Goal: Task Accomplishment & Management: Manage account settings

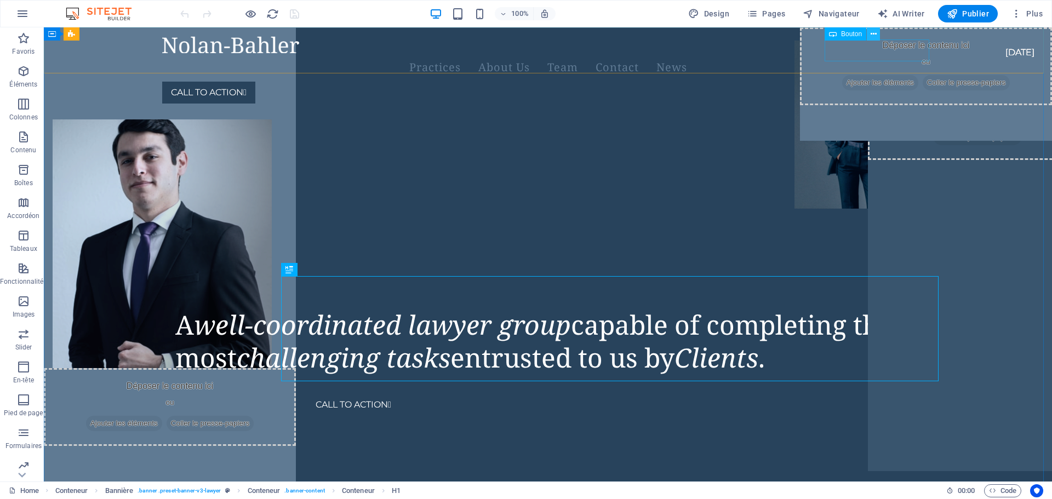
click at [872, 37] on icon at bounding box center [874, 35] width 6 height 12
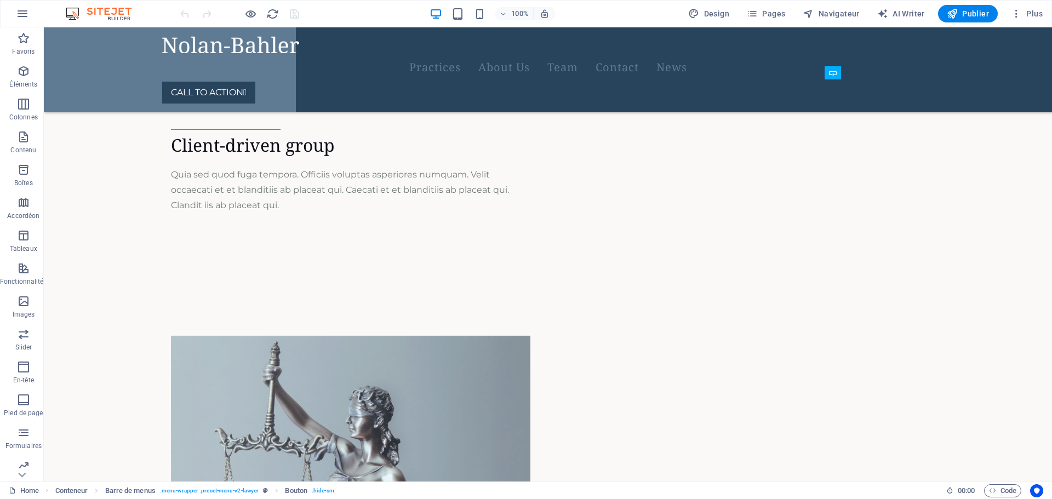
scroll to position [3247, 0]
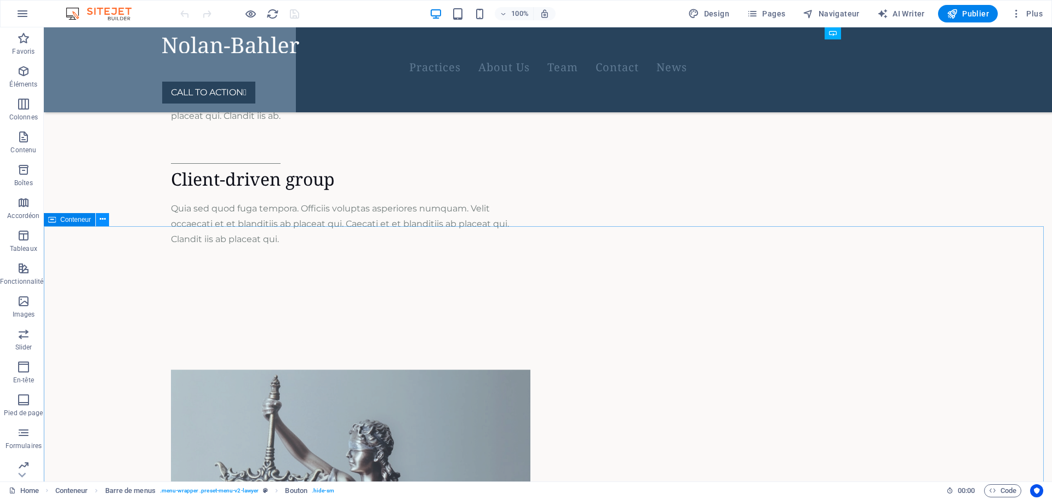
click at [102, 223] on icon at bounding box center [103, 220] width 6 height 12
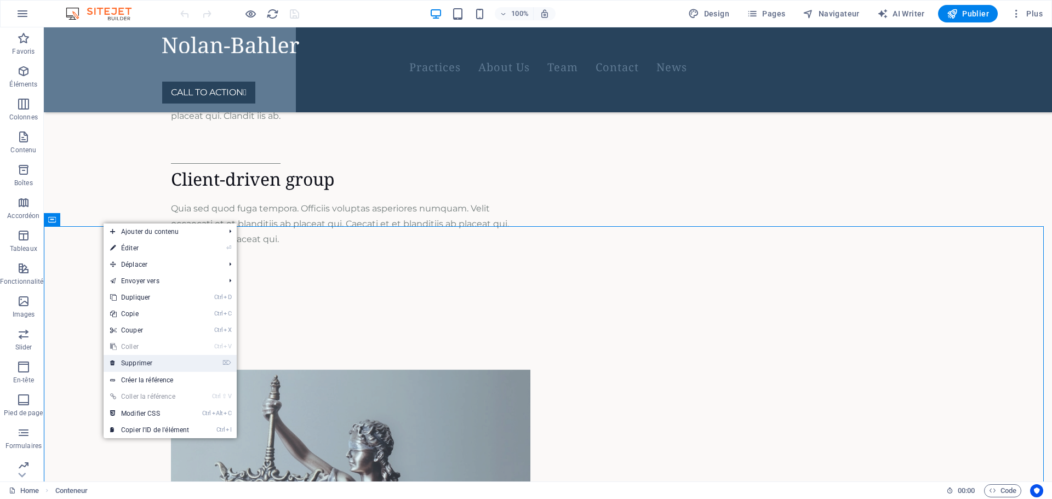
click at [149, 359] on link "⌦ Supprimer" at bounding box center [150, 363] width 92 height 16
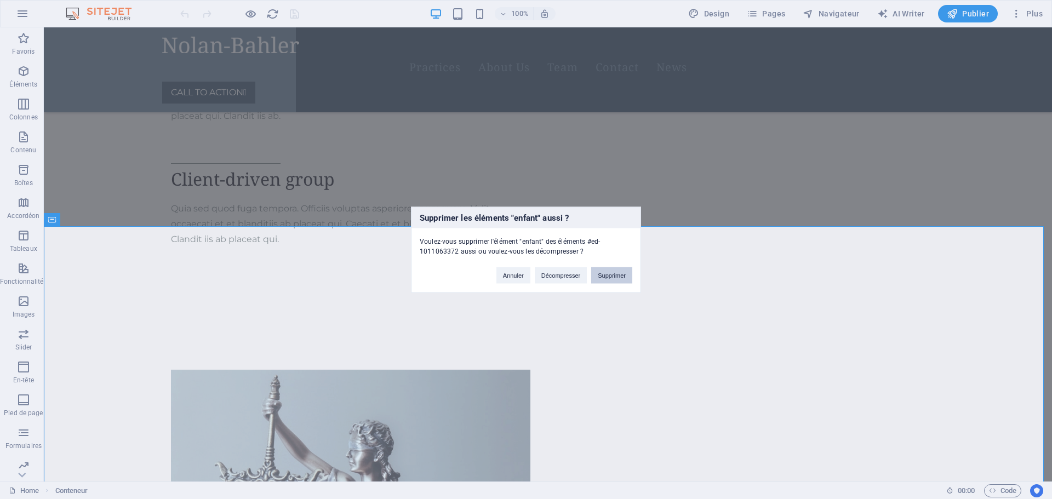
click at [611, 275] on button "Supprimer" at bounding box center [611, 275] width 41 height 16
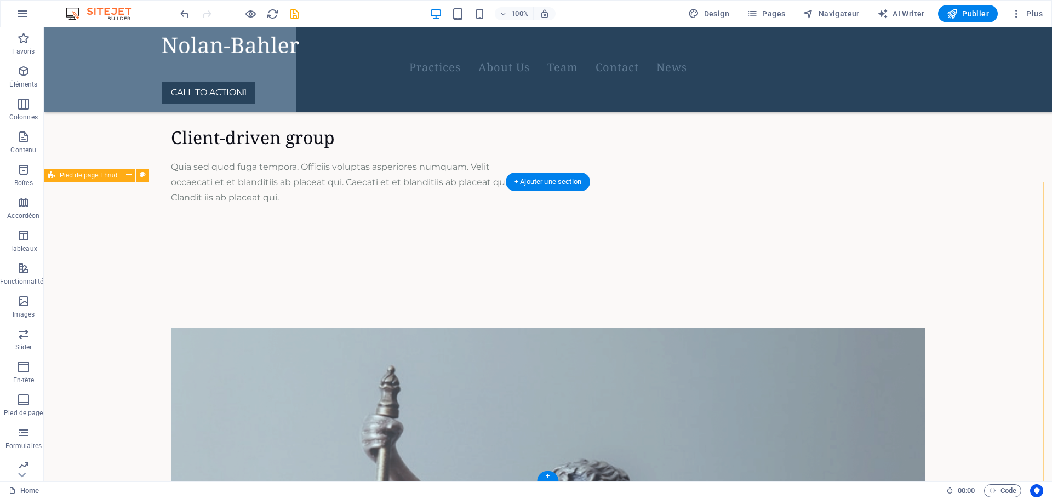
scroll to position [3291, 0]
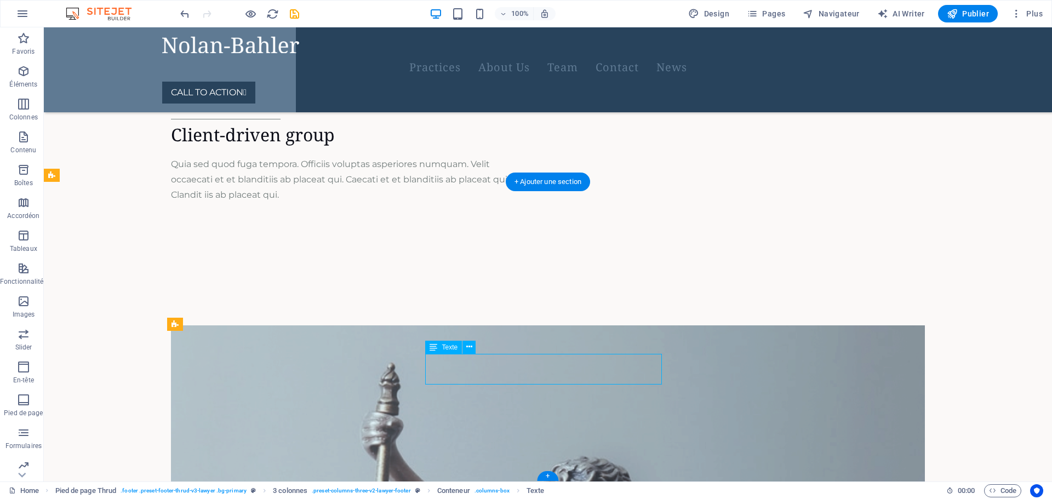
drag, startPoint x: 518, startPoint y: 361, endPoint x: 421, endPoint y: 358, distance: 96.5
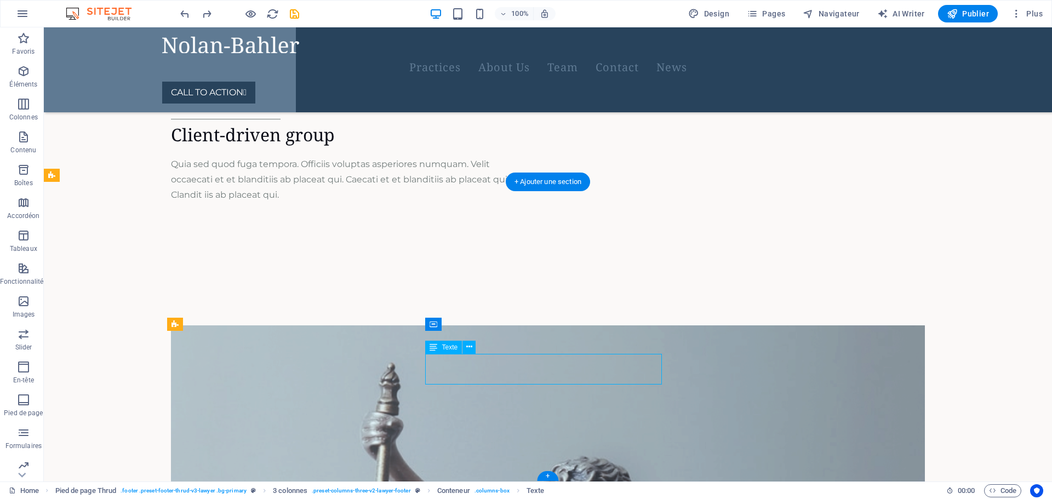
drag, startPoint x: 474, startPoint y: 377, endPoint x: 430, endPoint y: 364, distance: 45.6
click at [442, 347] on span "Texte" at bounding box center [450, 347] width 16 height 7
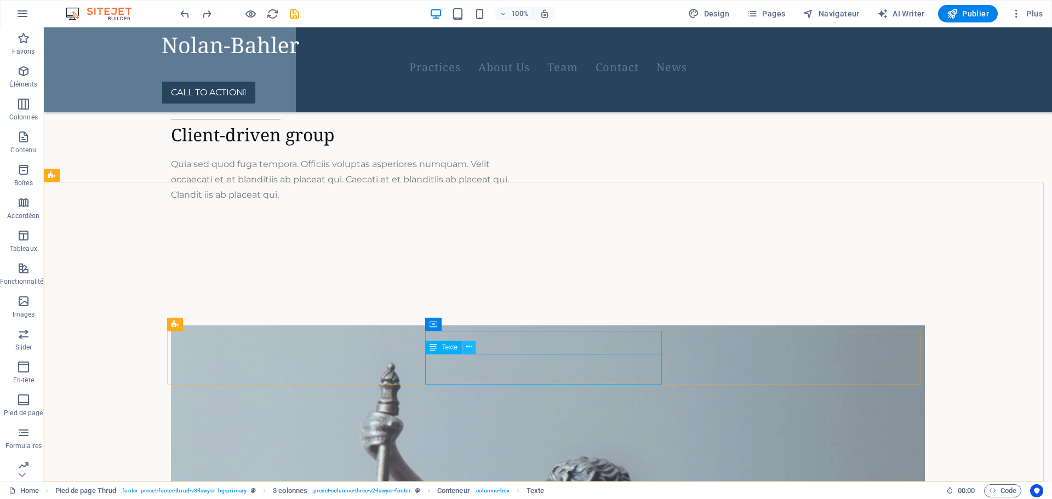
click at [472, 348] on button at bounding box center [469, 347] width 13 height 13
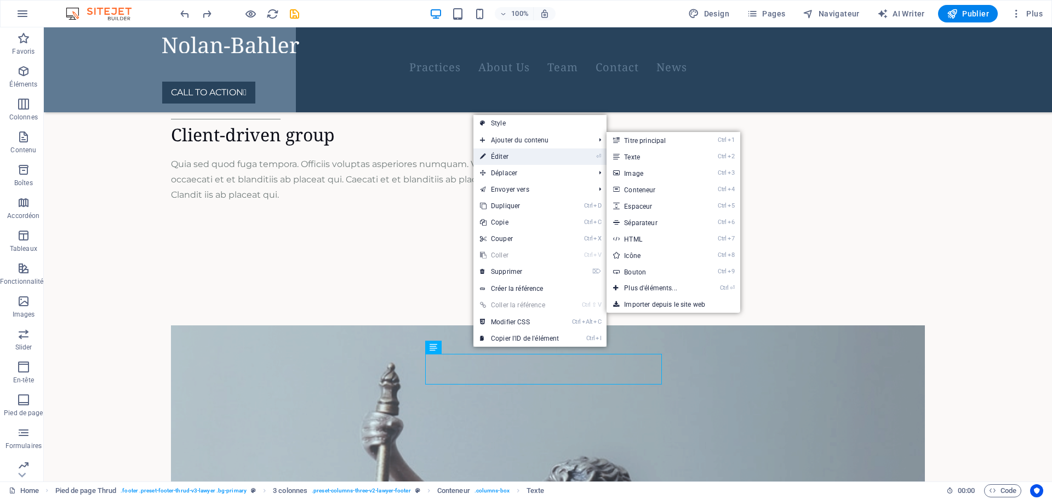
click at [521, 149] on link "⏎ Éditer" at bounding box center [520, 157] width 92 height 16
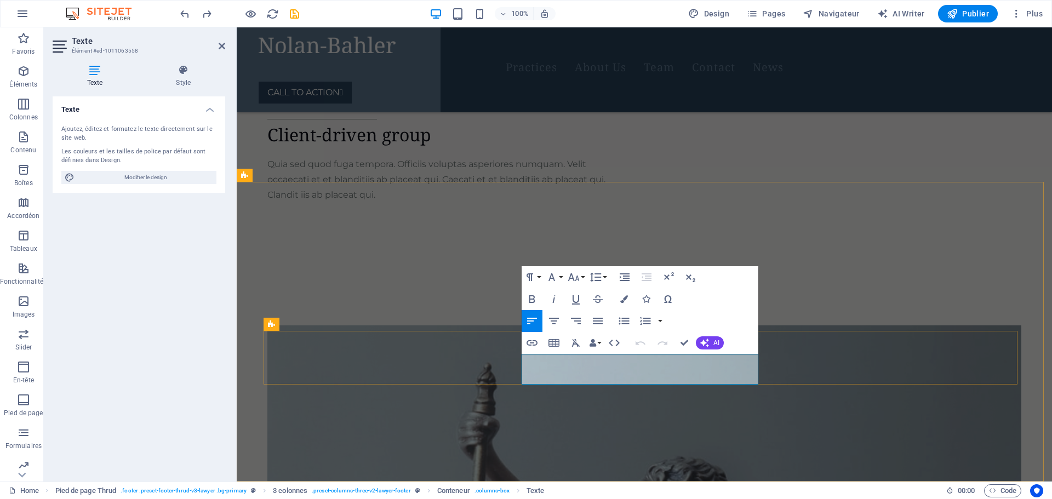
drag, startPoint x: 578, startPoint y: 378, endPoint x: 546, endPoint y: 376, distance: 31.8
drag, startPoint x: 599, startPoint y: 374, endPoint x: 531, endPoint y: 362, distance: 69.7
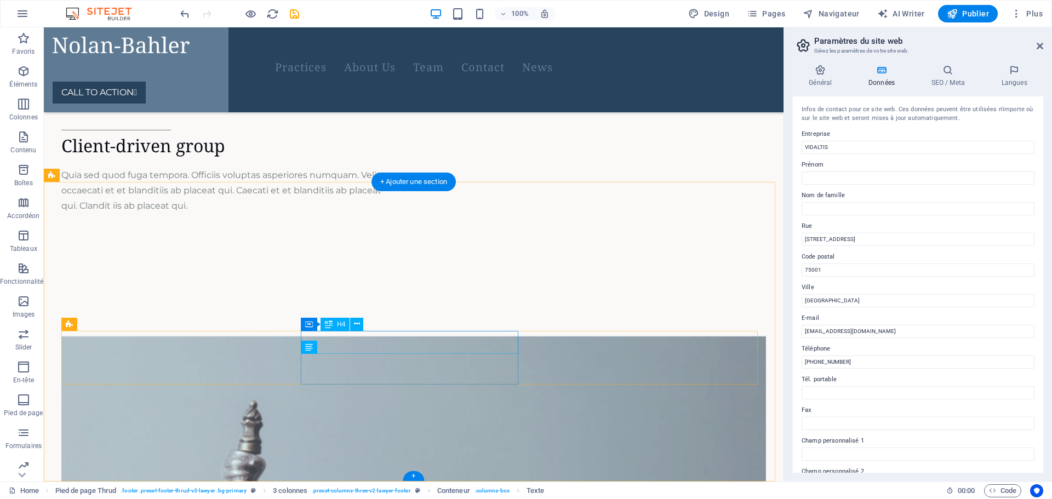
scroll to position [3322, 0]
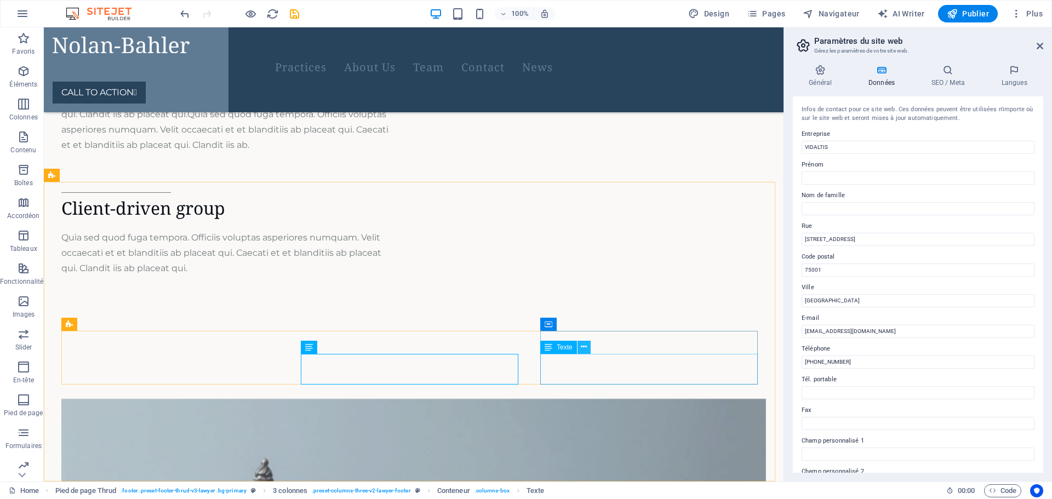
click at [585, 350] on icon at bounding box center [584, 347] width 6 height 12
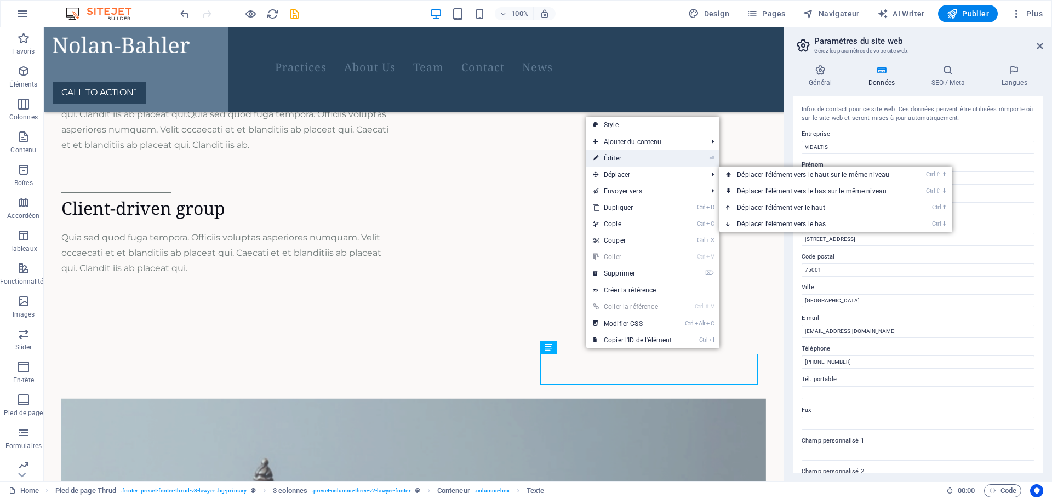
click at [638, 153] on link "⏎ Éditer" at bounding box center [632, 158] width 92 height 16
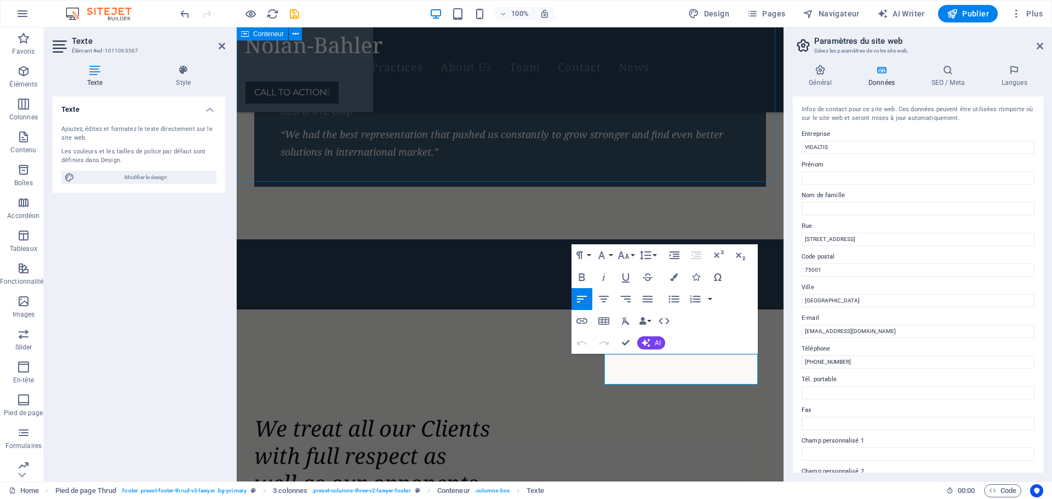
scroll to position [3680, 0]
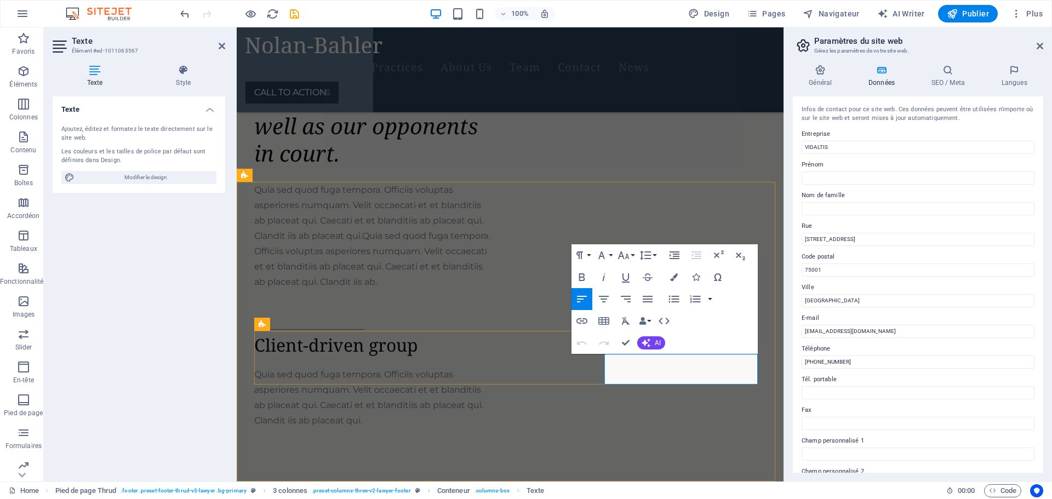
drag, startPoint x: 607, startPoint y: 376, endPoint x: 748, endPoint y: 374, distance: 141.4
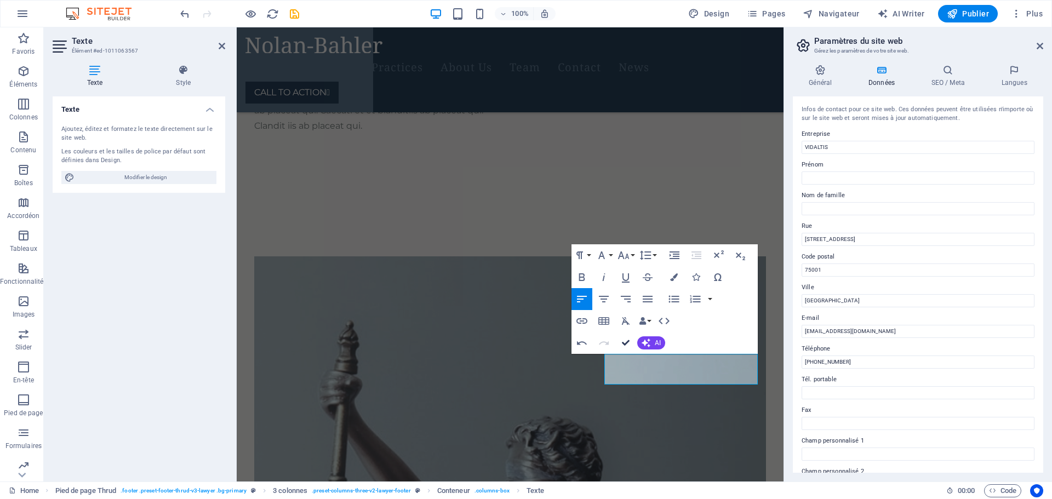
scroll to position [3322, 0]
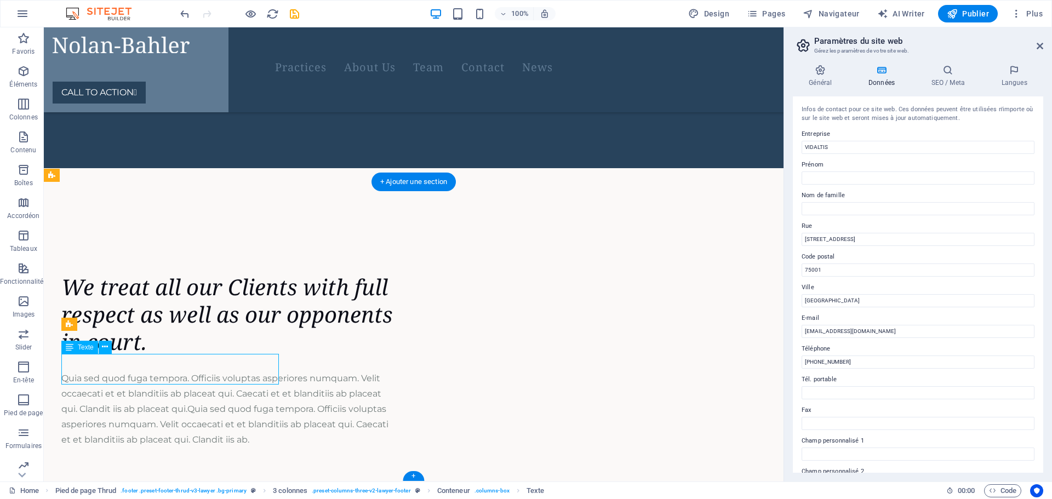
scroll to position [3680, 0]
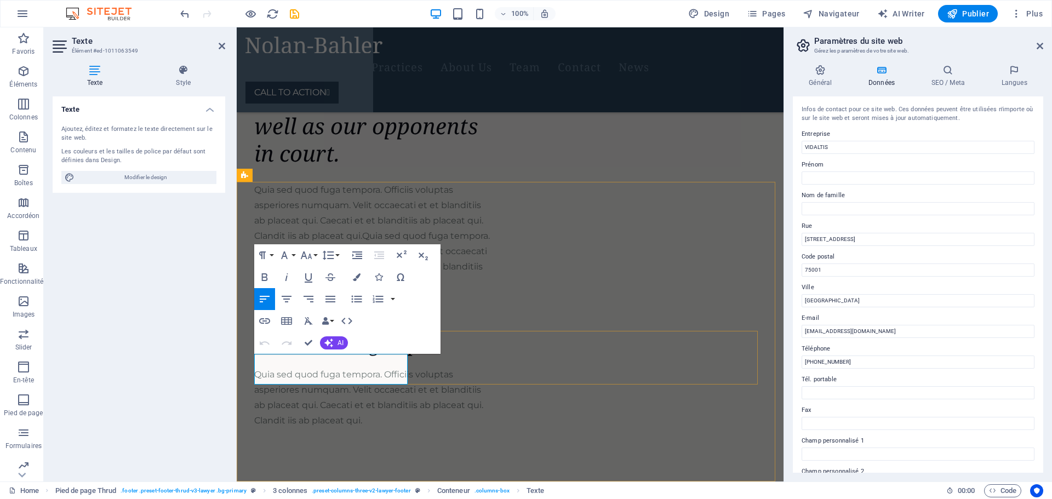
drag, startPoint x: 389, startPoint y: 361, endPoint x: 334, endPoint y: 362, distance: 54.8
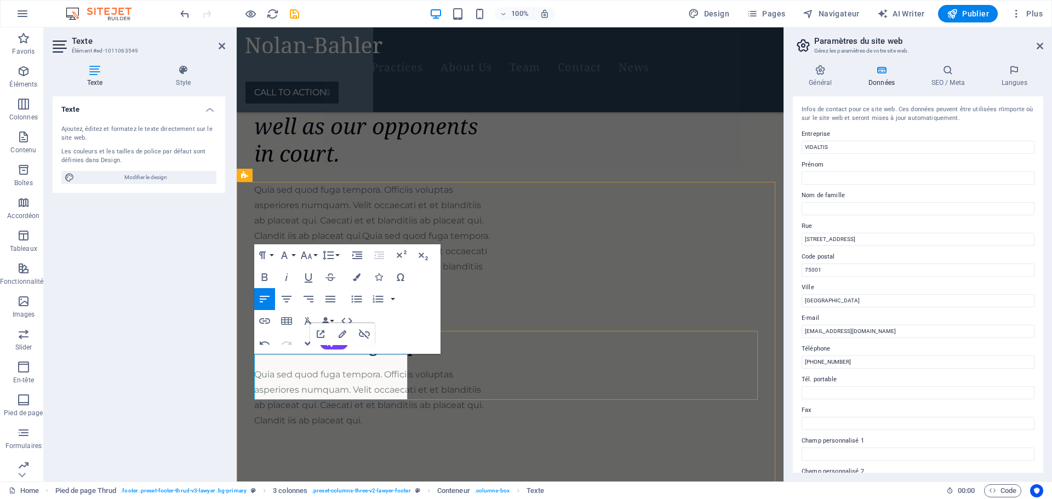
click at [1042, 48] on icon at bounding box center [1040, 46] width 7 height 9
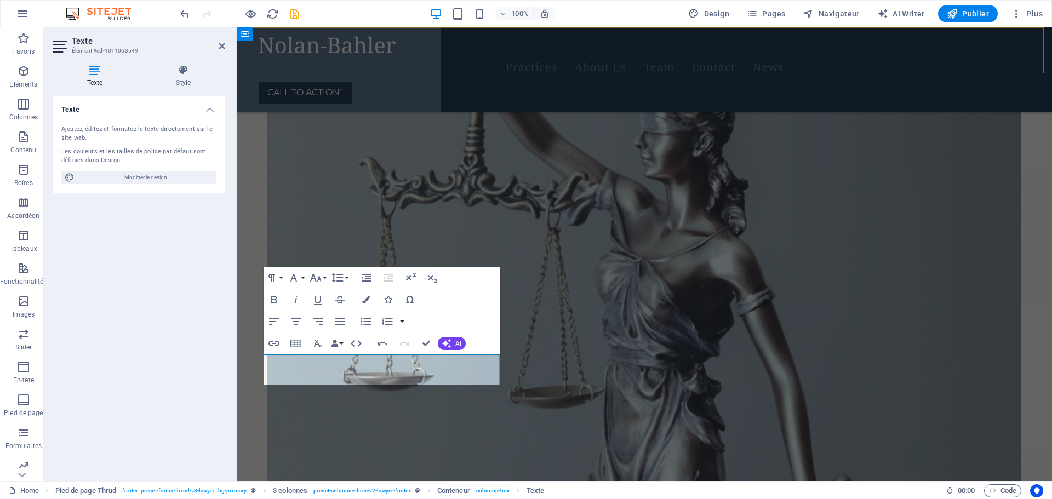
scroll to position [3291, 0]
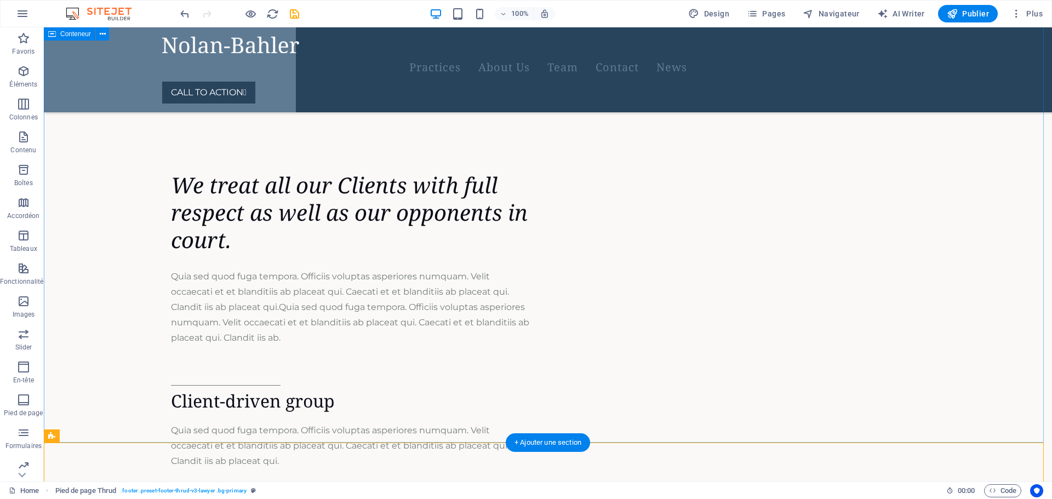
scroll to position [3017, 0]
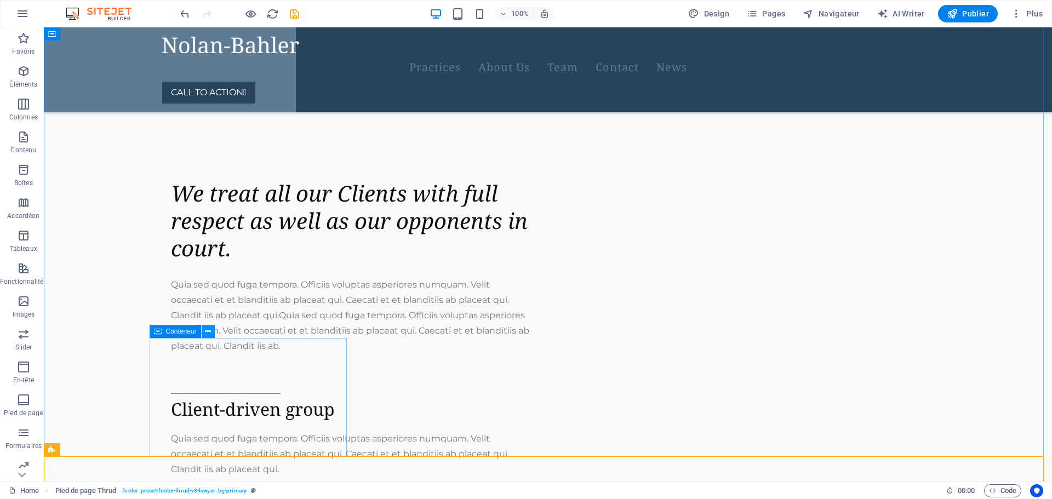
click at [206, 332] on icon at bounding box center [208, 332] width 6 height 12
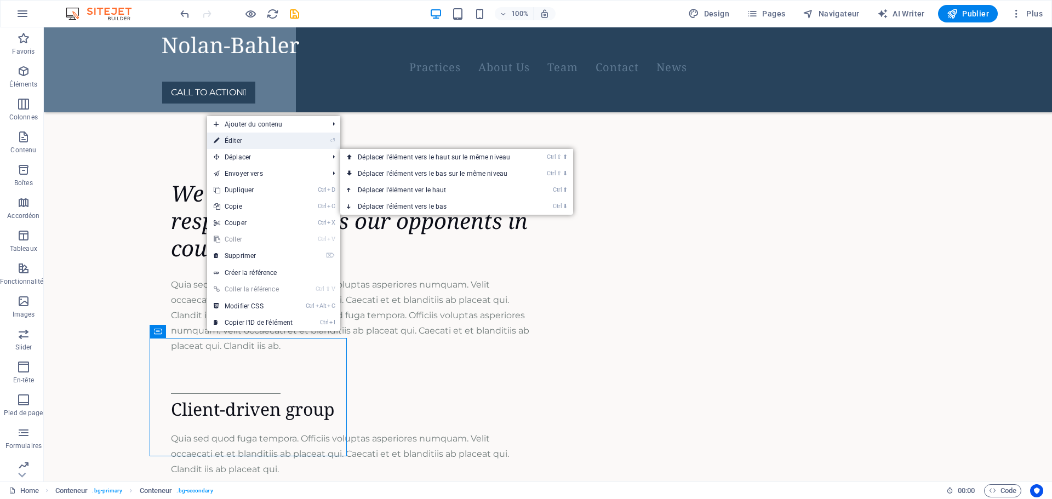
click at [253, 141] on link "⏎ Éditer" at bounding box center [253, 141] width 92 height 16
select select "%"
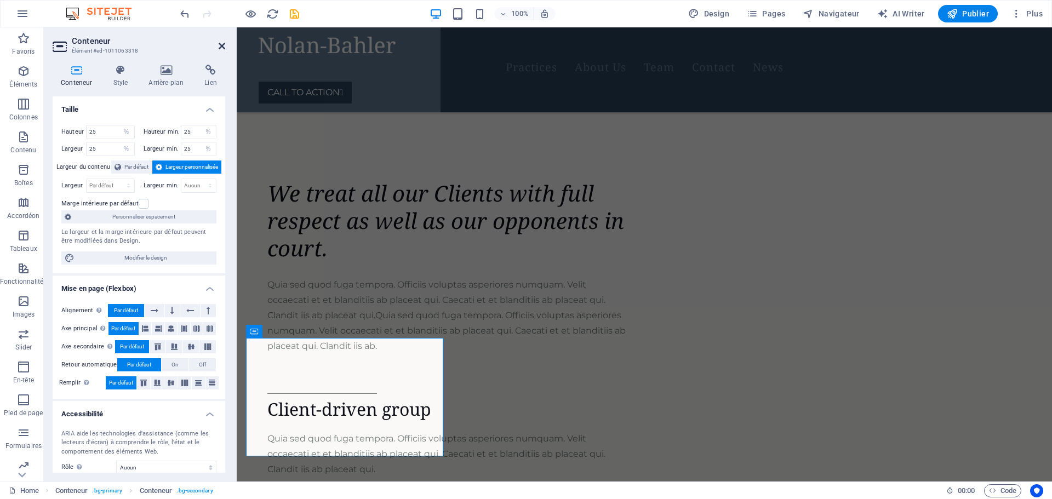
click at [220, 47] on icon at bounding box center [222, 46] width 7 height 9
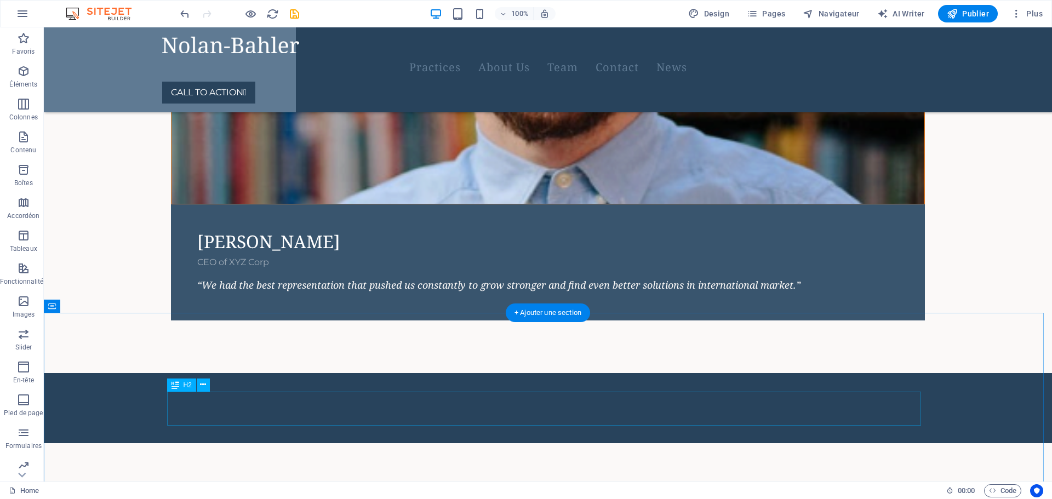
scroll to position [2633, 0]
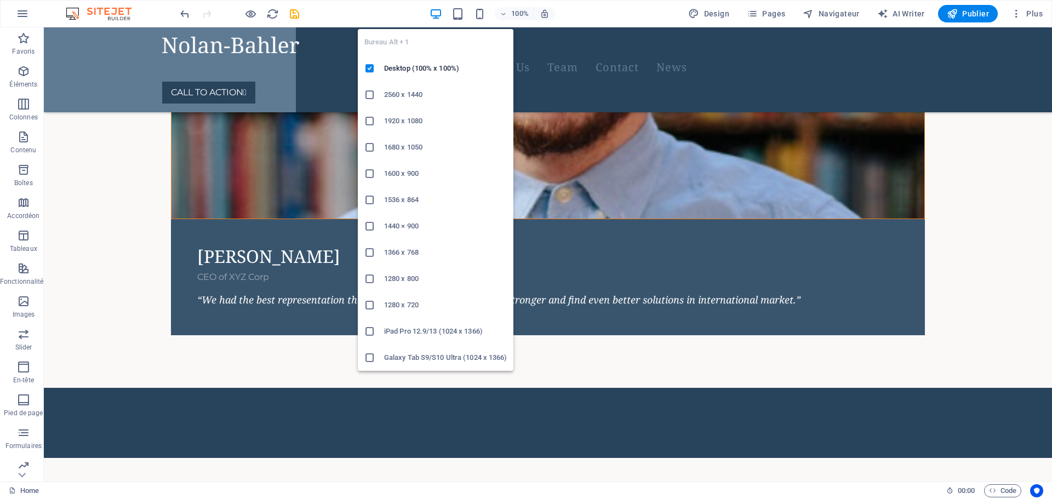
click at [441, 15] on icon "button" at bounding box center [436, 14] width 13 height 13
click at [420, 68] on h6 "Desktop (100% x 100%)" at bounding box center [445, 68] width 123 height 13
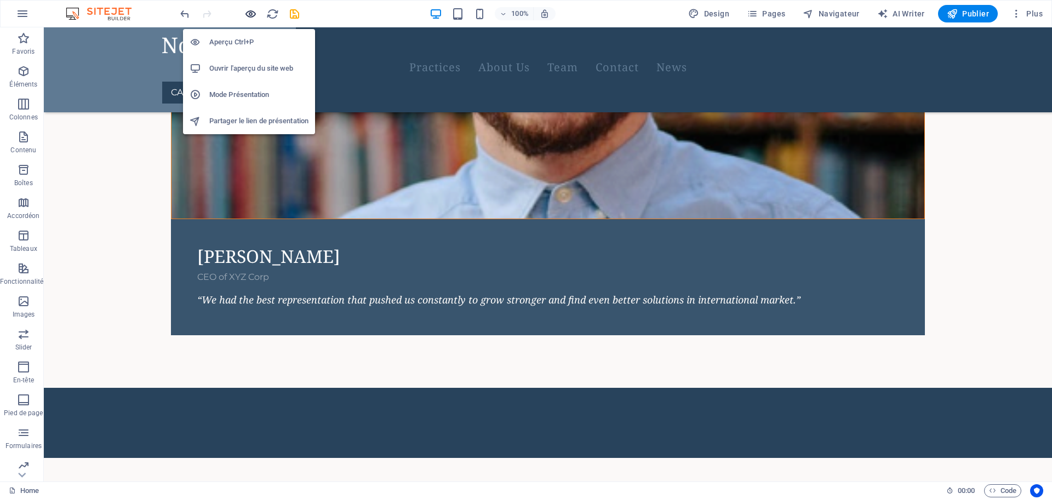
click at [253, 13] on icon "button" at bounding box center [250, 14] width 13 height 13
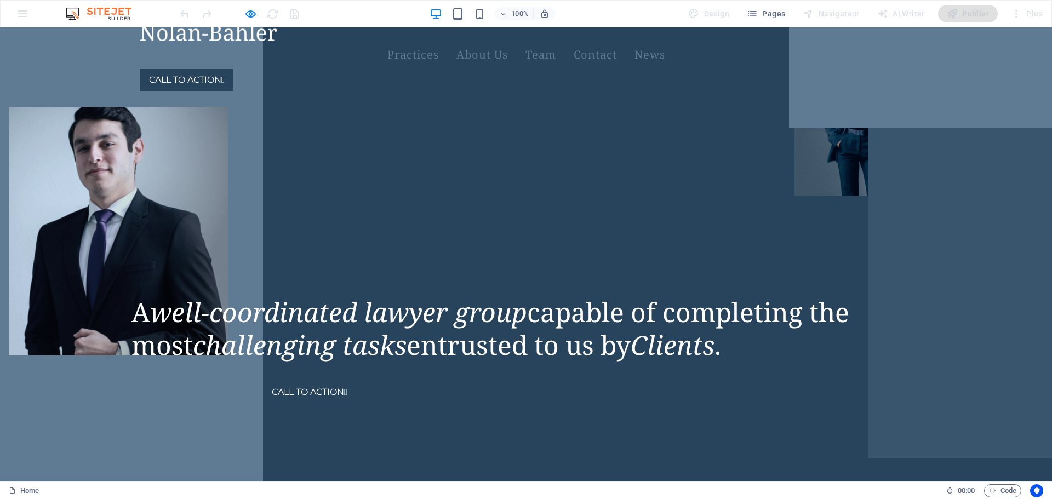
scroll to position [0, 0]
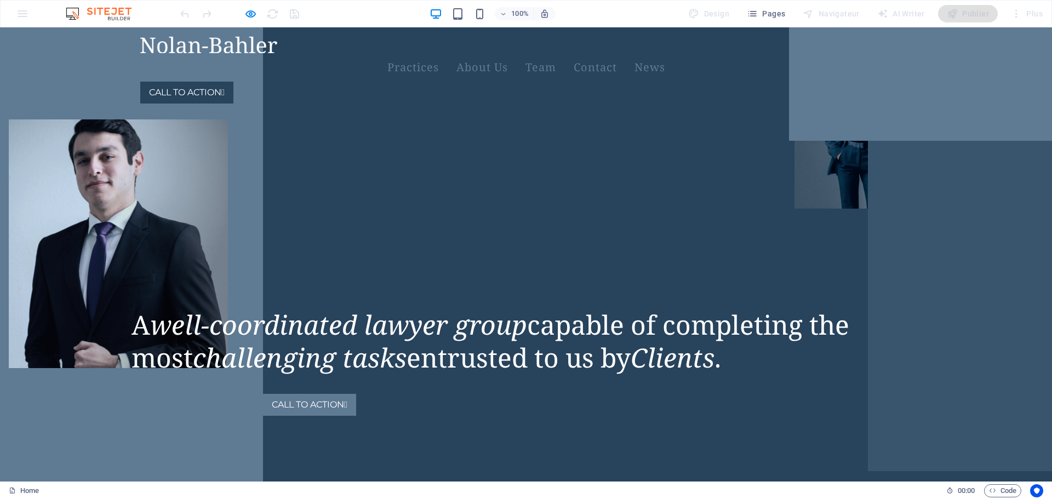
click at [356, 406] on link "CALL TO ACTION " at bounding box center [309, 405] width 93 height 22
click at [233, 82] on link "CALL TO ACTION " at bounding box center [186, 93] width 93 height 22
click at [665, 53] on link "News" at bounding box center [650, 67] width 31 height 29
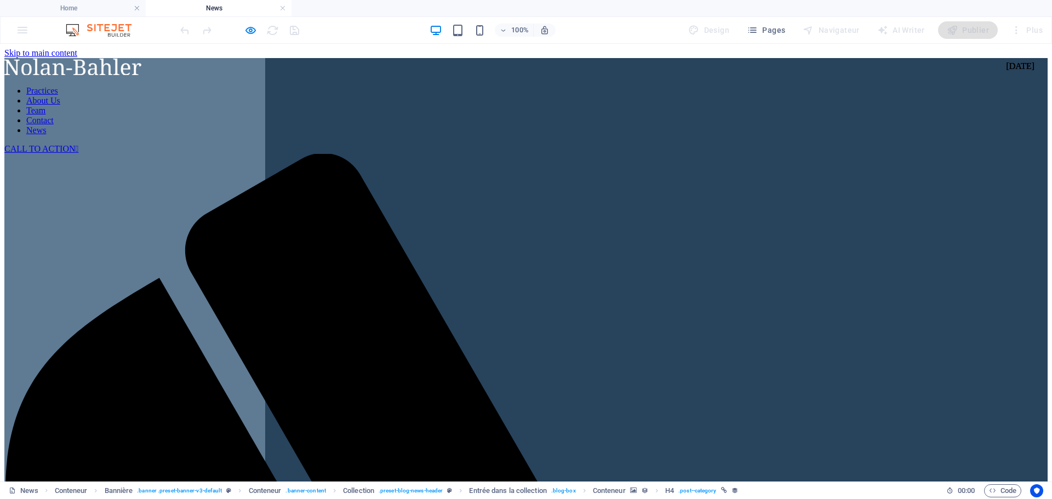
click at [623, 86] on nav "Practices About Us Team Contact News" at bounding box center [526, 110] width 1044 height 49
click at [557, 86] on nav "Practices About Us Team Contact News" at bounding box center [526, 110] width 1044 height 49
click at [496, 86] on nav "Practices About Us Team Contact News" at bounding box center [526, 110] width 1044 height 49
click at [423, 86] on nav "Practices About Us Team Contact News" at bounding box center [526, 110] width 1044 height 49
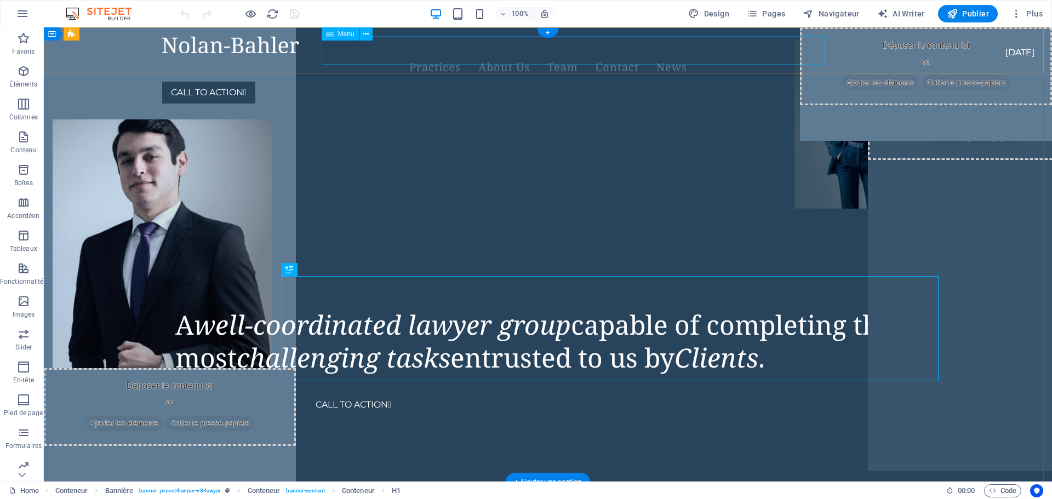
click at [698, 53] on nav "Practices About Us Team Contact News" at bounding box center [548, 67] width 772 height 29
click at [368, 36] on icon at bounding box center [366, 35] width 6 height 12
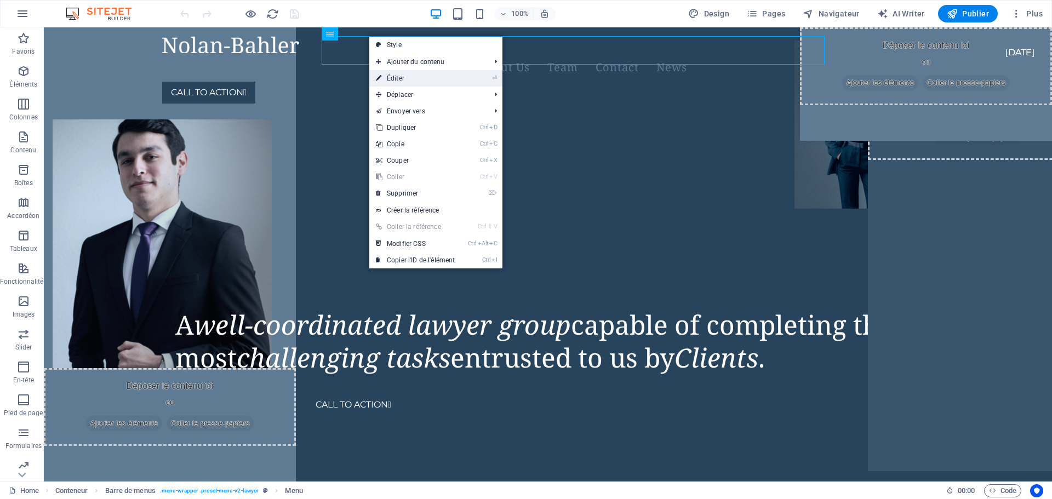
click at [422, 77] on link "⏎ Éditer" at bounding box center [415, 78] width 92 height 16
select select "1"
select select
select select "2"
select select
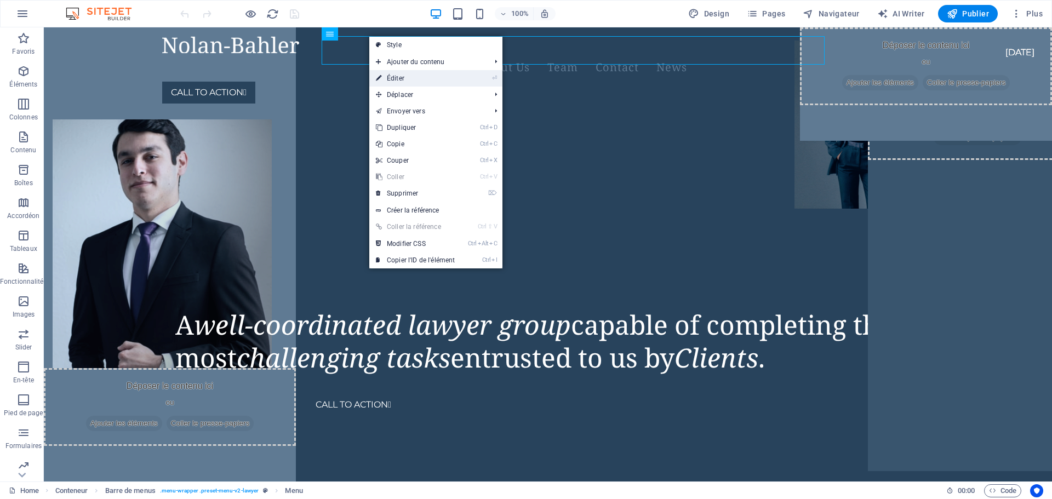
select select "3"
select select
select select "4"
select select
select select "5"
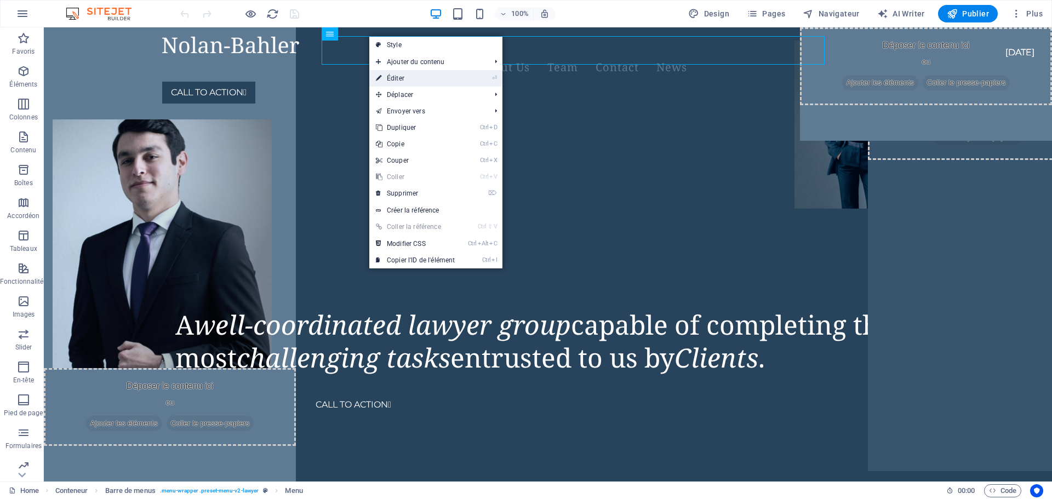
select select
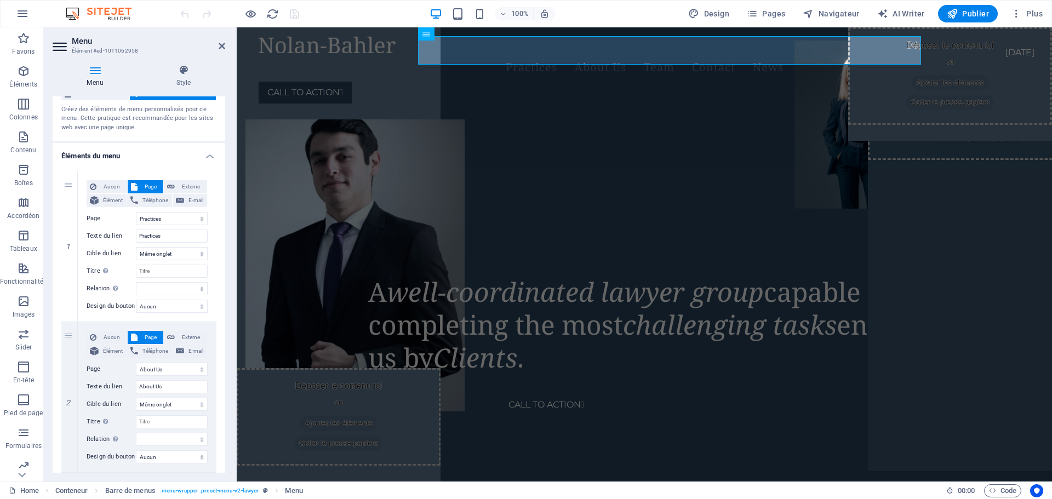
scroll to position [55, 0]
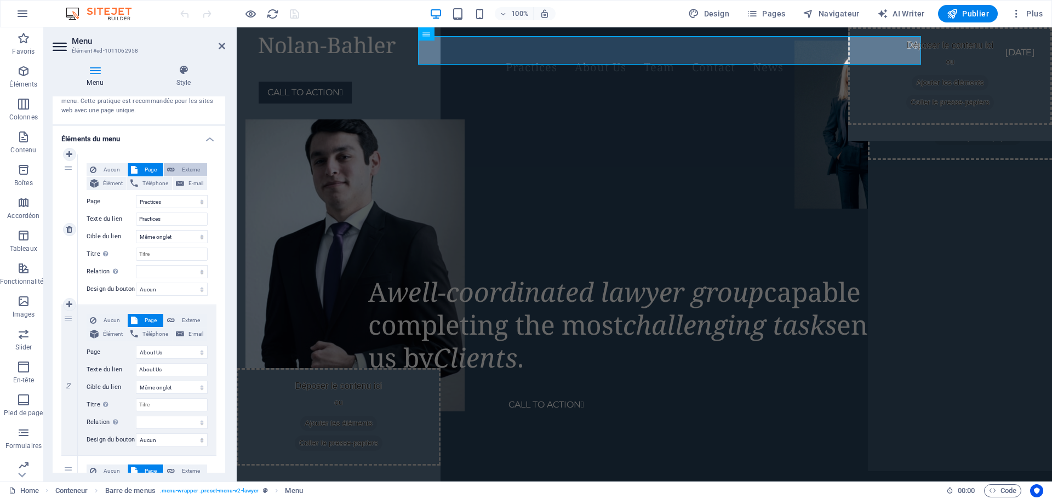
click at [190, 171] on span "Externe" at bounding box center [191, 169] width 26 height 13
select select "blank"
select select
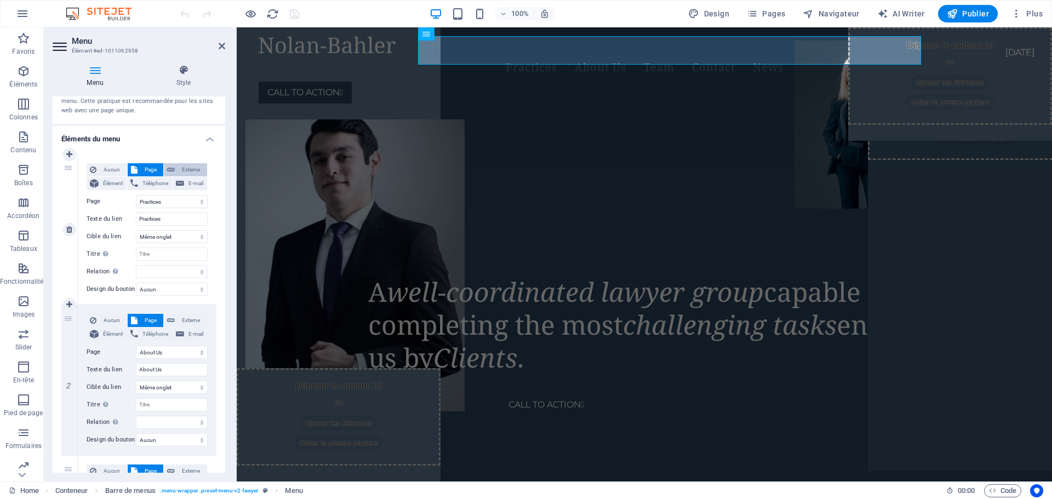
select select
click at [152, 170] on span "Page" at bounding box center [151, 169] width 20 height 13
select select
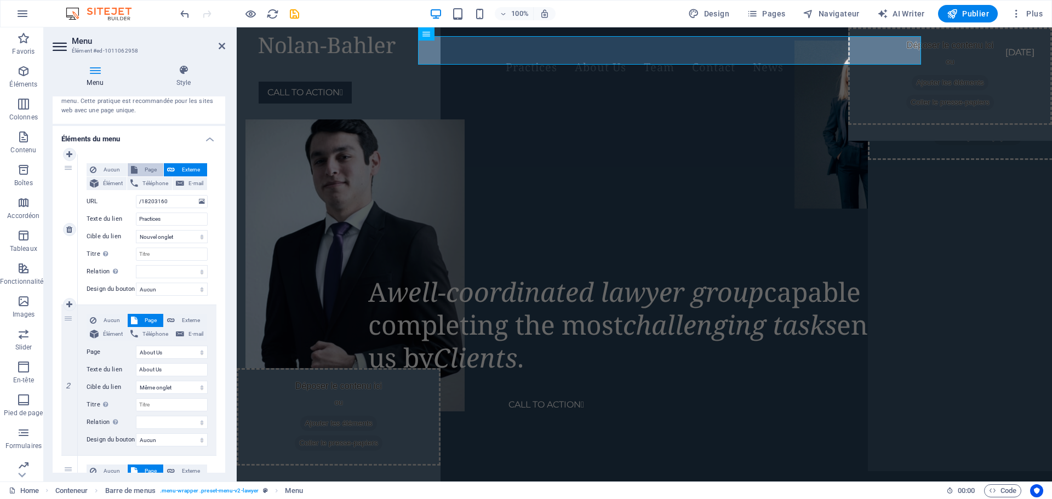
select select
click at [149, 182] on span "Téléphone" at bounding box center [154, 183] width 27 height 13
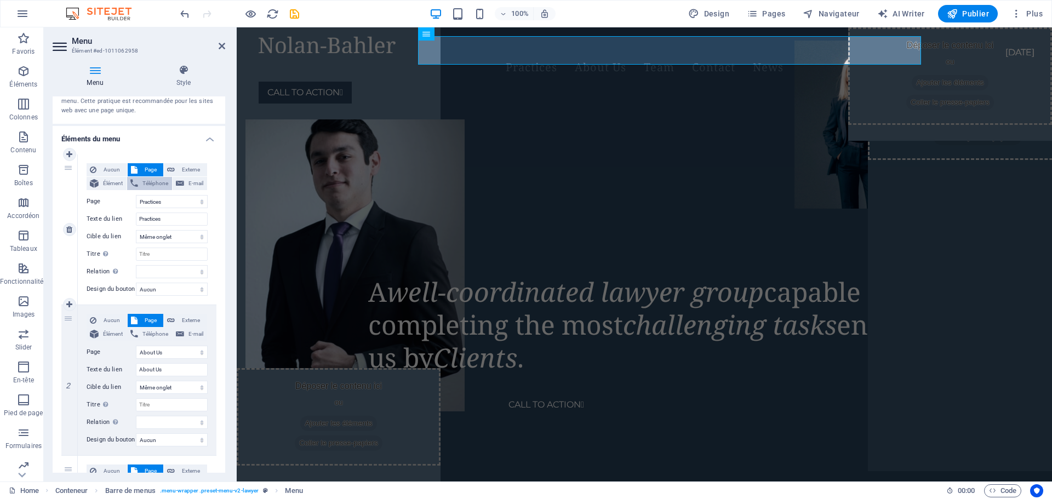
select select
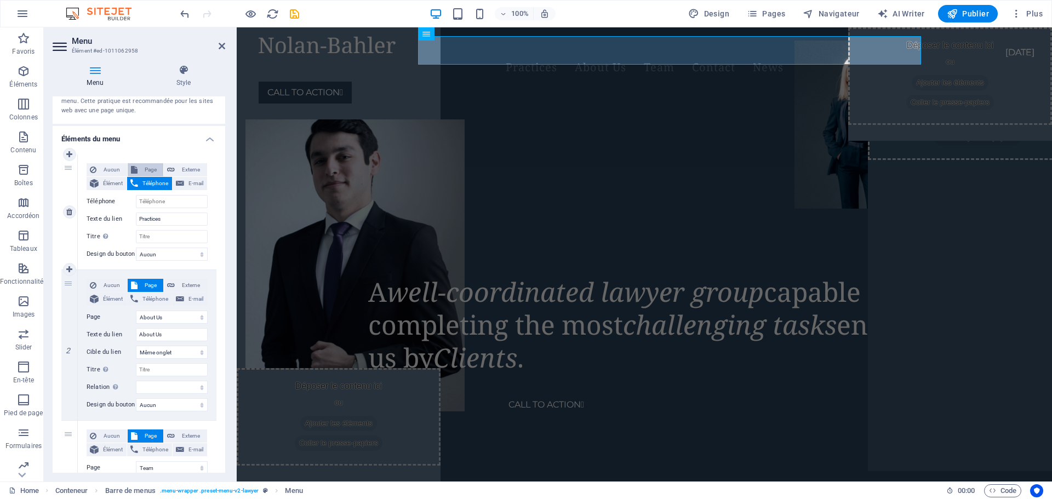
click at [143, 172] on span "Page" at bounding box center [151, 169] width 20 height 13
select select
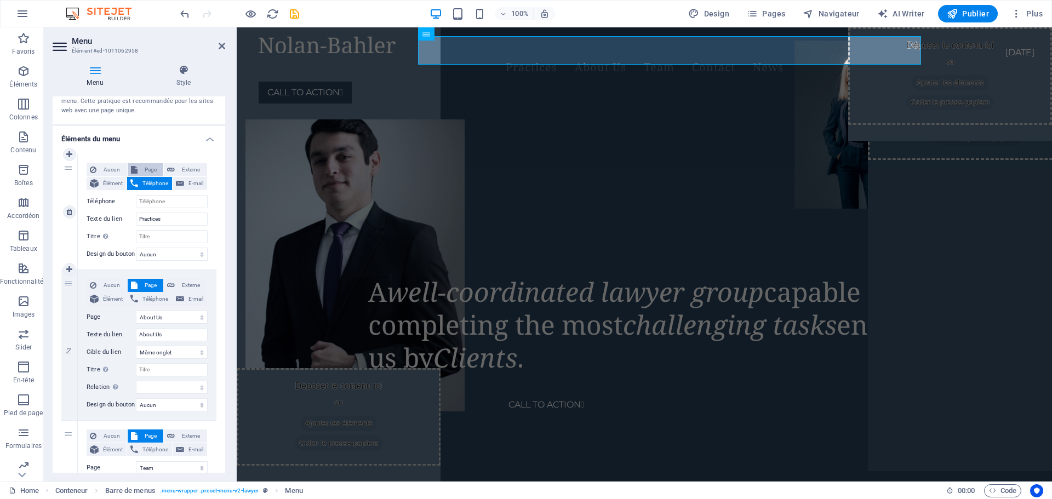
select select
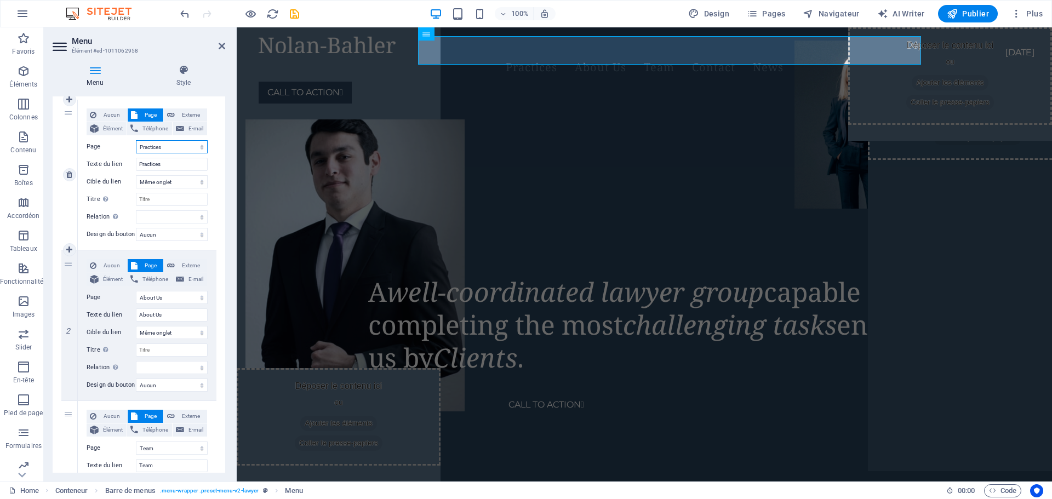
scroll to position [164, 0]
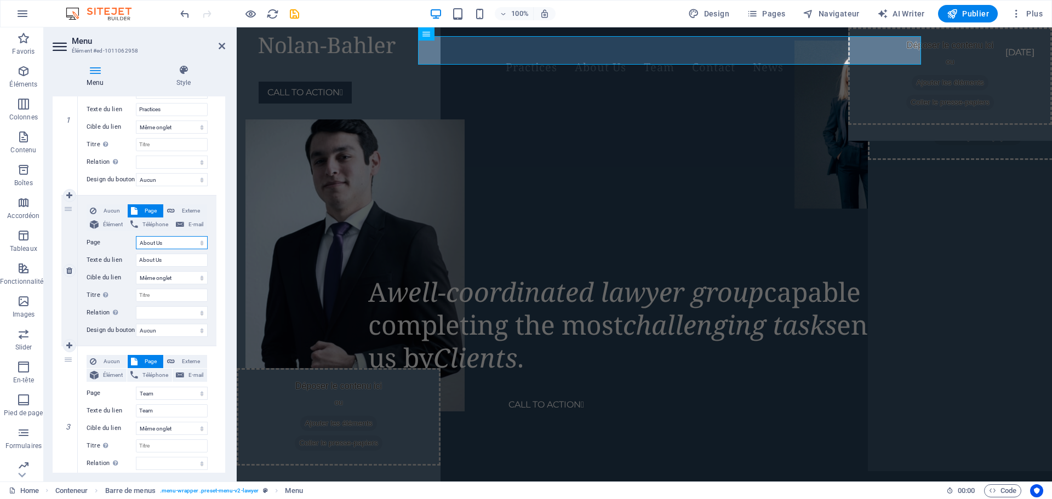
click at [199, 242] on select "Home Practices About Us Team Contact Us News Legal Notice Privacy" at bounding box center [172, 242] width 72 height 13
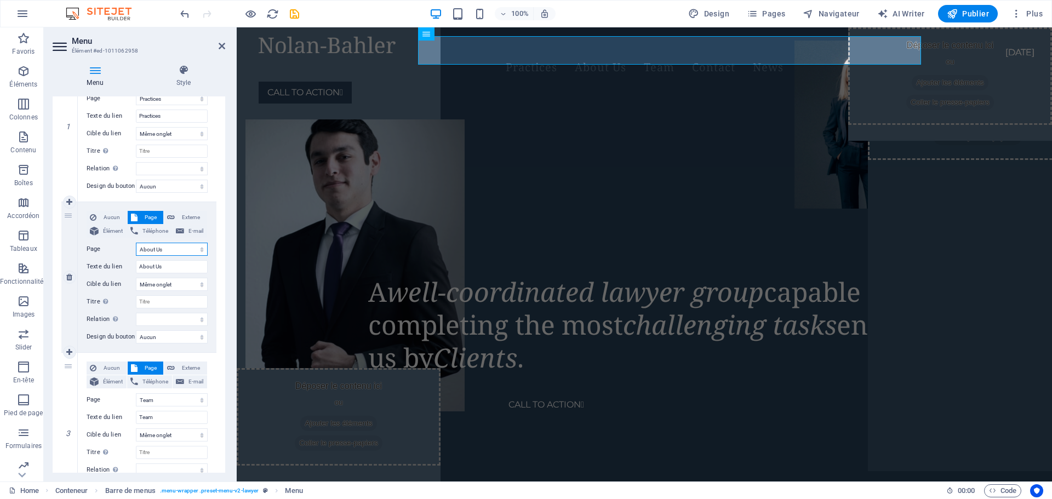
scroll to position [0, 0]
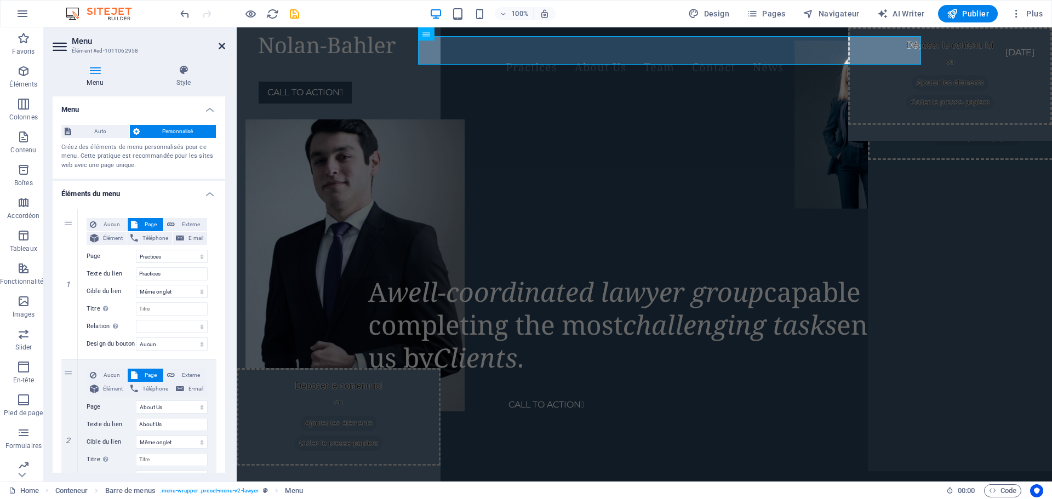
click at [221, 48] on icon at bounding box center [222, 46] width 7 height 9
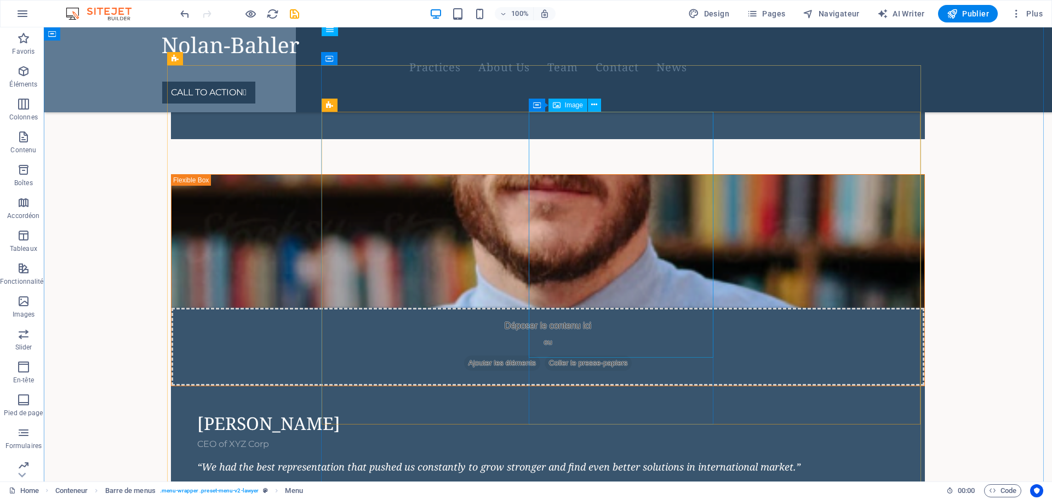
scroll to position [2411, 0]
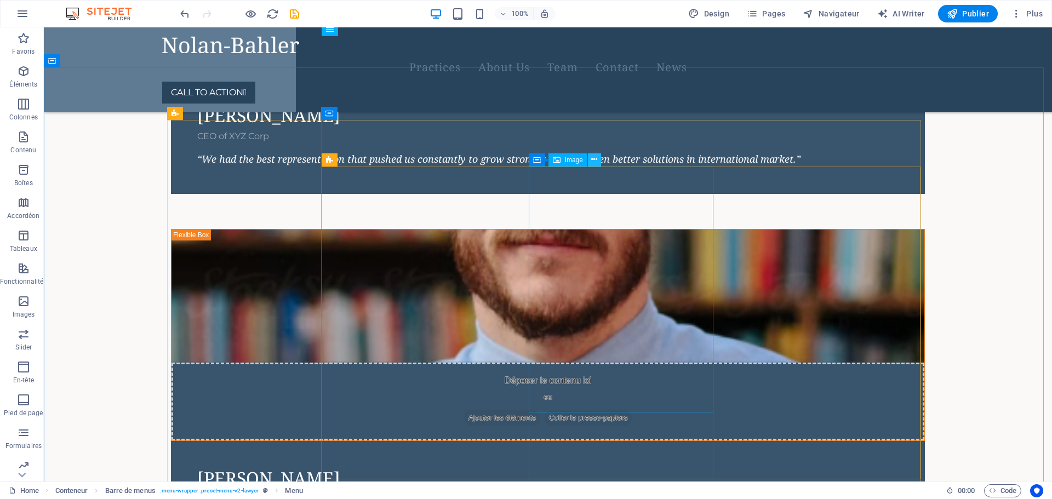
click at [596, 164] on icon at bounding box center [594, 160] width 6 height 12
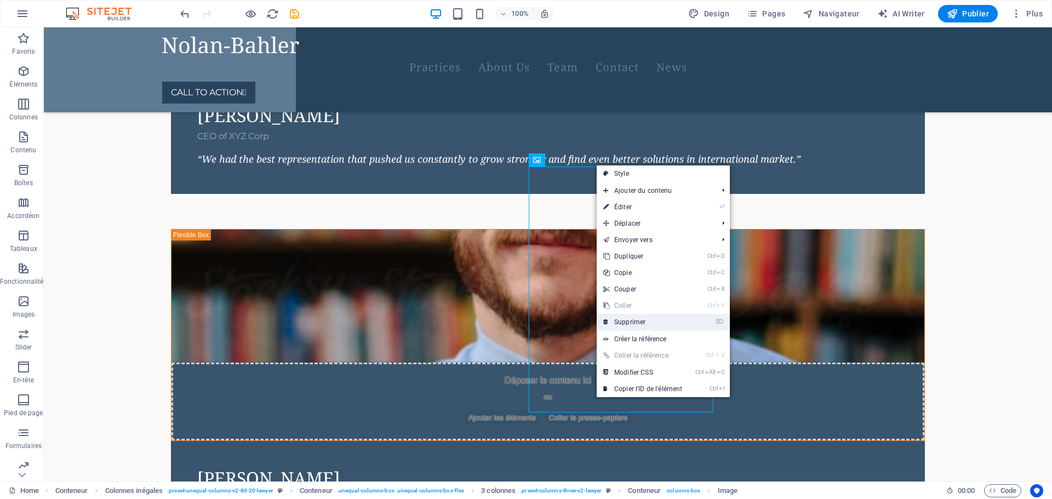
click at [651, 320] on link "⌦ Supprimer" at bounding box center [643, 322] width 92 height 16
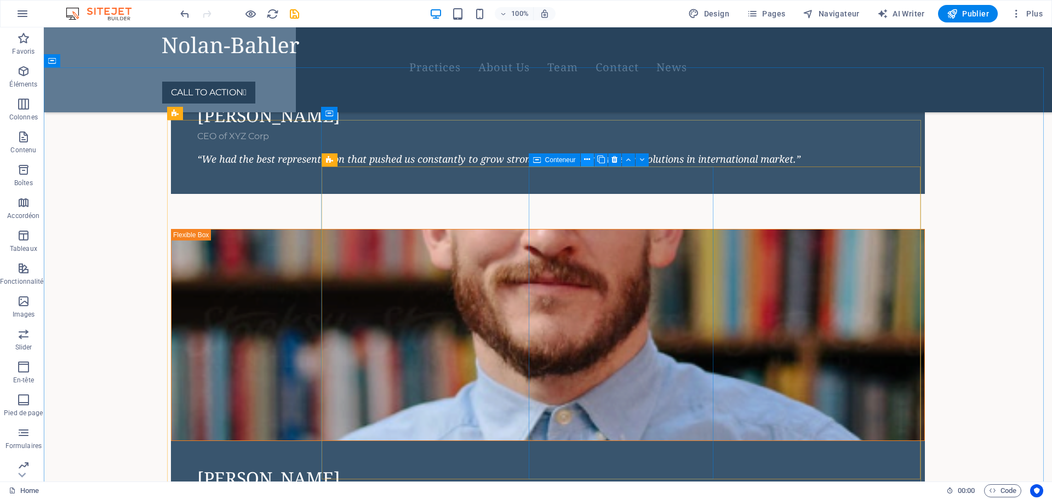
click at [586, 160] on icon at bounding box center [587, 160] width 6 height 12
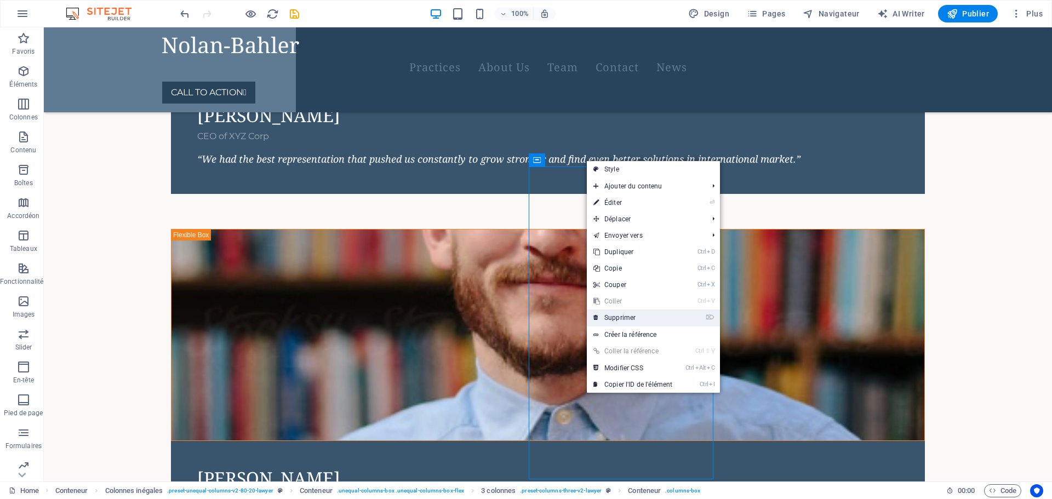
click at [634, 318] on link "⌦ Supprimer" at bounding box center [633, 318] width 92 height 16
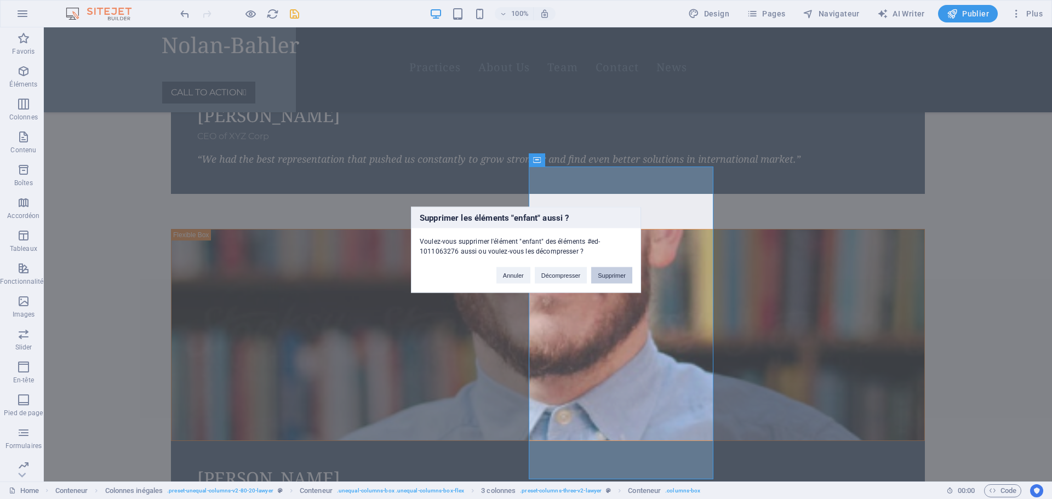
click at [609, 280] on button "Supprimer" at bounding box center [611, 275] width 41 height 16
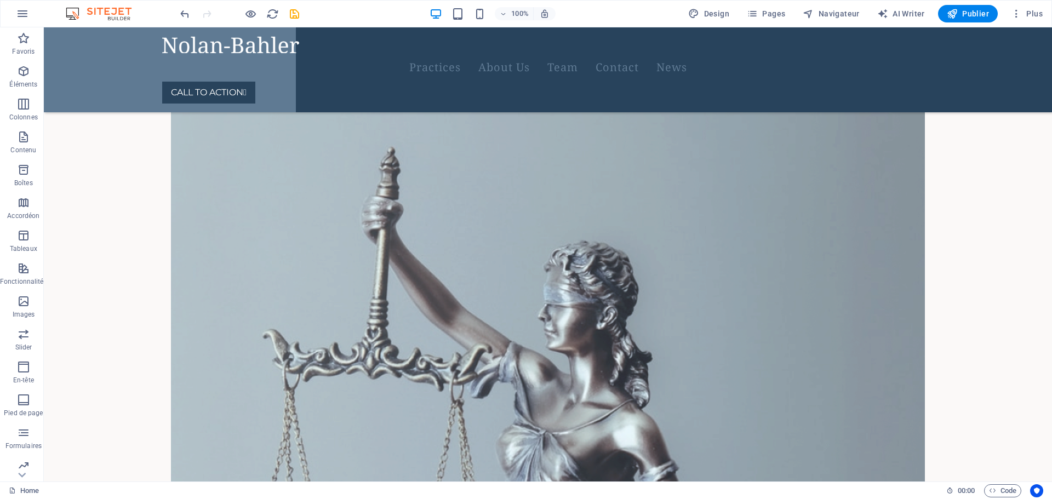
scroll to position [3233, 0]
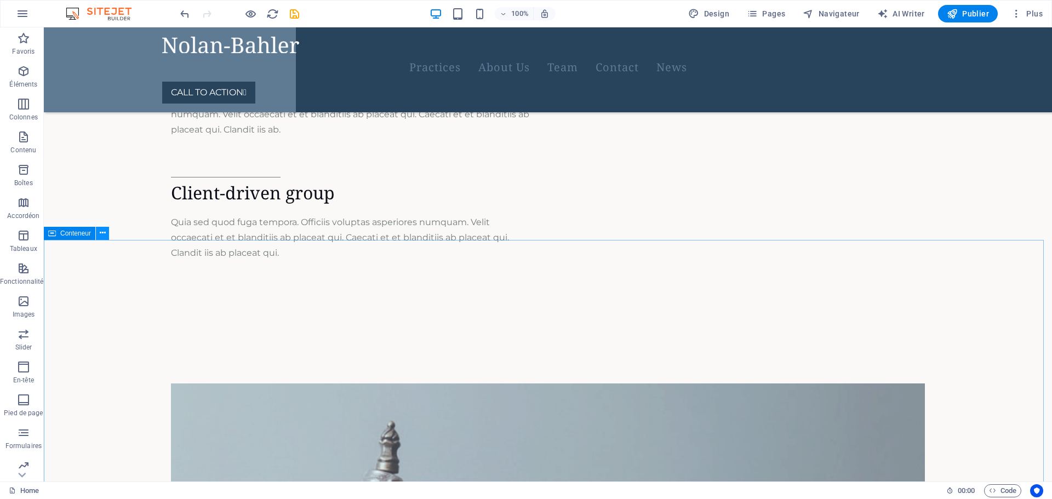
click at [102, 237] on icon at bounding box center [103, 233] width 6 height 12
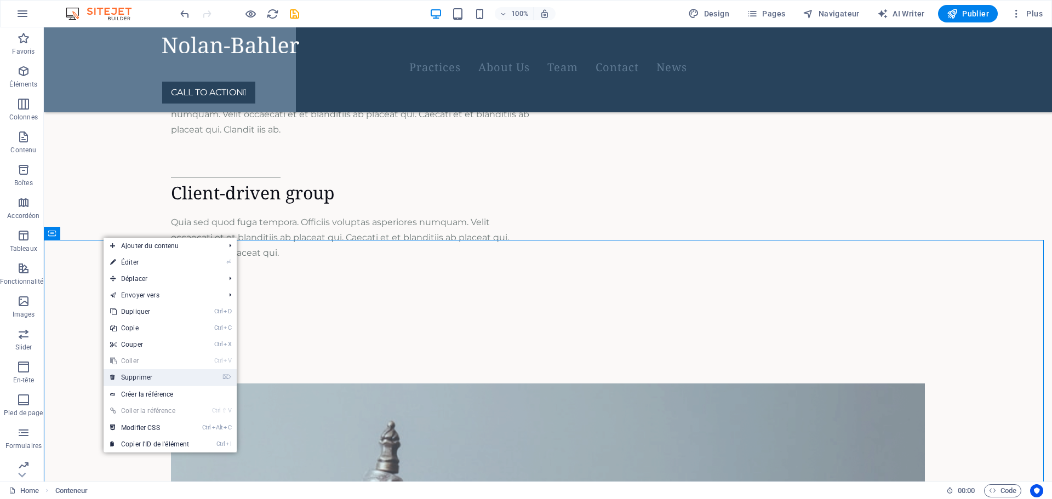
click at [155, 375] on link "⌦ Supprimer" at bounding box center [150, 377] width 92 height 16
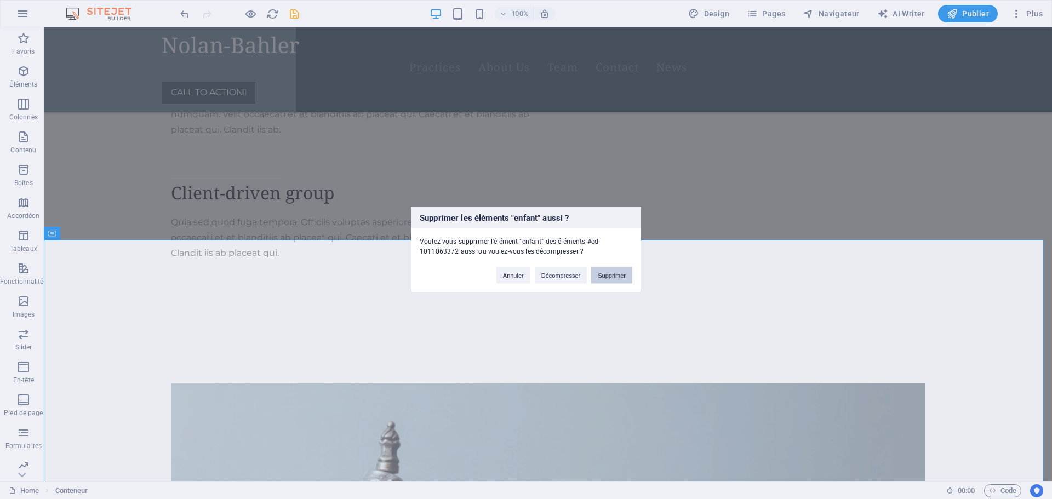
click at [603, 276] on button "Supprimer" at bounding box center [611, 275] width 41 height 16
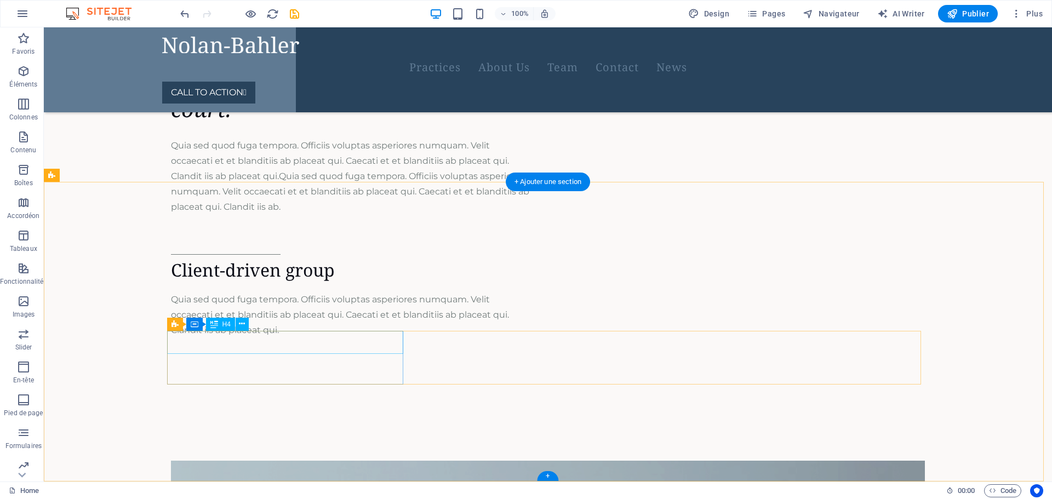
scroll to position [3017, 0]
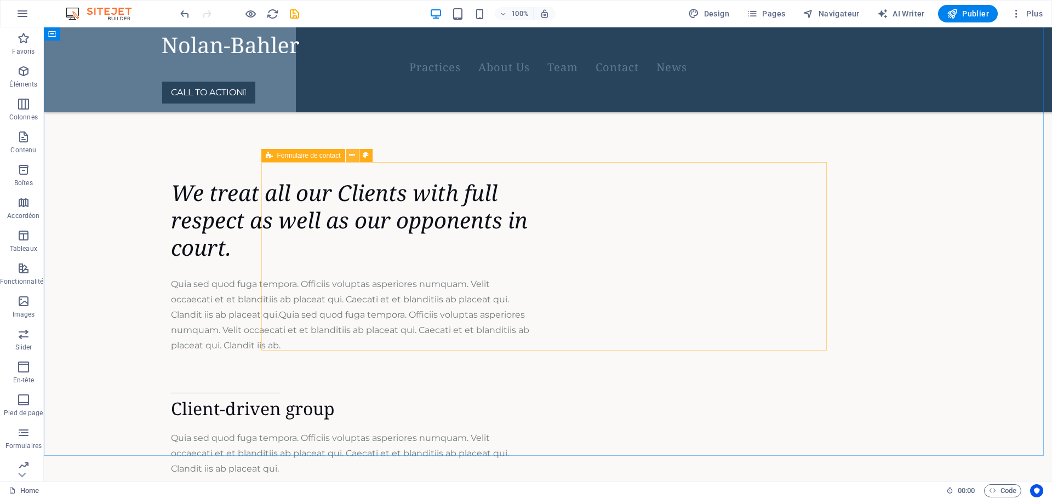
click at [351, 156] on icon at bounding box center [352, 156] width 6 height 12
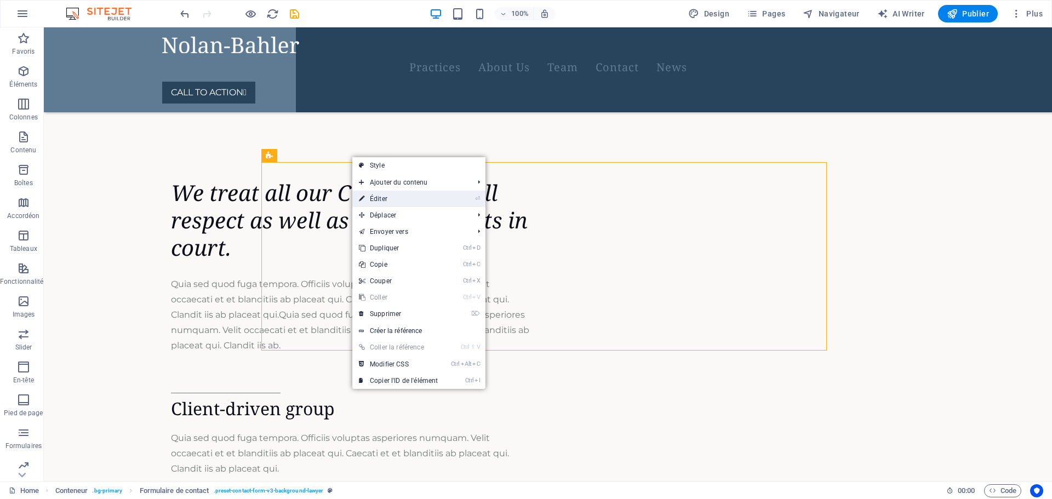
click at [386, 201] on link "⏎ Éditer" at bounding box center [398, 199] width 92 height 16
select select "%"
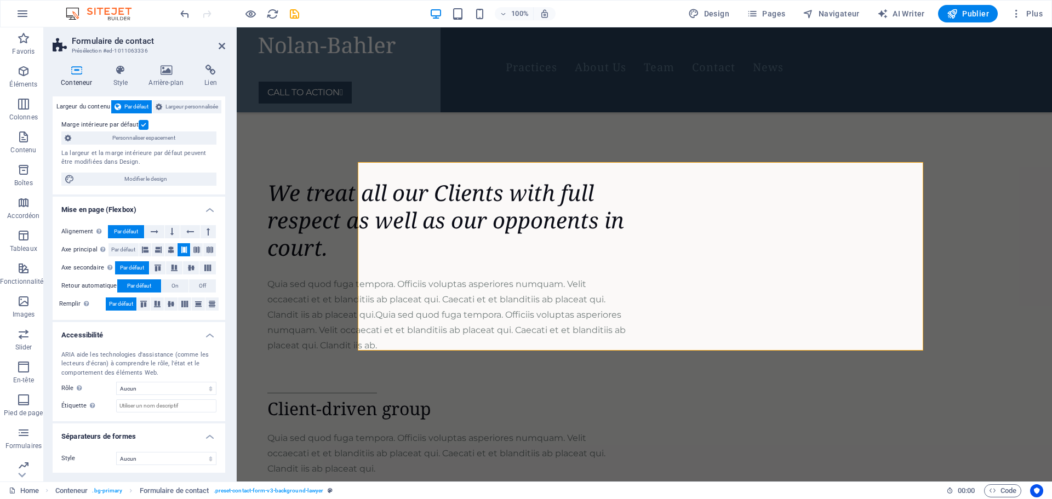
scroll to position [61, 0]
click at [159, 232] on button at bounding box center [155, 230] width 20 height 13
click at [171, 232] on icon at bounding box center [171, 230] width 3 height 13
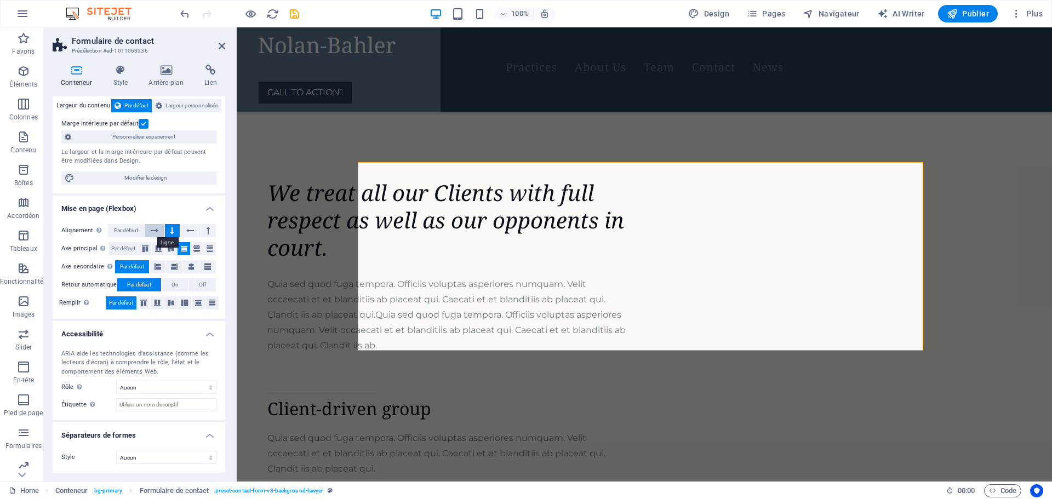
click at [157, 232] on icon at bounding box center [155, 230] width 8 height 13
click at [220, 44] on icon at bounding box center [222, 46] width 7 height 9
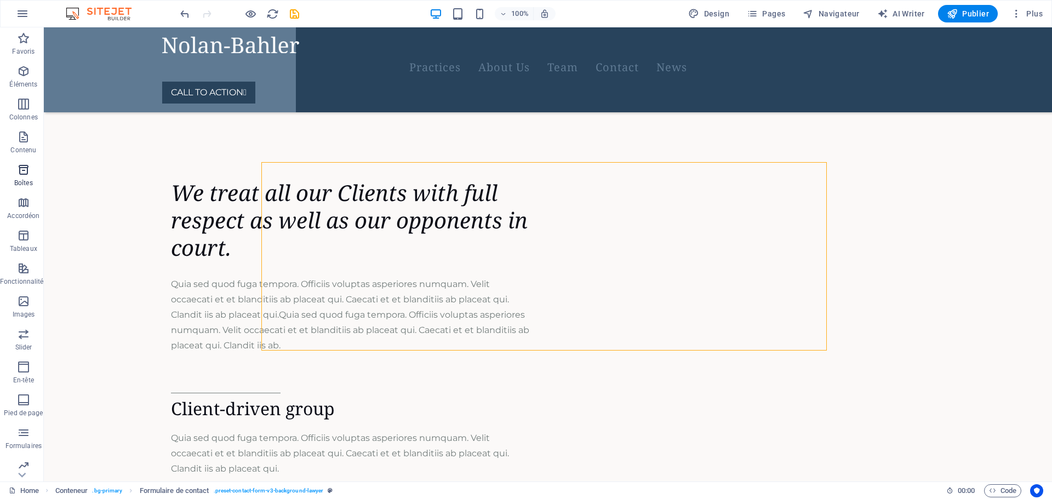
click at [20, 170] on icon "button" at bounding box center [23, 169] width 13 height 13
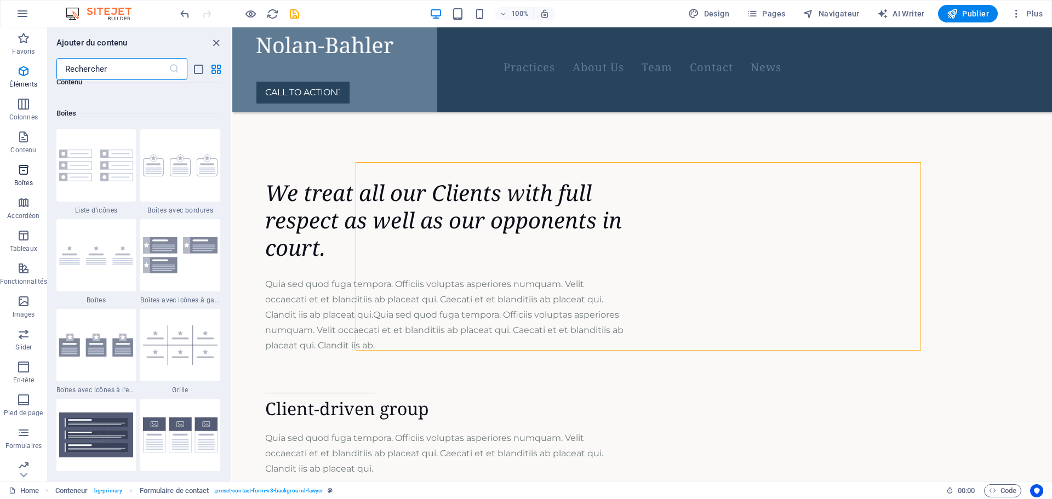
scroll to position [3023, 0]
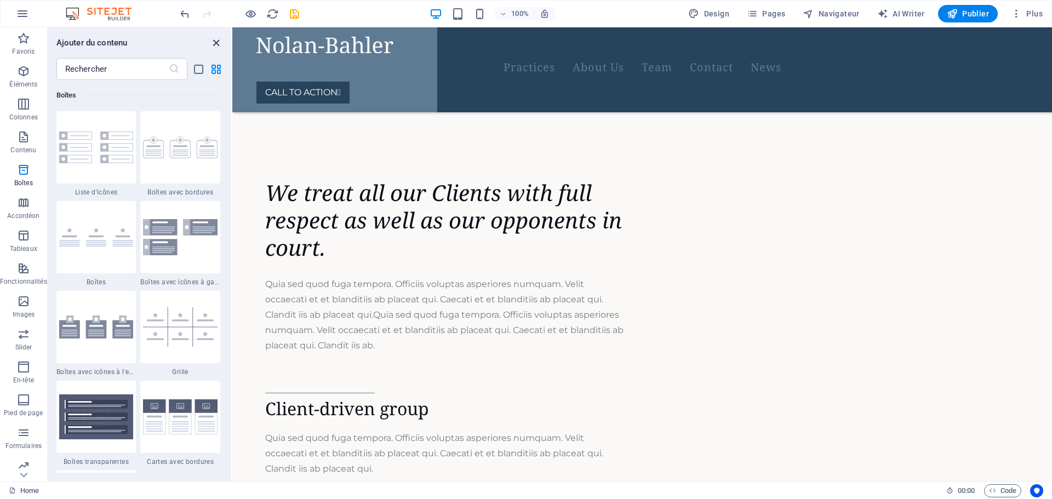
click at [213, 45] on icon "close panel" at bounding box center [216, 43] width 13 height 13
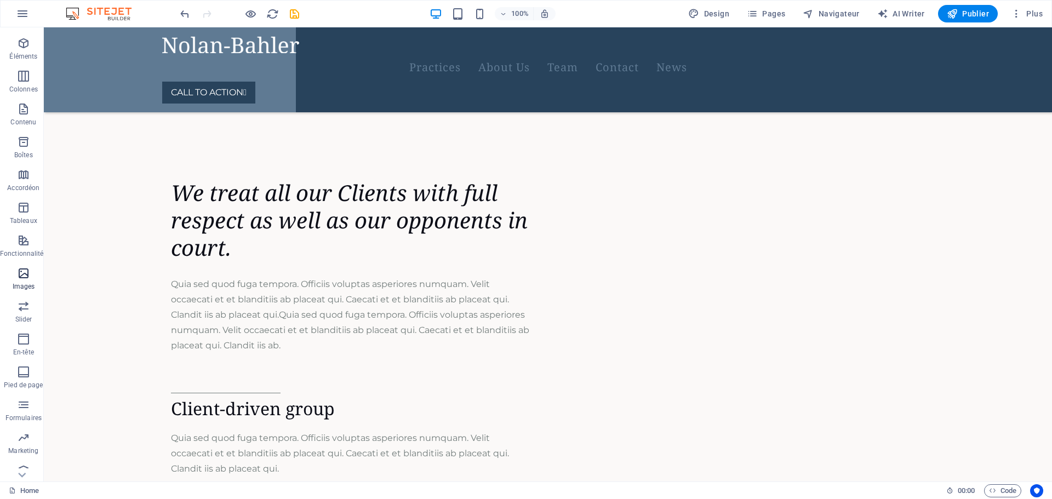
scroll to position [39, 0]
click at [25, 398] on icon "button" at bounding box center [23, 393] width 13 height 13
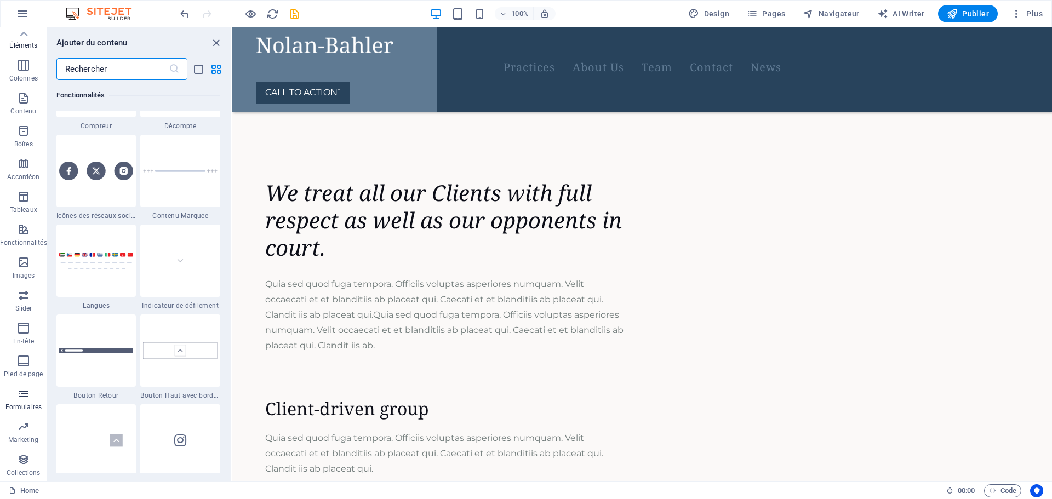
scroll to position [8002, 0]
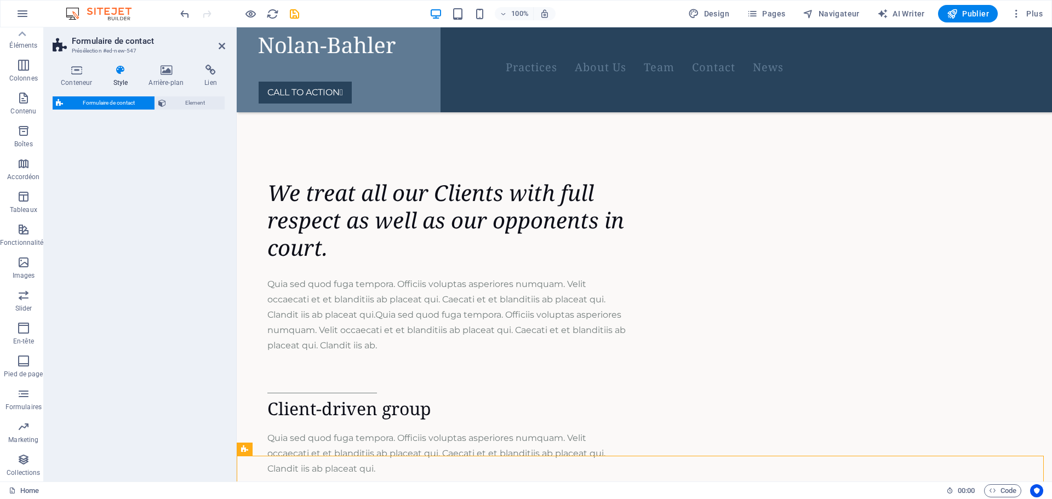
select select "rem"
select select "preset-contact-form-v3-background"
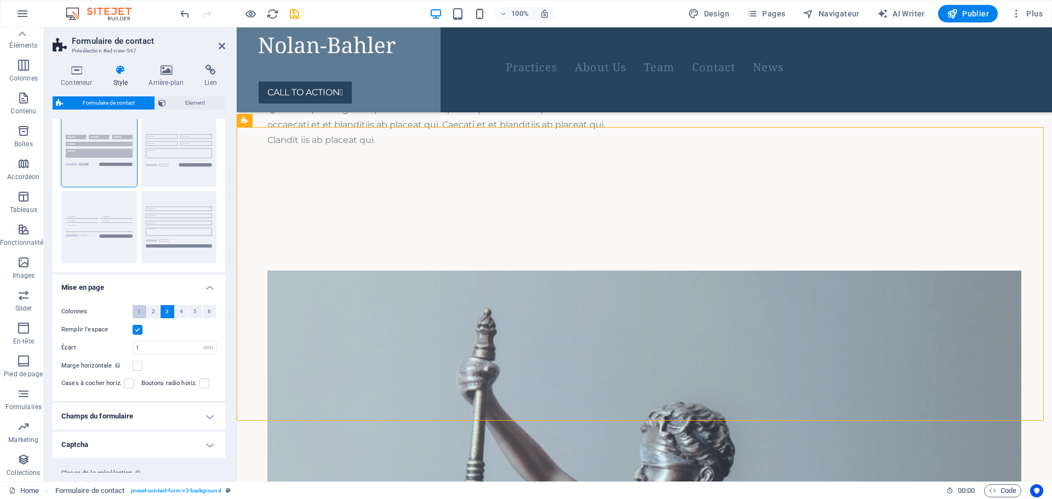
scroll to position [62, 0]
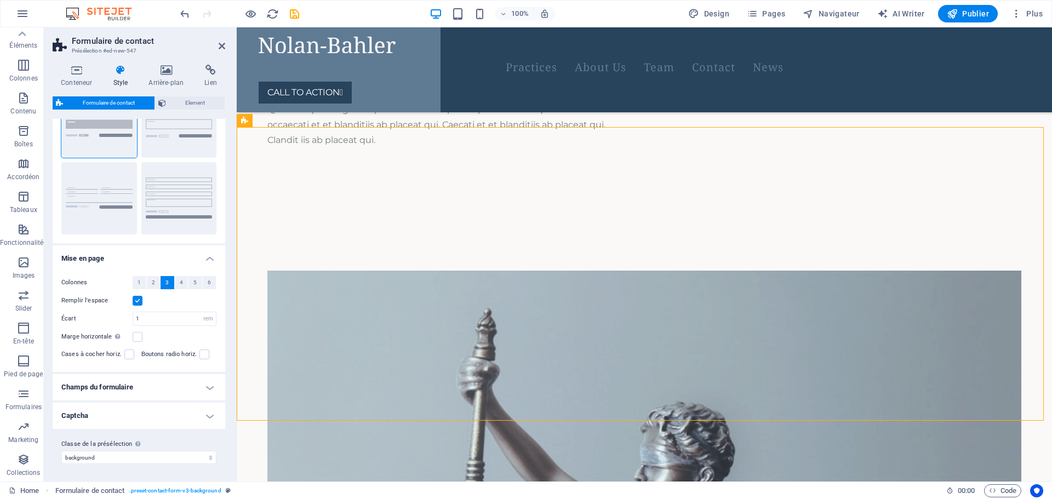
click at [207, 386] on h4 "Champs du formulaire" at bounding box center [139, 387] width 173 height 26
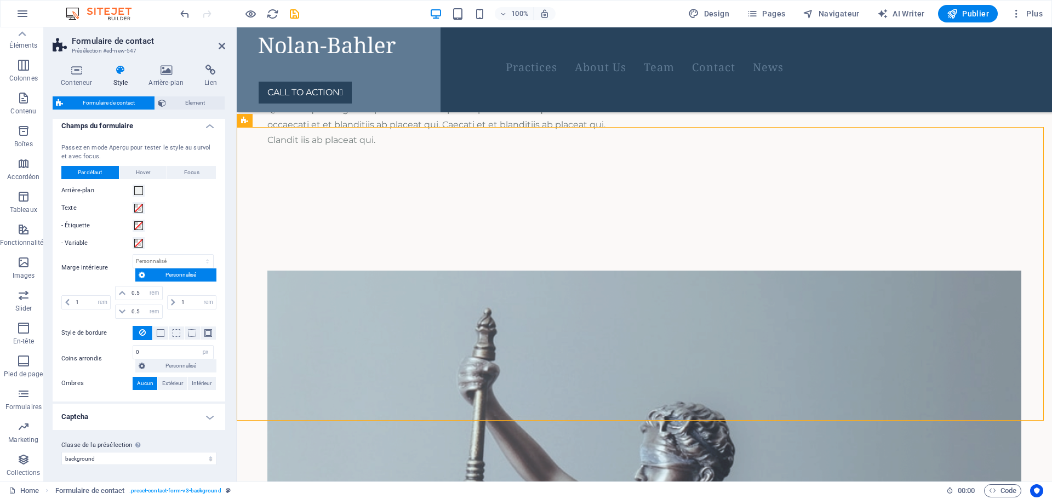
scroll to position [324, 0]
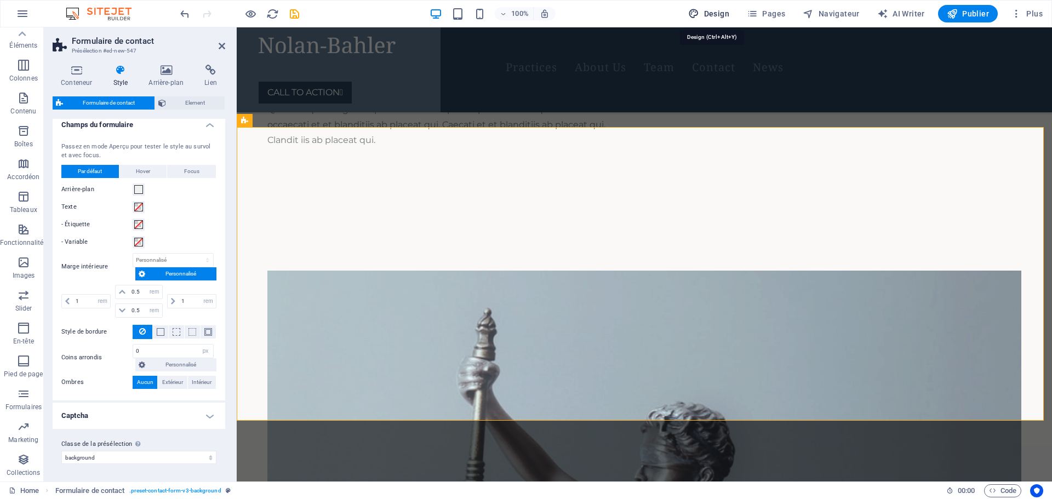
click at [729, 13] on span "Design" at bounding box center [708, 13] width 41 height 11
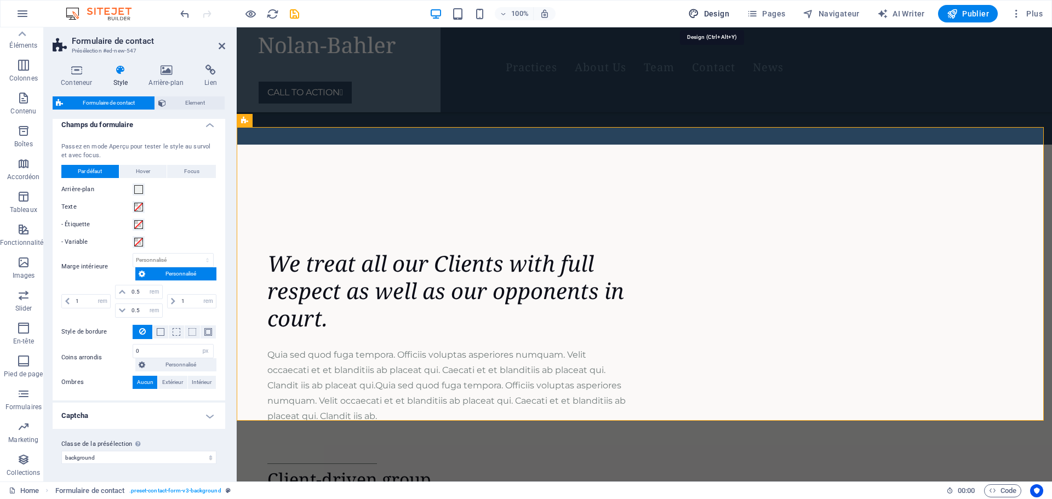
select select "px"
select select "400"
select select "px"
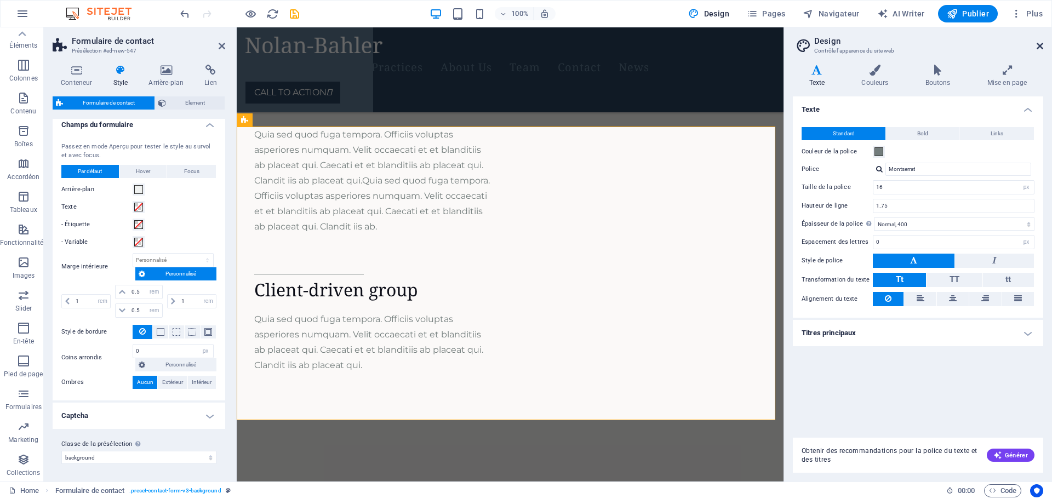
click at [1039, 44] on icon at bounding box center [1040, 46] width 7 height 9
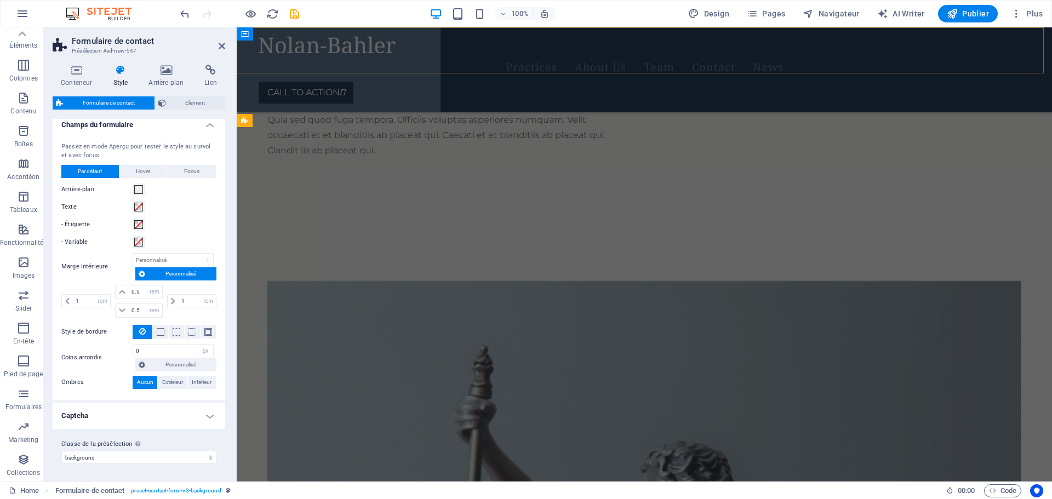
scroll to position [3346, 0]
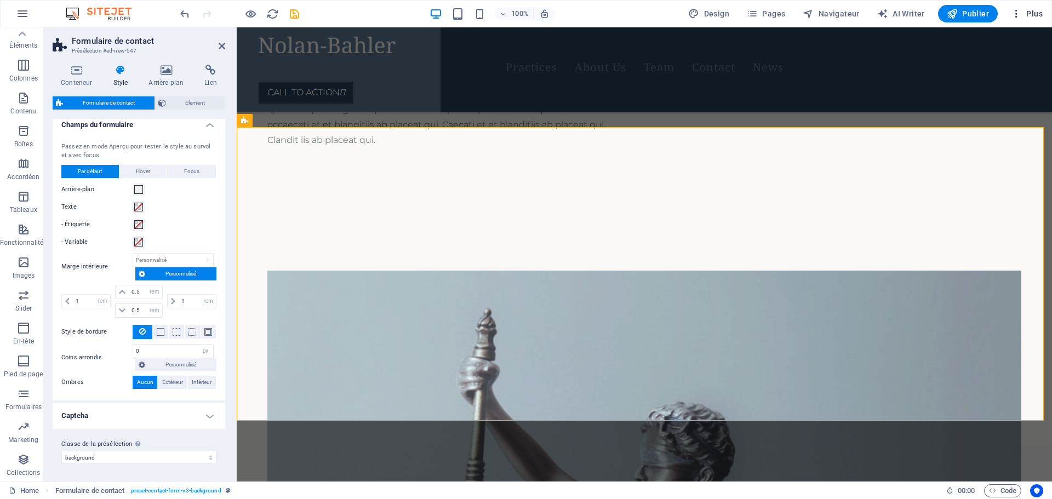
click at [1020, 14] on icon "button" at bounding box center [1016, 13] width 11 height 11
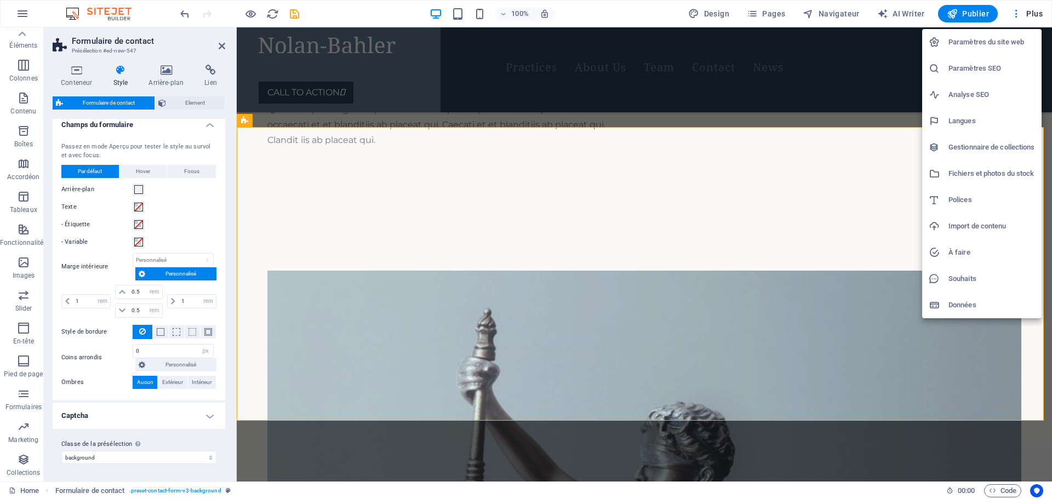
click at [980, 42] on h6 "Paramètres du site web" at bounding box center [992, 42] width 87 height 13
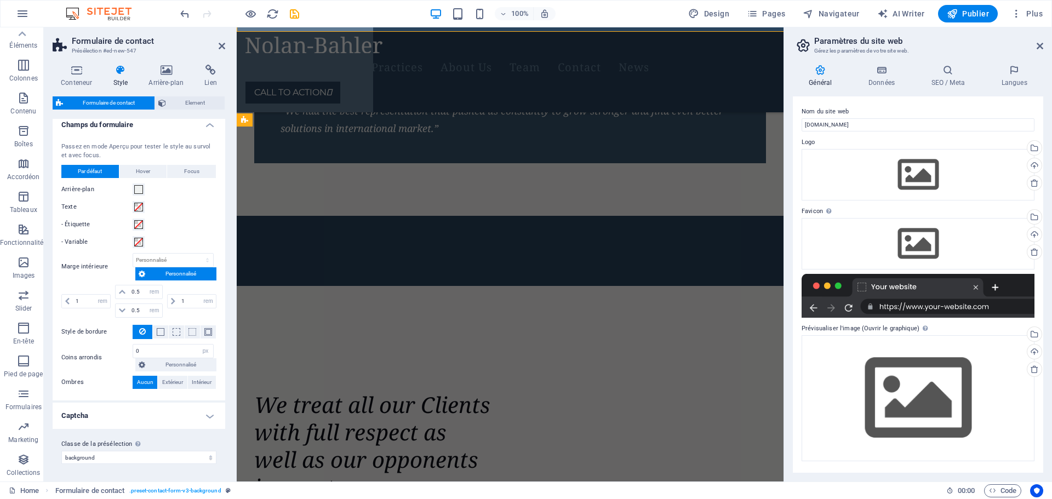
scroll to position [3735, 0]
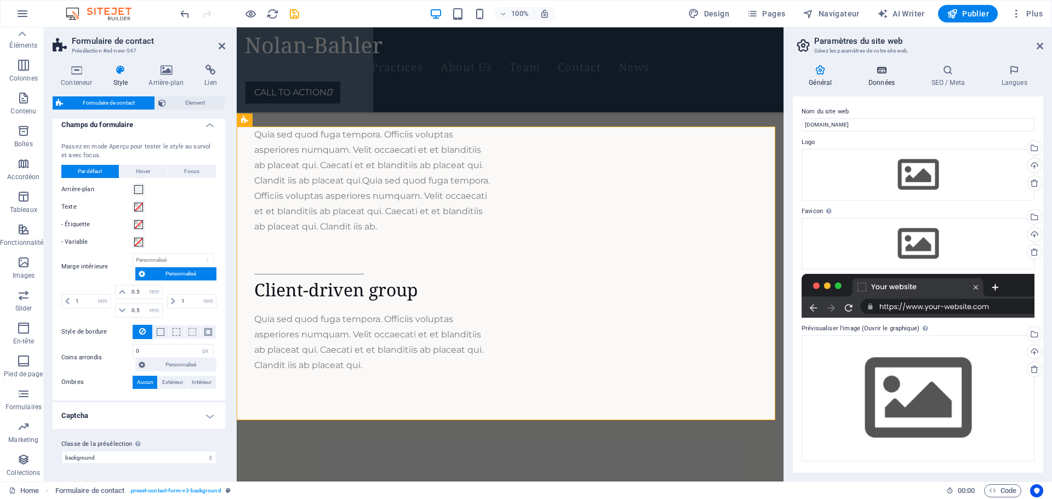
click at [886, 83] on h4 "Données" at bounding box center [884, 76] width 63 height 23
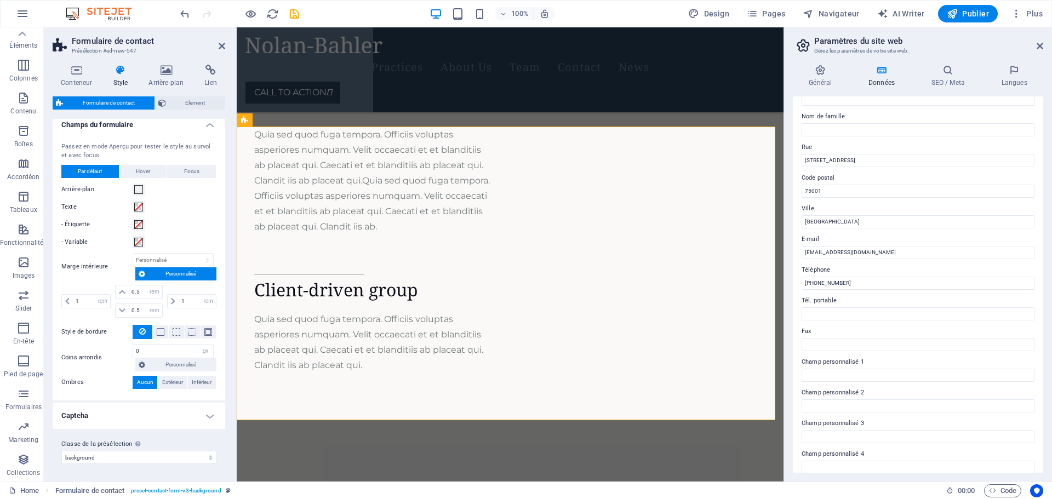
scroll to position [0, 0]
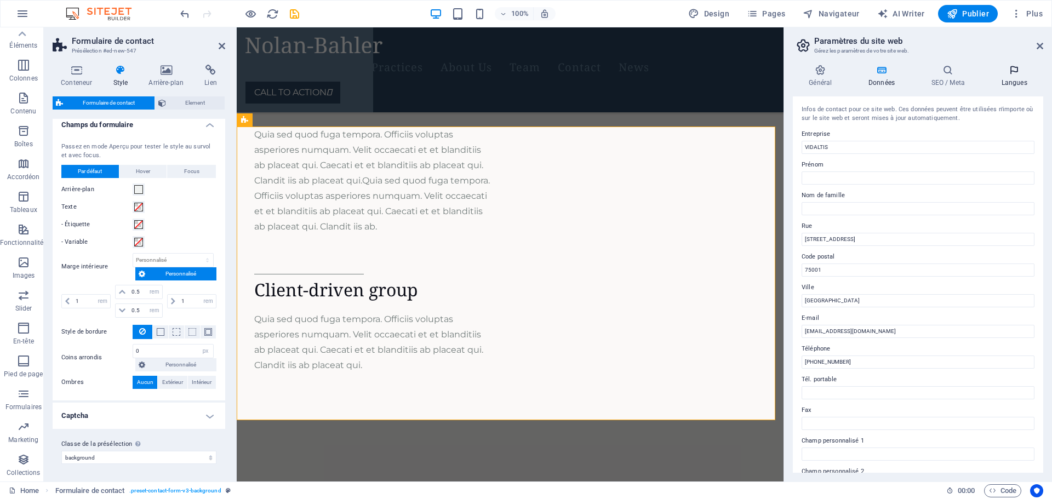
click at [1021, 73] on icon at bounding box center [1014, 70] width 58 height 11
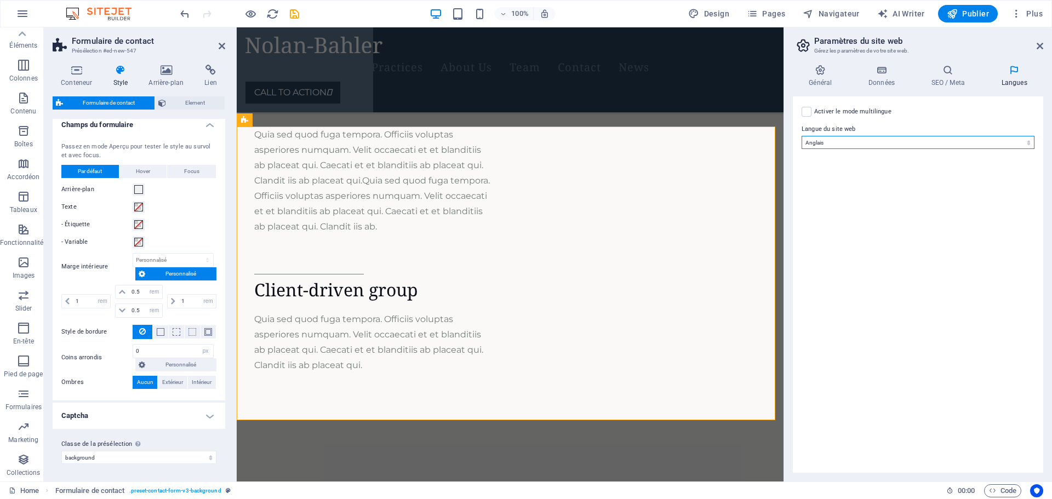
click at [940, 142] on select "Abkhazian Afar Afrikaans Akan Albanais Allemand Amharic Anglais Arabe Aragonese…" at bounding box center [918, 142] width 233 height 13
click at [852, 111] on label "Activer le mode multilingue Pour désactiver plusieurs langues, supprimez-les ju…" at bounding box center [852, 111] width 77 height 13
click at [0, 0] on input "Activer le mode multilingue Pour désactiver plusieurs langues, supprimez-les ju…" at bounding box center [0, 0] width 0 height 0
select select
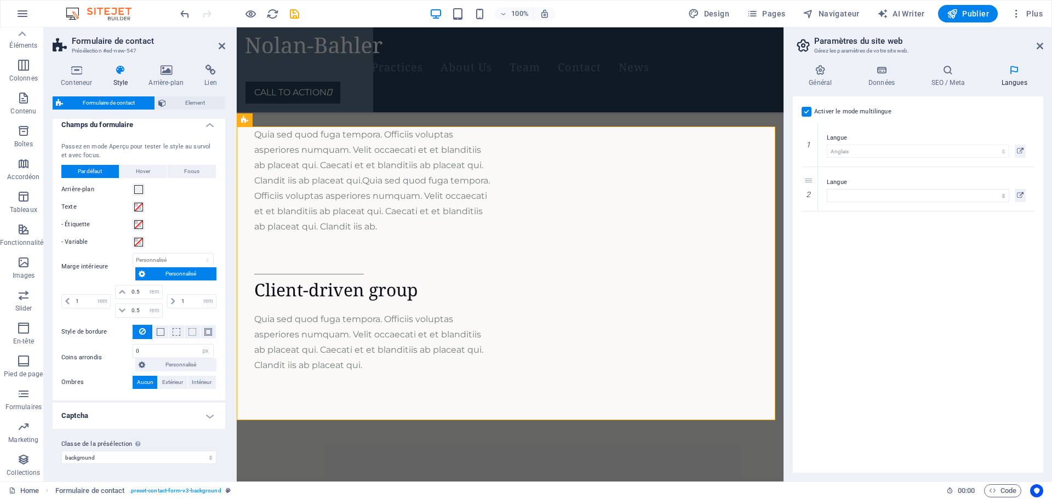
click at [852, 111] on label "Activer le mode multilingue Pour désactiver plusieurs langues, supprimez-les ju…" at bounding box center [852, 111] width 77 height 13
click at [0, 0] on input "Activer le mode multilingue Pour désactiver plusieurs langues, supprimez-les ju…" at bounding box center [0, 0] width 0 height 0
click at [1019, 10] on icon "button" at bounding box center [1016, 13] width 11 height 11
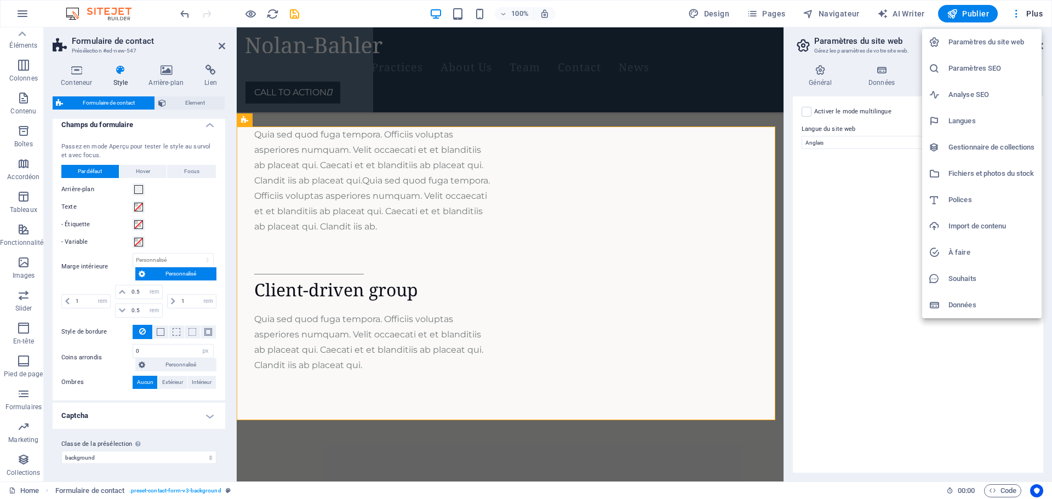
click at [877, 259] on div at bounding box center [526, 249] width 1052 height 499
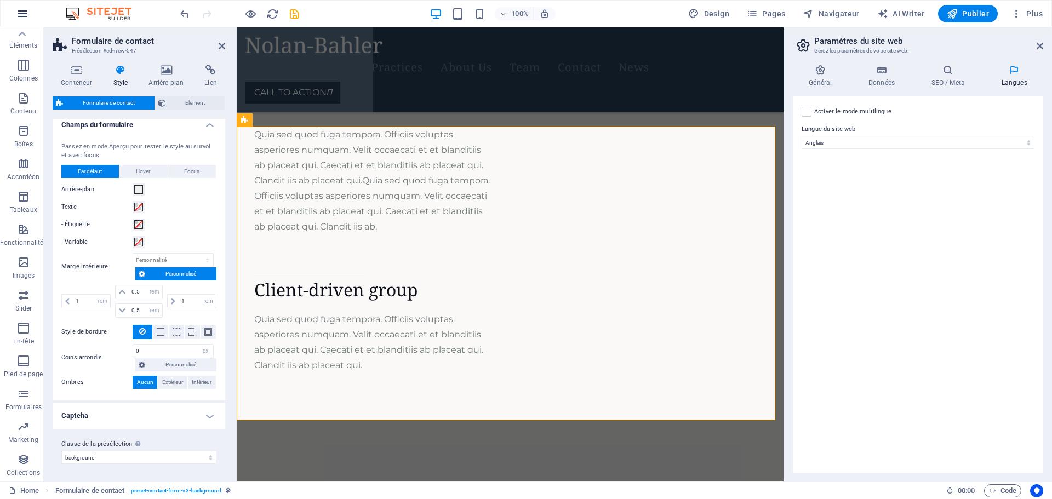
click at [20, 16] on icon "button" at bounding box center [22, 13] width 13 height 13
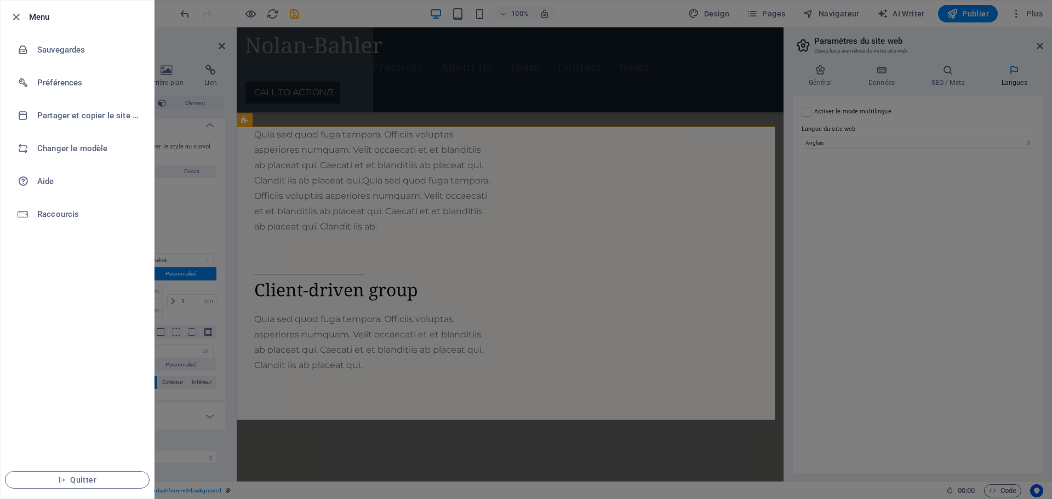
click at [518, 88] on div at bounding box center [526, 249] width 1052 height 499
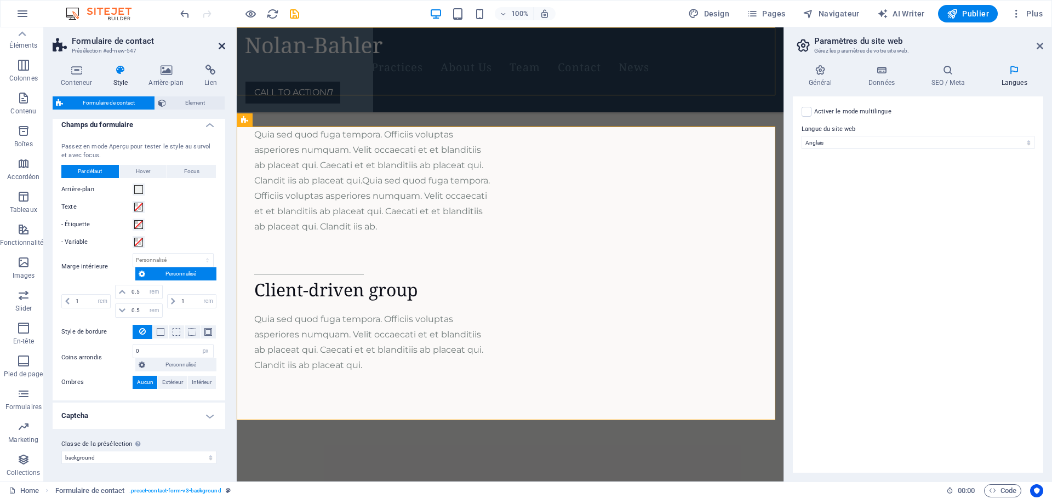
click at [221, 47] on icon at bounding box center [222, 46] width 7 height 9
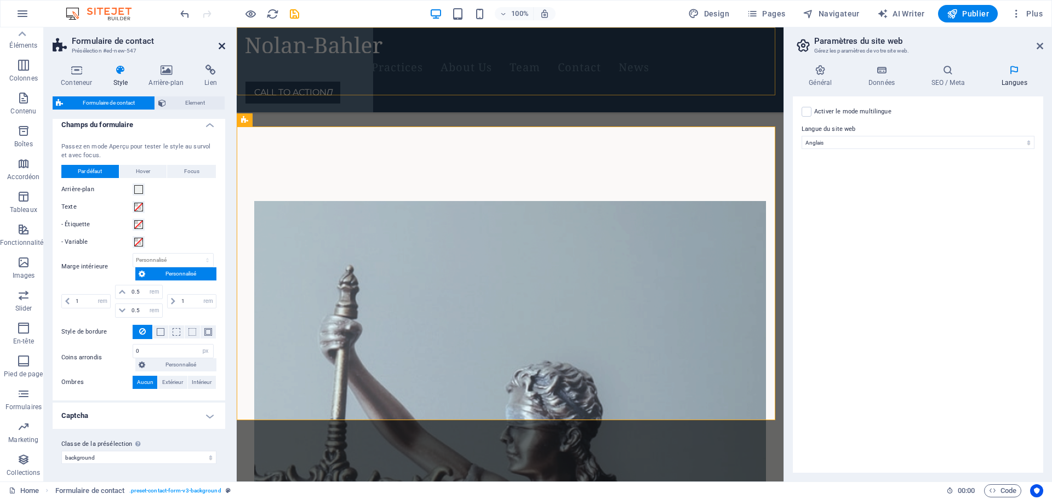
scroll to position [3377, 0]
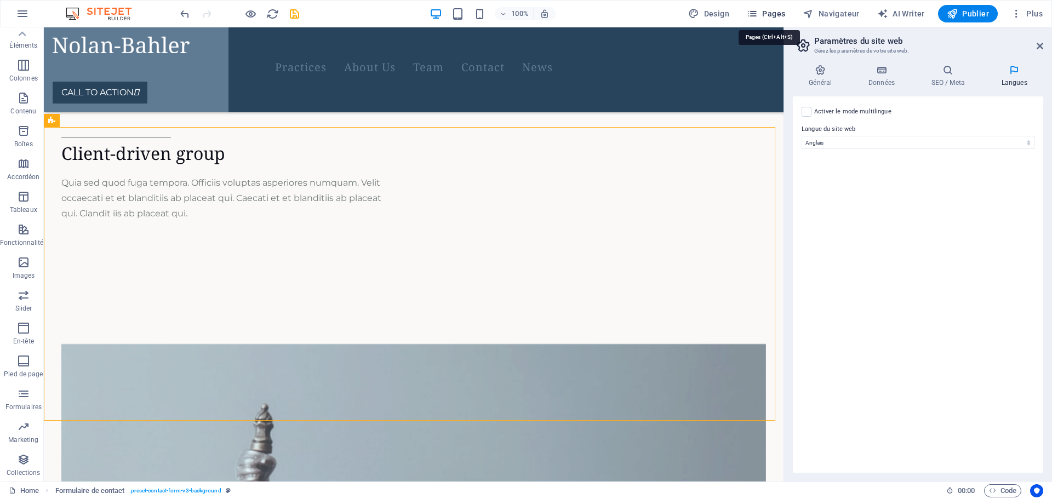
click at [773, 13] on span "Pages" at bounding box center [766, 13] width 38 height 11
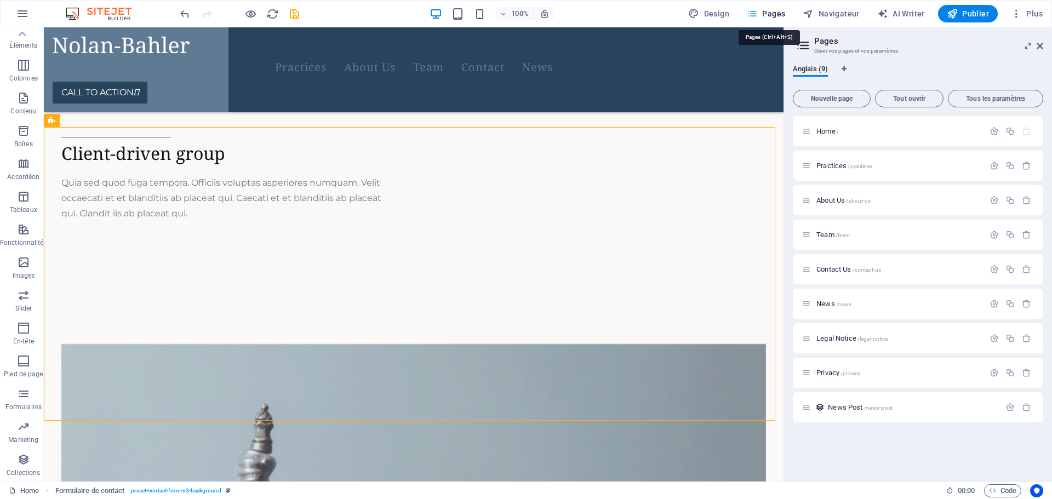
click at [773, 13] on span "Pages" at bounding box center [766, 13] width 38 height 11
click at [1036, 8] on span "Plus" at bounding box center [1027, 13] width 32 height 11
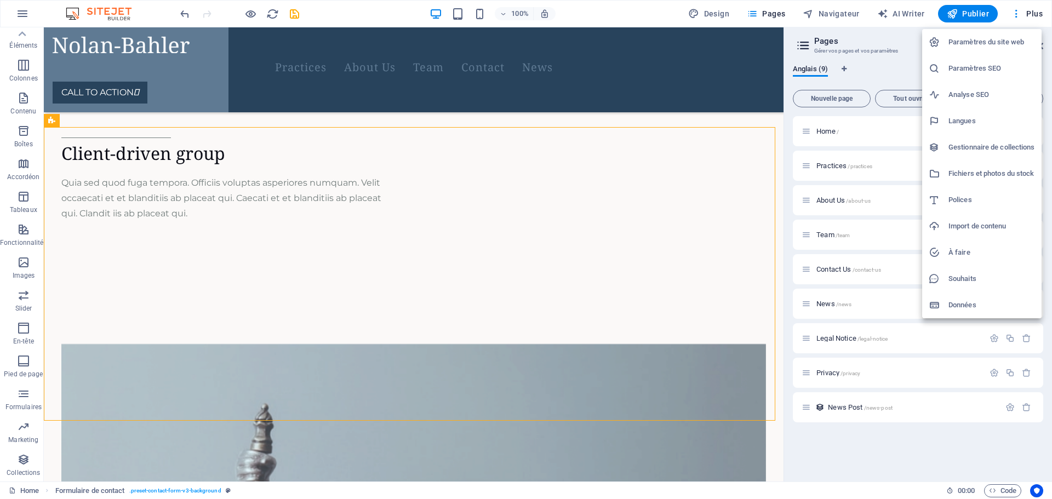
click at [24, 12] on div at bounding box center [526, 249] width 1052 height 499
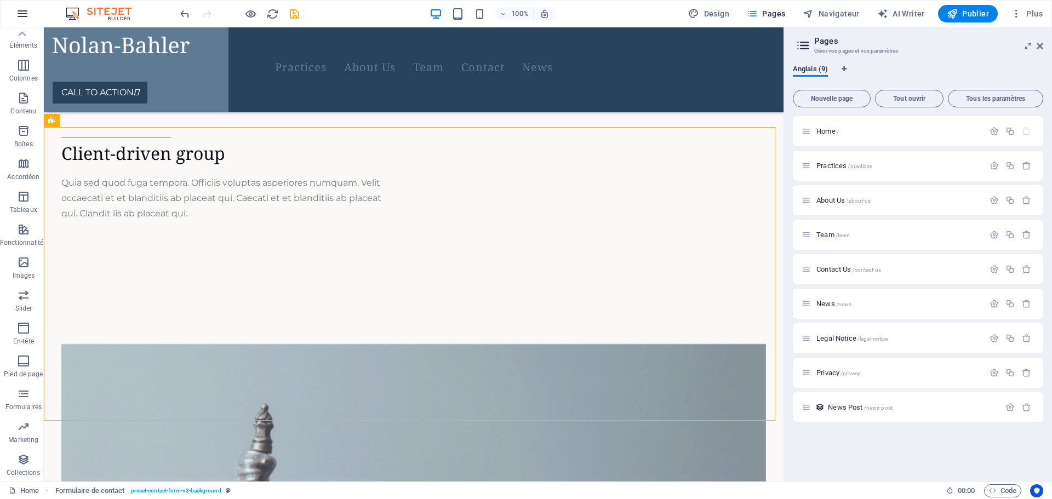
click at [23, 14] on icon "button" at bounding box center [22, 13] width 13 height 13
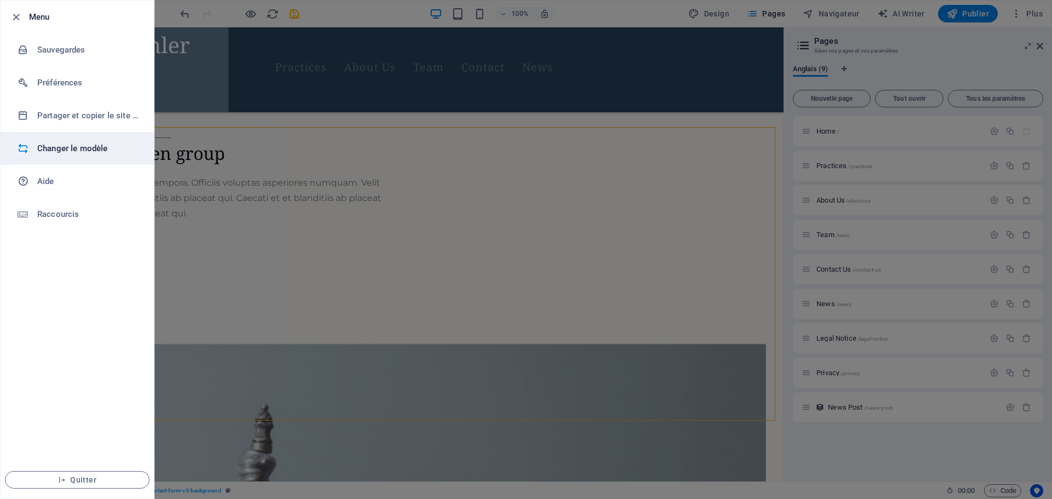
click at [72, 153] on h6 "Changer le modèle" at bounding box center [87, 148] width 101 height 13
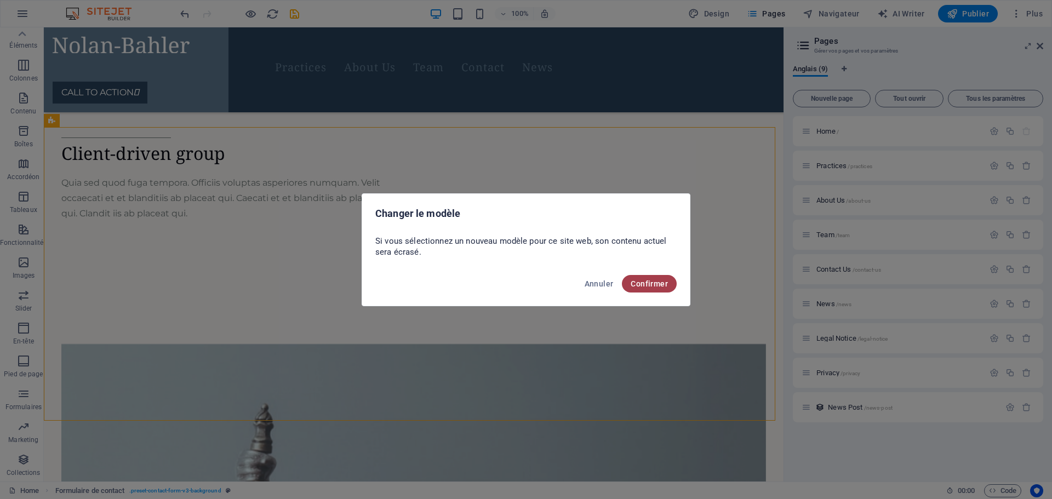
click at [652, 286] on span "Confirmer" at bounding box center [649, 284] width 37 height 9
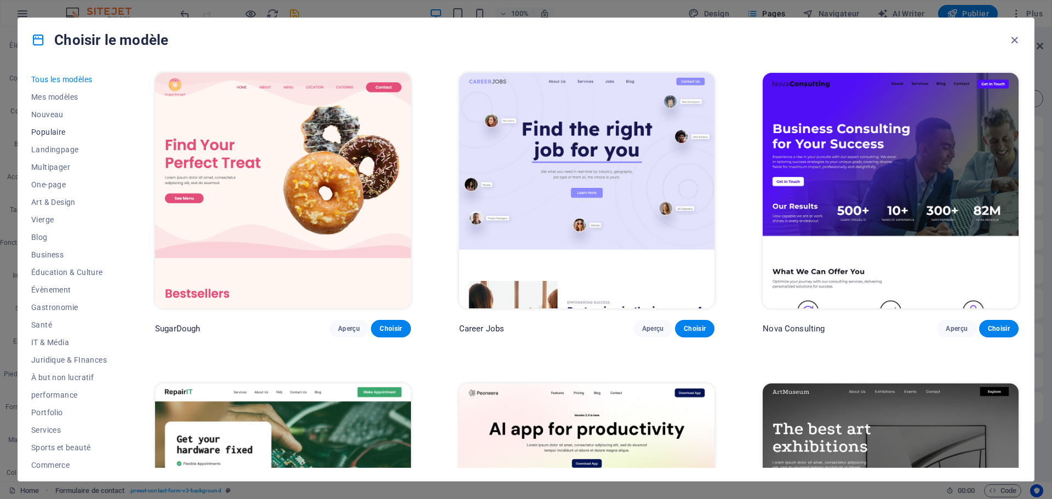
scroll to position [41, 0]
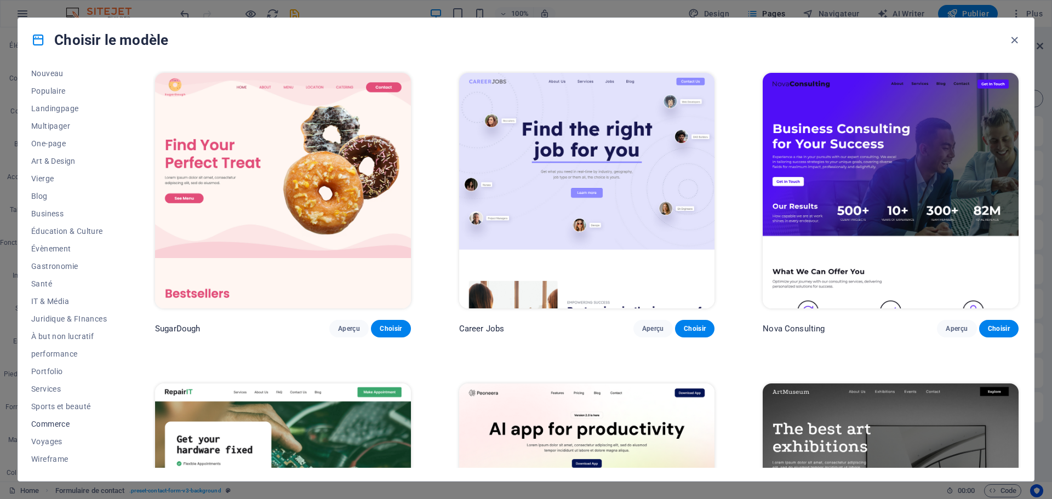
click at [60, 424] on span "Commerce" at bounding box center [69, 424] width 76 height 9
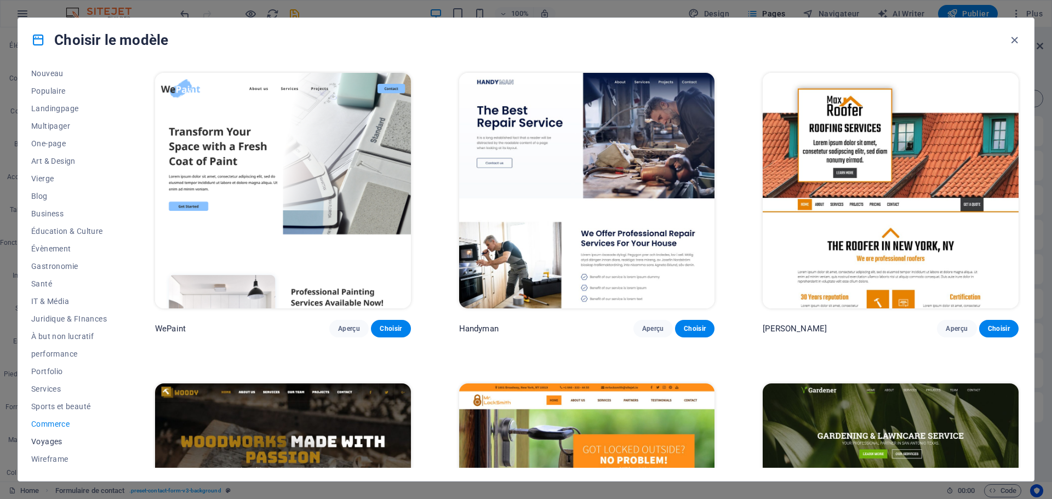
click at [55, 441] on span "Voyages" at bounding box center [69, 441] width 76 height 9
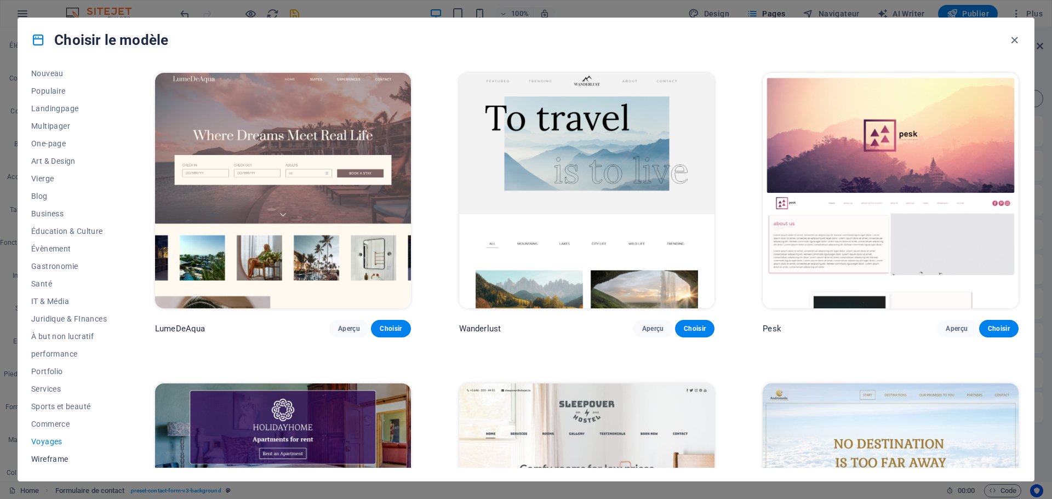
click at [55, 463] on span "Wireframe" at bounding box center [69, 459] width 76 height 9
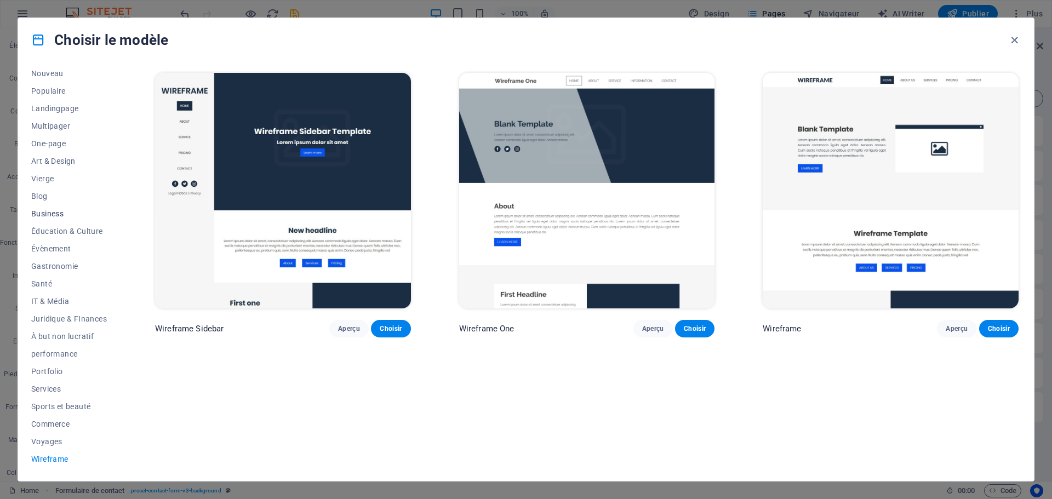
click at [36, 213] on span "Business" at bounding box center [69, 213] width 76 height 9
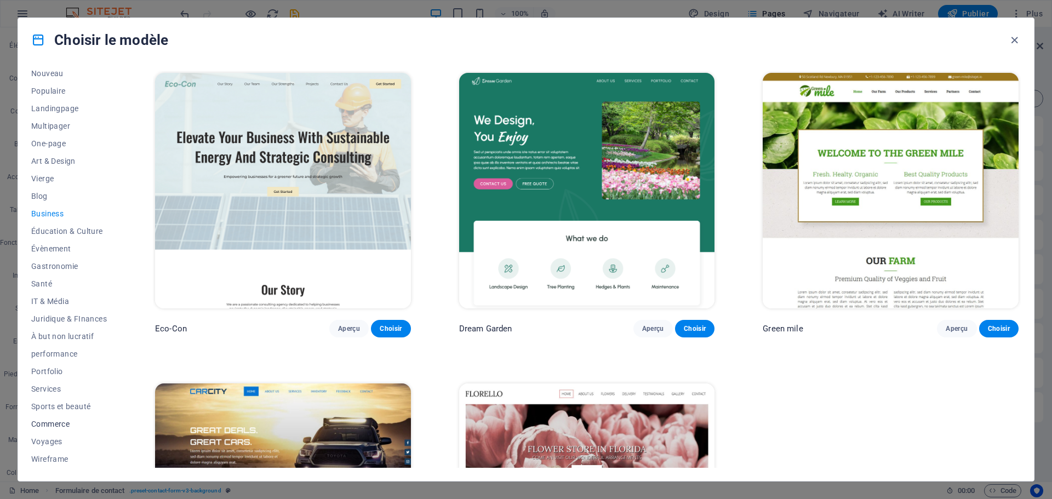
click at [54, 426] on span "Commerce" at bounding box center [69, 424] width 76 height 9
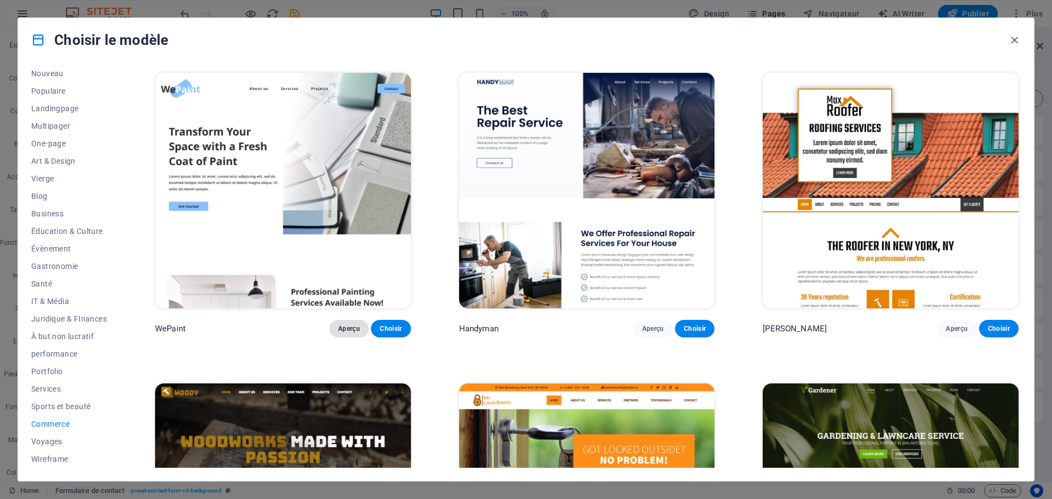
click at [350, 331] on span "Aperçu" at bounding box center [349, 328] width 22 height 9
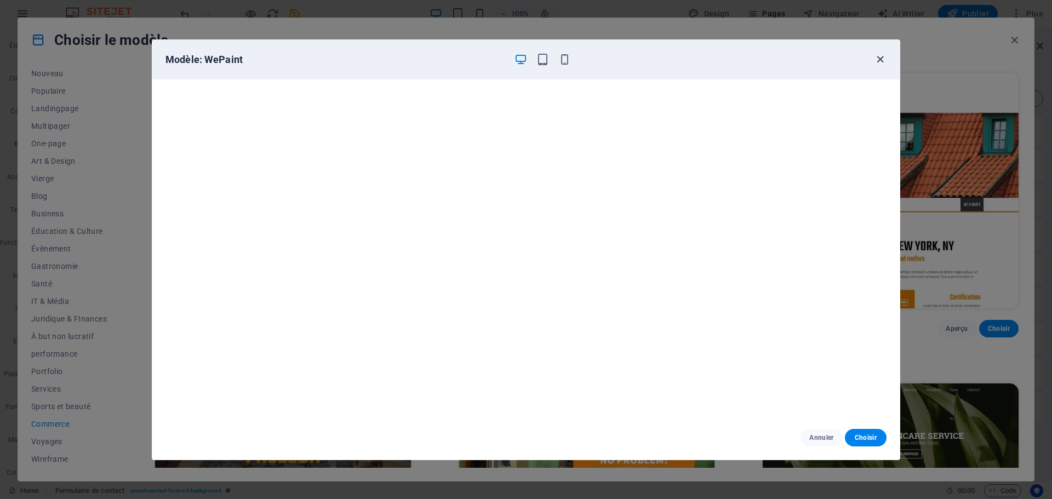
click at [881, 59] on icon "button" at bounding box center [880, 59] width 13 height 13
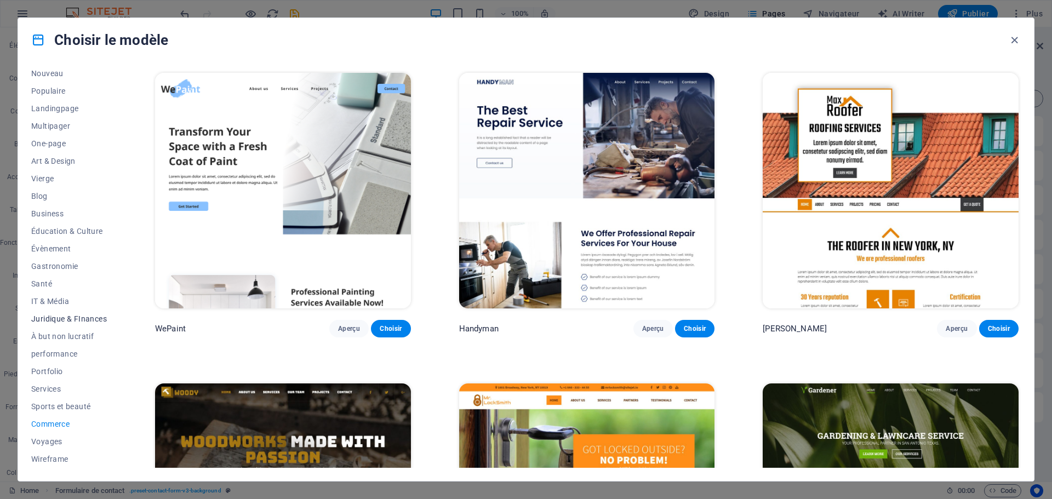
click at [86, 322] on span "Juridique & FInances" at bounding box center [69, 319] width 76 height 9
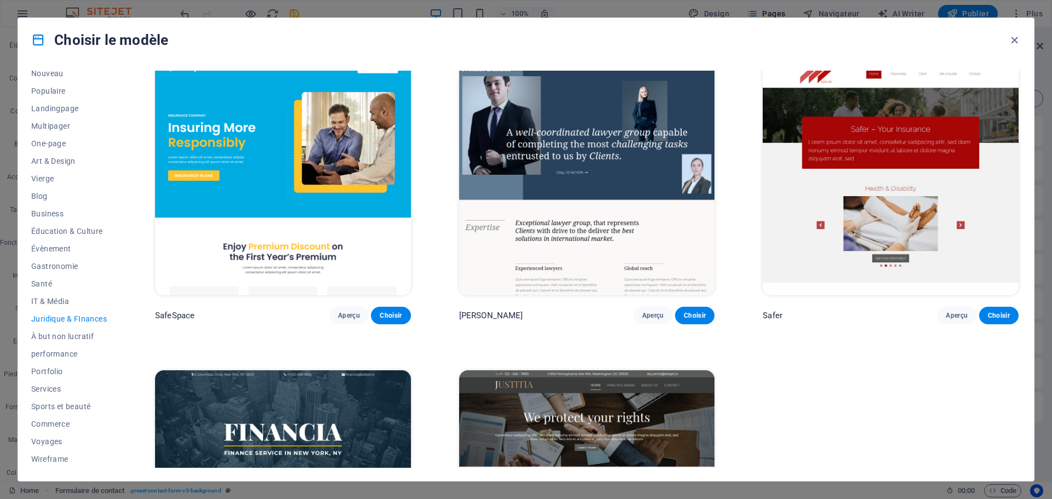
scroll to position [0, 0]
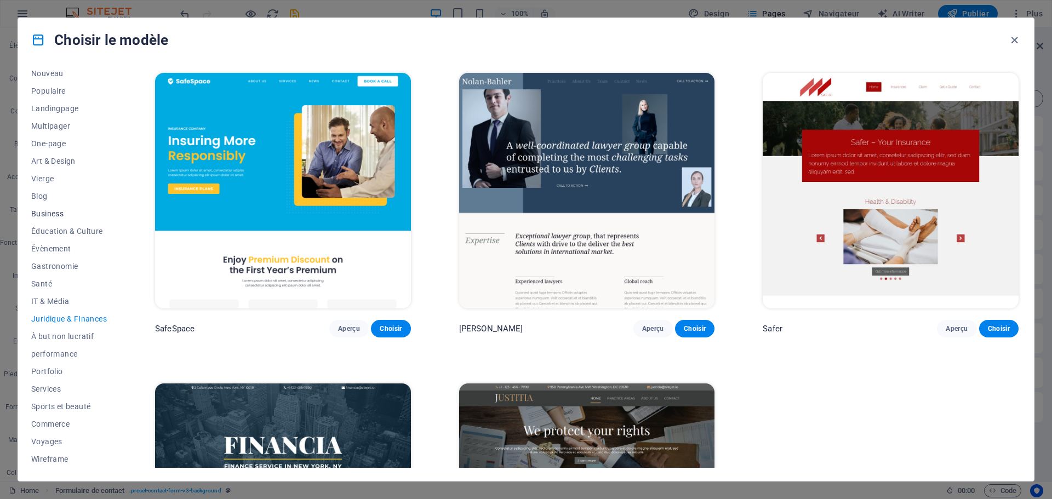
click at [50, 213] on span "Business" at bounding box center [69, 213] width 76 height 9
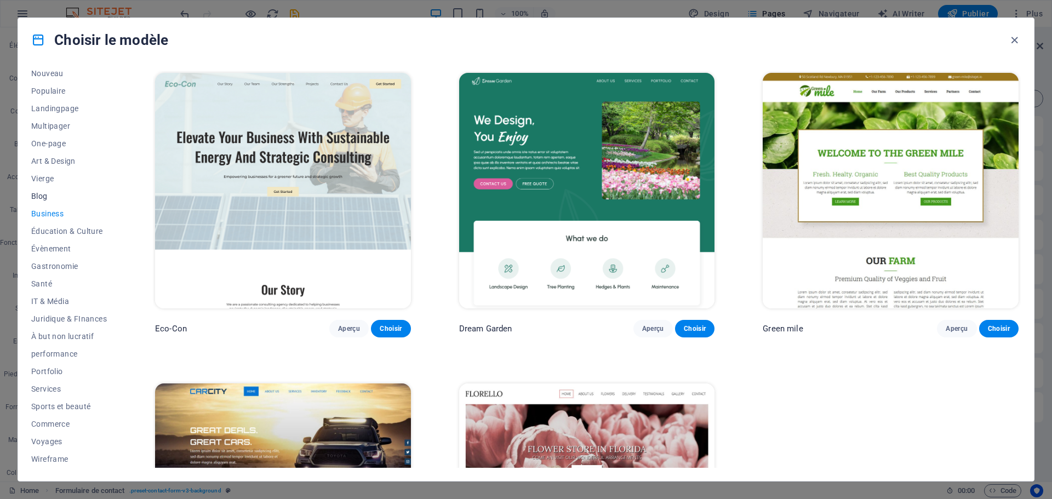
click at [39, 196] on span "Blog" at bounding box center [69, 196] width 76 height 9
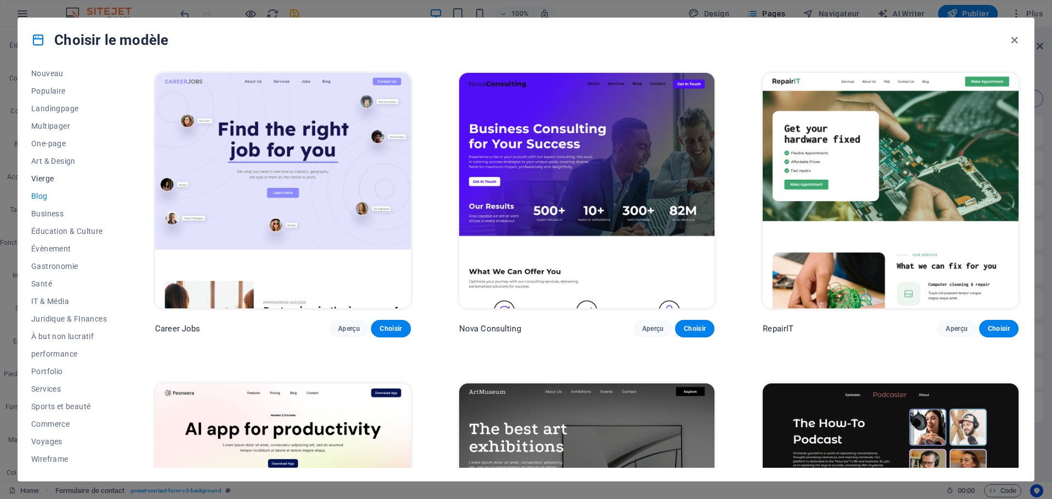
click at [48, 180] on span "Vierge" at bounding box center [69, 178] width 76 height 9
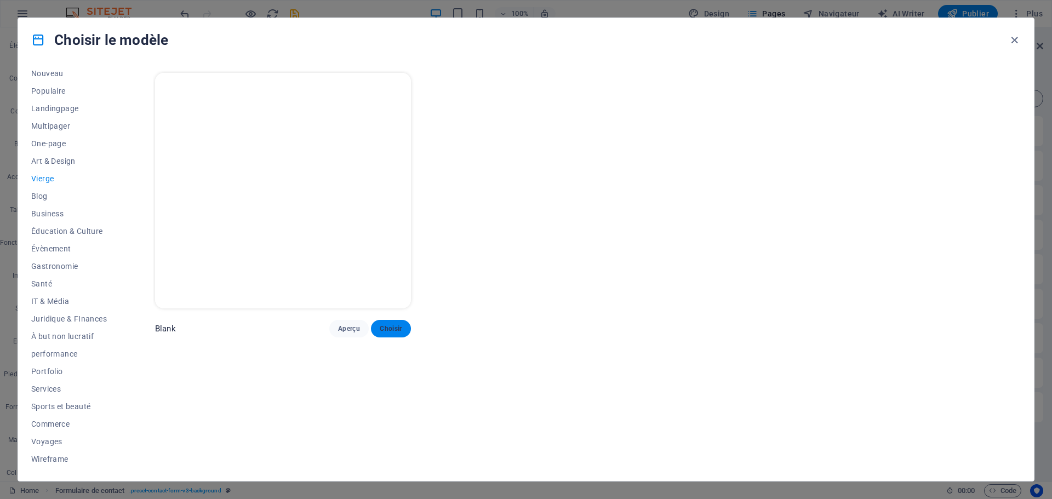
click at [393, 327] on span "Choisir" at bounding box center [391, 328] width 22 height 9
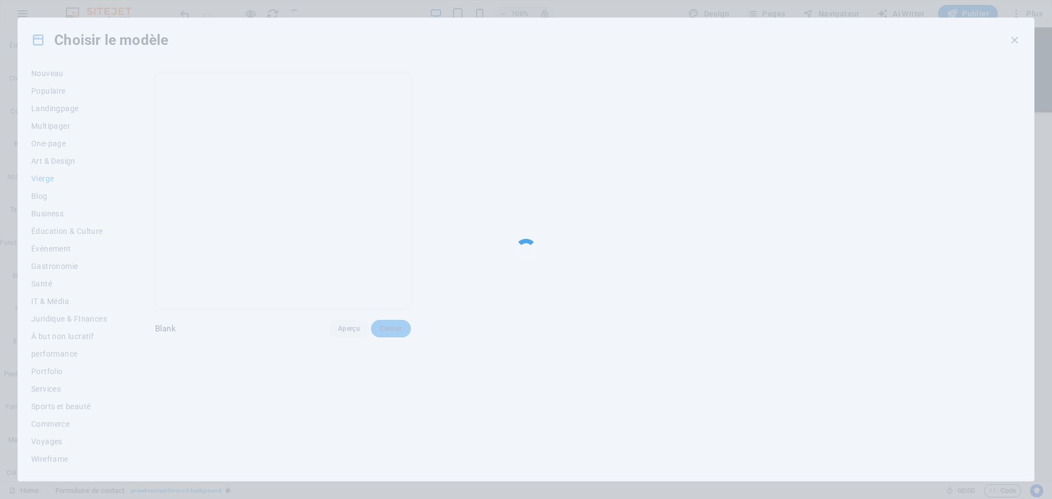
checkbox input "false"
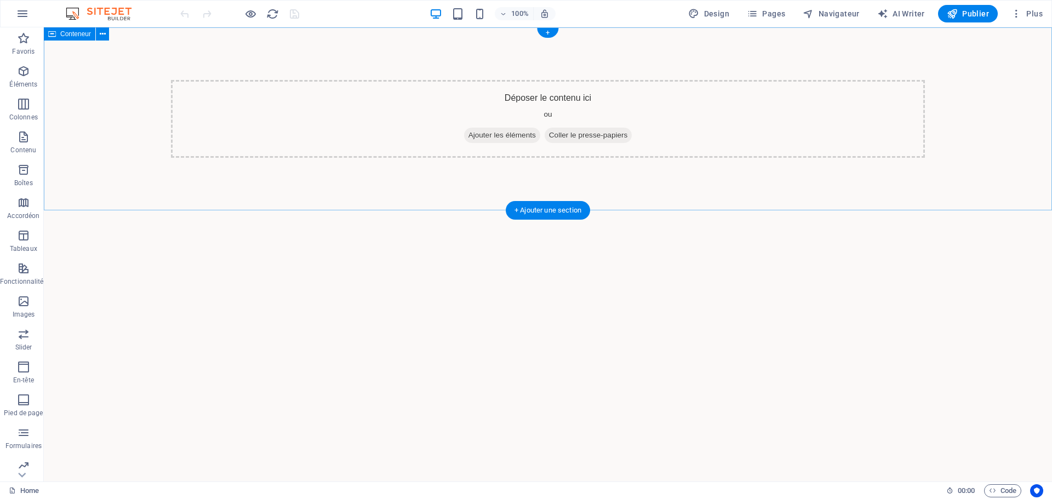
click at [506, 138] on span "Ajouter les éléments" at bounding box center [502, 135] width 76 height 15
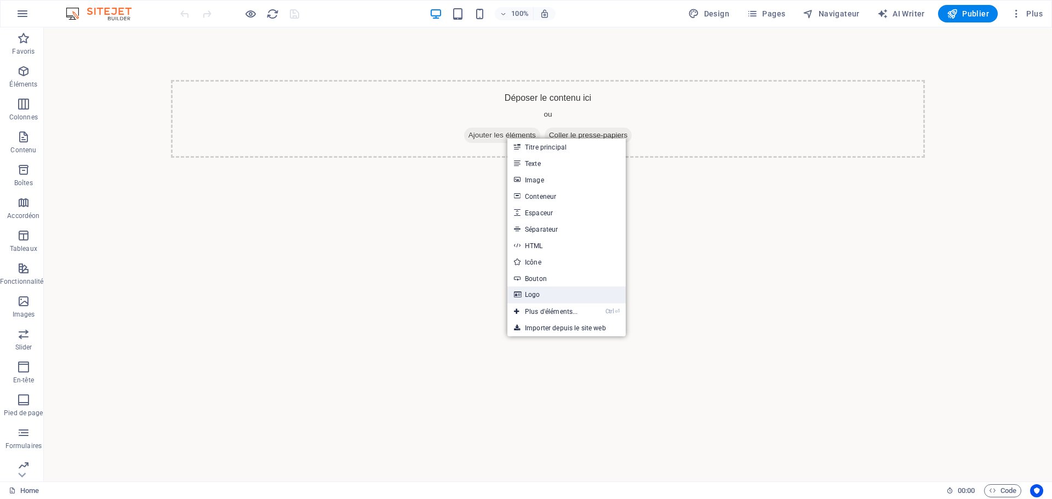
click at [544, 298] on link "Logo" at bounding box center [567, 295] width 118 height 16
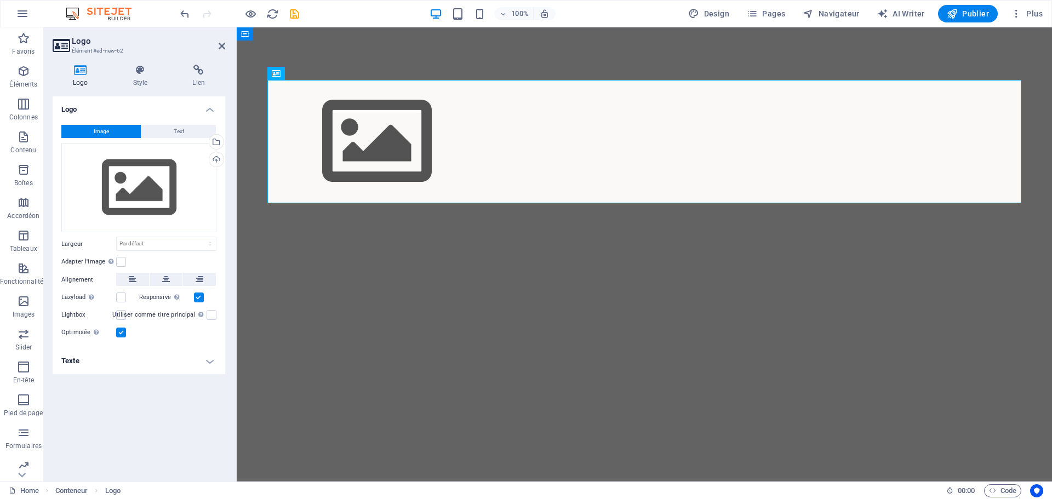
click at [211, 361] on h4 "Texte" at bounding box center [139, 361] width 173 height 26
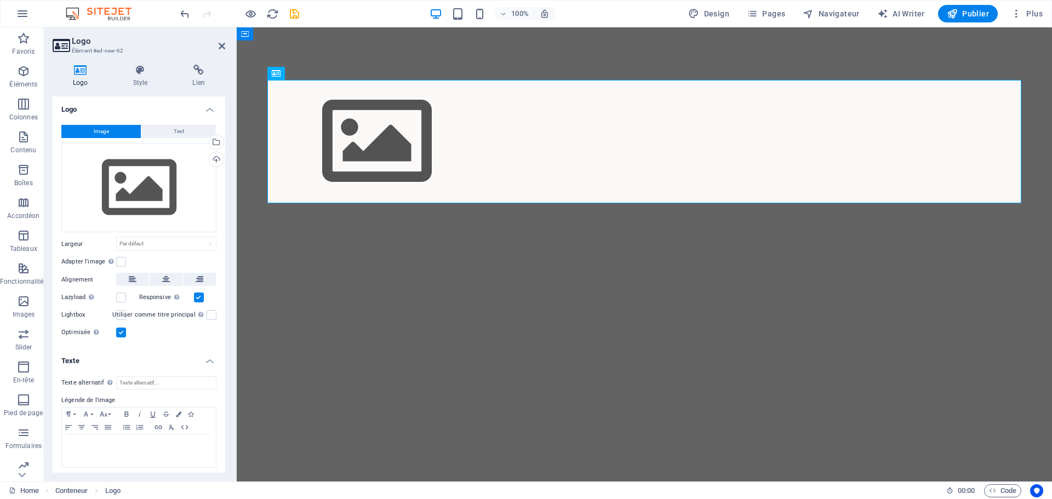
click at [209, 361] on h4 "Texte" at bounding box center [139, 358] width 173 height 20
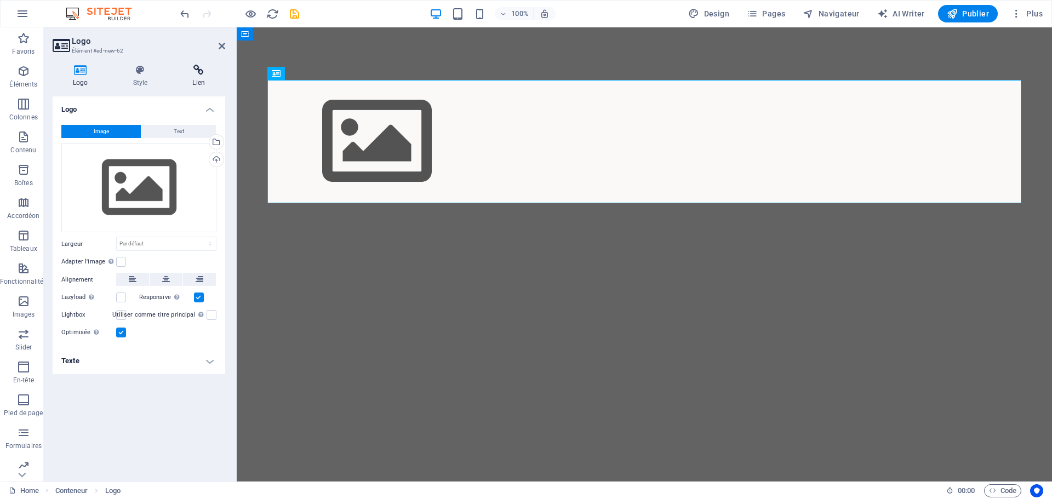
click at [198, 67] on icon at bounding box center [198, 70] width 53 height 11
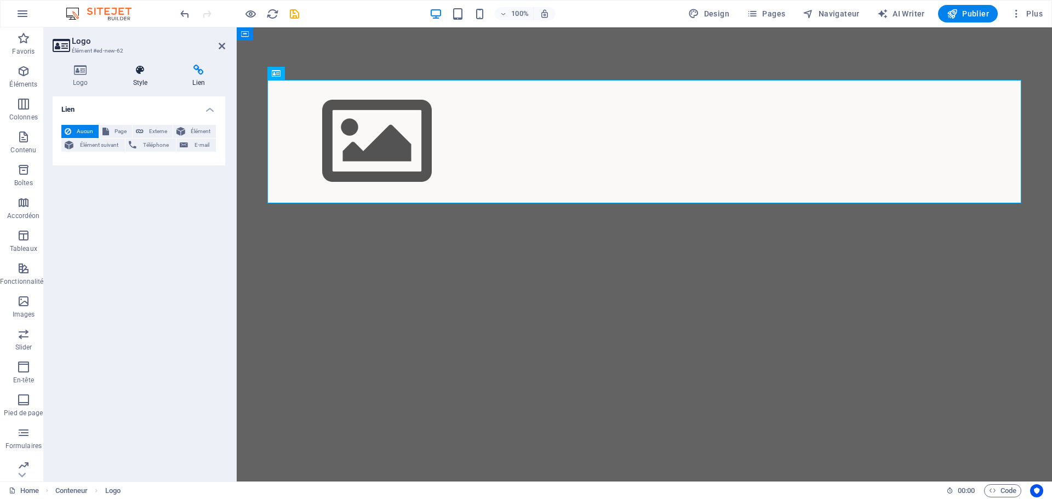
click at [145, 70] on icon at bounding box center [140, 70] width 55 height 11
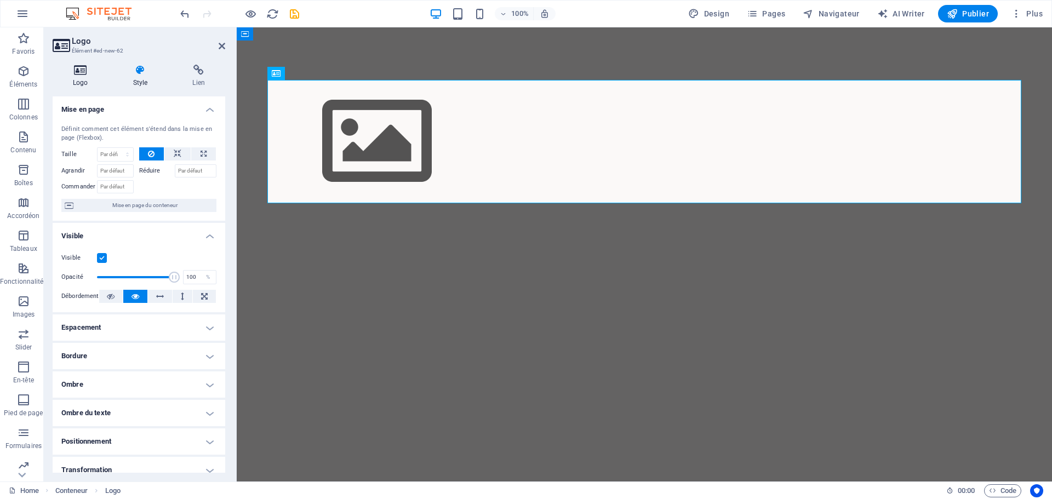
click at [90, 75] on icon at bounding box center [81, 70] width 56 height 11
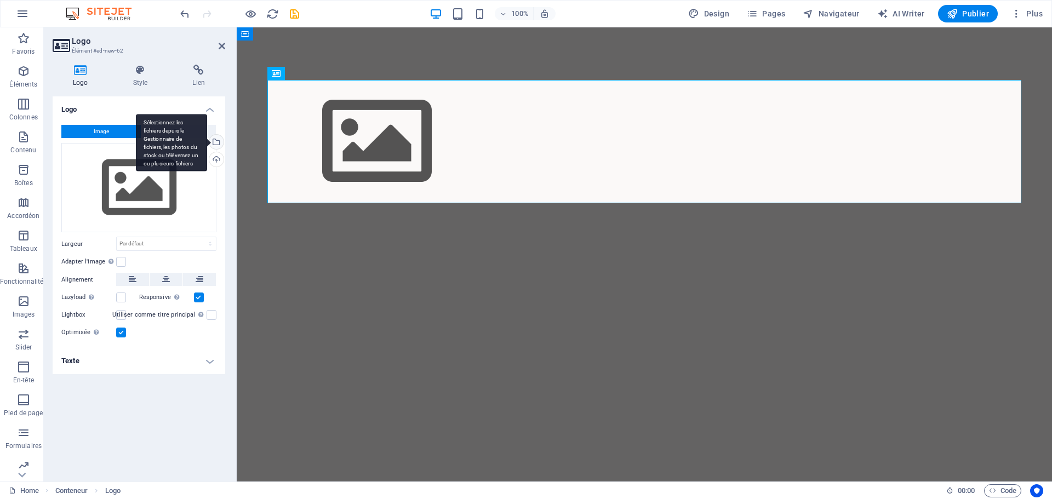
click at [218, 142] on div "Sélectionnez les fichiers depuis le Gestionnaire de fichiers, les photos du sto…" at bounding box center [215, 143] width 16 height 16
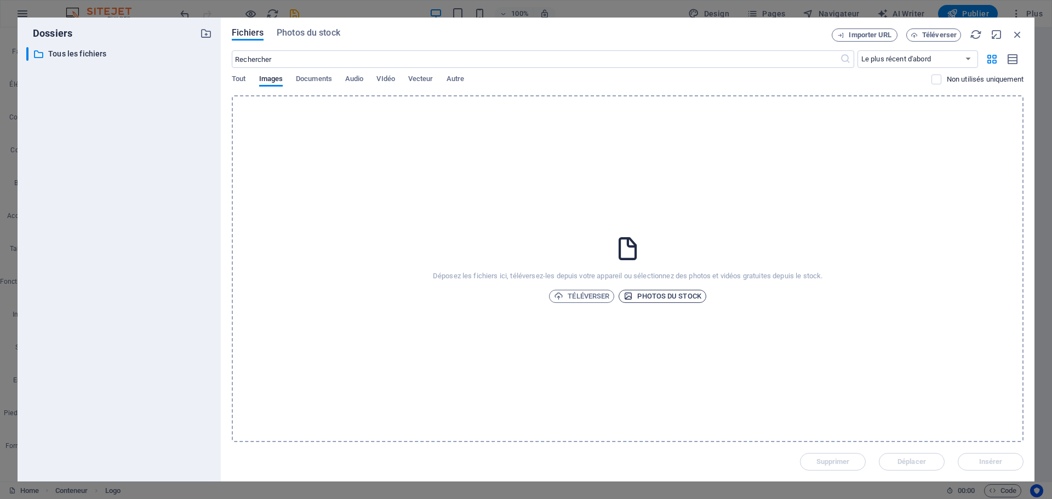
click at [657, 300] on span "Photos du stock" at bounding box center [663, 296] width 78 height 13
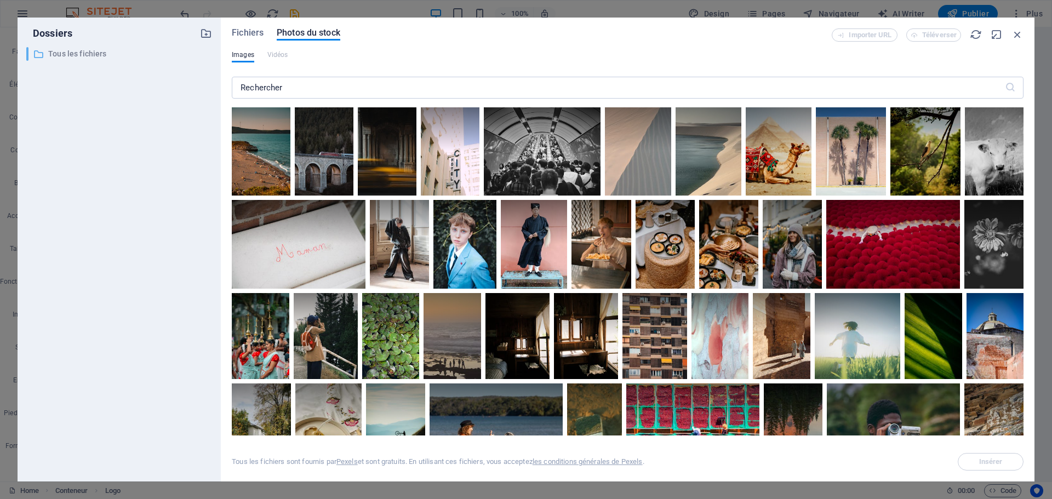
click at [65, 56] on p "Tous les fichiers" at bounding box center [120, 54] width 144 height 13
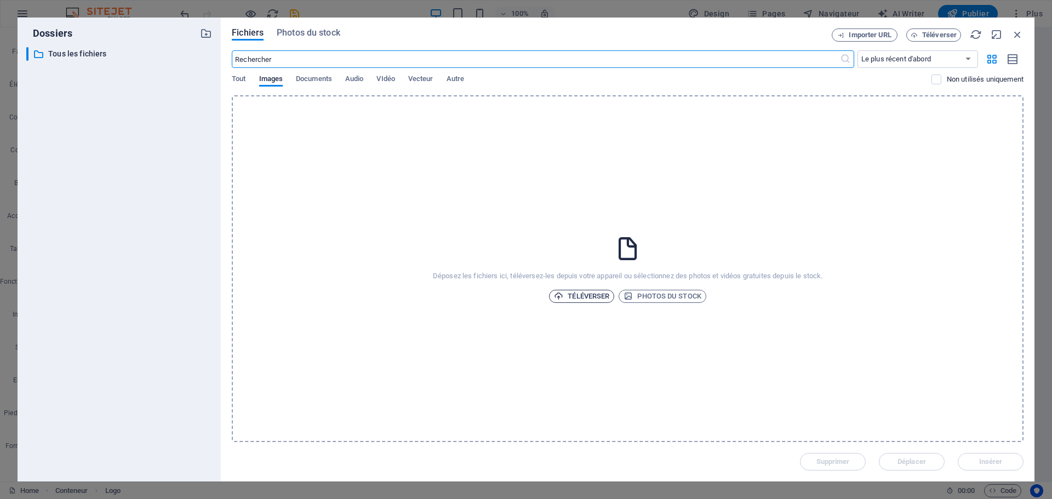
click at [591, 302] on span "Téléverser" at bounding box center [581, 296] width 55 height 13
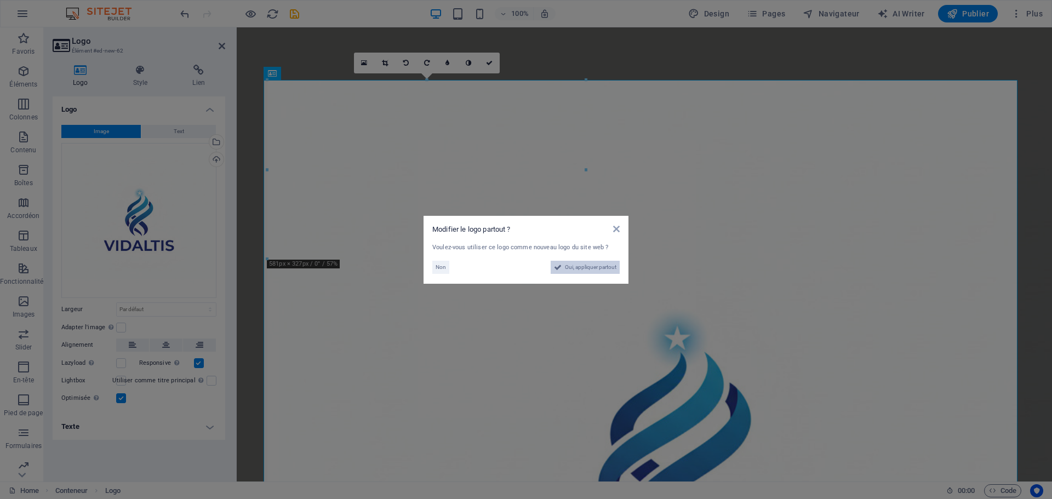
click at [582, 265] on span "Oui, appliquer partout" at bounding box center [591, 267] width 52 height 13
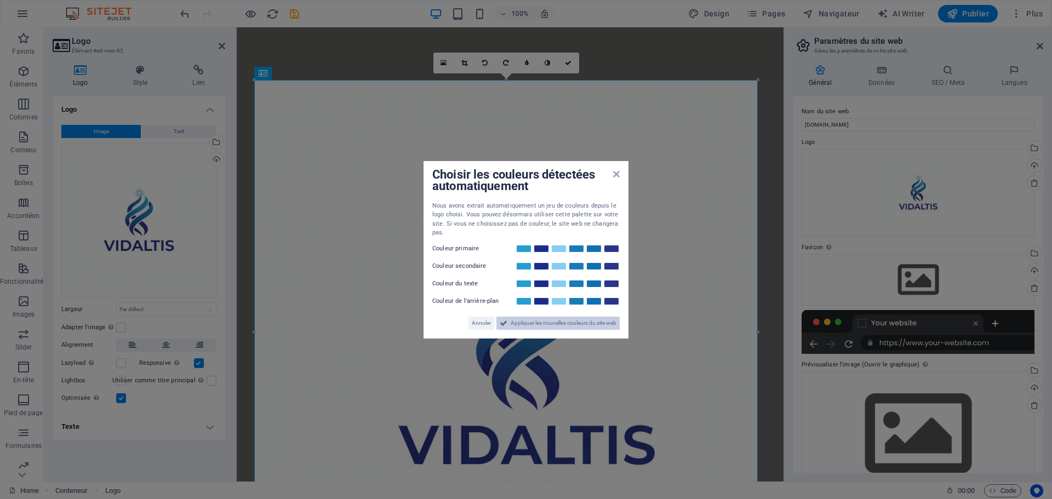
click at [532, 323] on span "Appliquer les nouvelles couleurs du site web" at bounding box center [564, 323] width 106 height 13
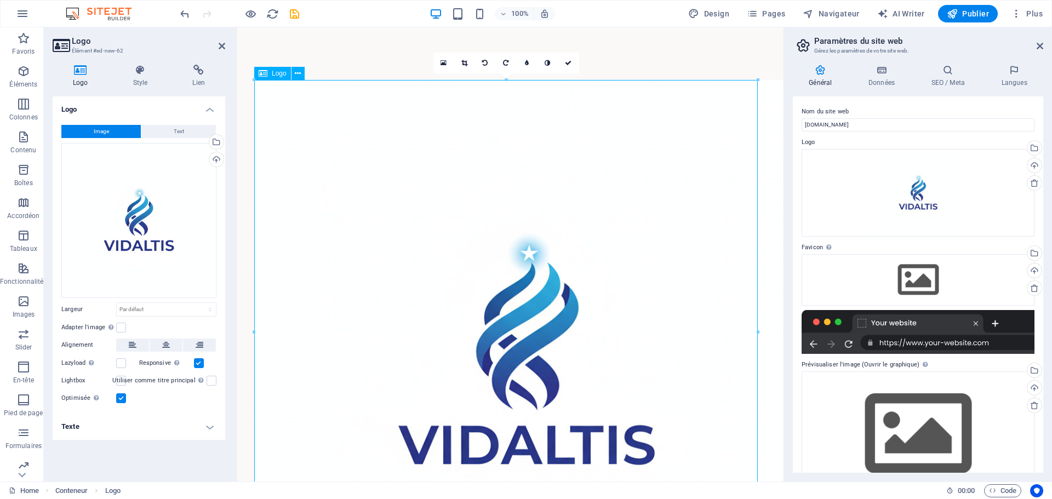
drag, startPoint x: 495, startPoint y: 341, endPoint x: 495, endPoint y: 313, distance: 28.0
click at [495, 313] on div at bounding box center [510, 353] width 512 height 547
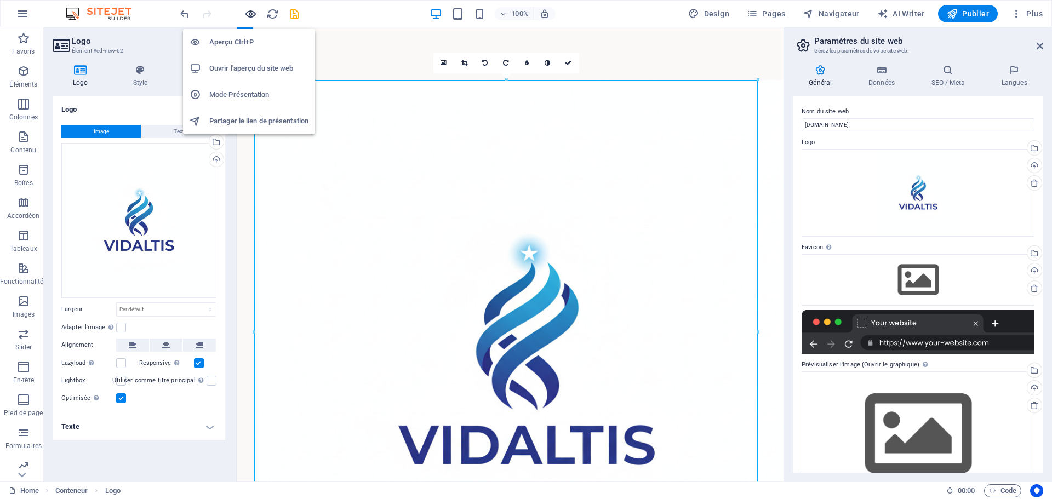
click at [250, 14] on icon "button" at bounding box center [250, 14] width 13 height 13
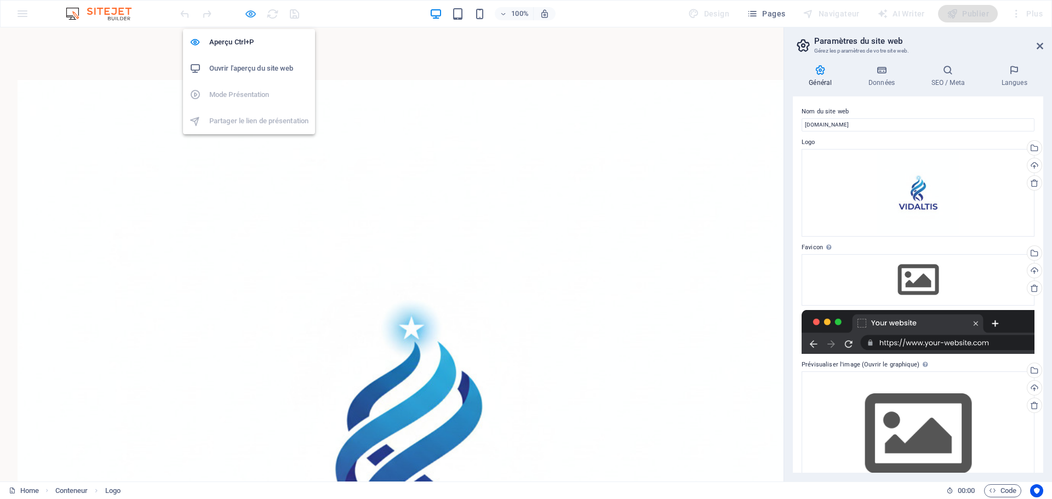
click at [253, 14] on icon "button" at bounding box center [250, 14] width 13 height 13
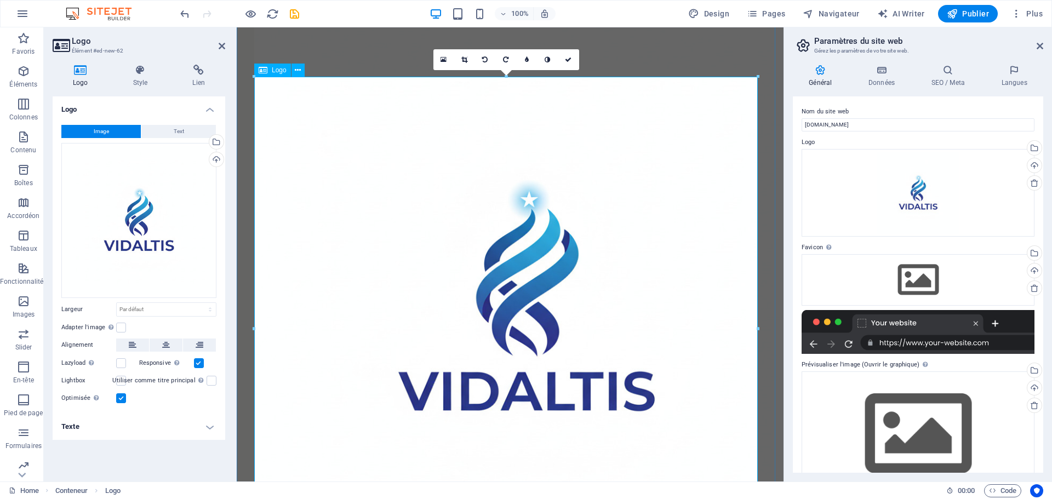
scroll to position [155, 0]
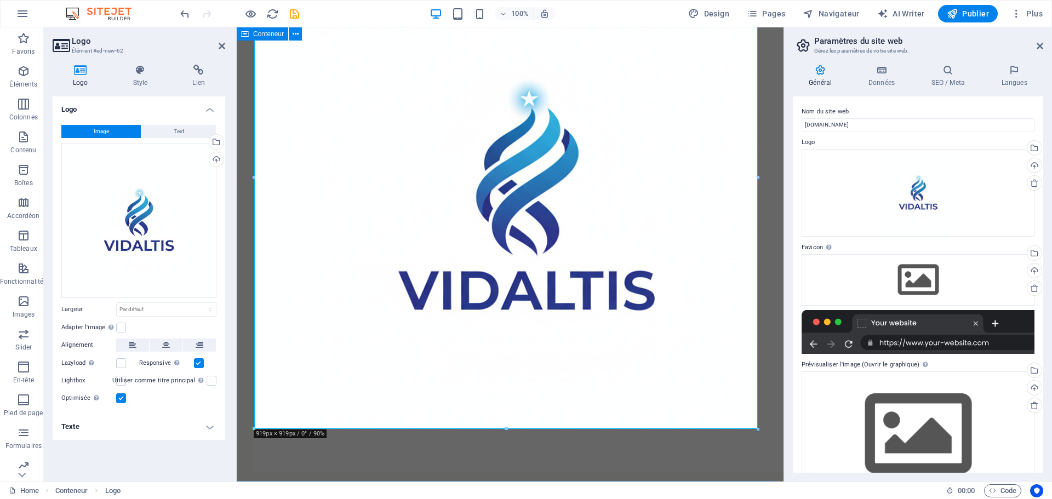
click at [453, 451] on div at bounding box center [510, 199] width 547 height 652
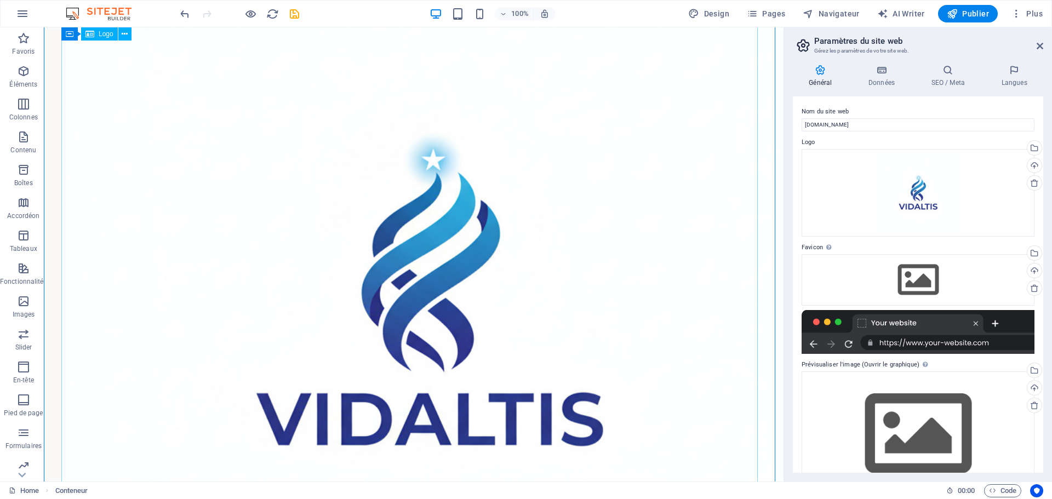
scroll to position [0, 0]
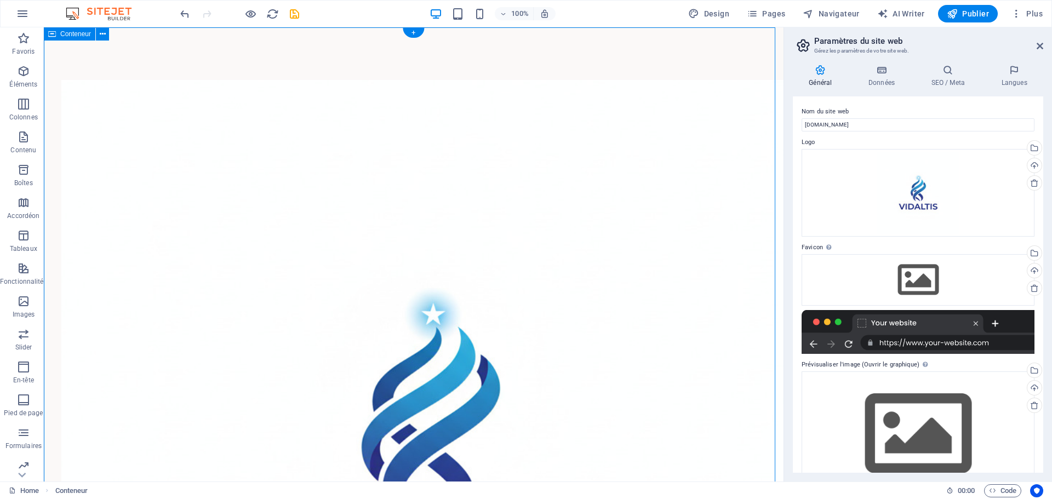
click at [504, 58] on div at bounding box center [414, 449] width 740 height 845
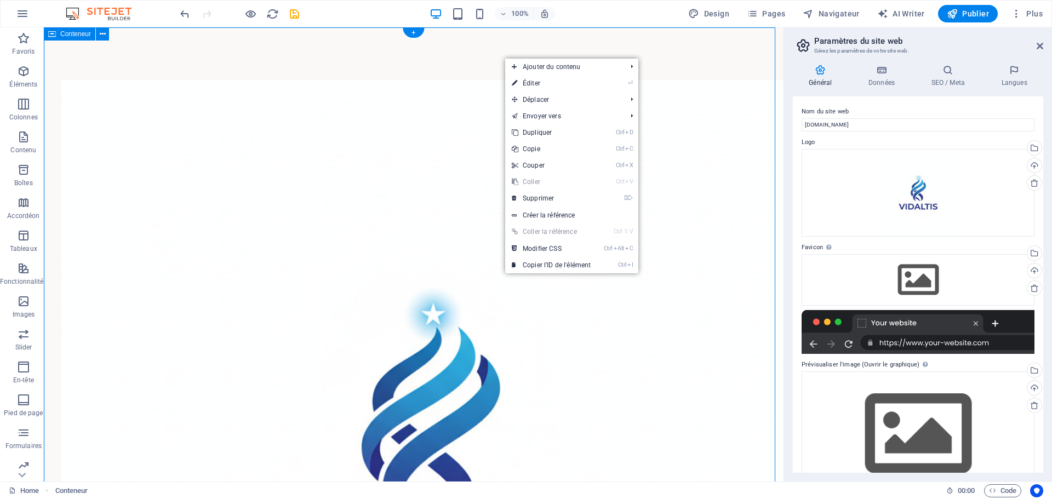
click at [475, 56] on div at bounding box center [414, 449] width 740 height 845
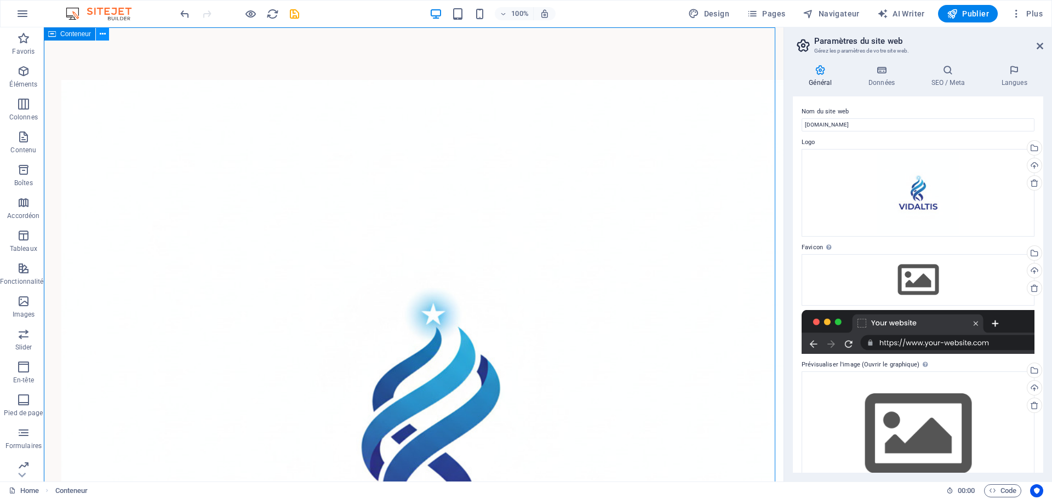
click at [105, 33] on icon at bounding box center [103, 35] width 6 height 12
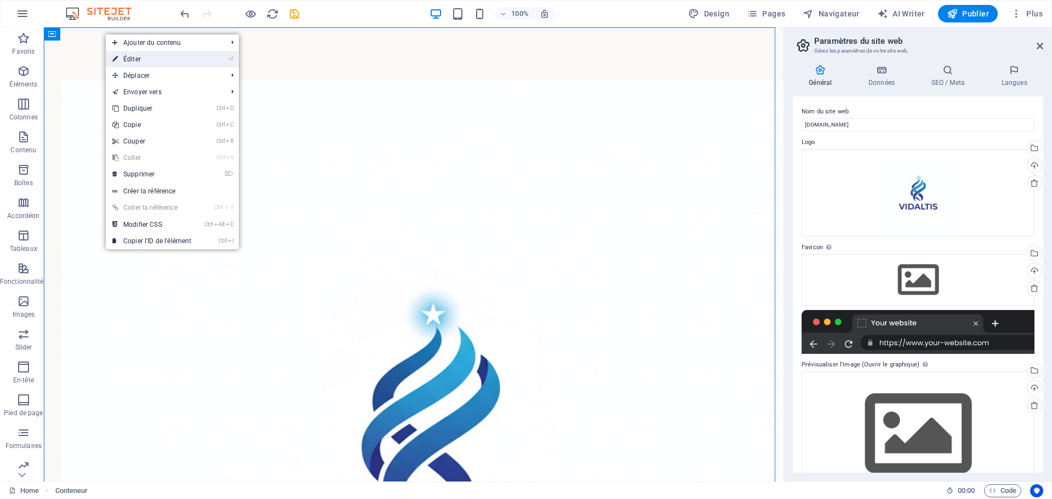
click at [168, 56] on link "⏎ Éditer" at bounding box center [152, 59] width 92 height 16
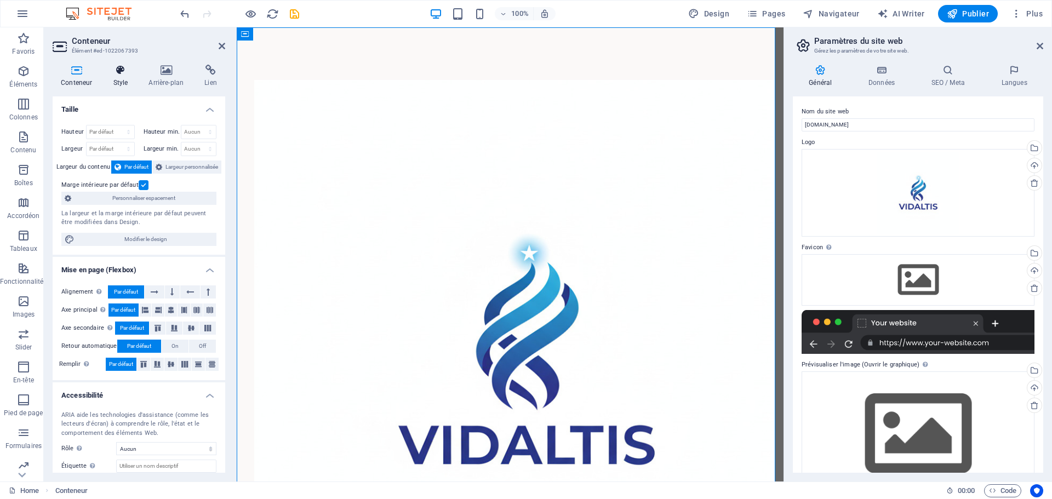
click at [119, 81] on h4 "Style" at bounding box center [123, 76] width 36 height 23
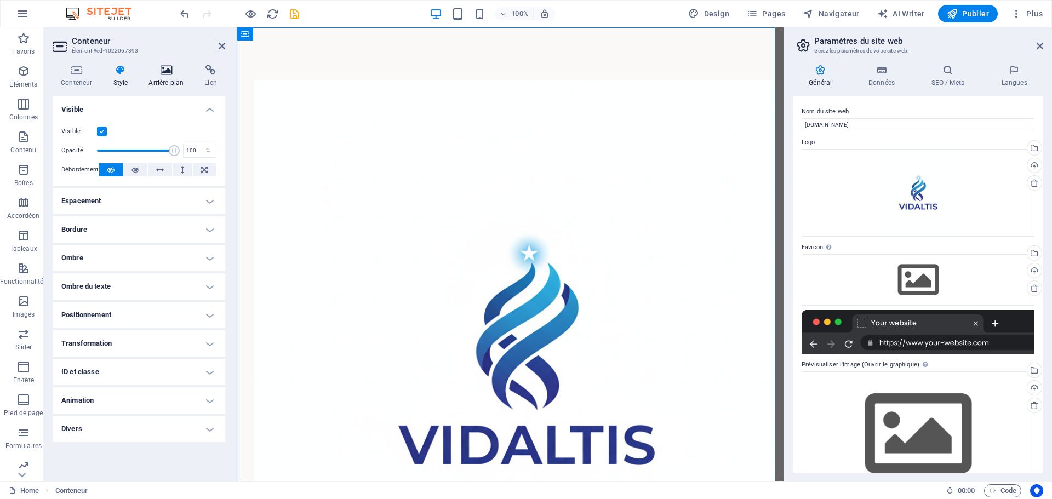
click at [161, 78] on h4 "Arrière-plan" at bounding box center [168, 76] width 56 height 23
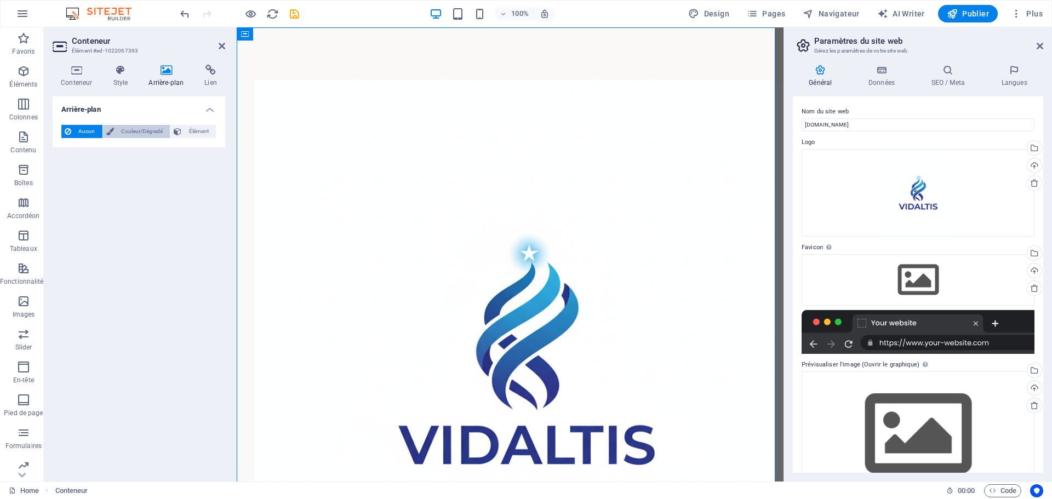
click at [133, 132] on span "Couleur/Dégradé" at bounding box center [142, 131] width 50 height 13
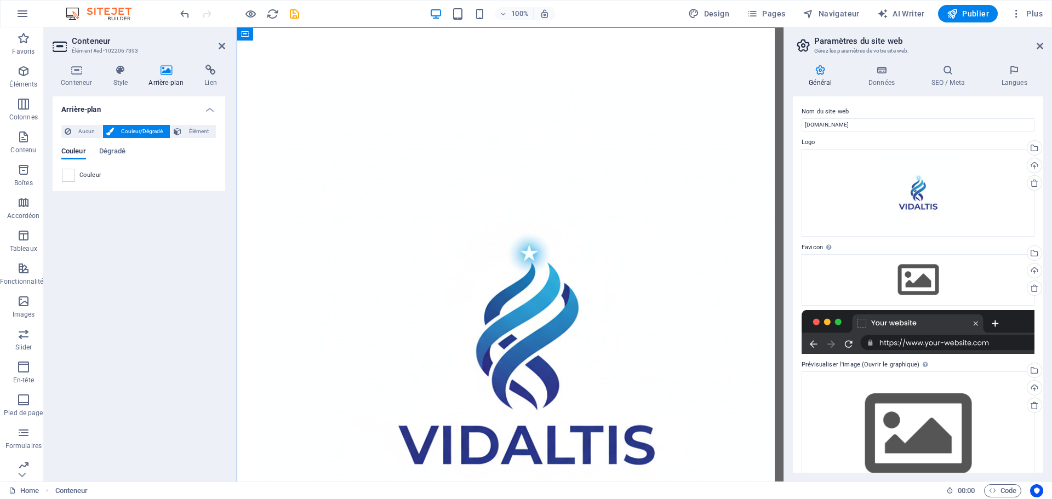
click at [78, 176] on div "Couleur" at bounding box center [139, 175] width 154 height 13
click at [73, 178] on span at bounding box center [68, 175] width 12 height 12
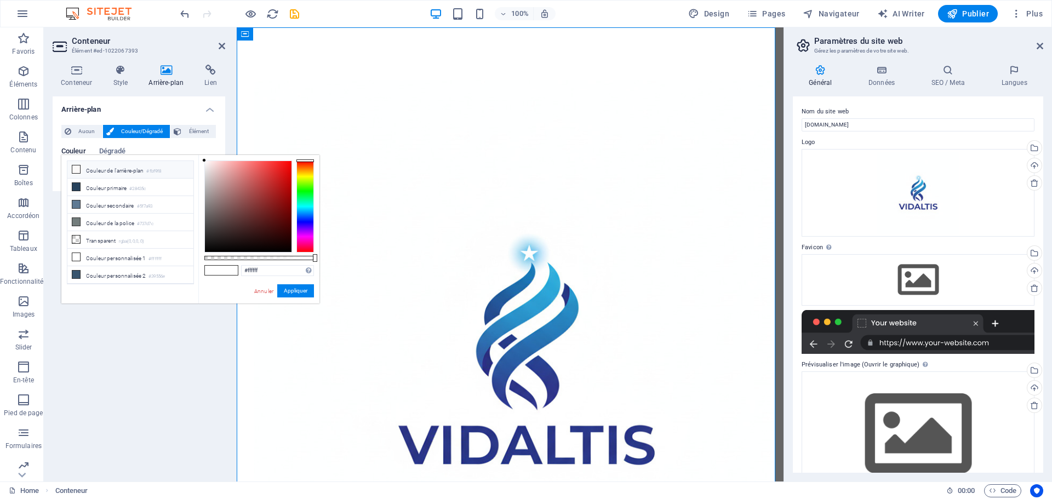
click at [76, 168] on icon at bounding box center [76, 170] width 8 height 8
type input "#fbf9f8"
click at [295, 286] on button "Appliquer" at bounding box center [295, 290] width 37 height 13
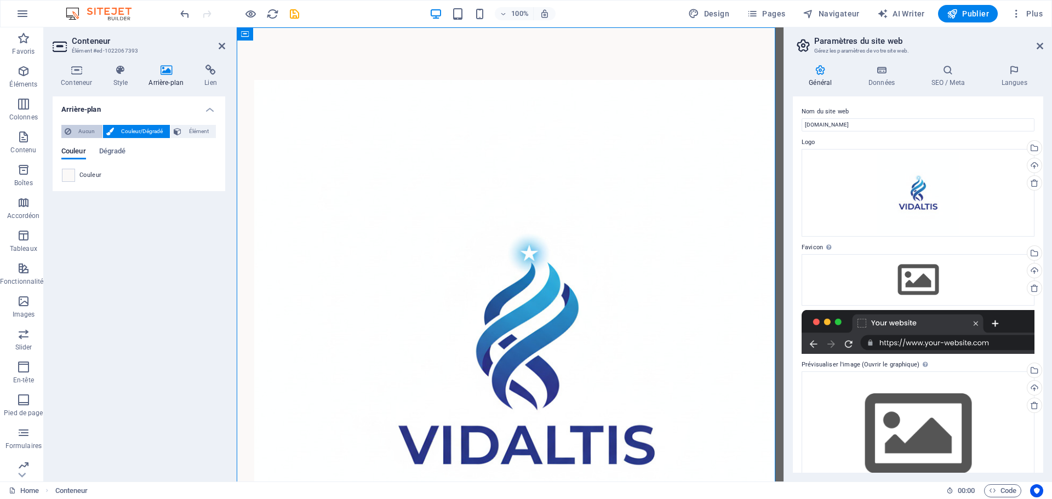
click at [85, 130] on span "Aucun" at bounding box center [87, 131] width 25 height 13
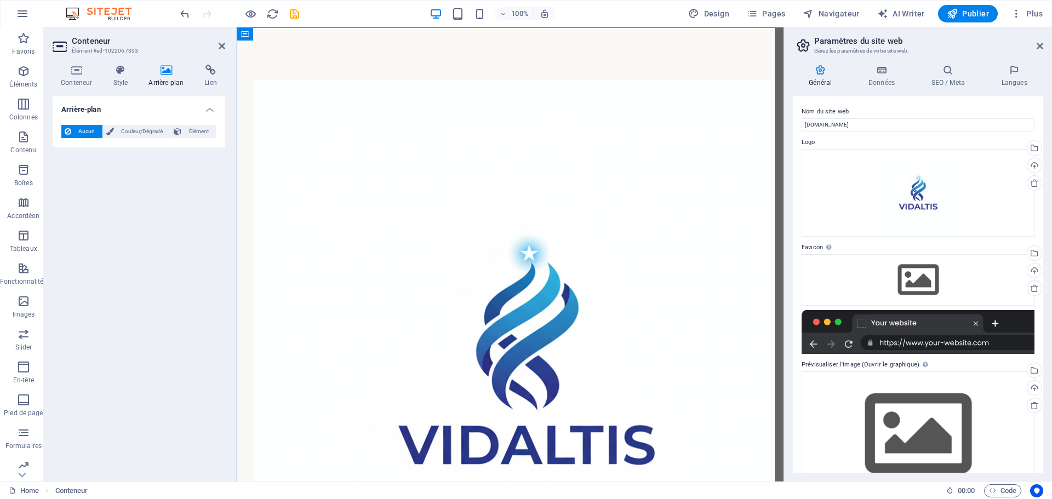
click at [85, 130] on span "Aucun" at bounding box center [87, 131] width 25 height 13
click at [302, 12] on div "100% Design Pages Navigateur AI Writer Publier Plus" at bounding box center [612, 14] width 869 height 18
click at [294, 12] on icon "save" at bounding box center [294, 14] width 13 height 13
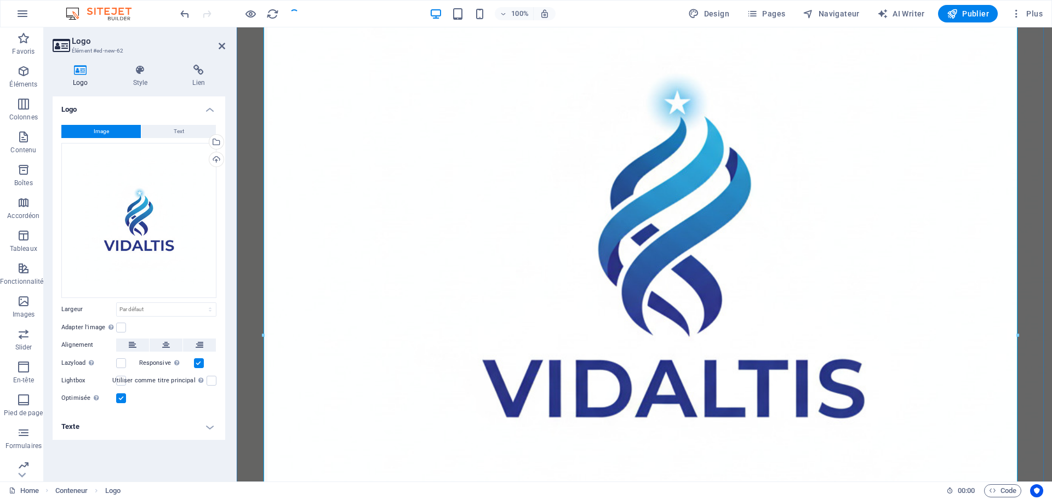
scroll to position [274, 0]
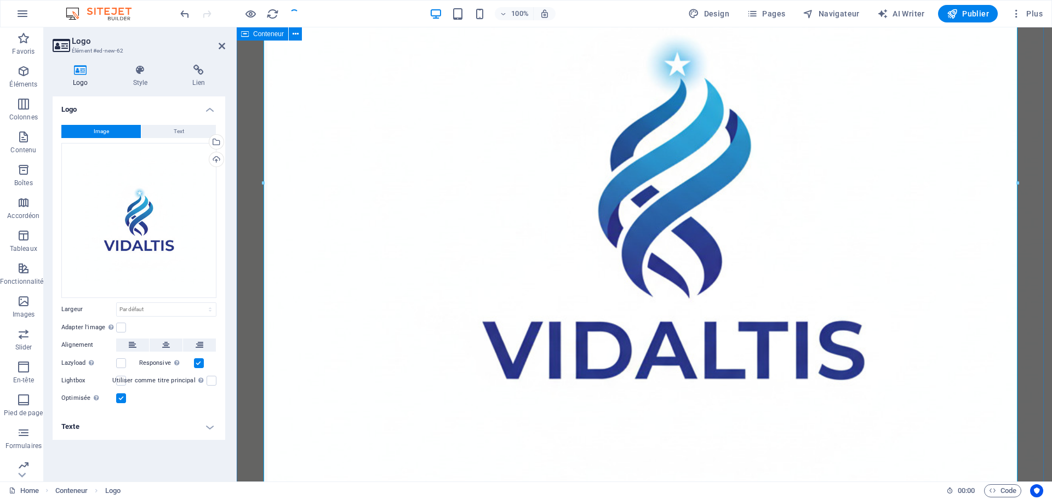
click at [247, 248] on div at bounding box center [645, 213] width 816 height 921
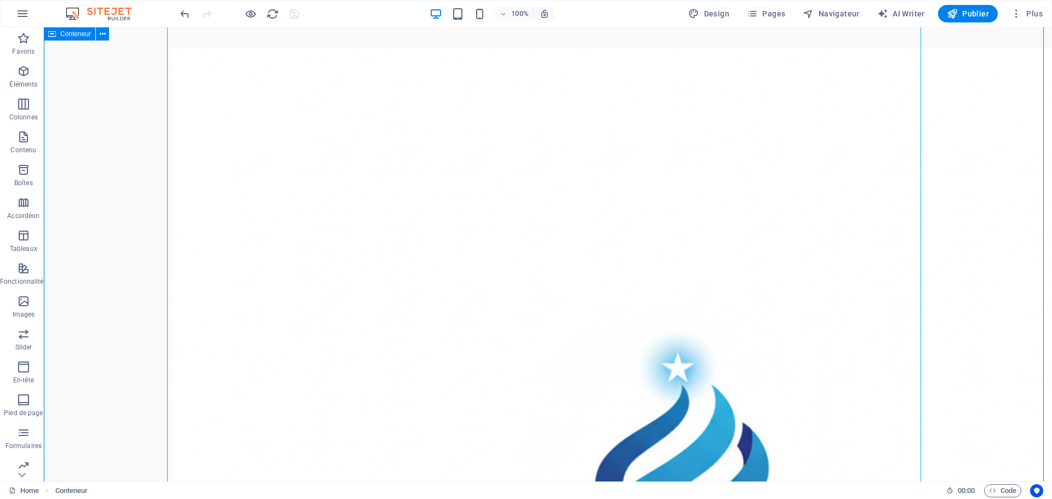
scroll to position [0, 0]
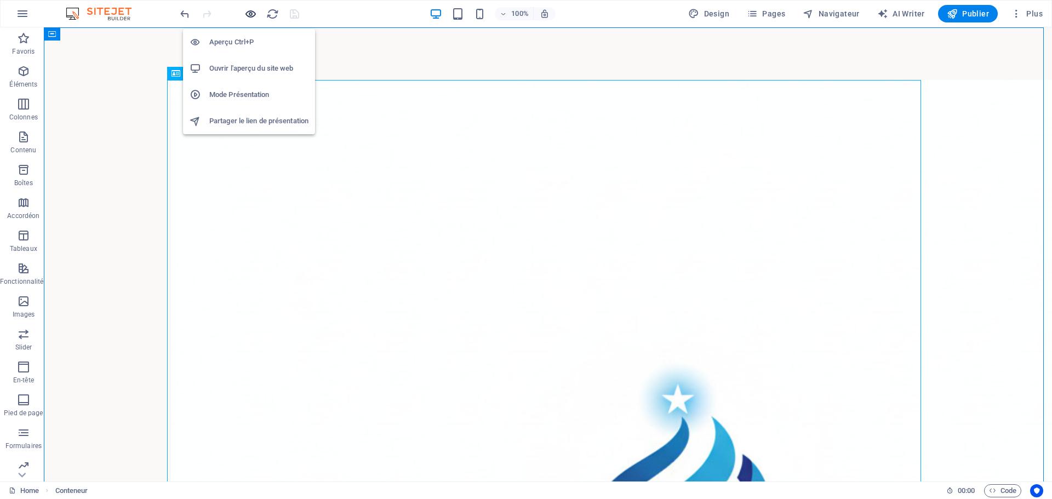
click at [252, 11] on icon "button" at bounding box center [250, 14] width 13 height 13
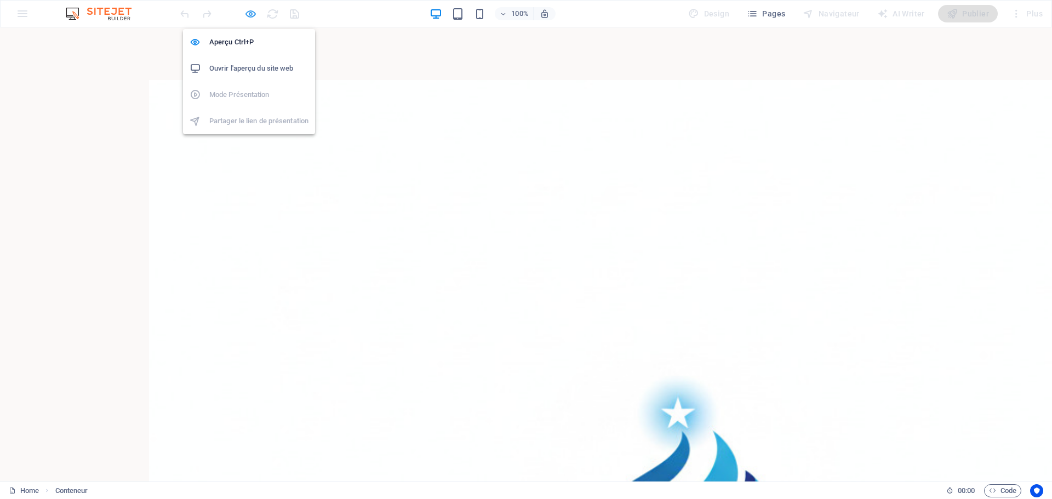
click at [248, 14] on icon "button" at bounding box center [250, 14] width 13 height 13
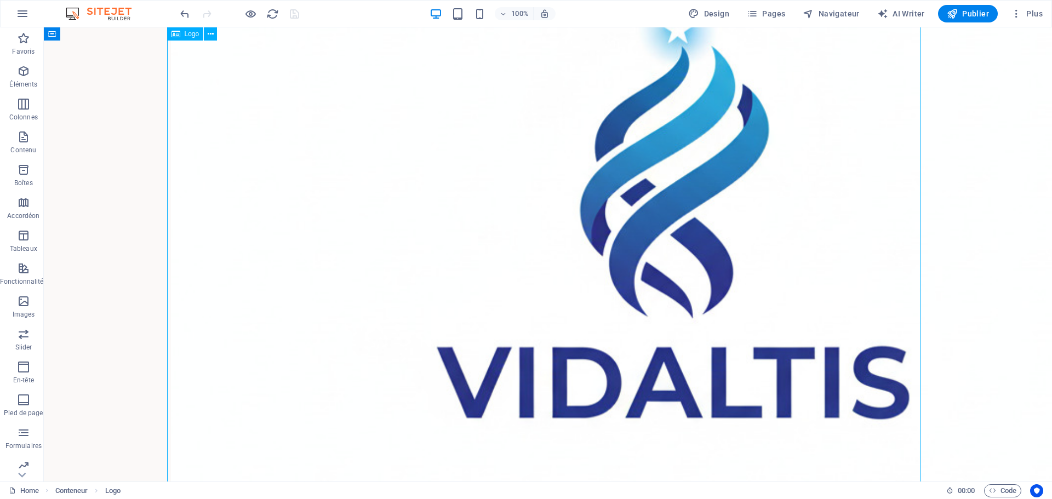
scroll to position [405, 0]
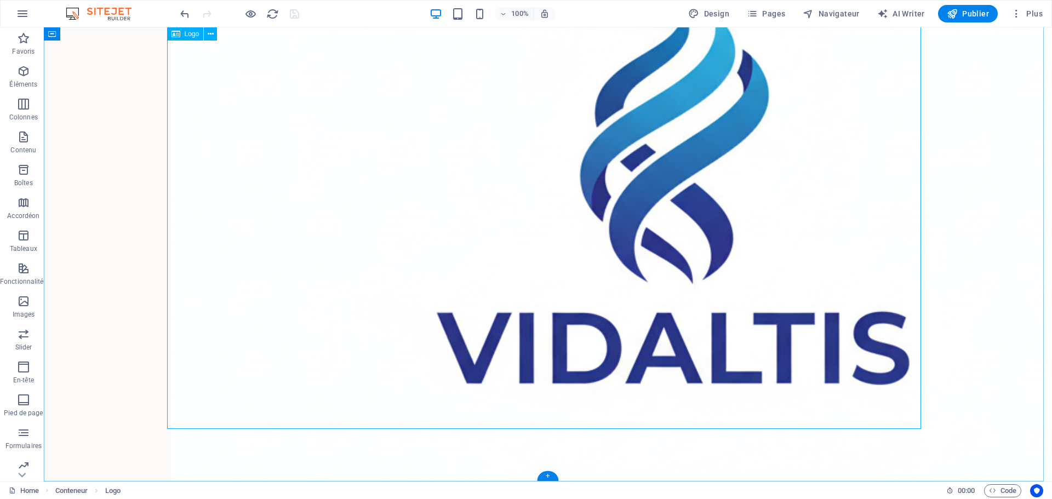
click at [921, 429] on div at bounding box center [548, 179] width 754 height 1008
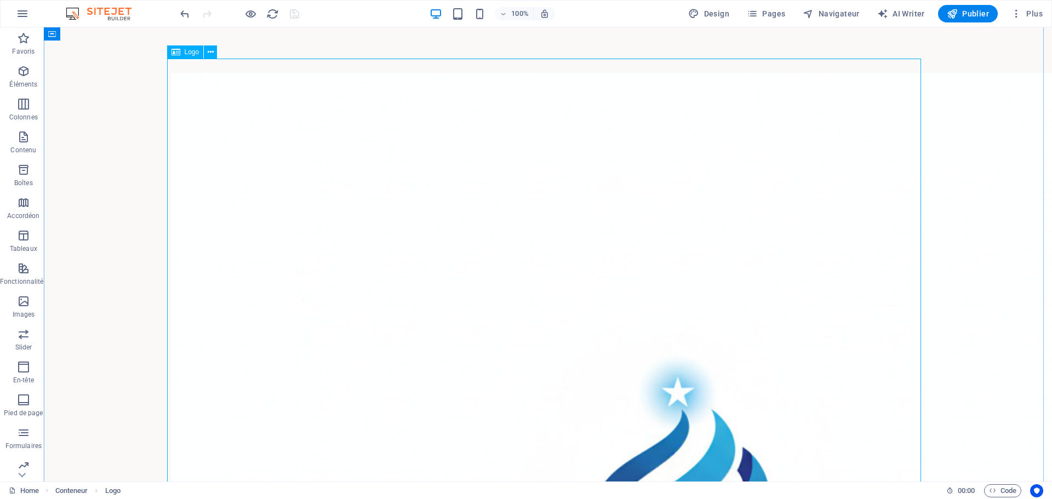
scroll to position [0, 0]
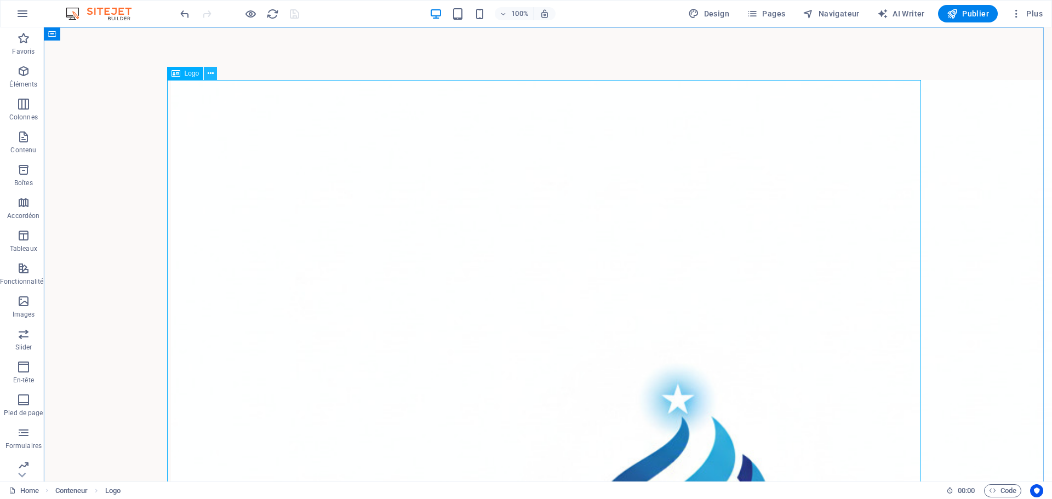
click at [208, 73] on icon at bounding box center [211, 74] width 6 height 12
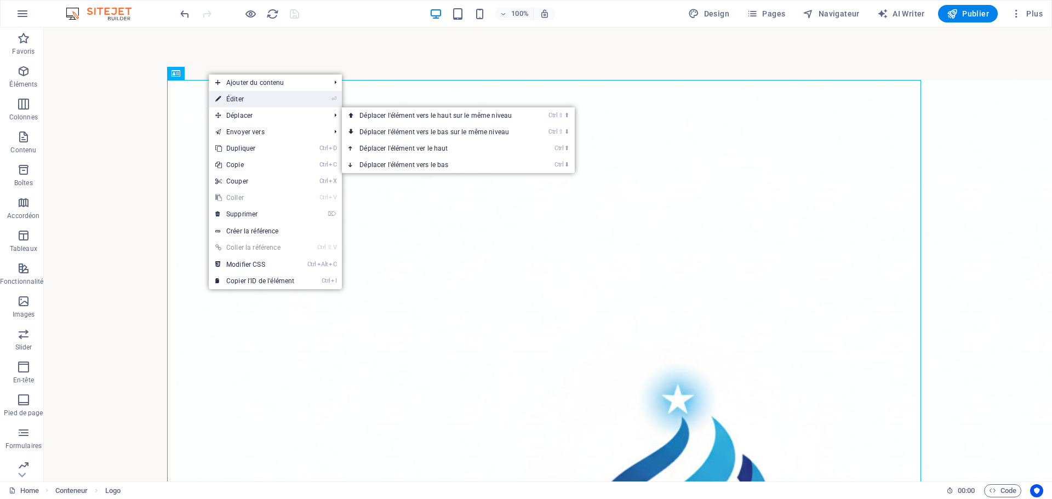
click at [259, 104] on link "⏎ Éditer" at bounding box center [255, 99] width 92 height 16
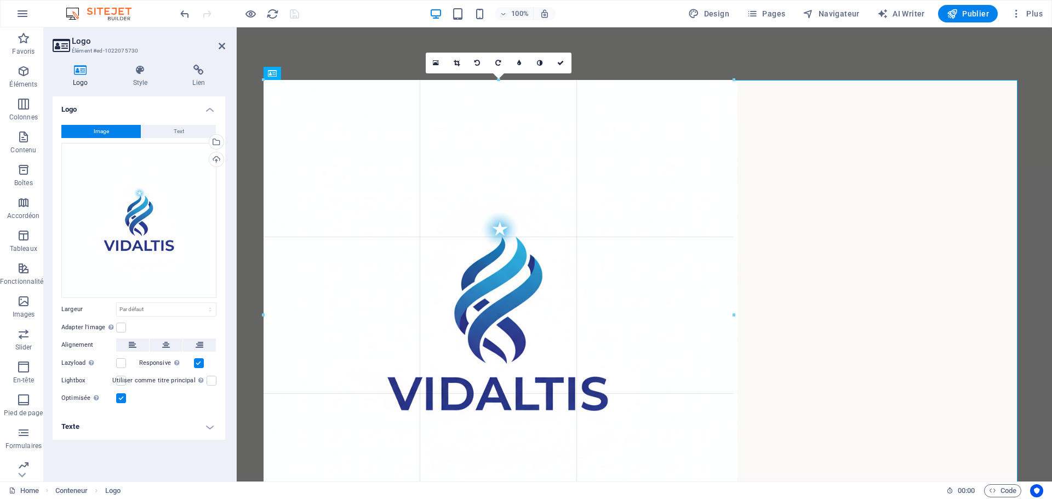
drag, startPoint x: 1018, startPoint y: 80, endPoint x: 476, endPoint y: 367, distance: 613.4
type input "858"
select select "px"
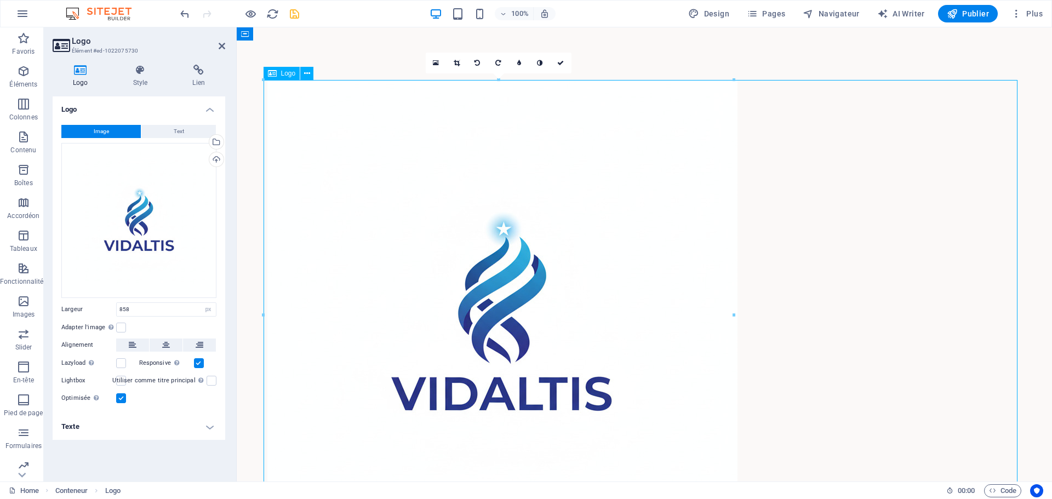
drag, startPoint x: 590, startPoint y: 288, endPoint x: 713, endPoint y: 305, distance: 124.5
click at [713, 305] on div at bounding box center [644, 315] width 754 height 470
drag, startPoint x: 424, startPoint y: 175, endPoint x: 575, endPoint y: 220, distance: 157.8
click at [510, 211] on div at bounding box center [644, 315] width 754 height 470
click at [298, 15] on icon "save" at bounding box center [294, 14] width 13 height 13
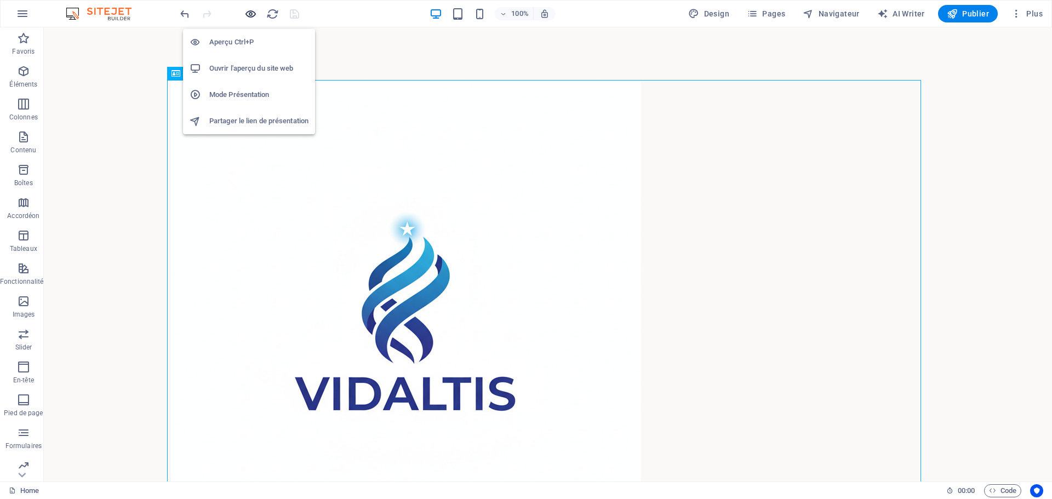
click at [252, 14] on icon "button" at bounding box center [250, 14] width 13 height 13
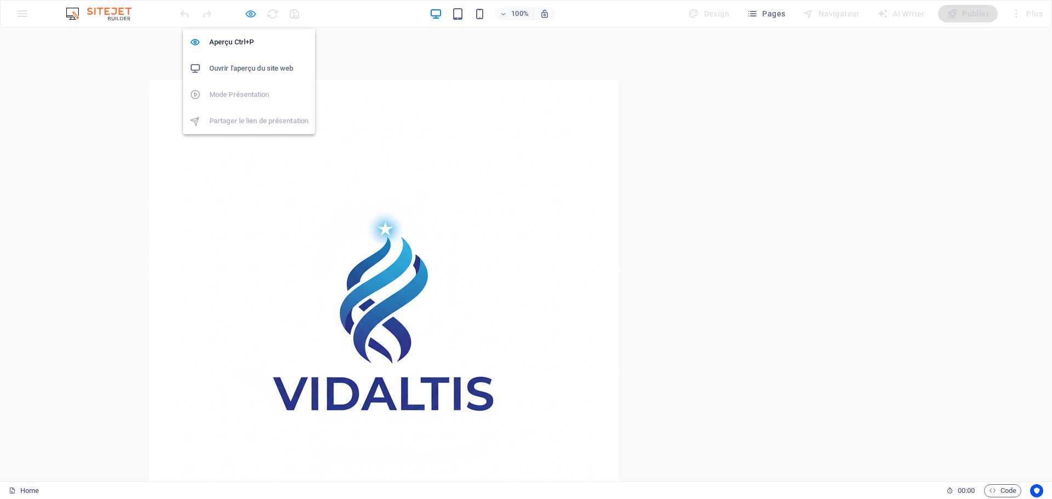
click at [252, 16] on icon "button" at bounding box center [250, 14] width 13 height 13
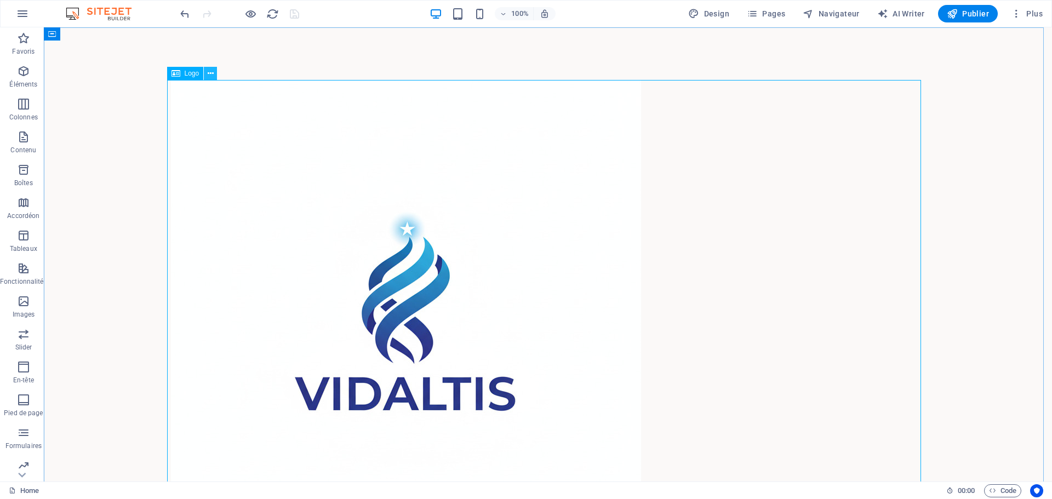
click at [211, 75] on icon at bounding box center [211, 74] width 6 height 12
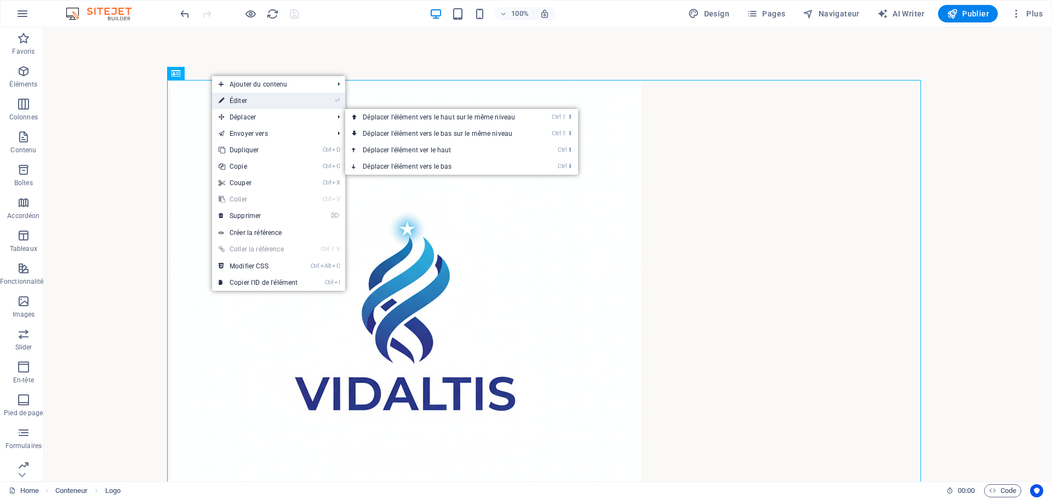
click at [251, 106] on link "⏎ Éditer" at bounding box center [258, 101] width 92 height 16
select select "px"
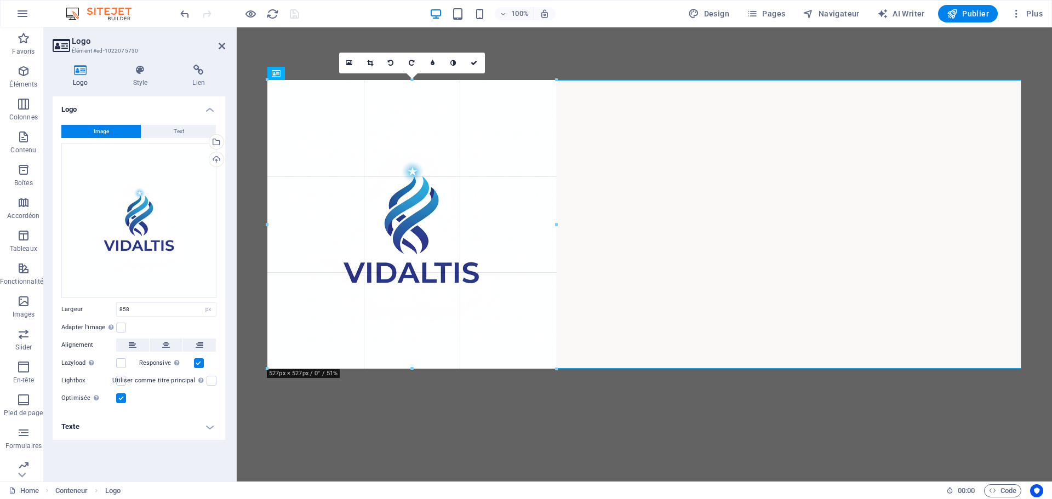
drag, startPoint x: 735, startPoint y: 429, endPoint x: 303, endPoint y: 220, distance: 480.4
type input "527"
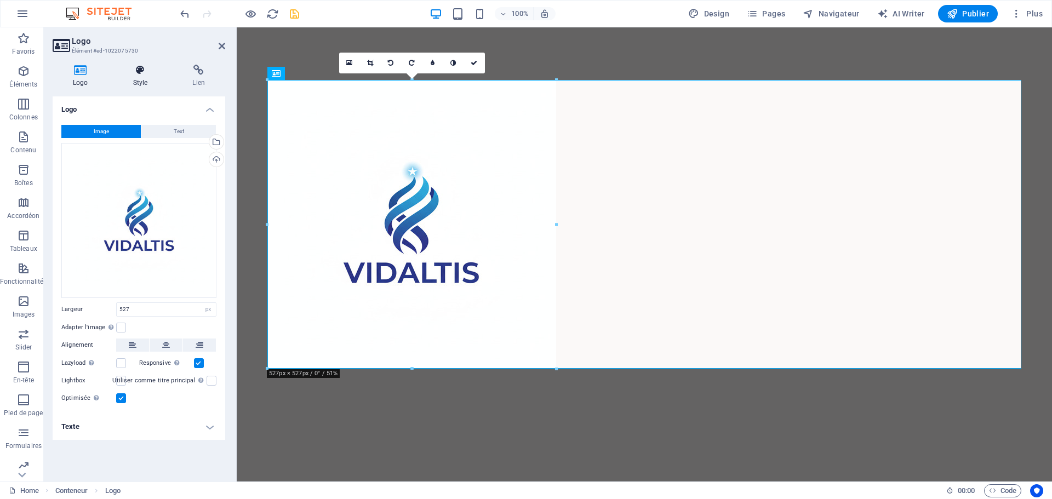
click at [141, 72] on icon at bounding box center [140, 70] width 55 height 11
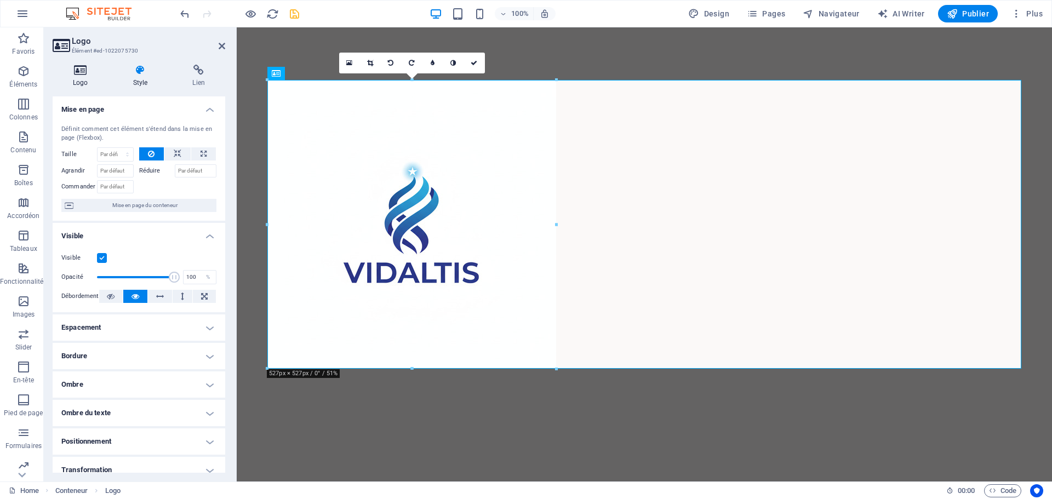
click at [84, 73] on icon at bounding box center [81, 70] width 56 height 11
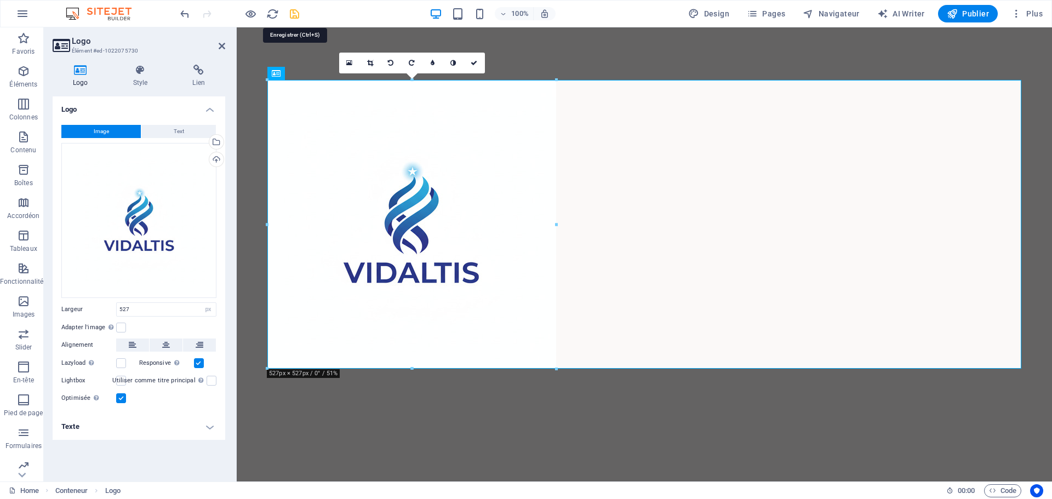
click at [298, 14] on icon "save" at bounding box center [294, 14] width 13 height 13
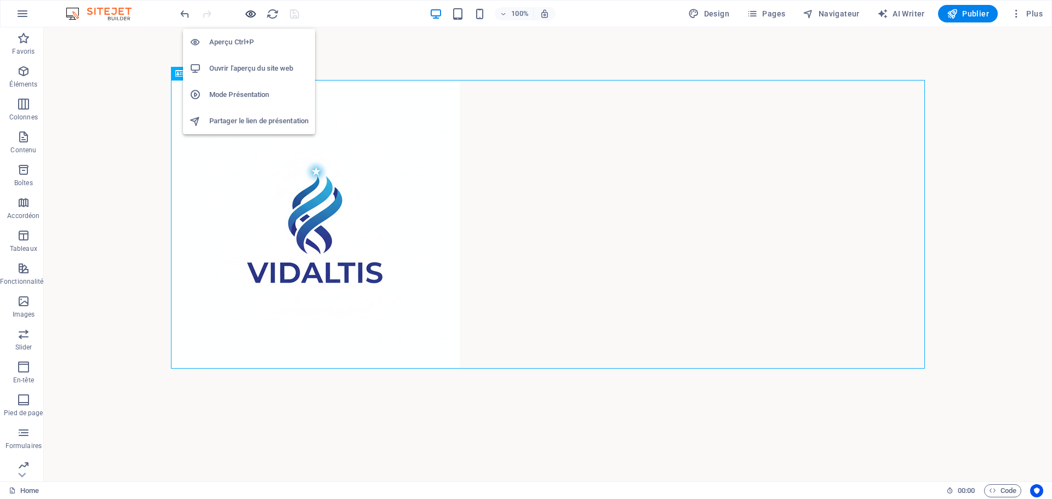
click at [253, 14] on icon "button" at bounding box center [250, 14] width 13 height 13
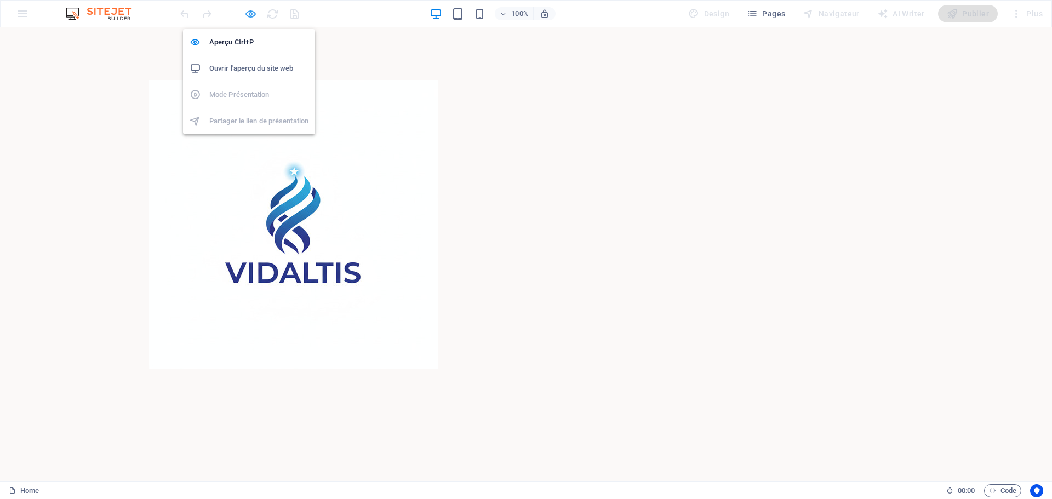
click at [253, 14] on icon "button" at bounding box center [250, 14] width 13 height 13
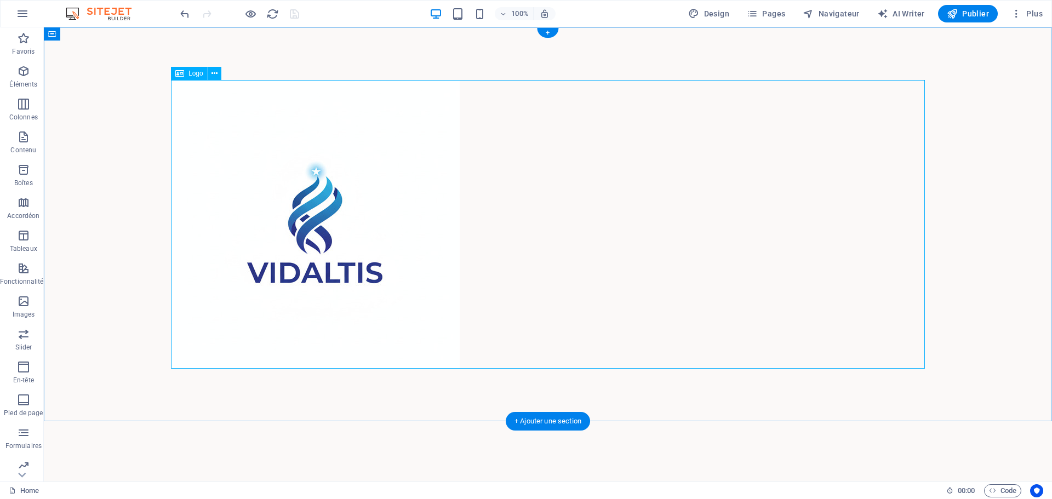
click at [924, 183] on div at bounding box center [548, 224] width 754 height 289
click at [326, 371] on div at bounding box center [548, 224] width 1008 height 394
click at [216, 72] on icon at bounding box center [215, 74] width 6 height 12
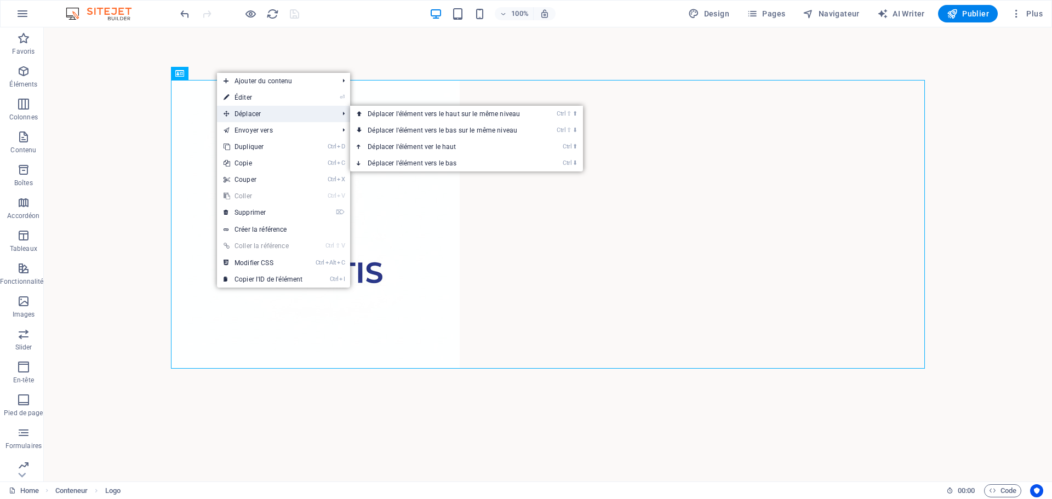
click at [271, 114] on span "Déplacer" at bounding box center [275, 114] width 117 height 16
click at [445, 118] on link "Ctrl ⇧ ⬆ Déplacer l'élément vers le haut sur le même niveau" at bounding box center [446, 114] width 192 height 16
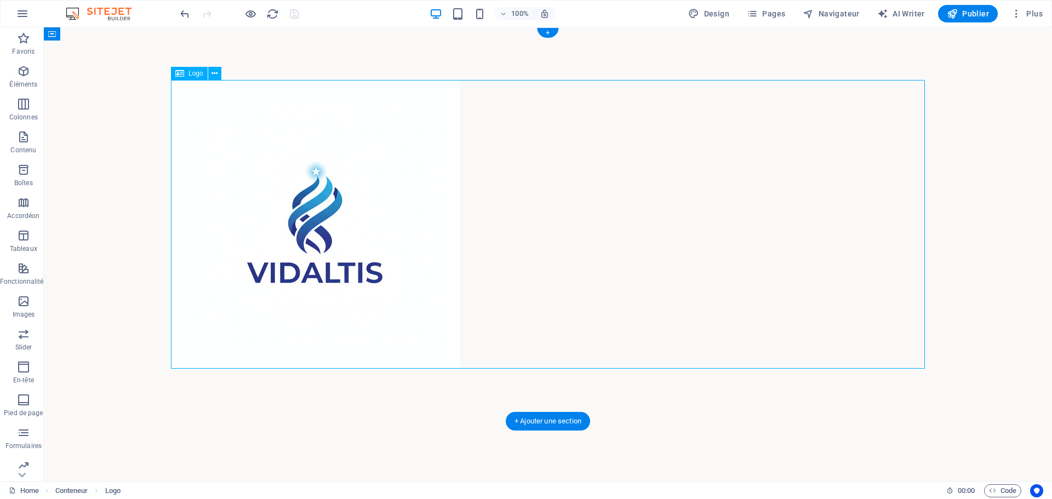
drag, startPoint x: 251, startPoint y: 81, endPoint x: 324, endPoint y: 92, distance: 74.3
click at [318, 84] on div at bounding box center [548, 224] width 754 height 289
click at [354, 178] on div at bounding box center [548, 224] width 754 height 289
click at [99, 55] on div at bounding box center [548, 224] width 1008 height 394
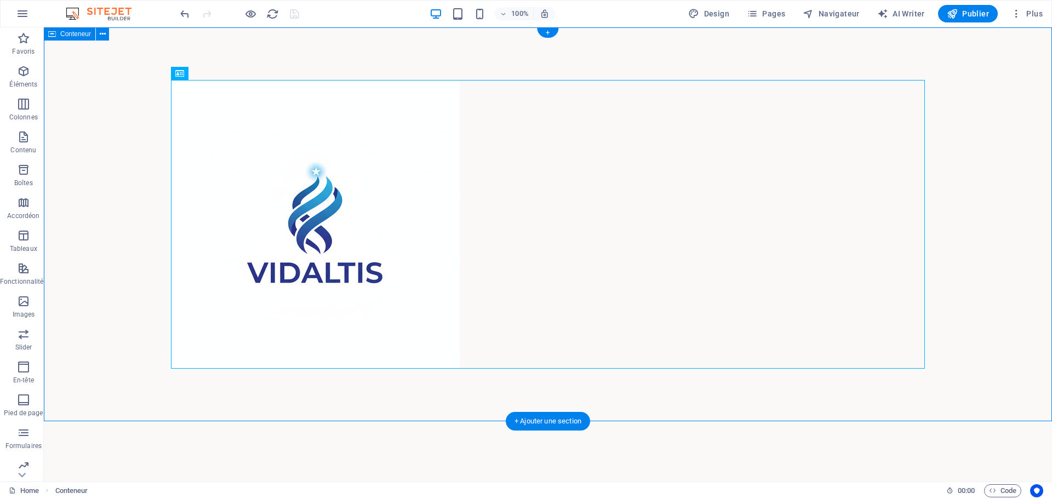
click at [723, 77] on div at bounding box center [548, 224] width 1008 height 394
click at [307, 223] on div at bounding box center [548, 224] width 754 height 289
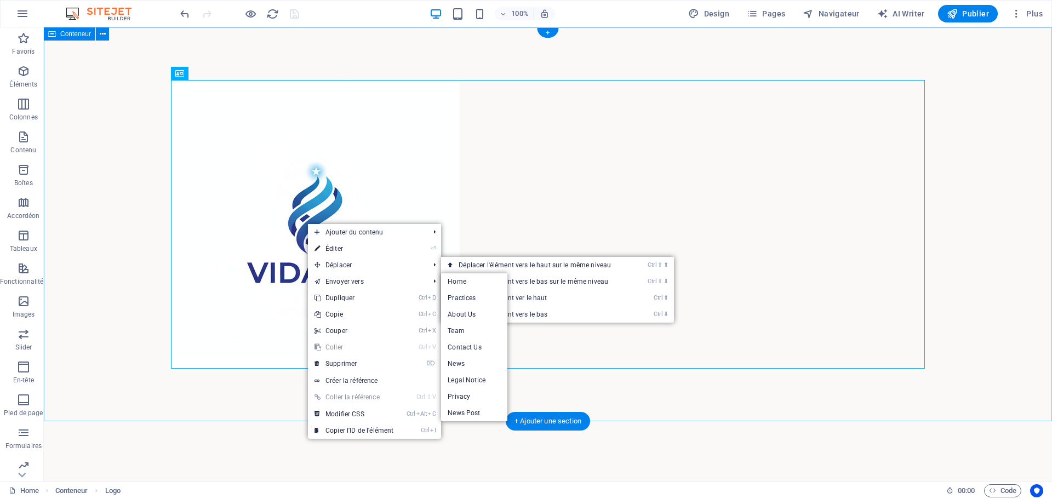
drag, startPoint x: 739, startPoint y: 53, endPoint x: 730, endPoint y: 32, distance: 22.8
click at [739, 53] on div at bounding box center [548, 224] width 1008 height 394
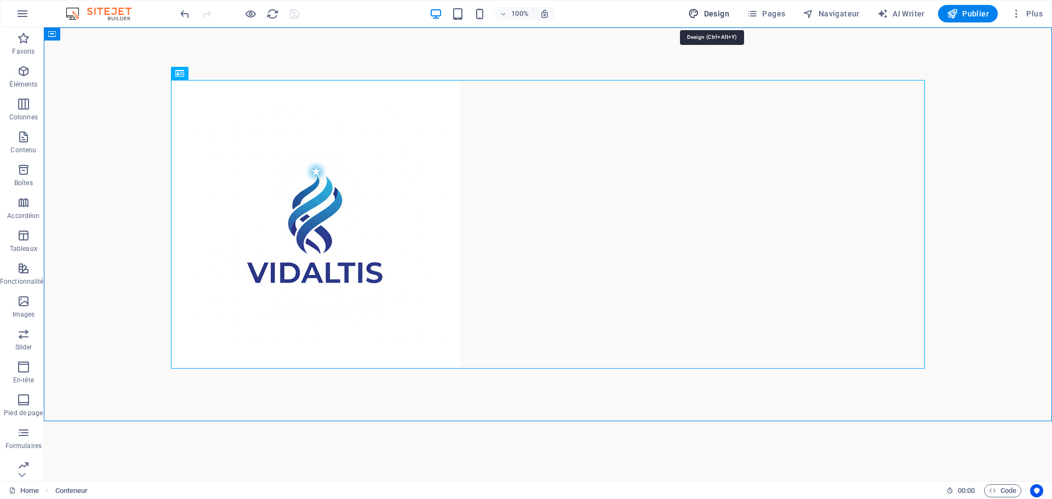
click at [719, 17] on span "Design" at bounding box center [708, 13] width 41 height 11
select select "px"
select select "400"
select select "px"
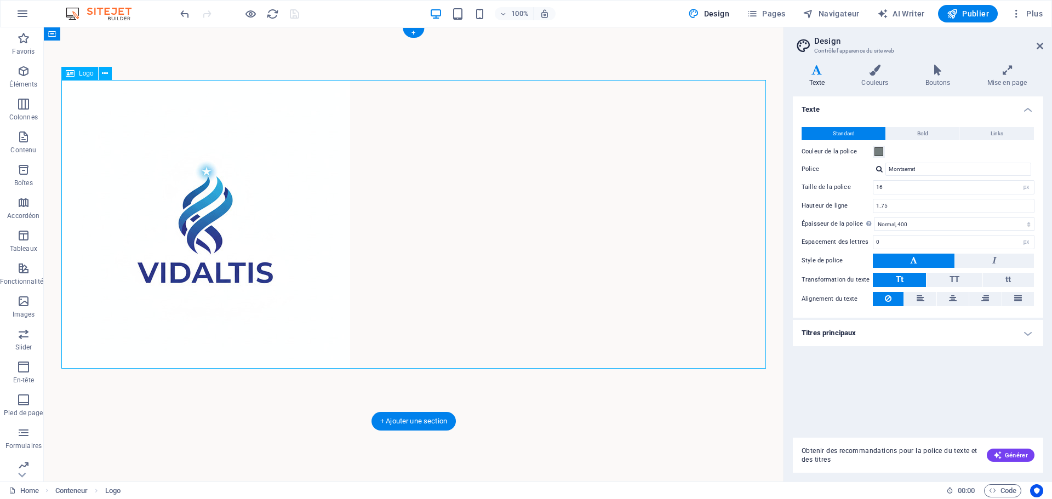
drag, startPoint x: 230, startPoint y: 222, endPoint x: 341, endPoint y: 227, distance: 110.8
click at [341, 227] on div at bounding box center [413, 224] width 705 height 289
drag, startPoint x: 264, startPoint y: 220, endPoint x: 651, endPoint y: 303, distance: 396.1
click at [651, 303] on div at bounding box center [413, 224] width 705 height 289
click at [105, 32] on icon at bounding box center [103, 35] width 6 height 12
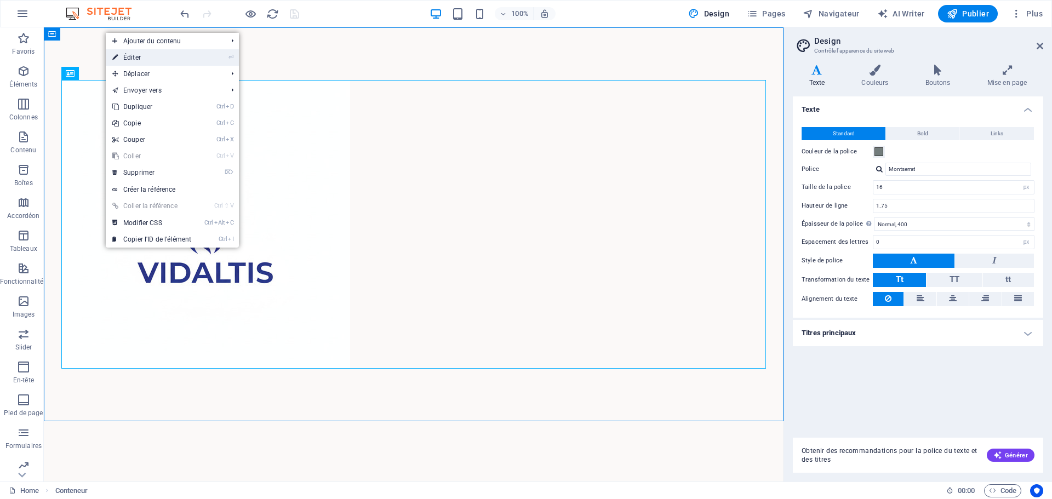
click at [142, 59] on link "⏎ Éditer" at bounding box center [152, 57] width 92 height 16
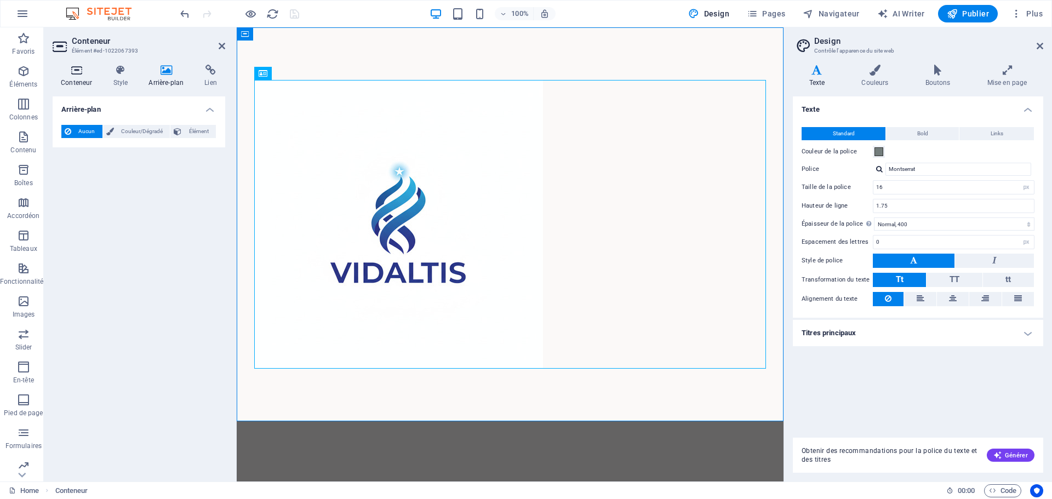
click at [75, 75] on icon at bounding box center [77, 70] width 48 height 11
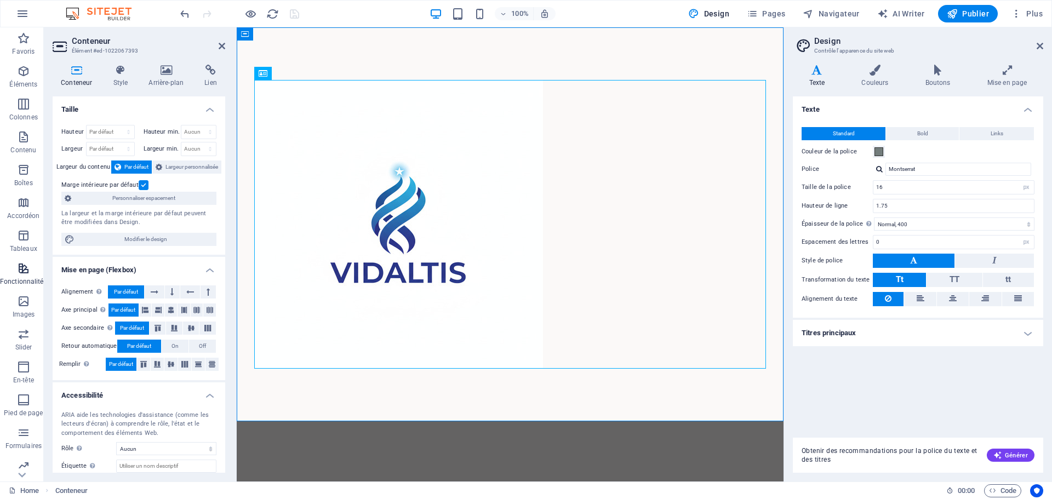
scroll to position [39, 0]
click at [172, 309] on icon at bounding box center [171, 310] width 7 height 13
click at [158, 312] on icon at bounding box center [158, 310] width 7 height 13
click at [195, 311] on icon at bounding box center [196, 310] width 7 height 13
click at [323, 291] on div at bounding box center [510, 224] width 512 height 289
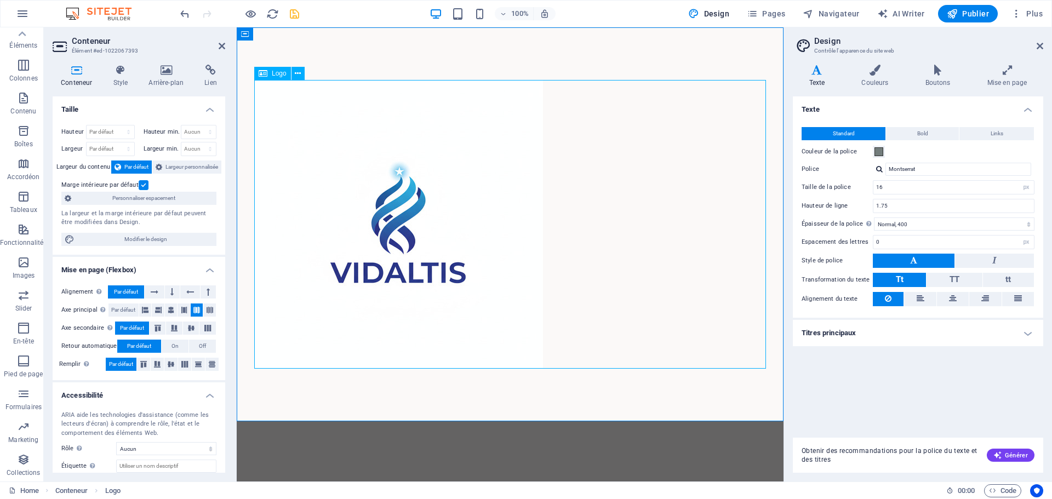
click at [403, 273] on div at bounding box center [510, 224] width 512 height 289
click at [185, 365] on icon at bounding box center [184, 364] width 13 height 7
click at [359, 166] on div at bounding box center [510, 224] width 512 height 289
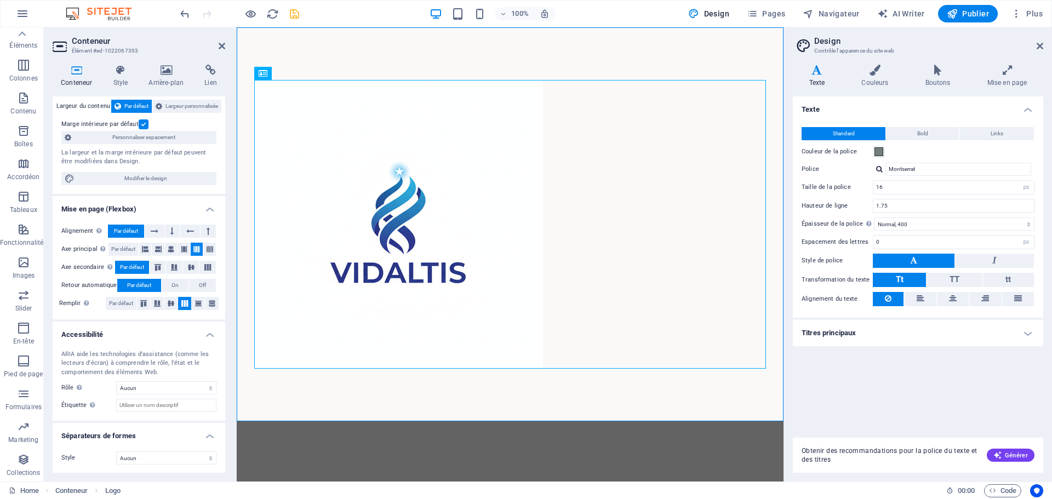
scroll to position [61, 0]
click at [153, 232] on icon at bounding box center [155, 230] width 8 height 13
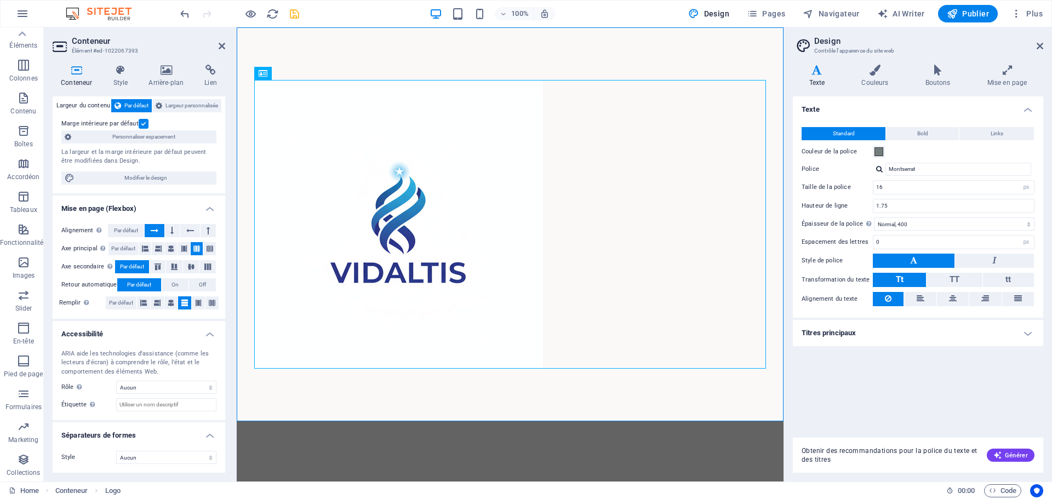
click at [153, 232] on icon at bounding box center [155, 230] width 8 height 13
click at [176, 230] on button at bounding box center [172, 230] width 15 height 13
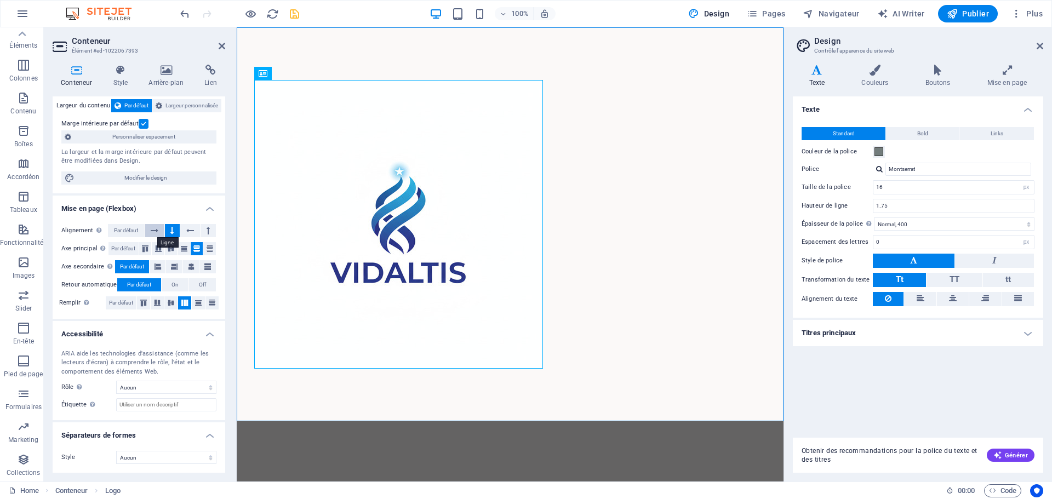
click at [155, 230] on icon at bounding box center [155, 230] width 8 height 13
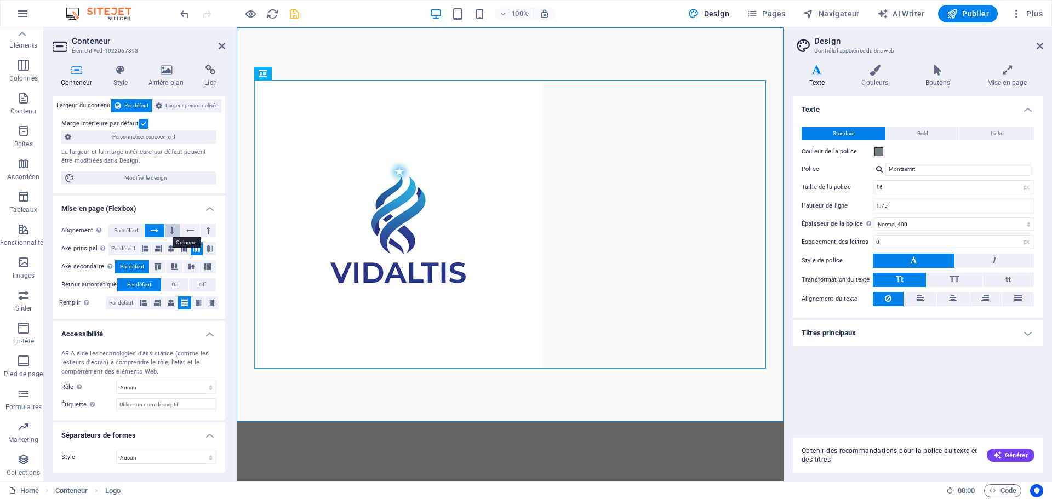
click at [173, 231] on icon at bounding box center [171, 230] width 3 height 13
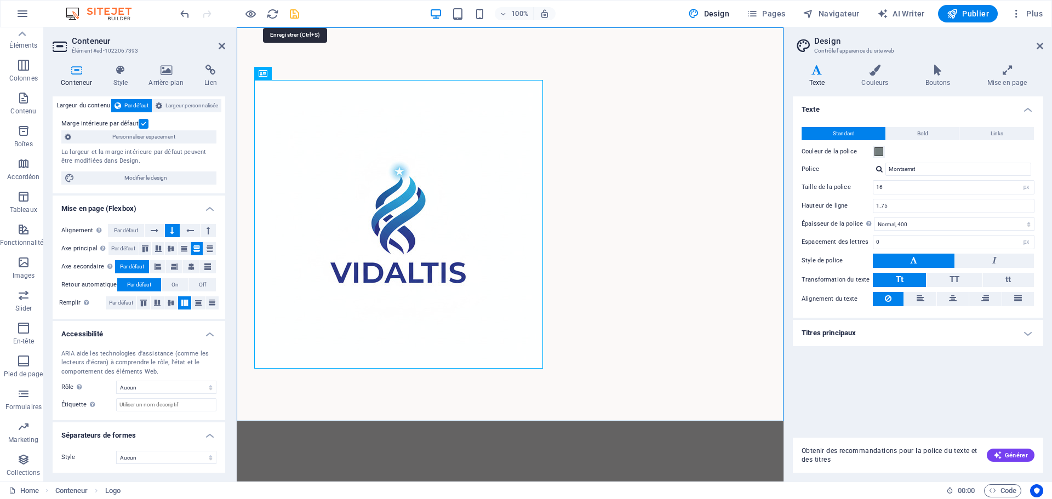
click at [293, 14] on icon "save" at bounding box center [294, 14] width 13 height 13
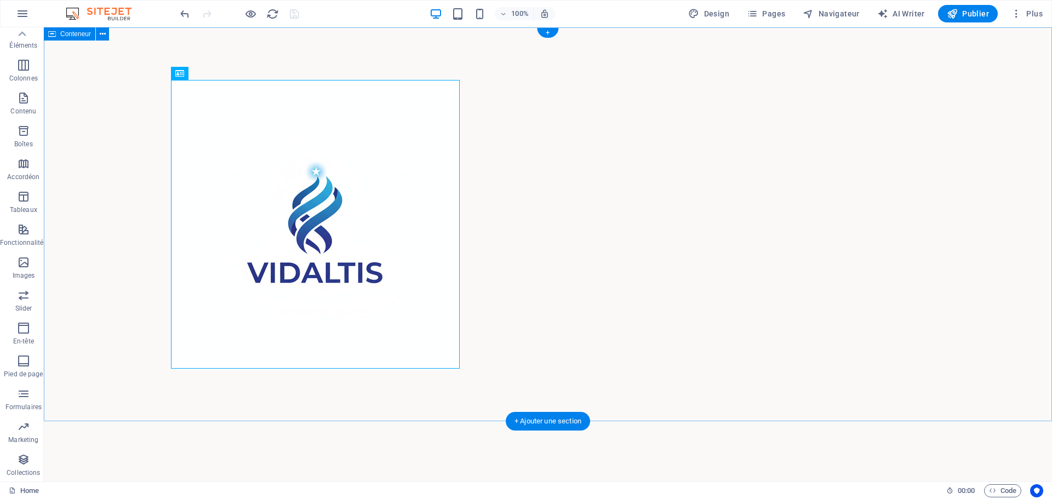
click at [361, 79] on div at bounding box center [548, 224] width 1008 height 394
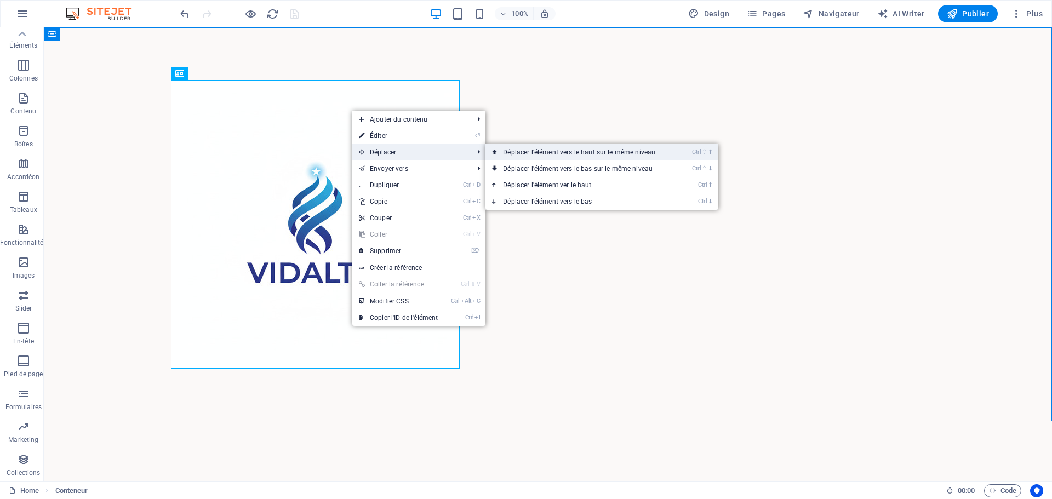
click at [521, 155] on link "Ctrl ⇧ ⬆ Déplacer l'élément vers le haut sur le même niveau" at bounding box center [582, 152] width 192 height 16
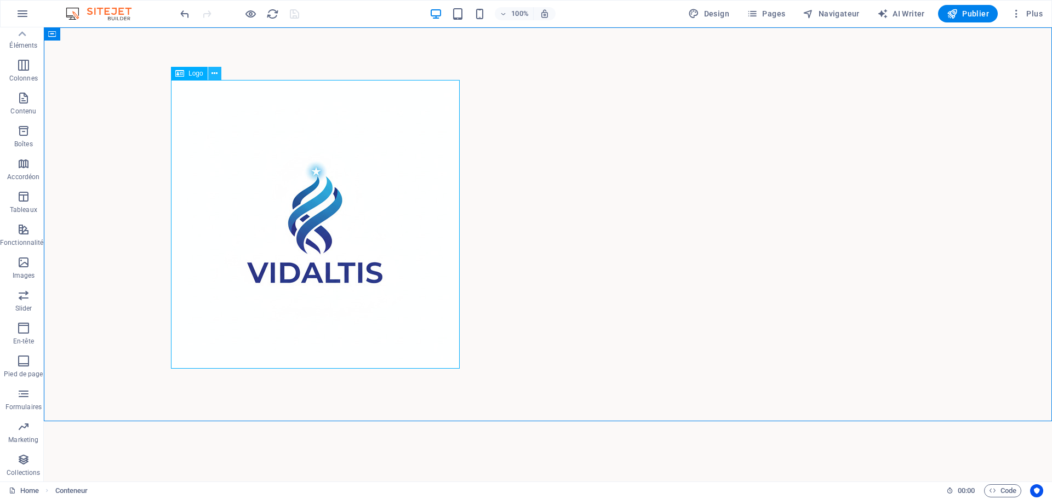
click at [217, 77] on icon at bounding box center [215, 74] width 6 height 12
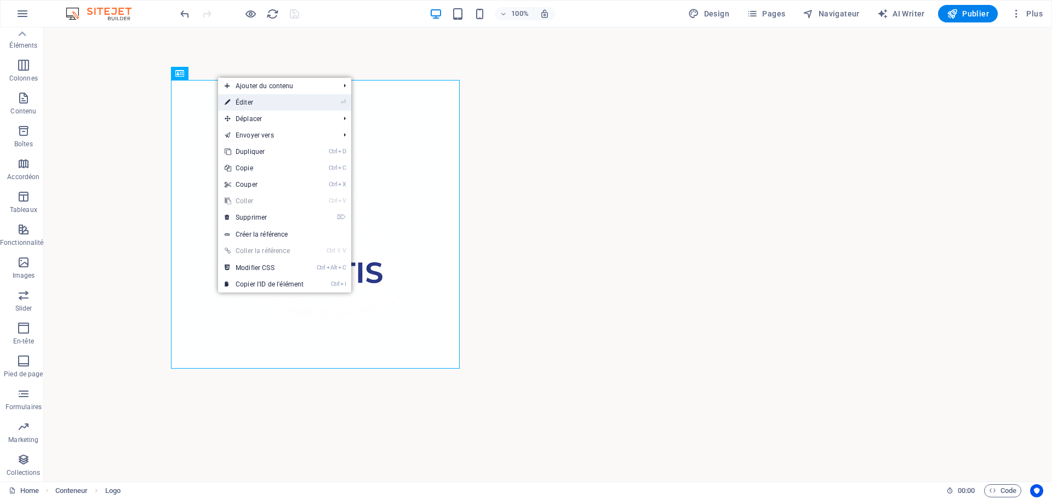
click at [240, 98] on link "⏎ Éditer" at bounding box center [264, 102] width 92 height 16
select select "px"
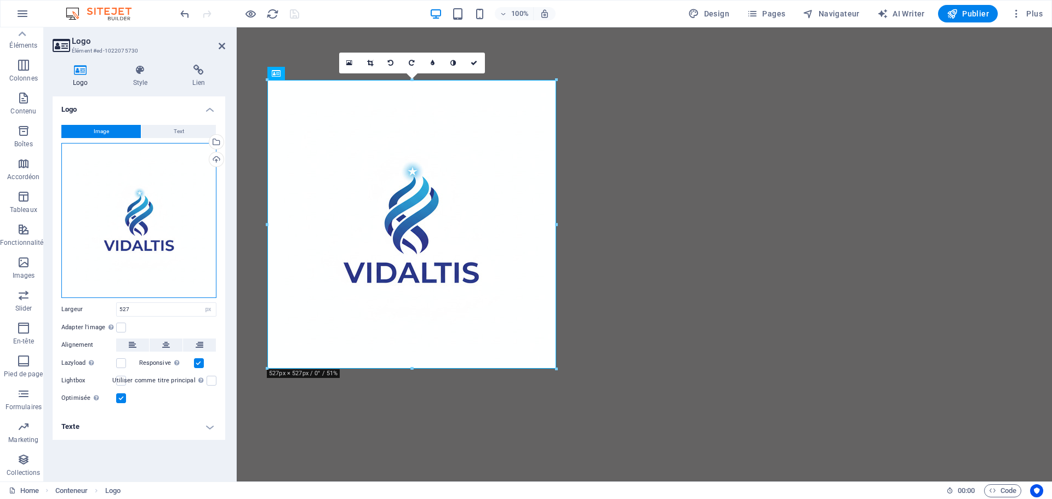
drag, startPoint x: 150, startPoint y: 219, endPoint x: 129, endPoint y: 190, distance: 36.5
click at [231, 221] on div "Logo Style Lien Logo Image Text Glissez les fichiers ici, cliquez pour choisir …" at bounding box center [139, 269] width 190 height 426
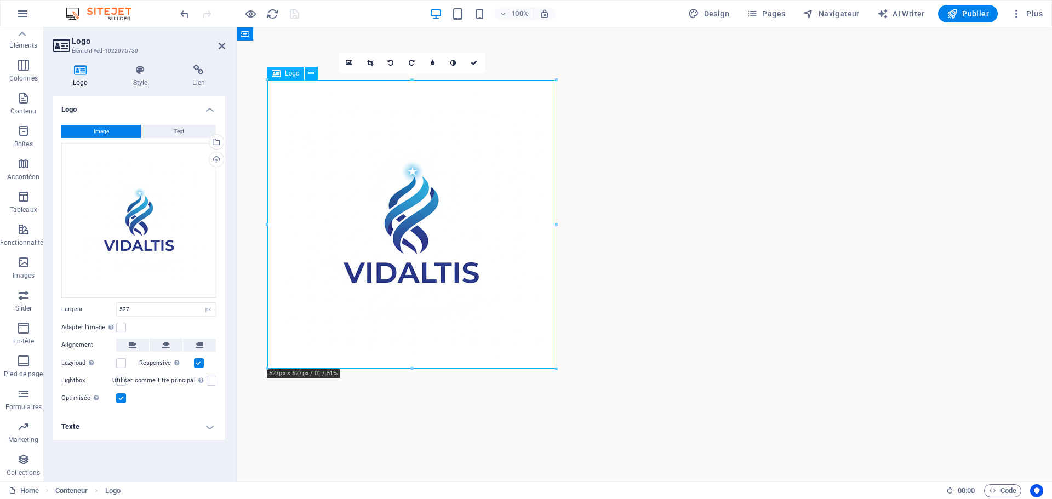
drag, startPoint x: 369, startPoint y: 214, endPoint x: 493, endPoint y: 224, distance: 124.3
click at [493, 224] on div at bounding box center [644, 224] width 754 height 289
click at [412, 215] on div at bounding box center [644, 224] width 754 height 289
click at [168, 184] on div "Glissez les fichiers ici, cliquez pour choisir les fichiers ou sélectionnez les…" at bounding box center [138, 220] width 155 height 155
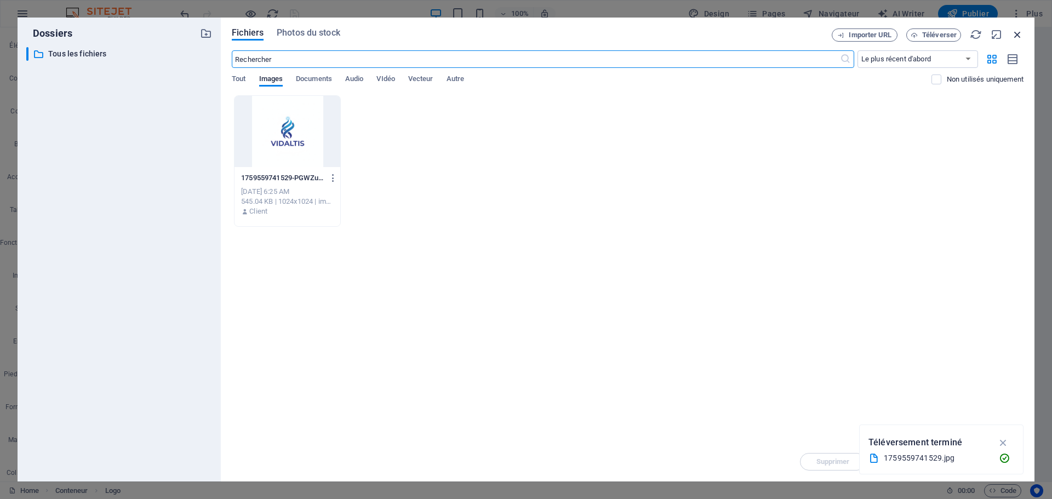
click at [1017, 32] on icon "button" at bounding box center [1018, 35] width 12 height 12
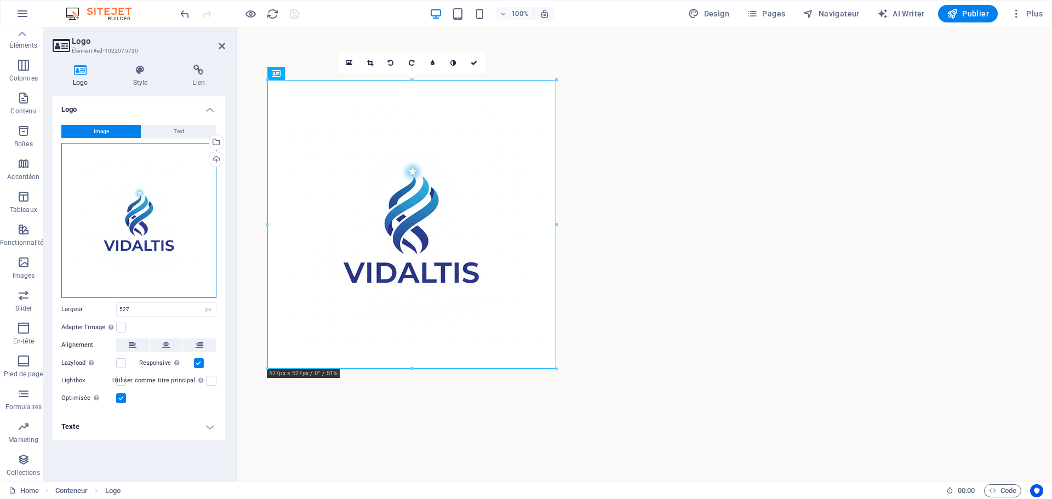
click at [140, 217] on div "Glissez les fichiers ici, cliquez pour choisir les fichiers ou sélectionnez les…" at bounding box center [138, 220] width 155 height 155
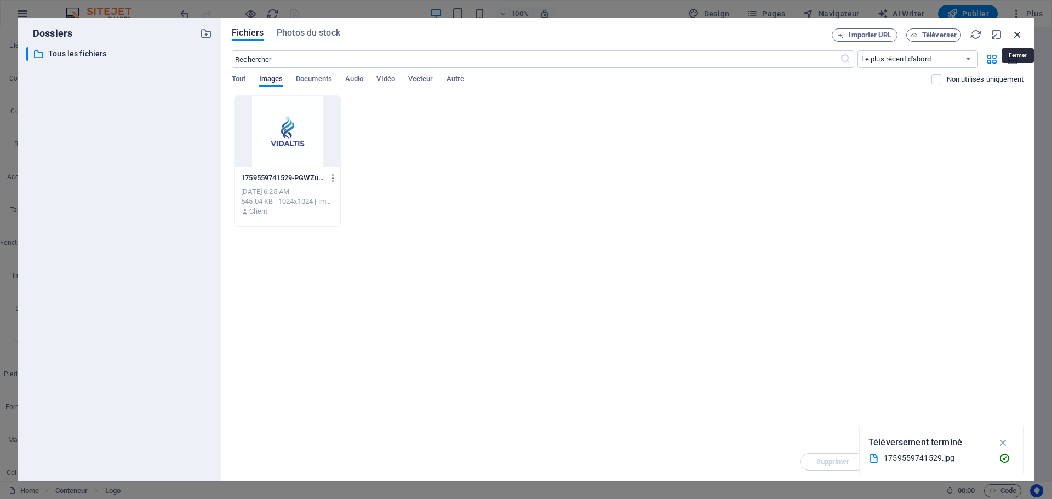
drag, startPoint x: 1019, startPoint y: 31, endPoint x: 748, endPoint y: 3, distance: 272.2
click at [1019, 31] on icon "button" at bounding box center [1018, 35] width 12 height 12
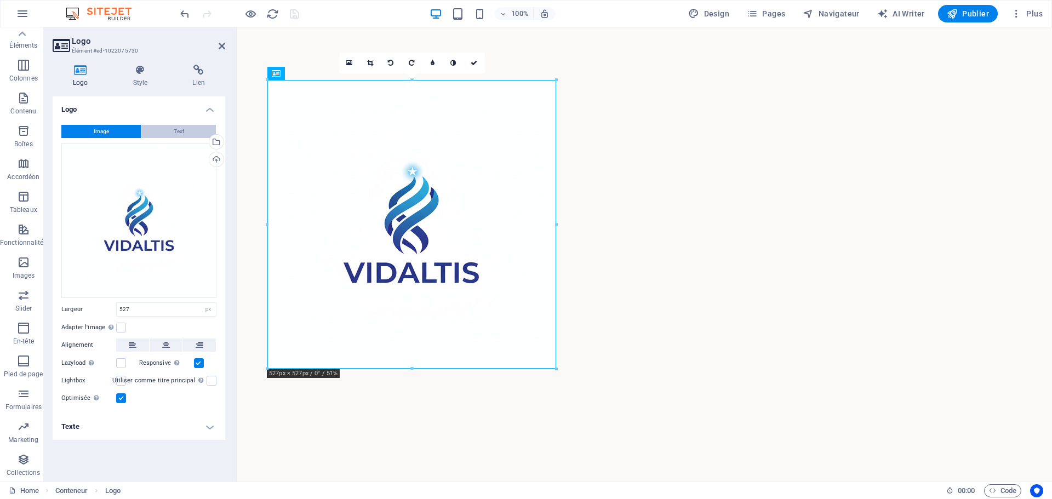
click at [169, 132] on button "Text" at bounding box center [178, 131] width 75 height 13
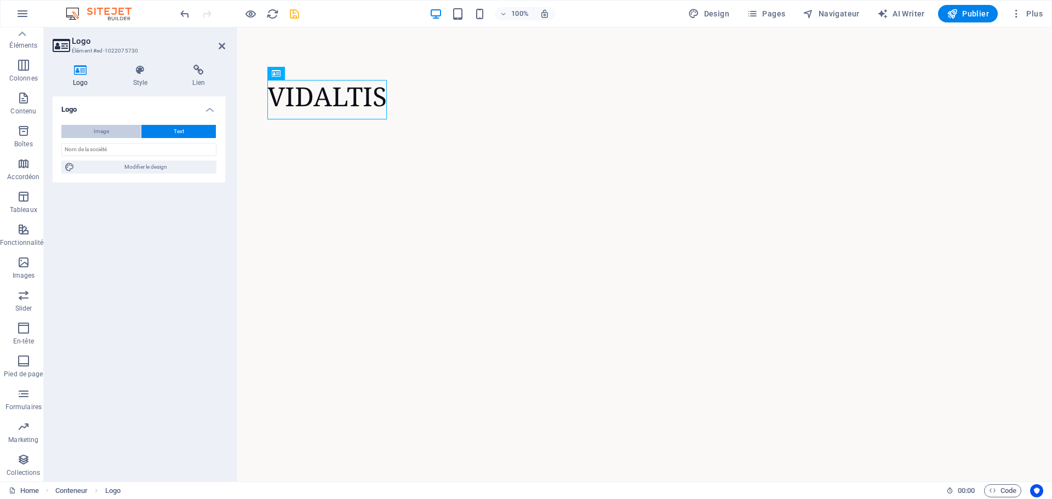
click at [110, 130] on button "Image" at bounding box center [100, 131] width 79 height 13
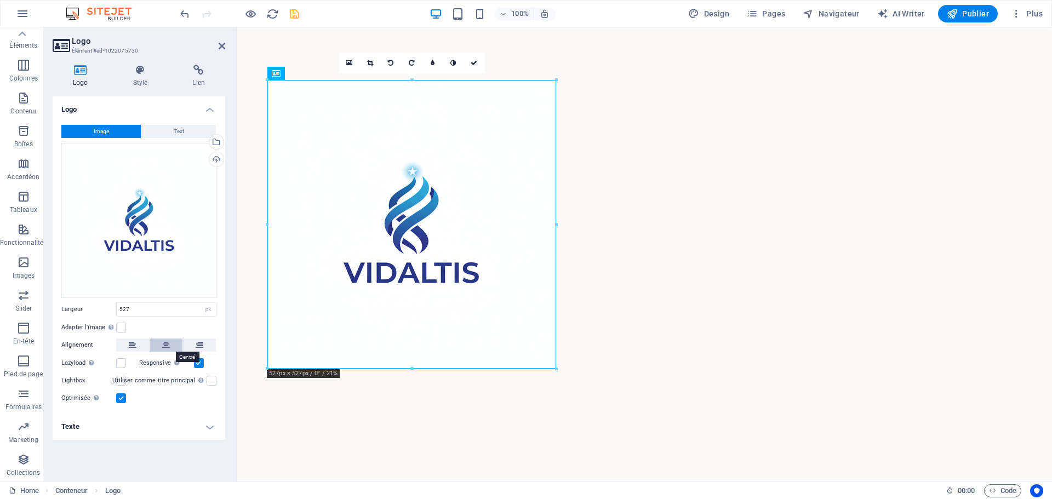
click at [168, 345] on icon at bounding box center [166, 345] width 8 height 13
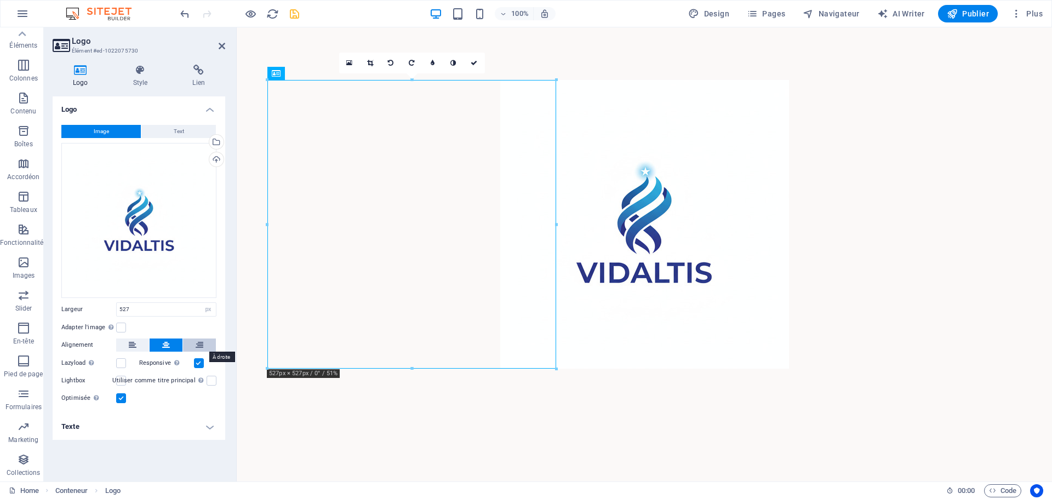
click at [207, 347] on button at bounding box center [199, 345] width 33 height 13
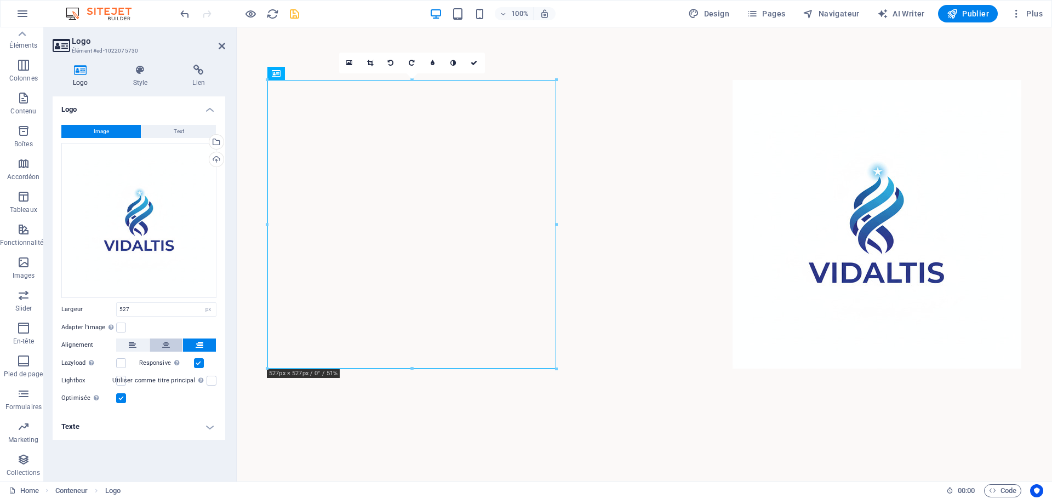
click at [158, 343] on button at bounding box center [166, 345] width 33 height 13
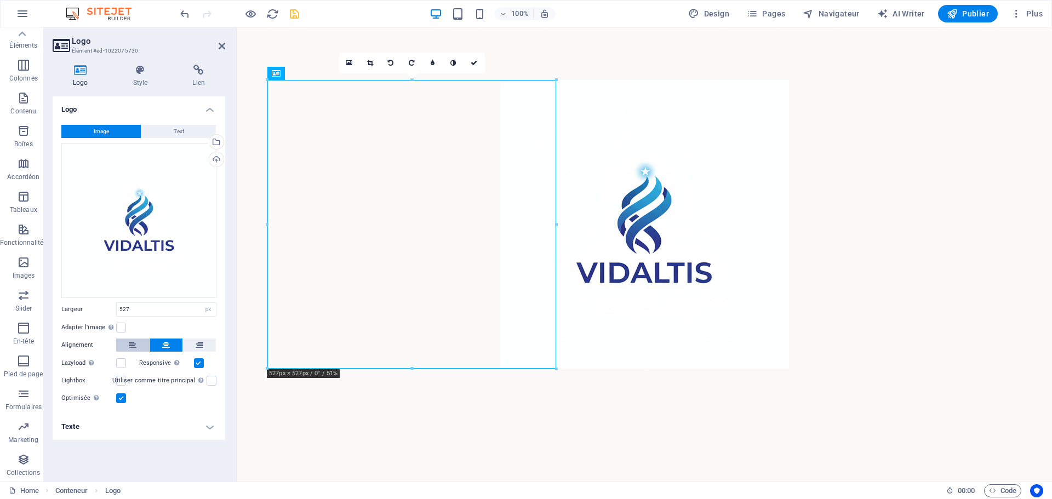
click at [143, 343] on button at bounding box center [132, 345] width 33 height 13
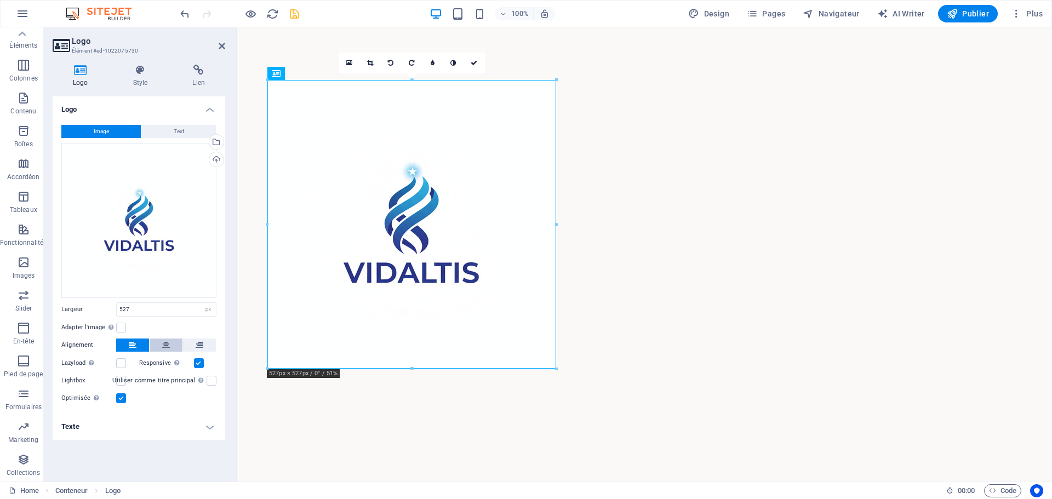
click at [176, 344] on button at bounding box center [166, 345] width 33 height 13
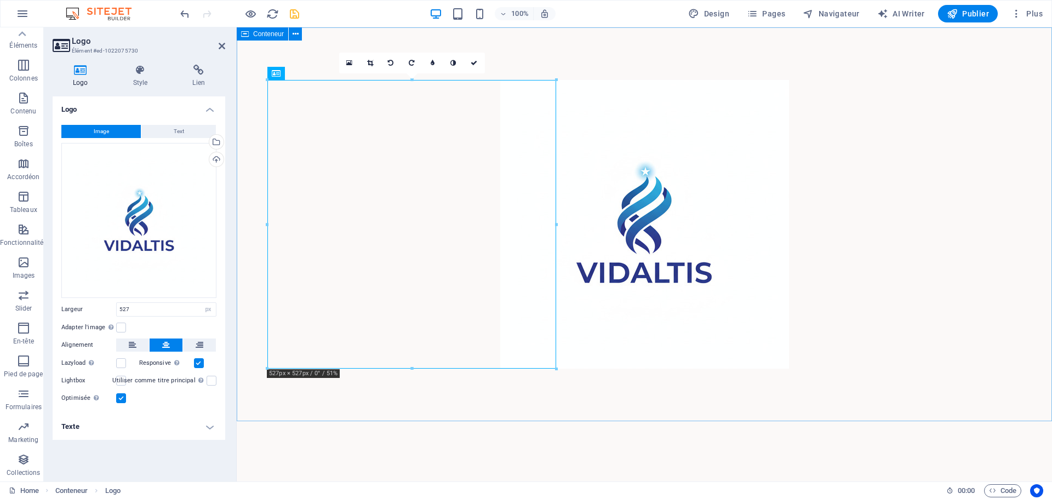
click at [671, 117] on div at bounding box center [645, 224] width 816 height 394
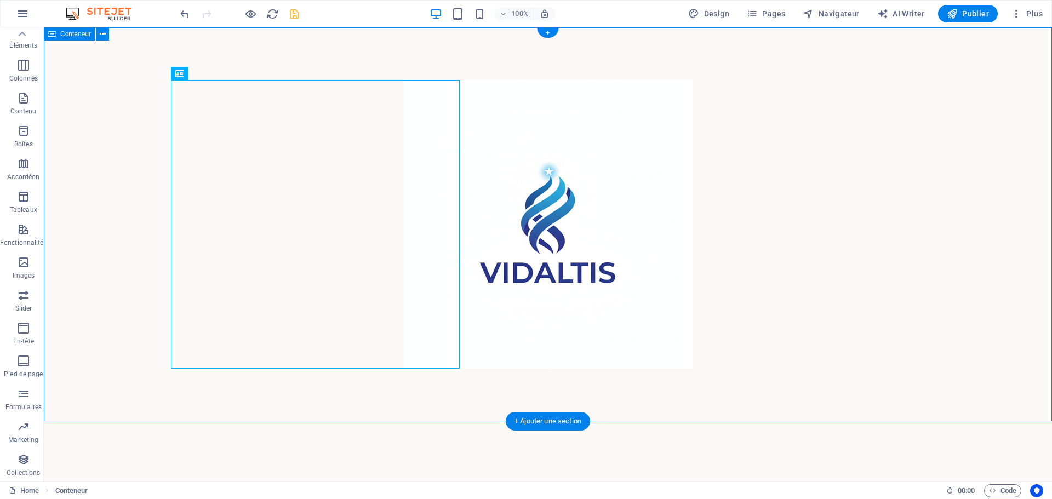
click at [642, 358] on div at bounding box center [548, 224] width 1008 height 394
click at [714, 205] on div at bounding box center [548, 224] width 1008 height 394
click at [213, 76] on icon at bounding box center [215, 74] width 6 height 12
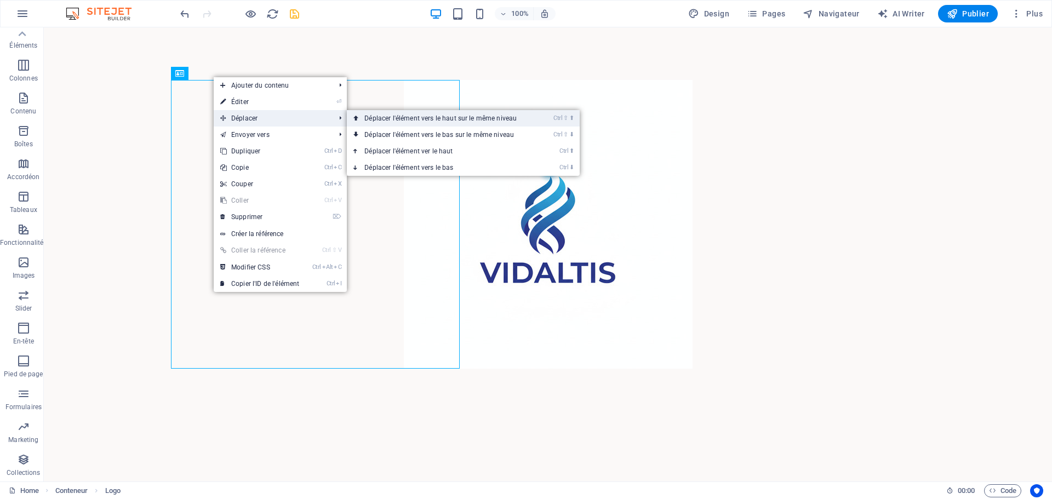
click at [423, 119] on link "Ctrl ⇧ ⬆ Déplacer l'élément vers le haut sur le même niveau" at bounding box center [443, 118] width 192 height 16
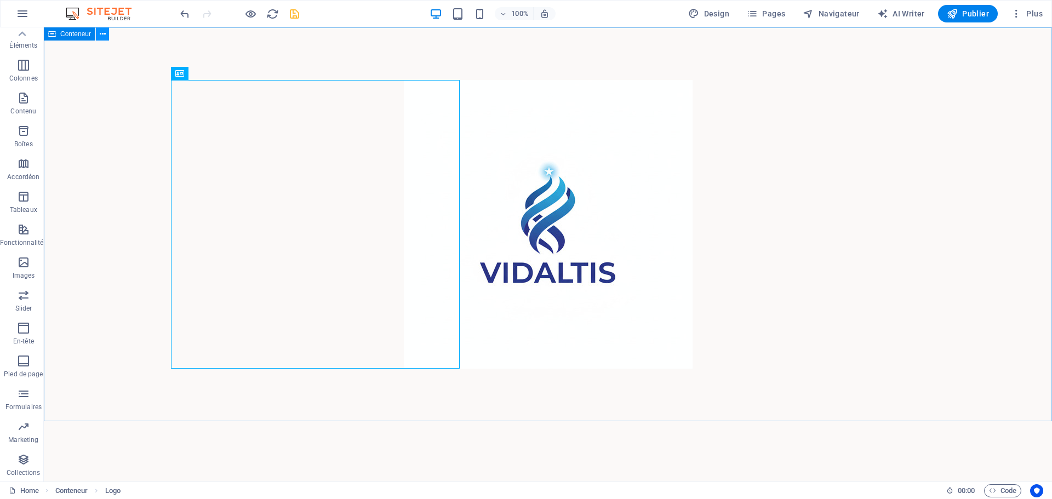
click at [104, 36] on icon at bounding box center [103, 35] width 6 height 12
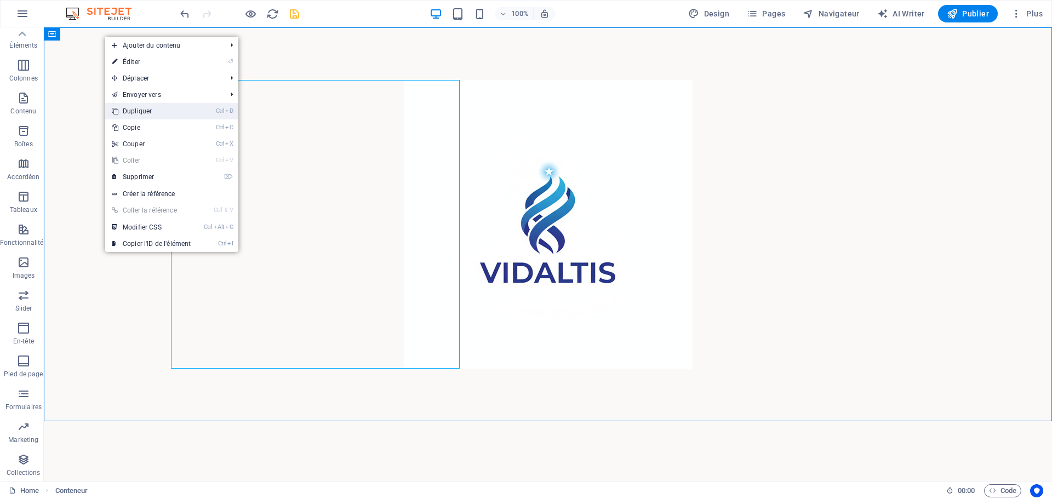
click at [172, 106] on link "Ctrl D Dupliquer" at bounding box center [151, 111] width 92 height 16
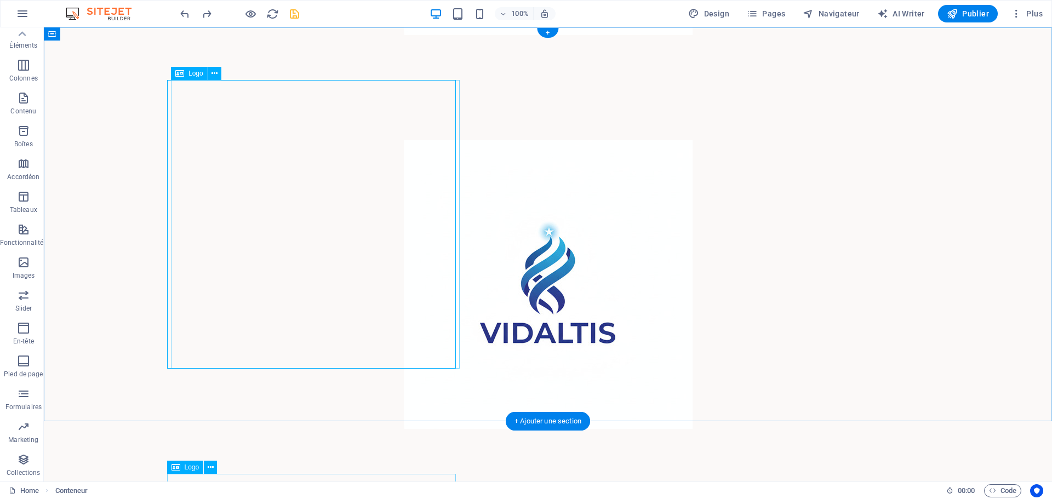
scroll to position [0, 0]
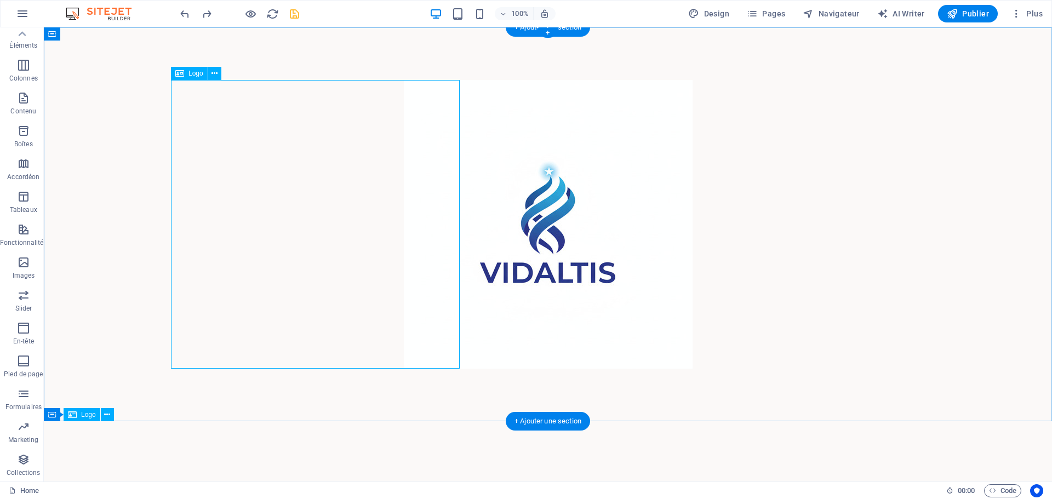
click at [306, 190] on div at bounding box center [548, 224] width 754 height 289
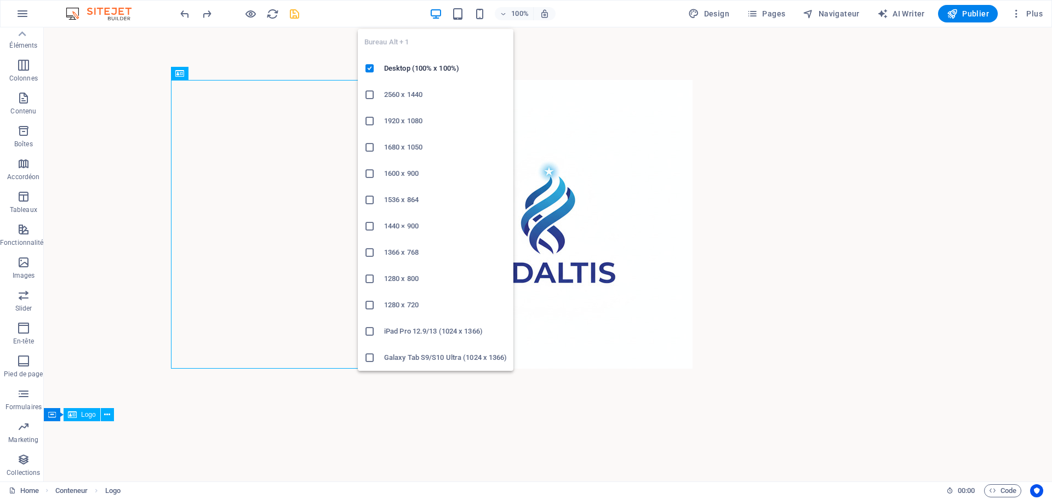
click at [434, 14] on icon "button" at bounding box center [436, 14] width 13 height 13
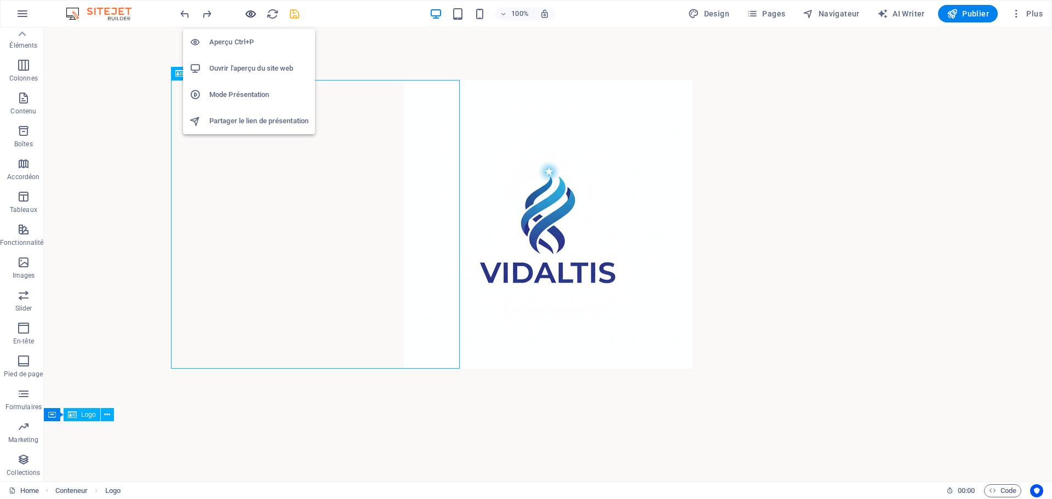
click at [252, 12] on icon "button" at bounding box center [250, 14] width 13 height 13
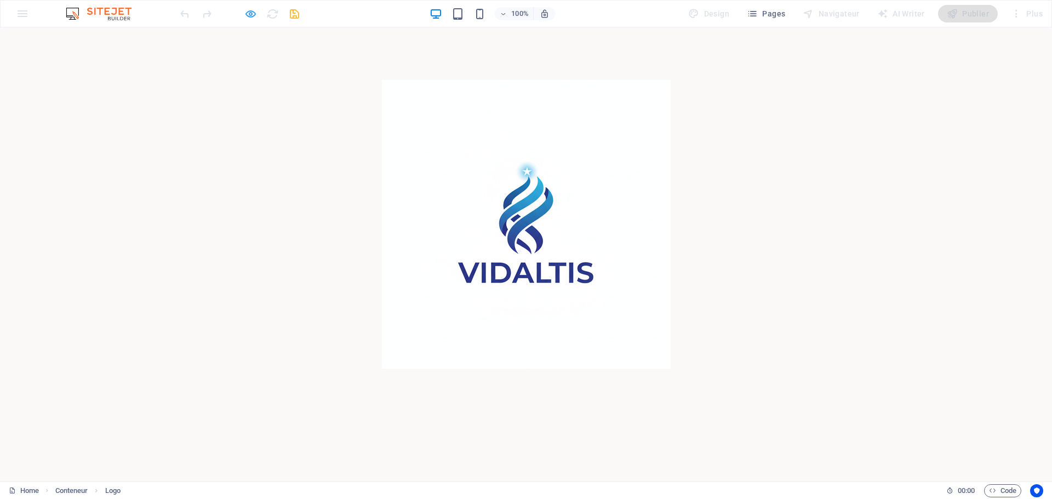
click at [249, 15] on icon "button" at bounding box center [250, 14] width 13 height 13
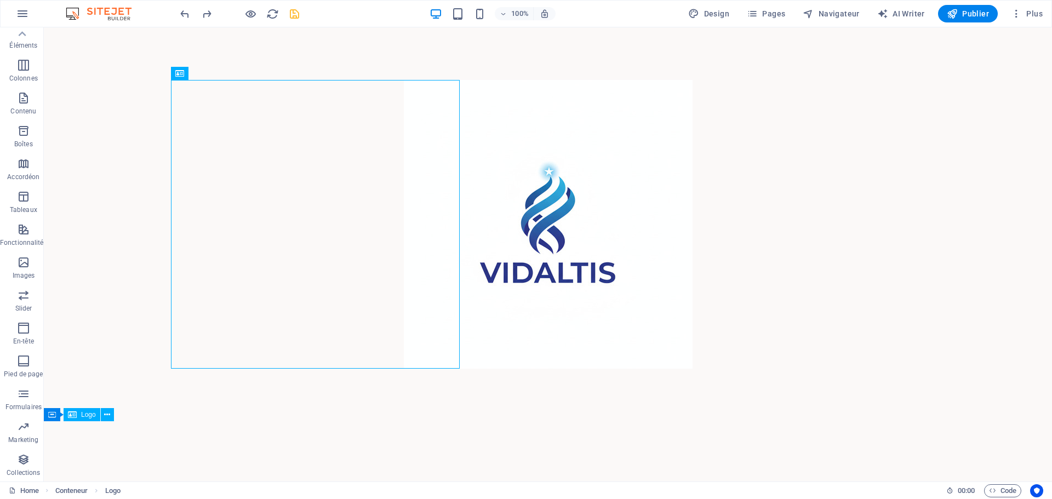
click at [745, 421] on html "Skip to main content" at bounding box center [548, 224] width 1008 height 394
click at [121, 421] on html "Skip to main content" at bounding box center [548, 224] width 1008 height 394
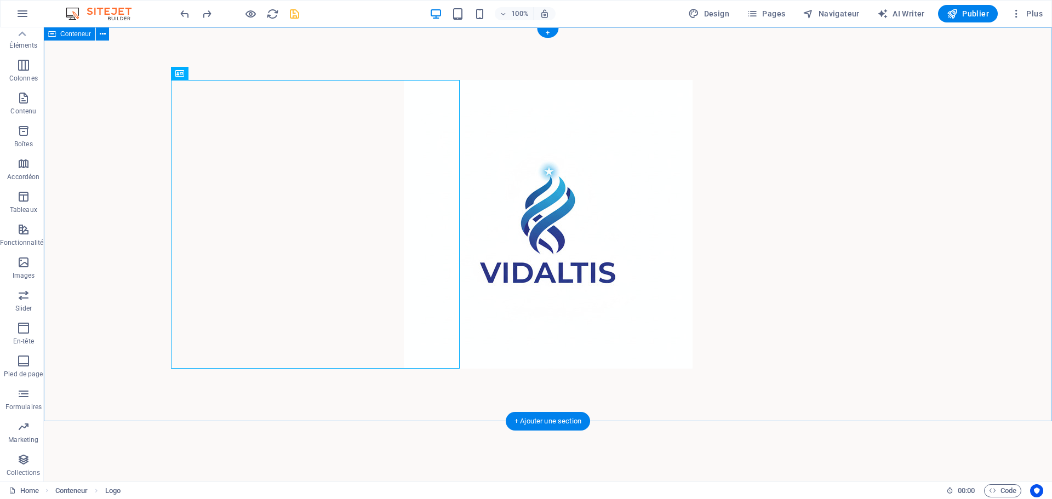
click at [147, 392] on div at bounding box center [548, 224] width 1008 height 394
click at [177, 421] on html "Skip to main content" at bounding box center [548, 224] width 1008 height 394
click at [1017, 15] on icon "button" at bounding box center [1016, 13] width 11 height 11
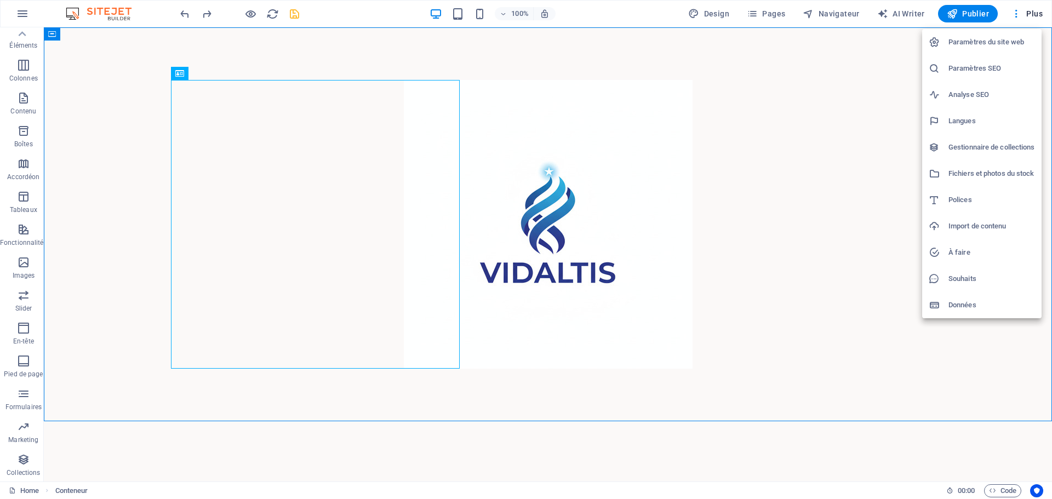
click at [1009, 44] on h6 "Paramètres du site web" at bounding box center [992, 42] width 87 height 13
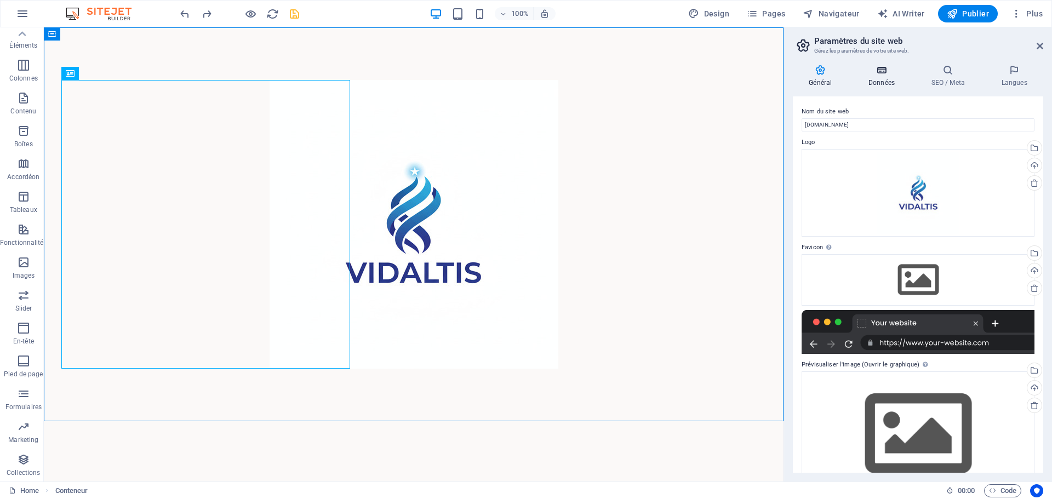
click at [893, 82] on h4 "Données" at bounding box center [884, 76] width 63 height 23
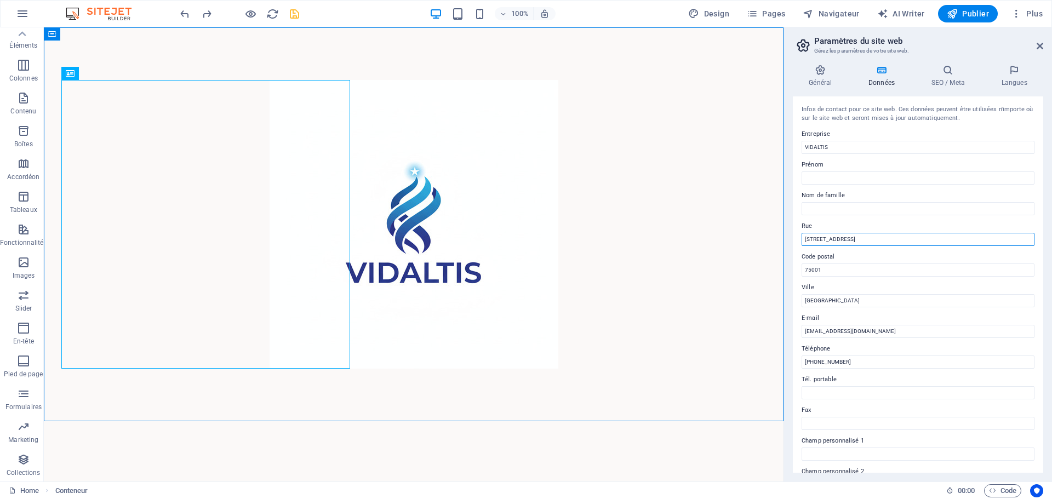
drag, startPoint x: 924, startPoint y: 272, endPoint x: 753, endPoint y: 243, distance: 174.0
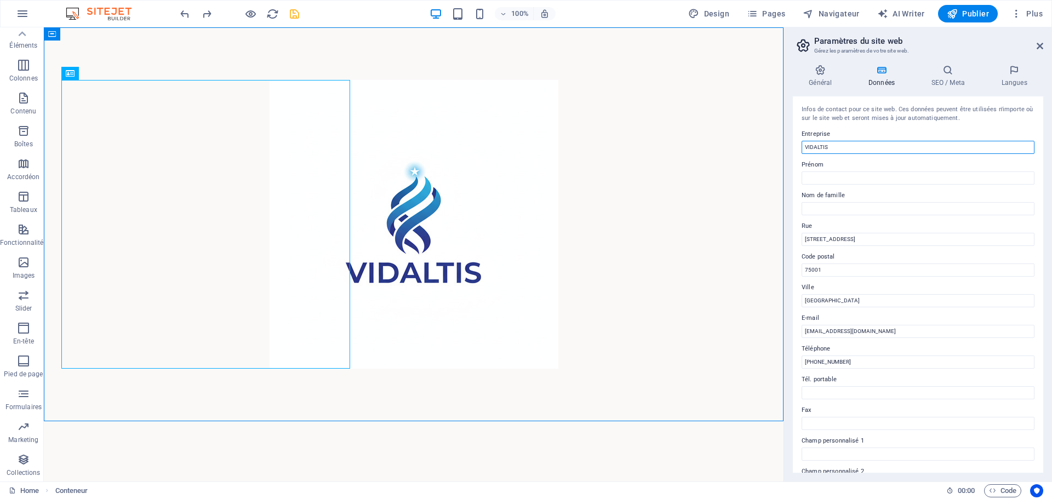
click at [839, 141] on input "VIDALTIS" at bounding box center [918, 147] width 233 height 13
click at [836, 174] on input "Prénom" at bounding box center [918, 178] width 233 height 13
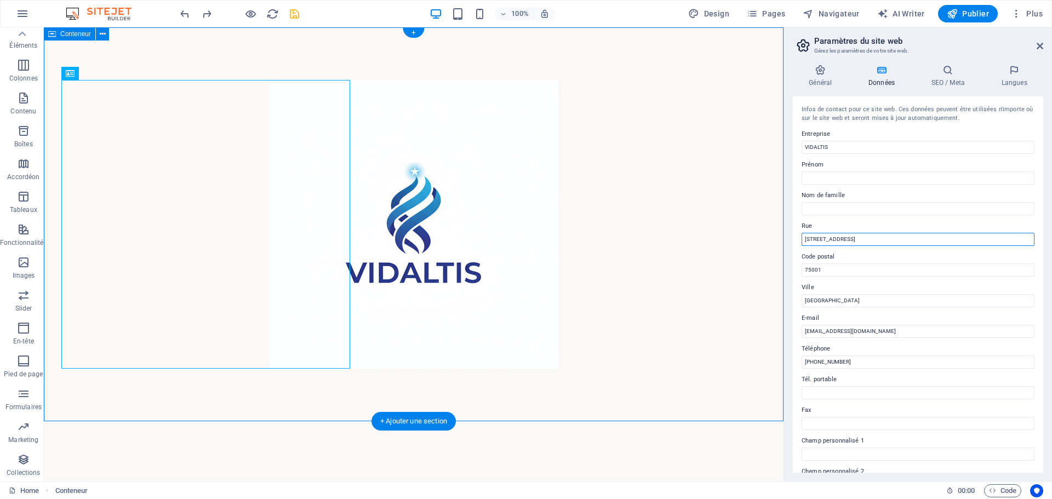
drag, startPoint x: 914, startPoint y: 267, endPoint x: 765, endPoint y: 237, distance: 152.1
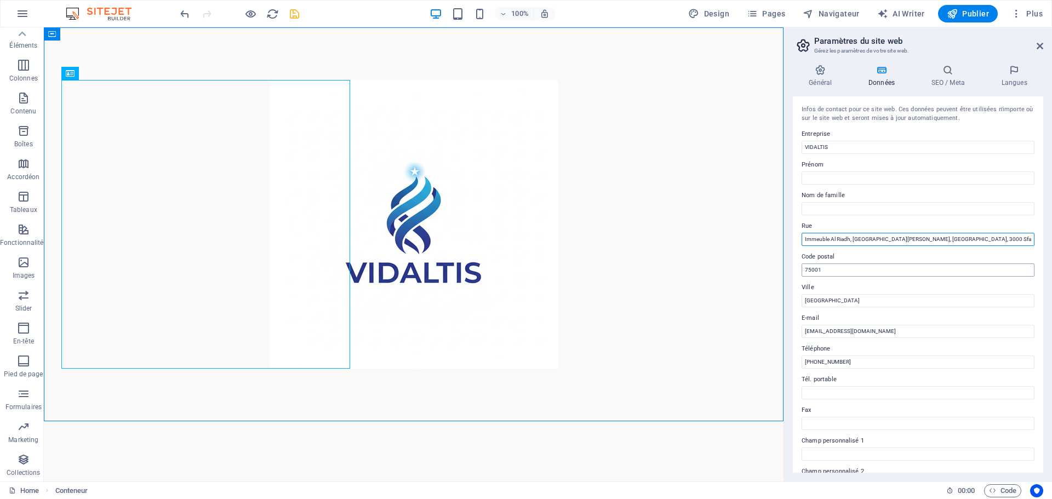
type input "Immeuble Al Riadh, [GEOGRAPHIC_DATA][PERSON_NAME], [GEOGRAPHIC_DATA], 3000 Sfax…"
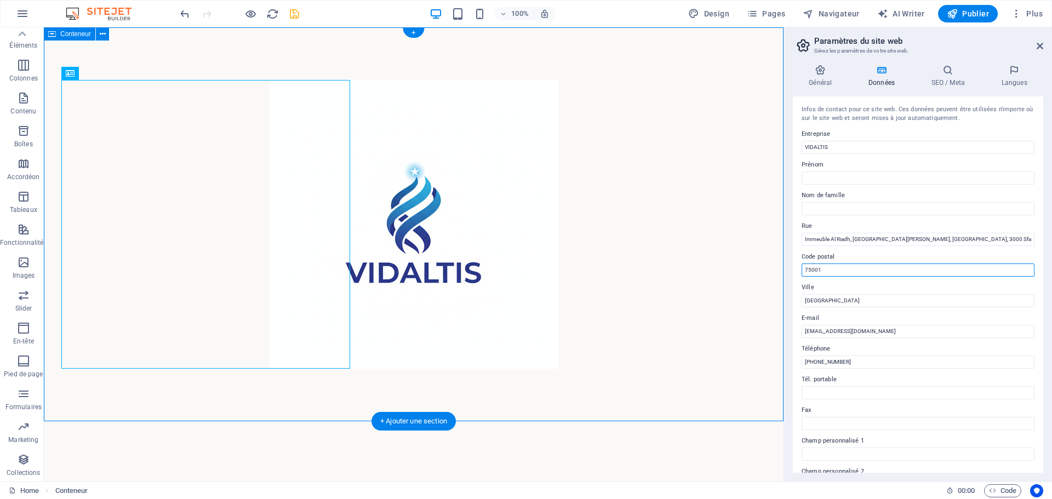
drag, startPoint x: 890, startPoint y: 297, endPoint x: 770, endPoint y: 263, distance: 124.4
type input "3000"
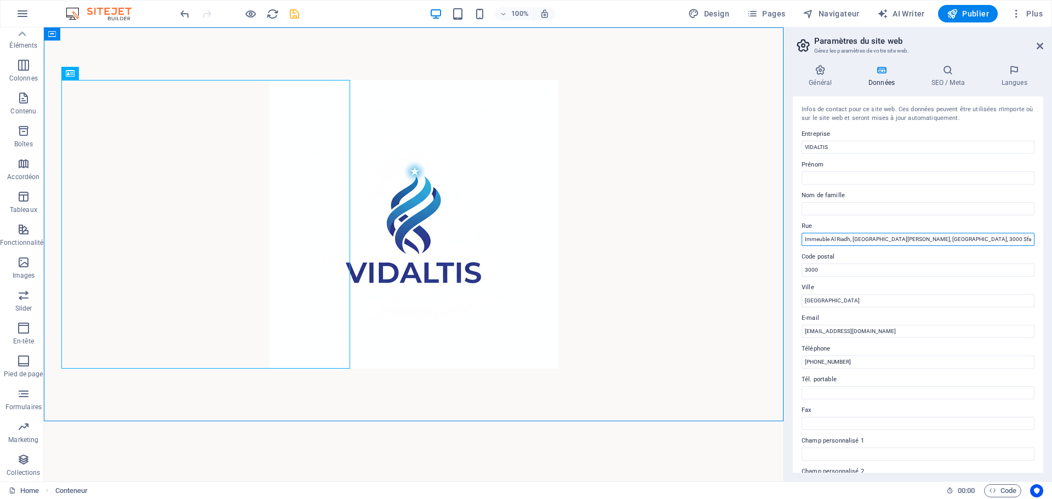
drag, startPoint x: 902, startPoint y: 240, endPoint x: 999, endPoint y: 240, distance: 97.0
click at [999, 240] on input "Immeuble Al Riadh, [GEOGRAPHIC_DATA][PERSON_NAME], [GEOGRAPHIC_DATA], 3000 Sfax…" at bounding box center [918, 239] width 233 height 13
drag, startPoint x: 999, startPoint y: 240, endPoint x: 927, endPoint y: 241, distance: 71.8
click at [927, 241] on input "Immeuble Al Riadh, [GEOGRAPHIC_DATA][PERSON_NAME], [GEOGRAPHIC_DATA], 3000 Sfax…" at bounding box center [918, 239] width 233 height 13
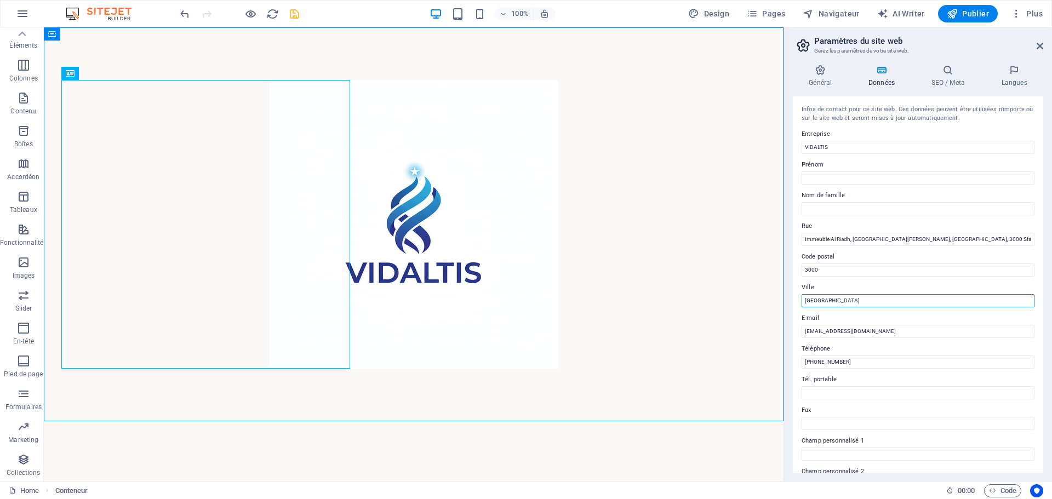
click at [863, 299] on input "Paris" at bounding box center [918, 300] width 233 height 13
drag, startPoint x: 911, startPoint y: 326, endPoint x: 759, endPoint y: 295, distance: 155.3
type input "Sfax"
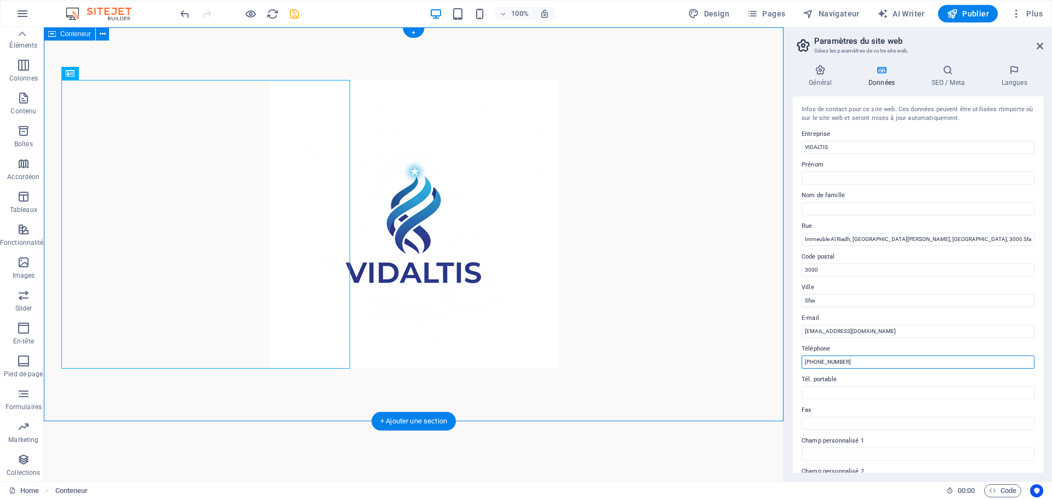
drag, startPoint x: 894, startPoint y: 392, endPoint x: 771, endPoint y: 365, distance: 126.3
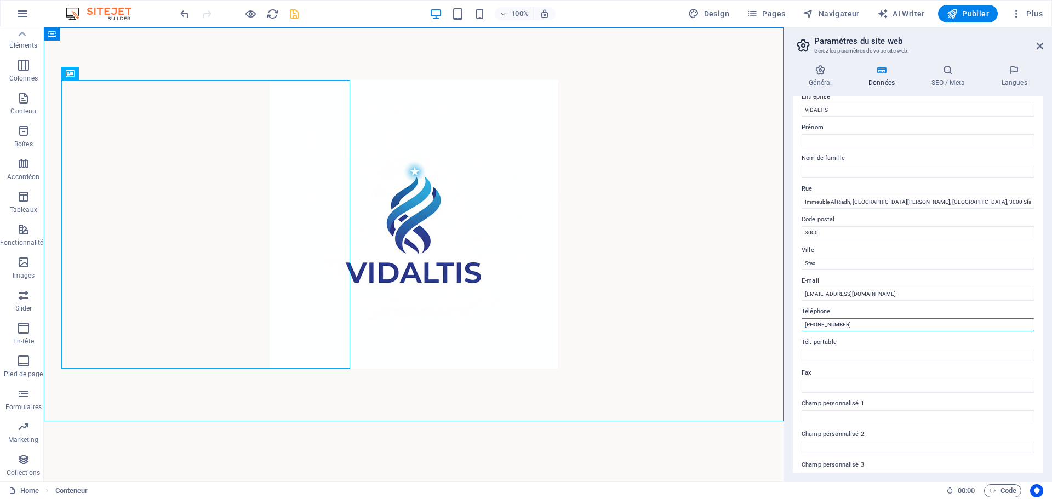
scroll to position [55, 0]
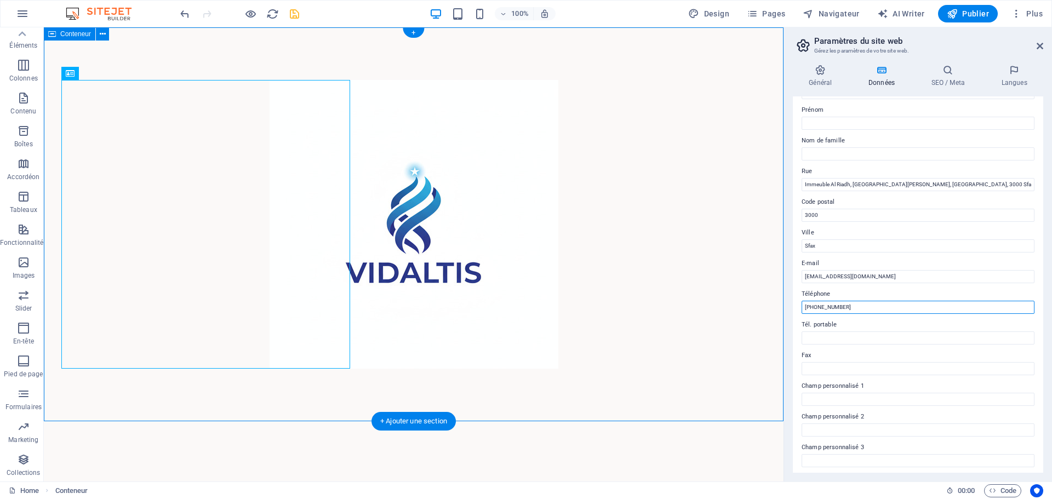
drag, startPoint x: 904, startPoint y: 336, endPoint x: 828, endPoint y: 334, distance: 76.2
type input "[PHONE_NUMBER]"
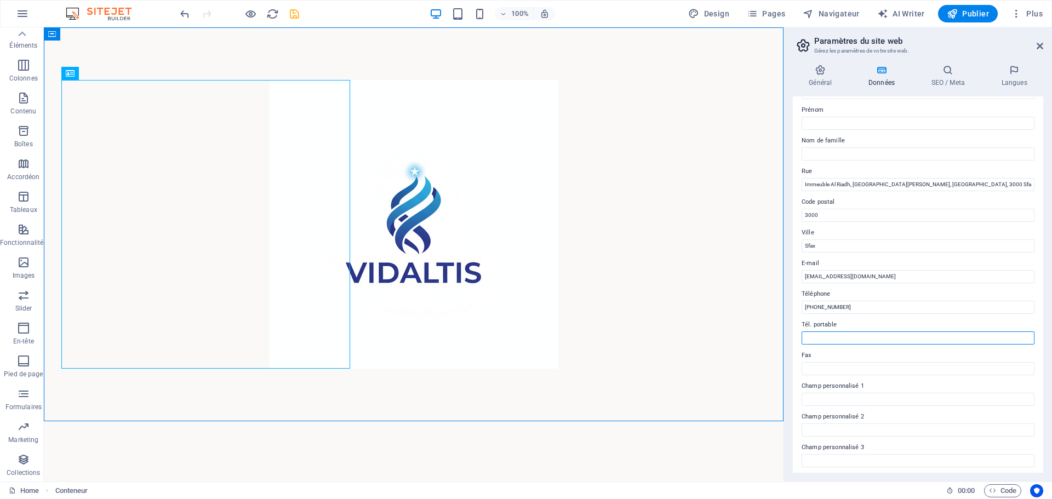
click at [859, 341] on input "Tél. portable" at bounding box center [918, 338] width 233 height 13
paste input "[PHONE_NUMBER]"
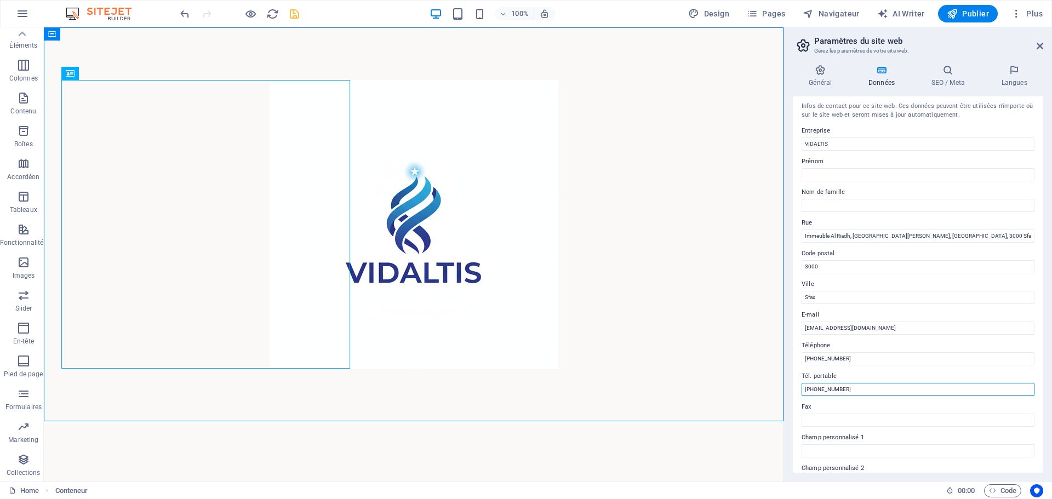
scroll to position [0, 0]
type input "[PHONE_NUMBER]"
click at [295, 16] on icon "save" at bounding box center [294, 14] width 13 height 13
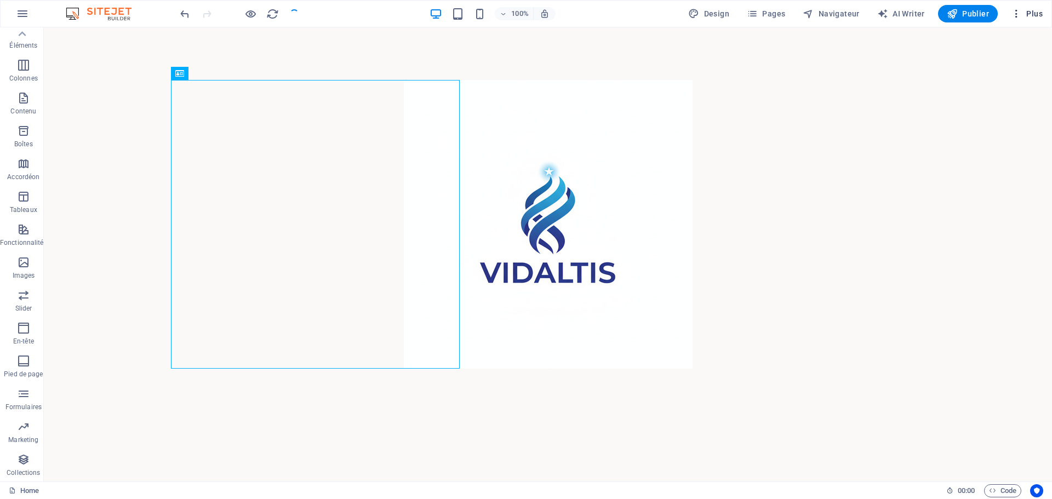
click at [1027, 18] on span "Plus" at bounding box center [1027, 13] width 32 height 11
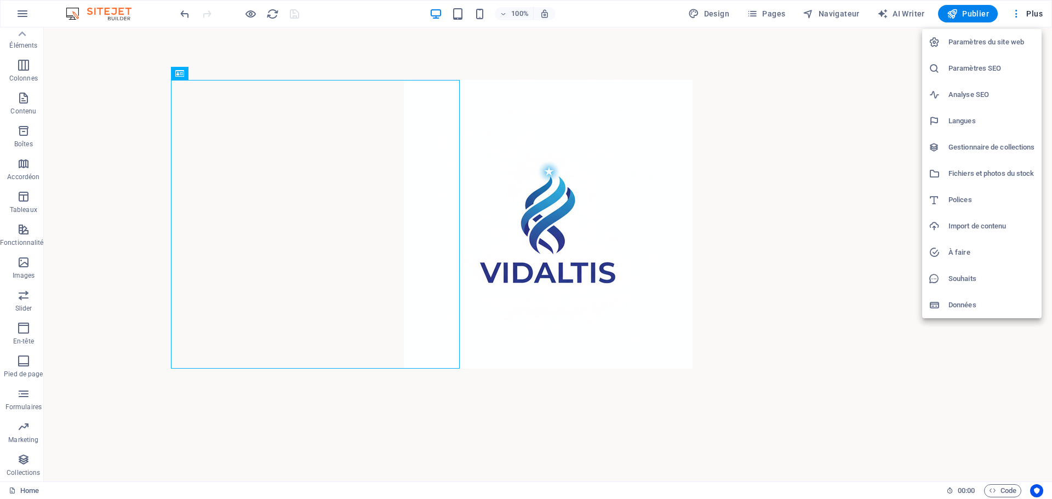
click at [965, 227] on h6 "Import de contenu" at bounding box center [992, 226] width 87 height 13
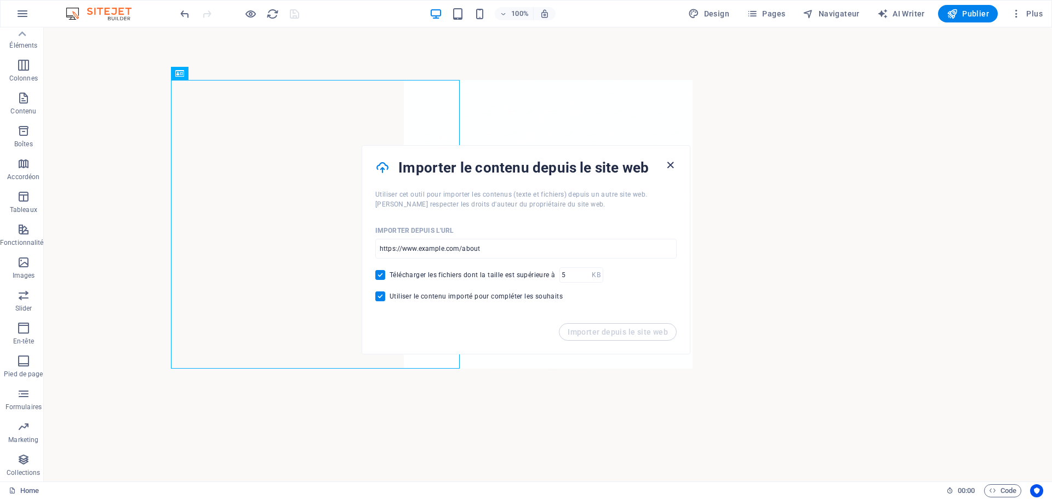
click at [669, 166] on icon "button" at bounding box center [670, 165] width 13 height 13
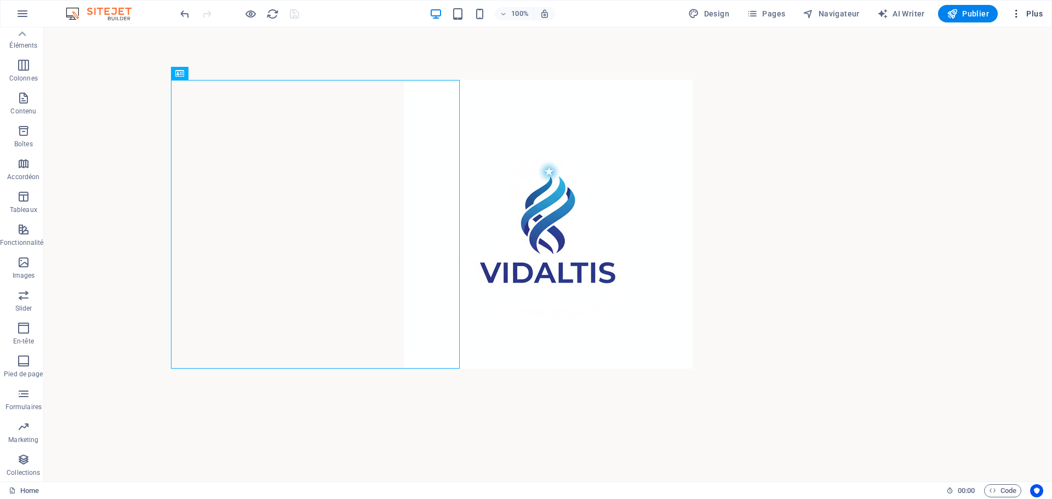
click at [1023, 15] on span "Plus" at bounding box center [1027, 13] width 32 height 11
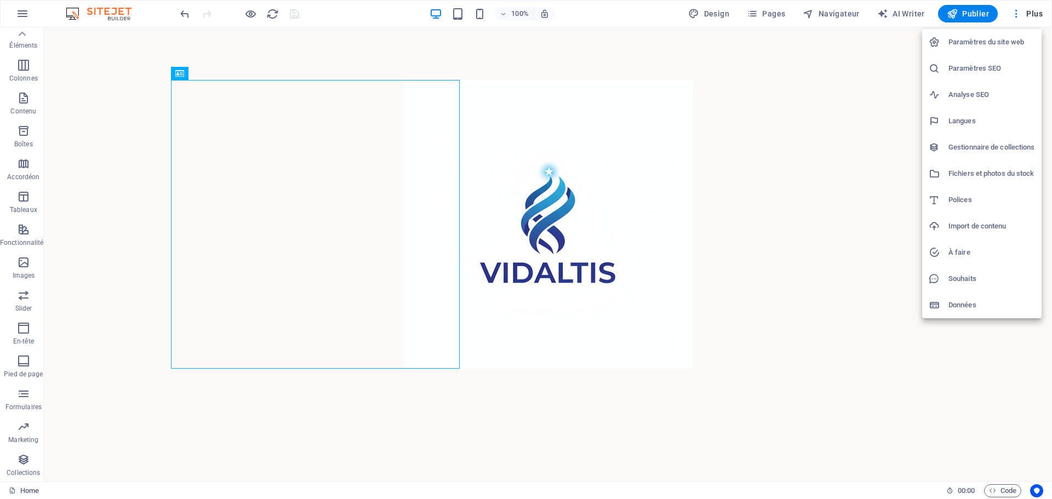
click at [963, 153] on h6 "Gestionnaire de collections" at bounding box center [992, 147] width 87 height 13
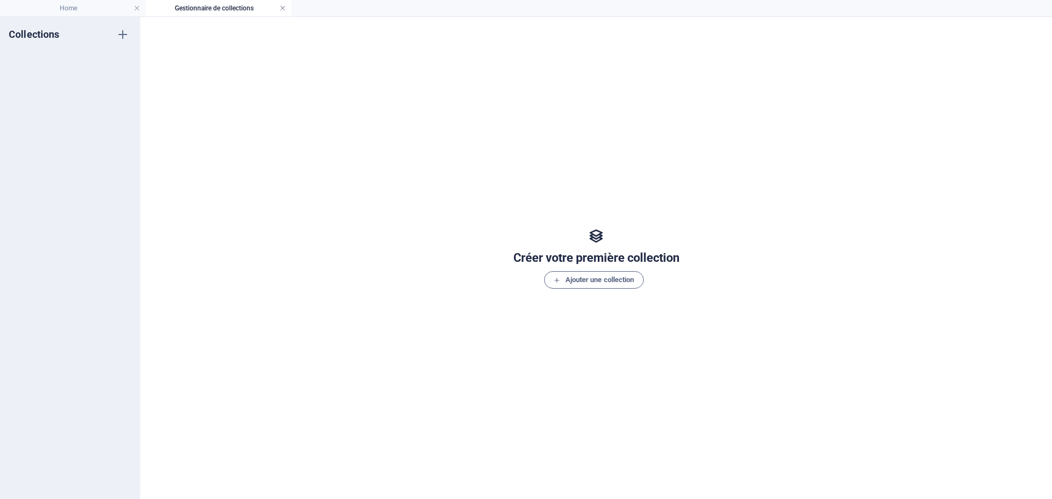
click at [284, 8] on link at bounding box center [283, 8] width 7 height 10
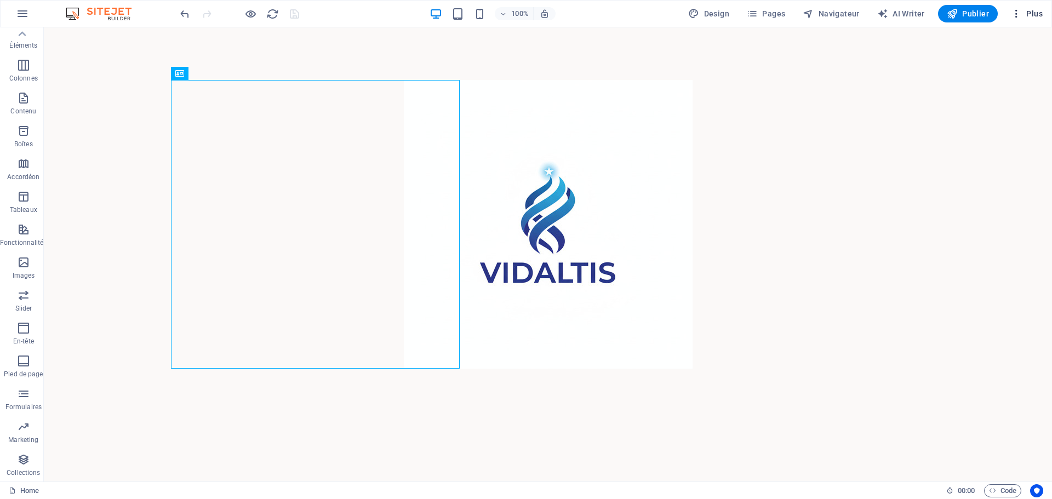
click at [1030, 15] on span "Plus" at bounding box center [1027, 13] width 32 height 11
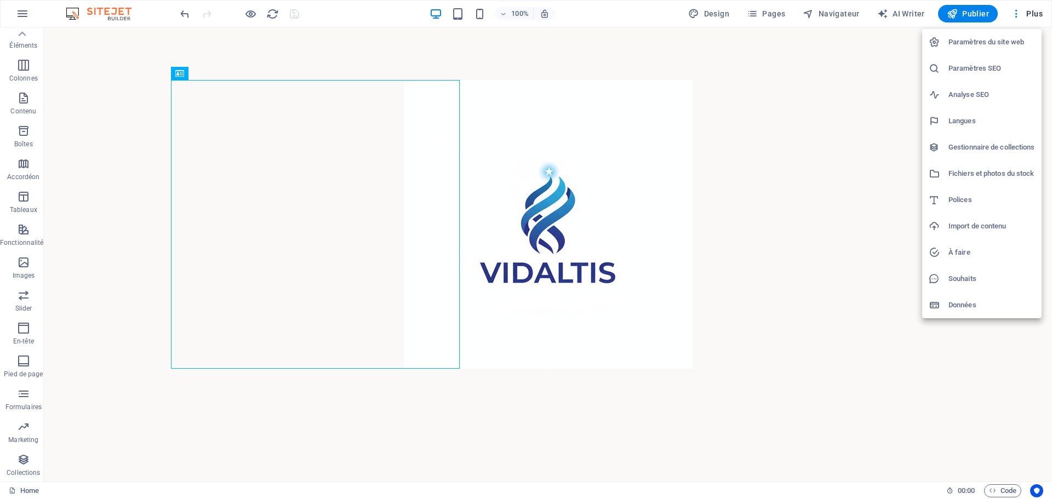
click at [1011, 46] on h6 "Paramètres du site web" at bounding box center [992, 42] width 87 height 13
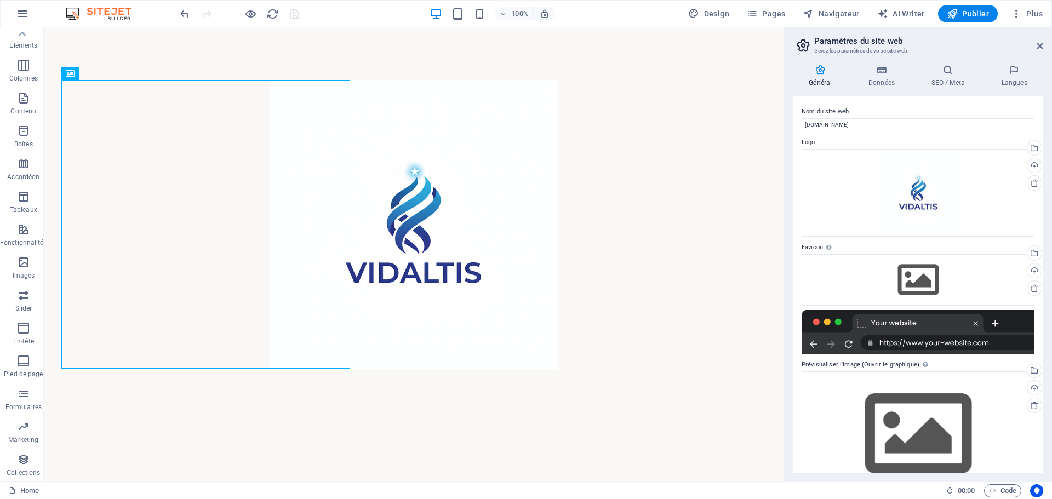
scroll to position [33, 0]
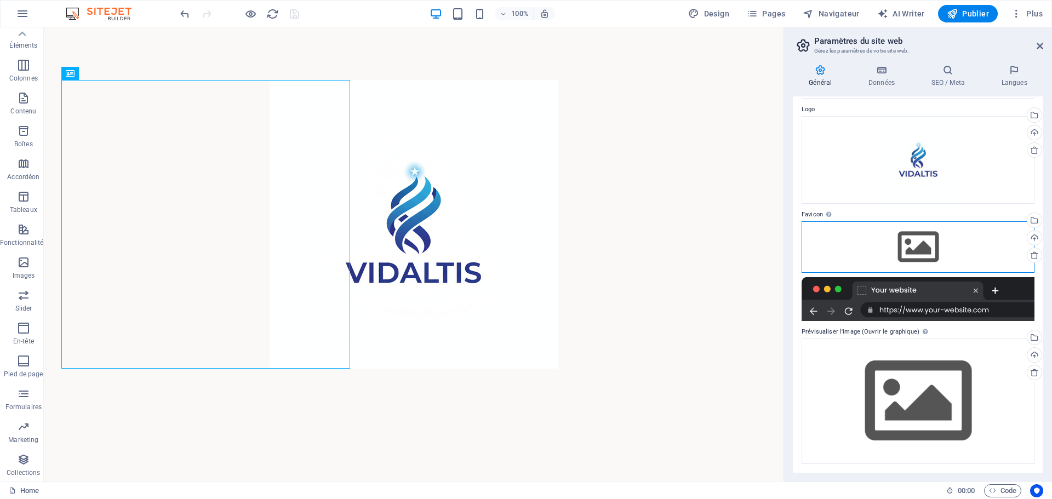
click at [916, 242] on div "Glissez les fichiers ici, cliquez pour choisir les fichiers ou sélectionnez les…" at bounding box center [918, 247] width 233 height 52
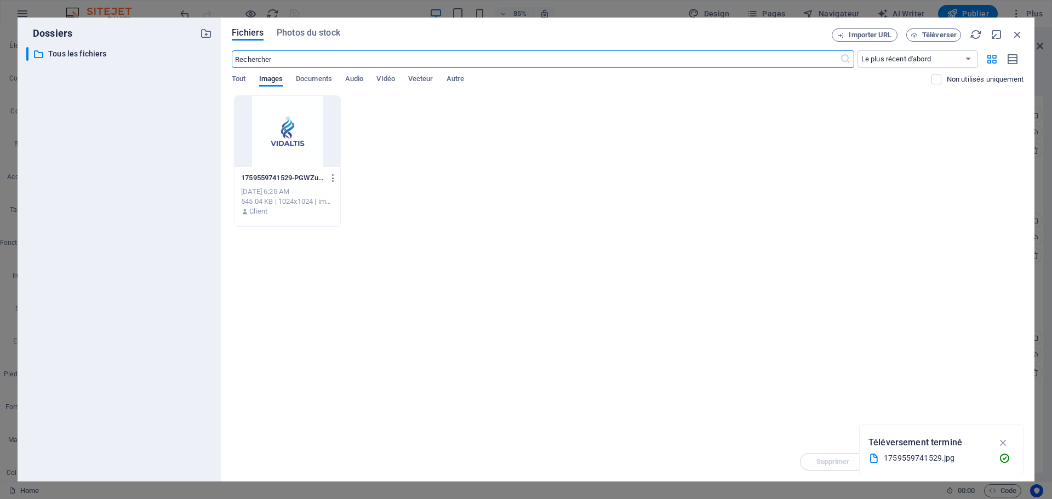
click at [277, 128] on div at bounding box center [288, 131] width 106 height 71
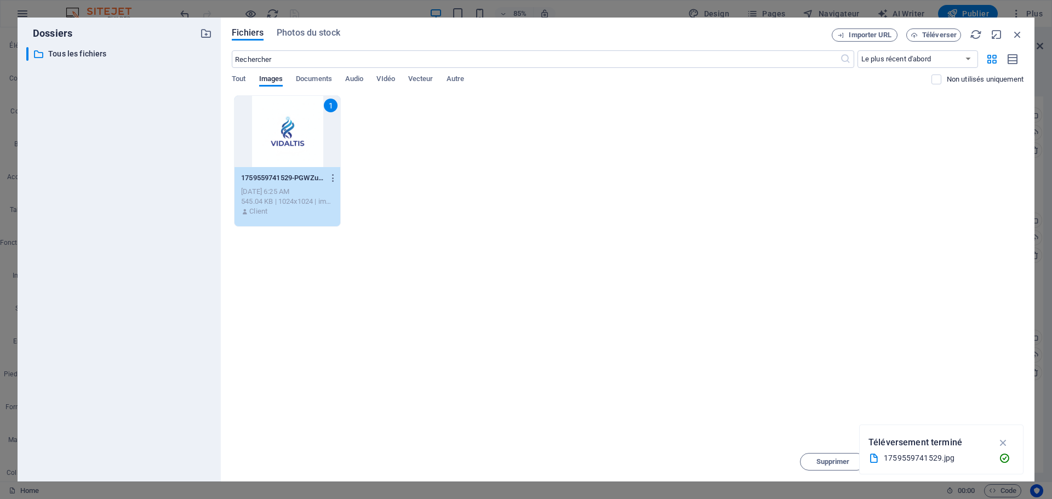
click at [277, 128] on div "1" at bounding box center [288, 131] width 106 height 71
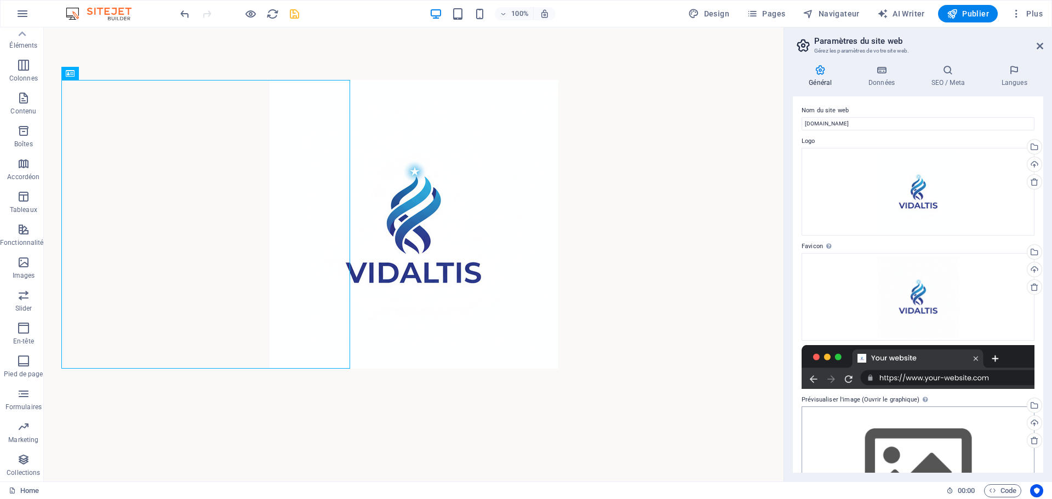
scroll to position [0, 0]
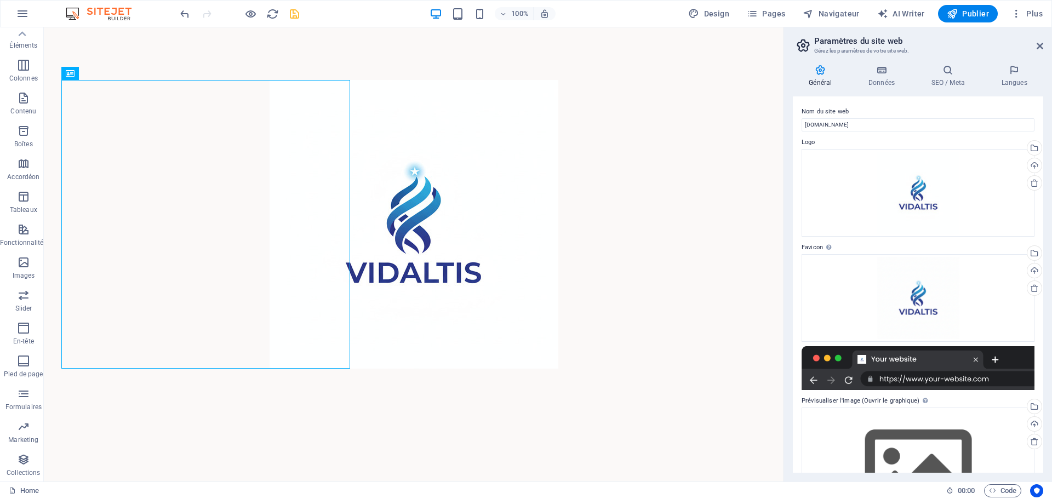
click at [301, 15] on div "100% Design Pages Navigateur AI Writer Publier Plus" at bounding box center [612, 14] width 869 height 18
click at [298, 14] on icon "save" at bounding box center [294, 14] width 13 height 13
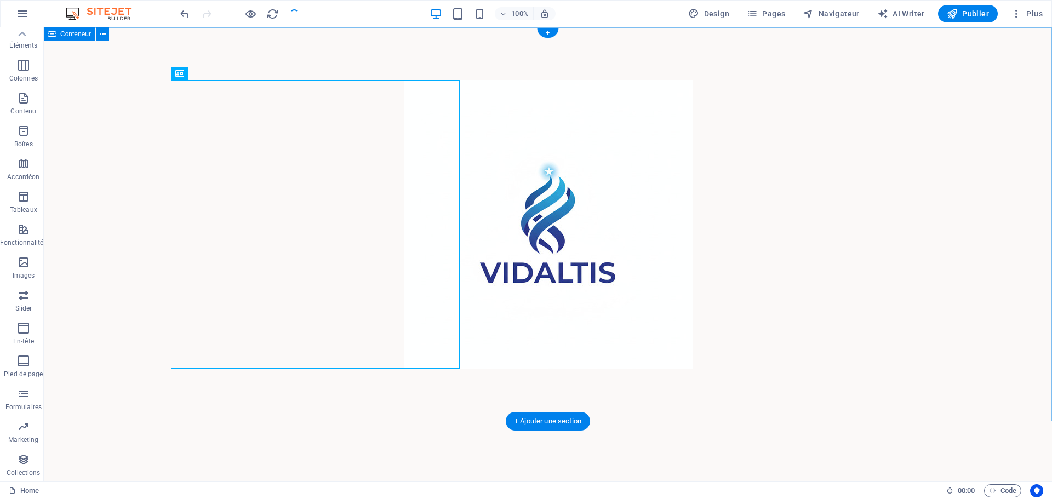
click at [652, 165] on div at bounding box center [548, 224] width 1008 height 394
click at [344, 222] on div at bounding box center [548, 224] width 754 height 289
drag, startPoint x: 274, startPoint y: 202, endPoint x: 615, endPoint y: 207, distance: 340.9
click at [615, 207] on div at bounding box center [548, 224] width 1008 height 394
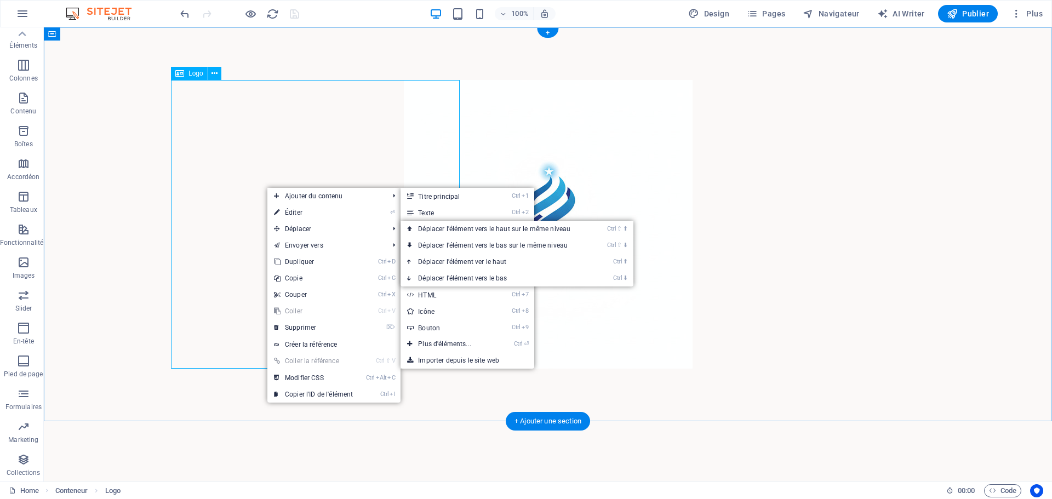
click at [383, 127] on div at bounding box center [548, 224] width 754 height 289
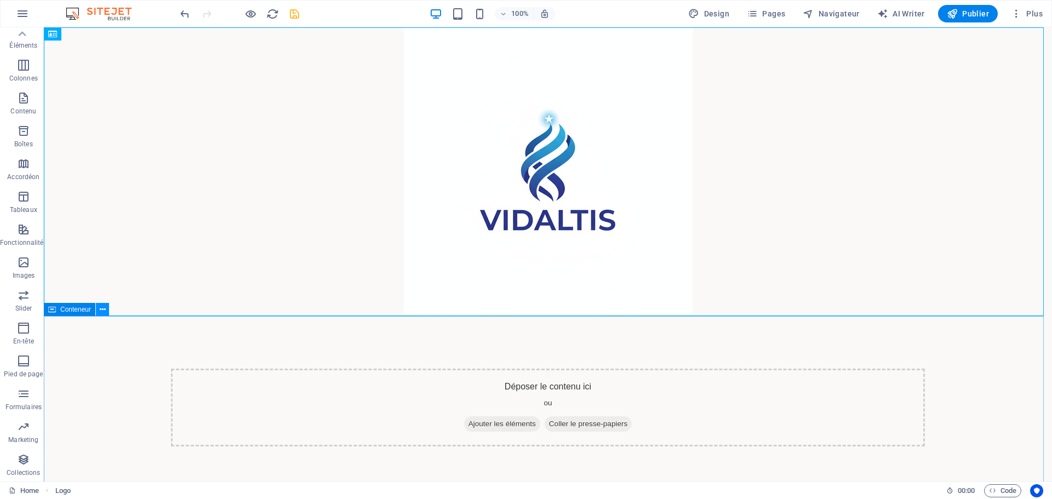
click at [101, 312] on icon at bounding box center [103, 310] width 6 height 12
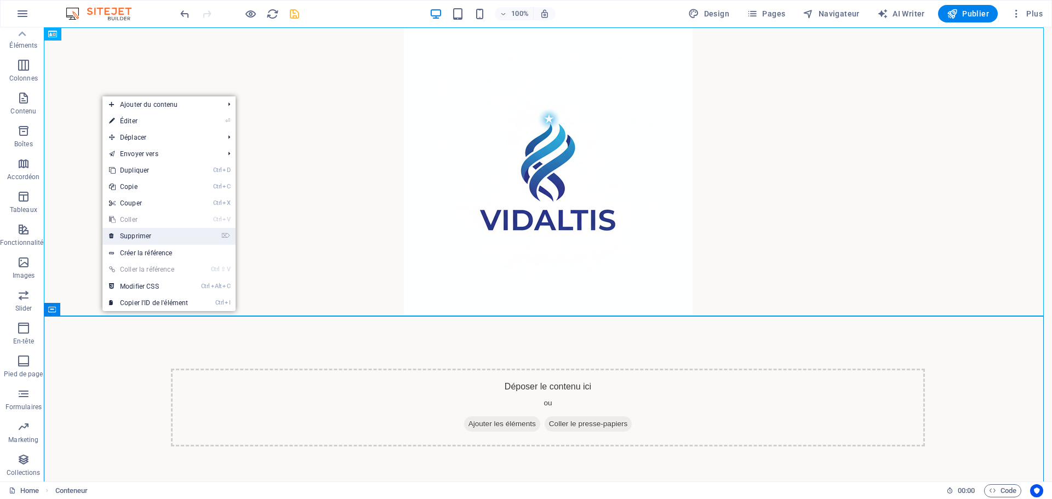
click at [143, 235] on link "⌦ Supprimer" at bounding box center [148, 236] width 92 height 16
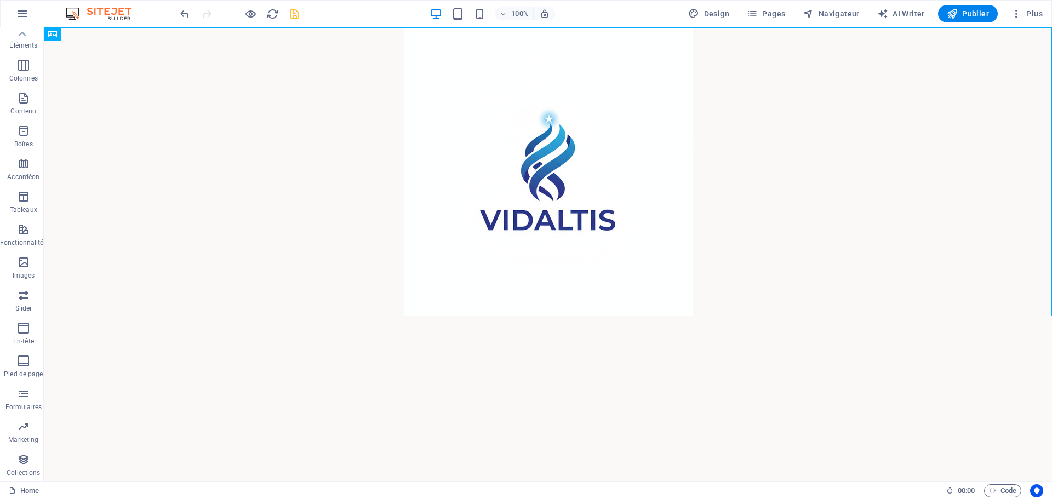
click at [520, 316] on html "Skip to main content" at bounding box center [548, 171] width 1008 height 289
click at [296, 16] on icon "save" at bounding box center [294, 14] width 13 height 13
click at [248, 16] on icon "button" at bounding box center [250, 14] width 13 height 13
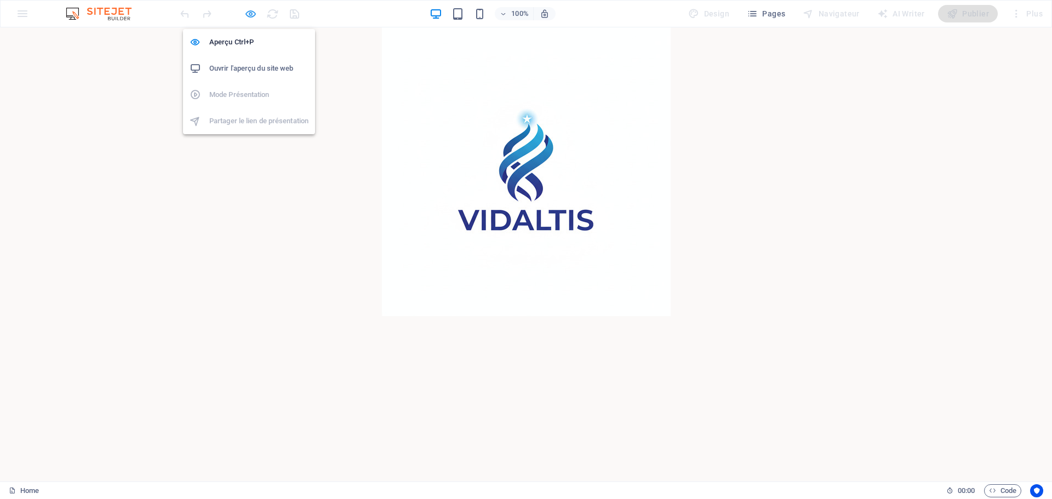
click at [249, 16] on icon "button" at bounding box center [250, 14] width 13 height 13
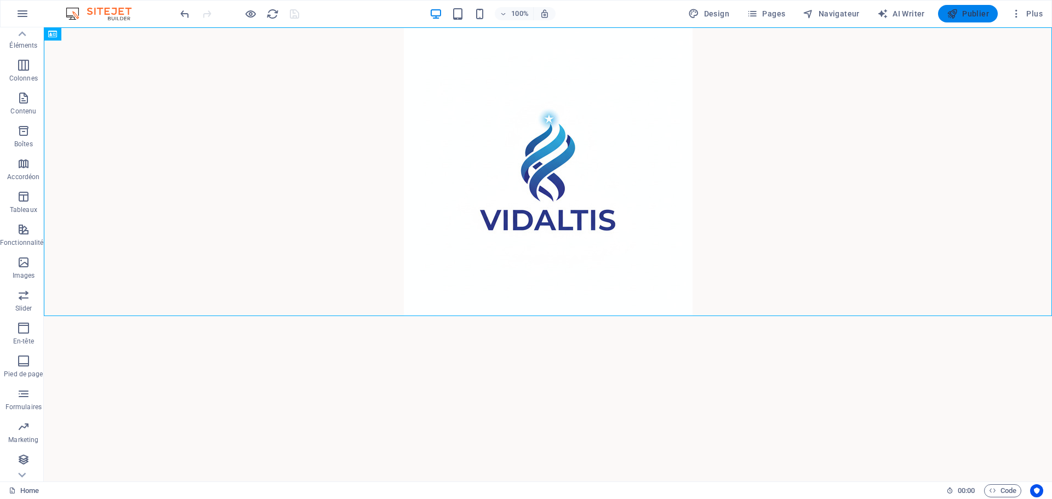
click at [966, 13] on span "Publier" at bounding box center [968, 13] width 42 height 11
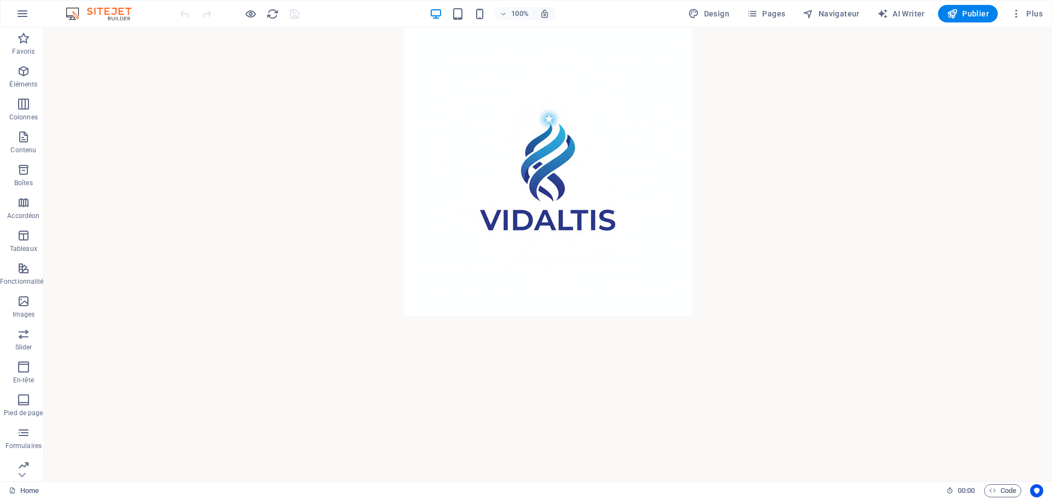
click at [264, 316] on html "Skip to main content" at bounding box center [548, 171] width 1008 height 289
click at [757, 18] on icon "button" at bounding box center [752, 13] width 11 height 11
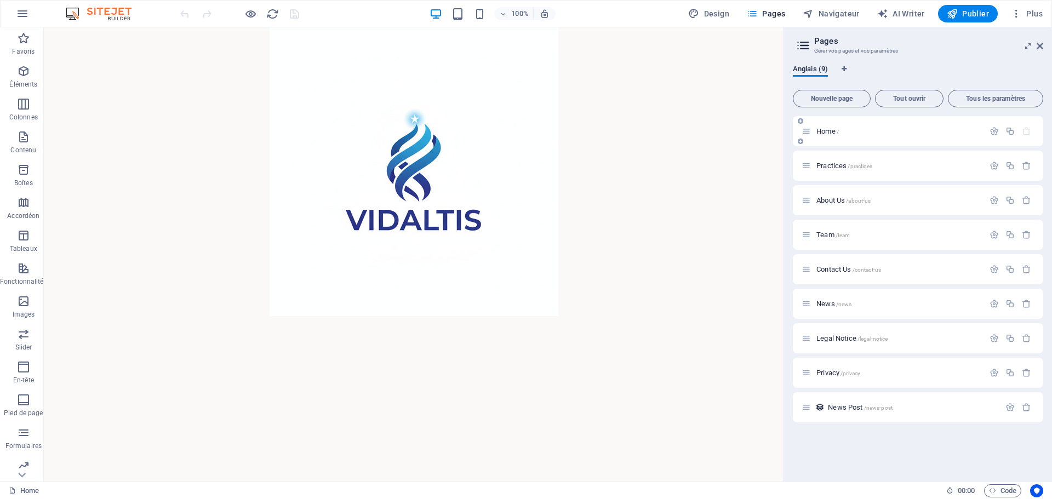
click at [856, 132] on p "Home /" at bounding box center [899, 131] width 164 height 7
click at [1041, 44] on icon at bounding box center [1040, 46] width 7 height 9
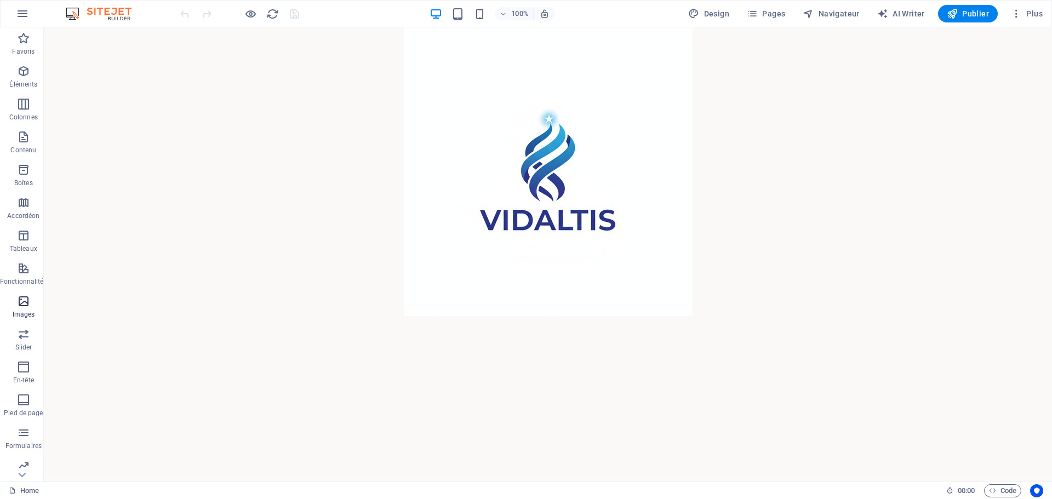
click at [28, 306] on icon "button" at bounding box center [23, 301] width 13 height 13
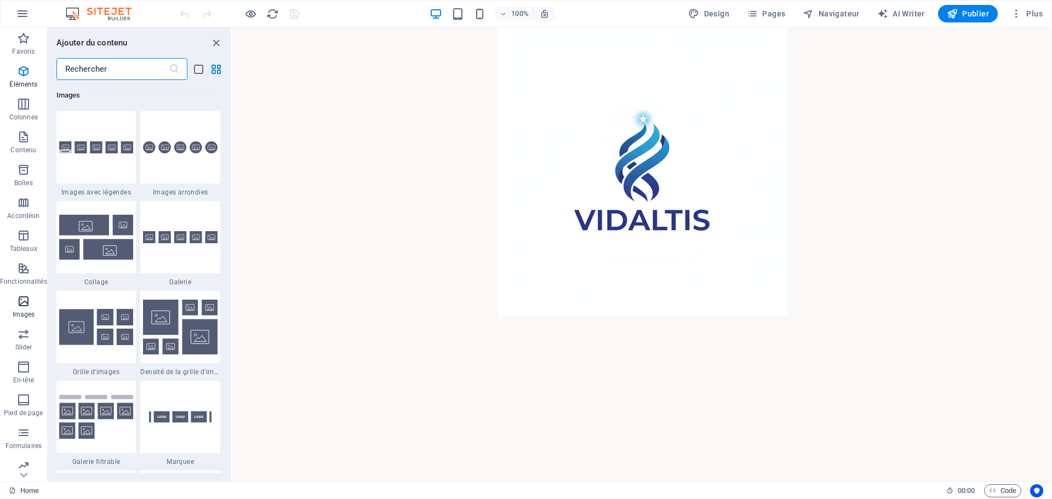
scroll to position [5558, 0]
click at [216, 43] on icon "close panel" at bounding box center [216, 43] width 13 height 13
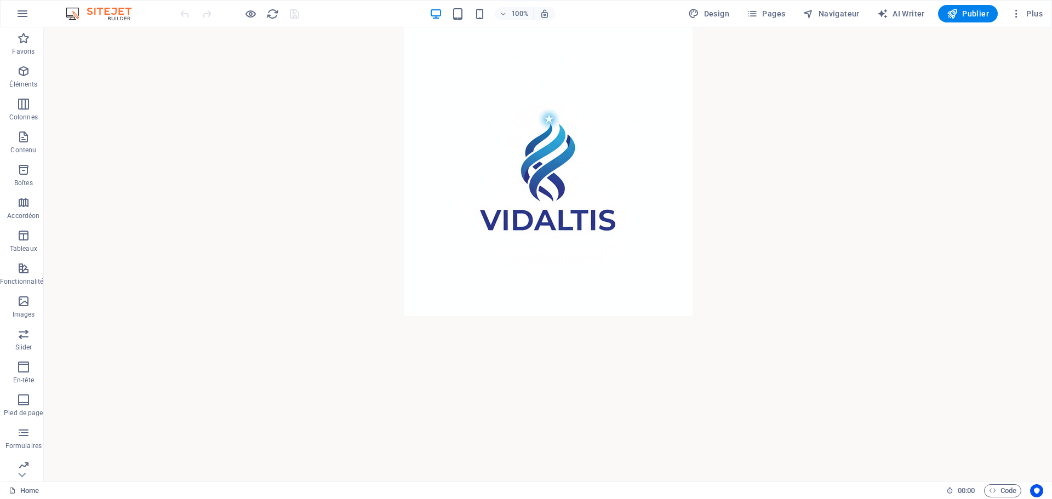
click at [145, 316] on html "Skip to main content" at bounding box center [548, 171] width 1008 height 289
drag, startPoint x: 145, startPoint y: 398, endPoint x: 147, endPoint y: 409, distance: 11.8
click at [147, 316] on html "Skip to main content" at bounding box center [548, 171] width 1008 height 289
click at [185, 316] on html "Skip to main content" at bounding box center [548, 171] width 1008 height 289
click at [716, 15] on span "Design" at bounding box center [708, 13] width 41 height 11
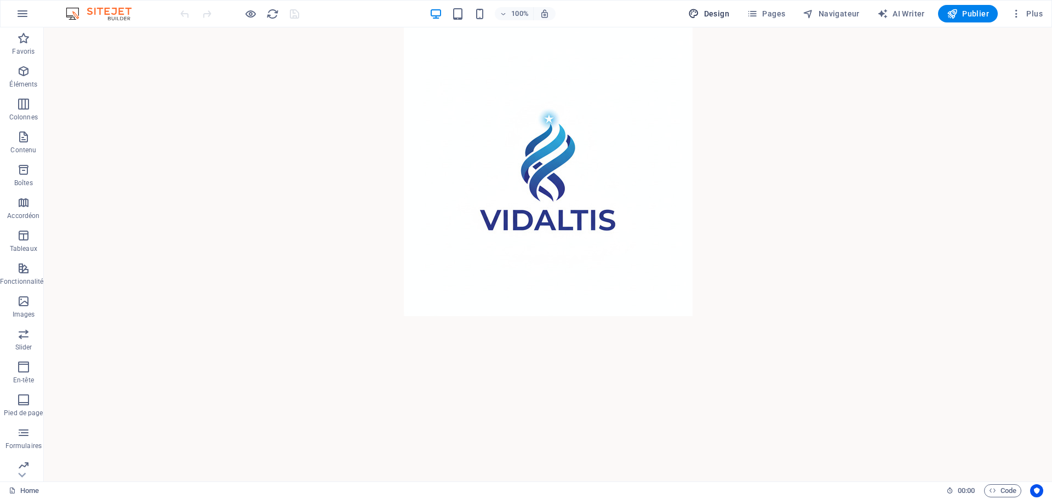
select select "px"
select select "400"
select select "px"
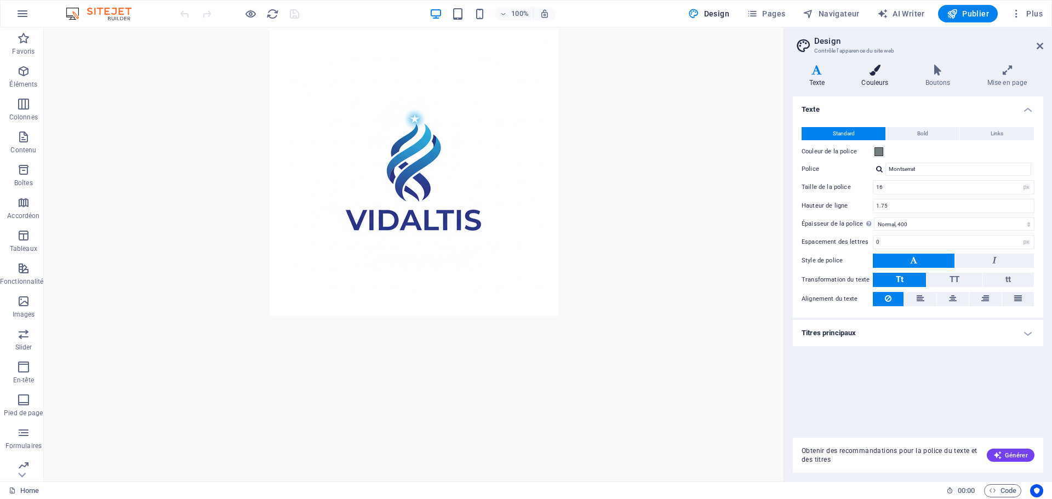
click at [879, 79] on h4 "Couleurs" at bounding box center [878, 76] width 64 height 23
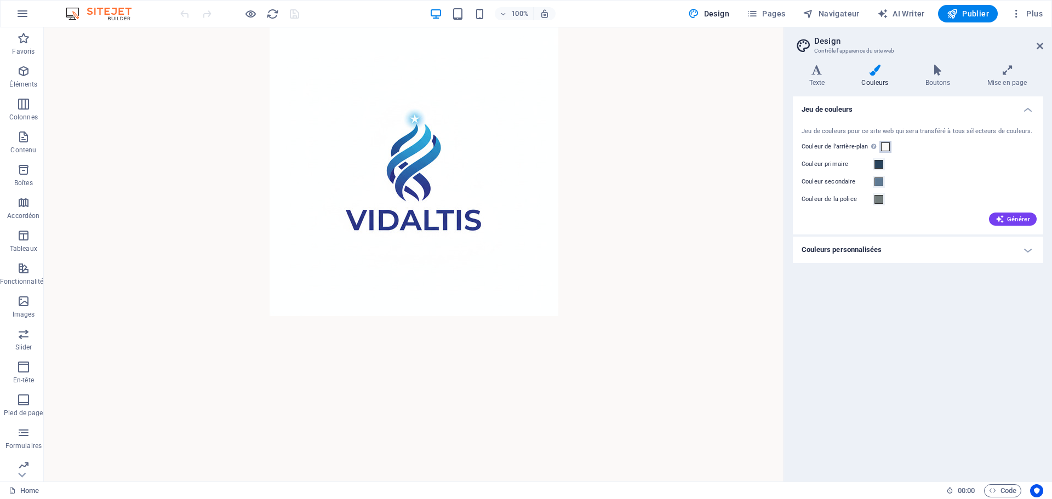
click at [887, 149] on span at bounding box center [885, 147] width 9 height 9
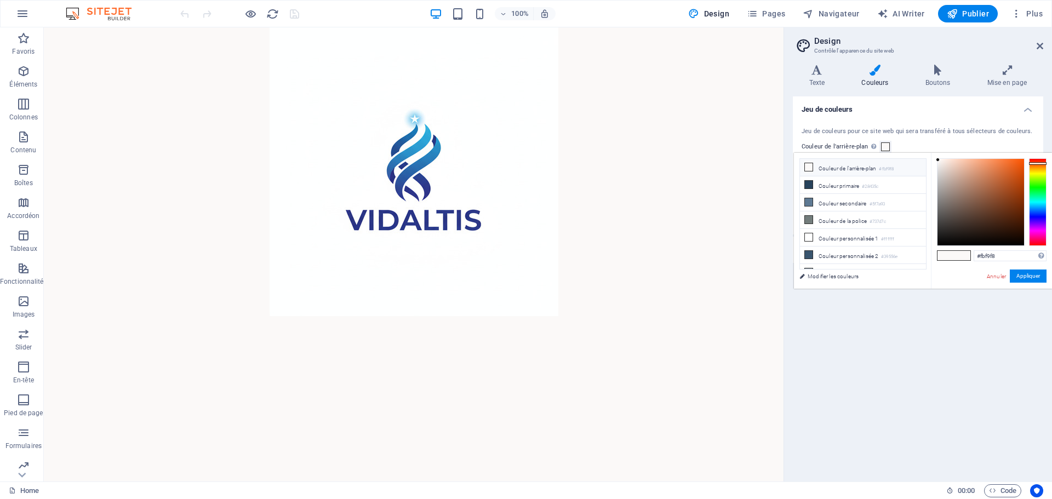
click at [855, 168] on li "Couleur de l'arrière-plan #fbf9f8" at bounding box center [863, 168] width 126 height 18
drag, startPoint x: 999, startPoint y: 256, endPoint x: 981, endPoint y: 257, distance: 17.5
click at [981, 257] on input "#fbf9f8" at bounding box center [1010, 255] width 73 height 11
click at [1004, 255] on input "#ffffff" at bounding box center [1010, 255] width 73 height 11
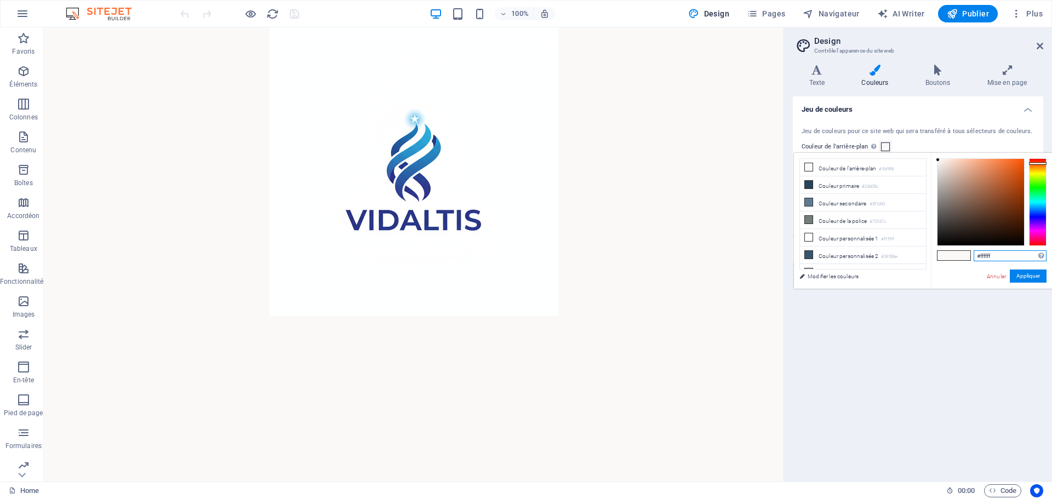
type input "#ffffff"
click at [1025, 281] on button "Appliquer" at bounding box center [1028, 276] width 37 height 13
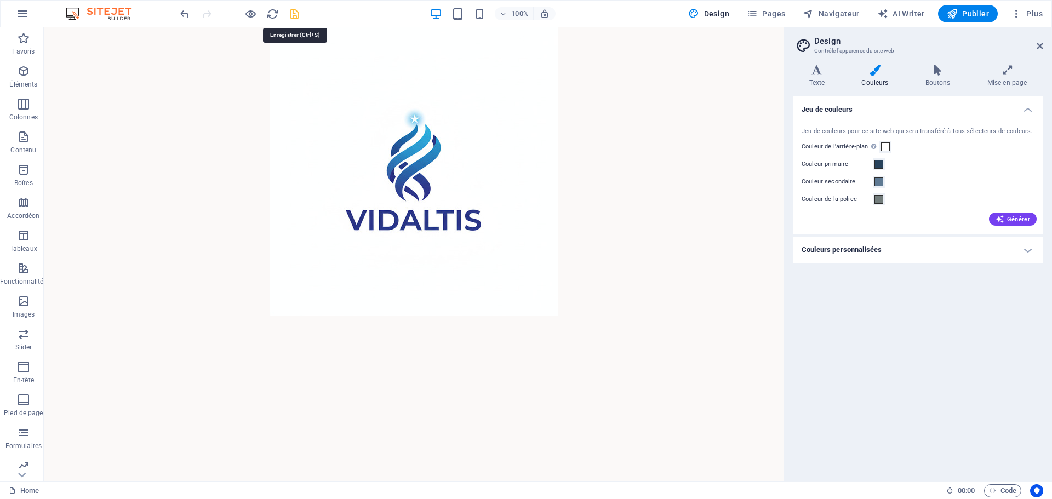
click at [299, 13] on icon "save" at bounding box center [294, 14] width 13 height 13
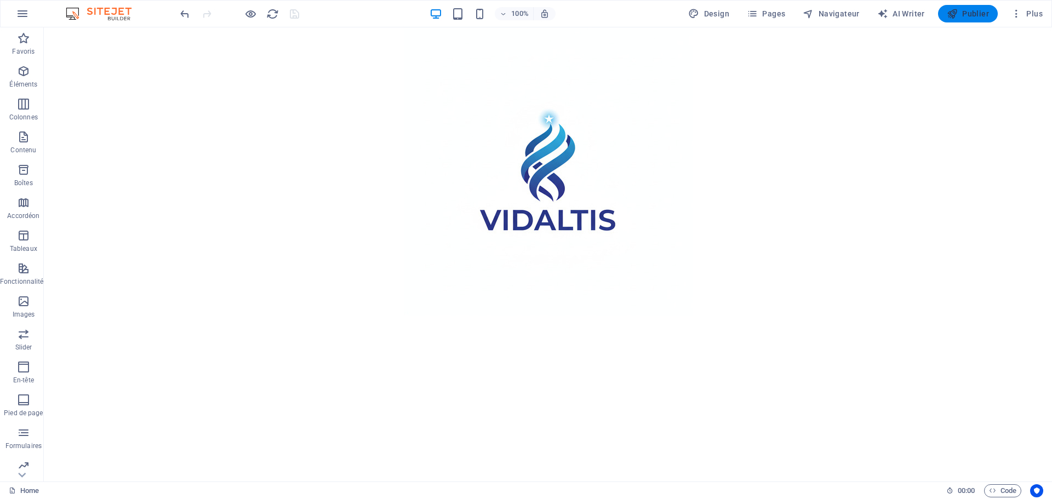
click at [966, 12] on span "Publier" at bounding box center [968, 13] width 42 height 11
click at [714, 16] on span "Design" at bounding box center [708, 13] width 41 height 11
select select "px"
select select "400"
select select "px"
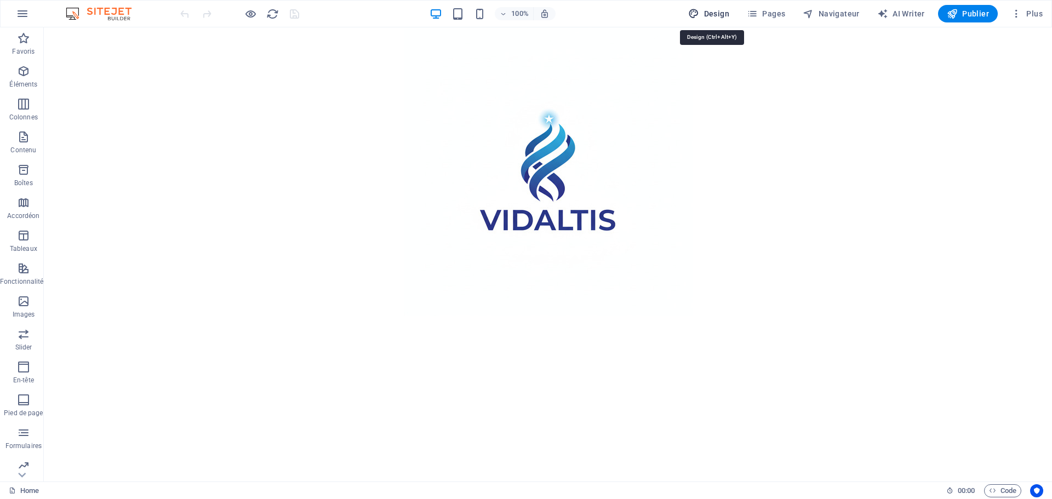
select select "rem"
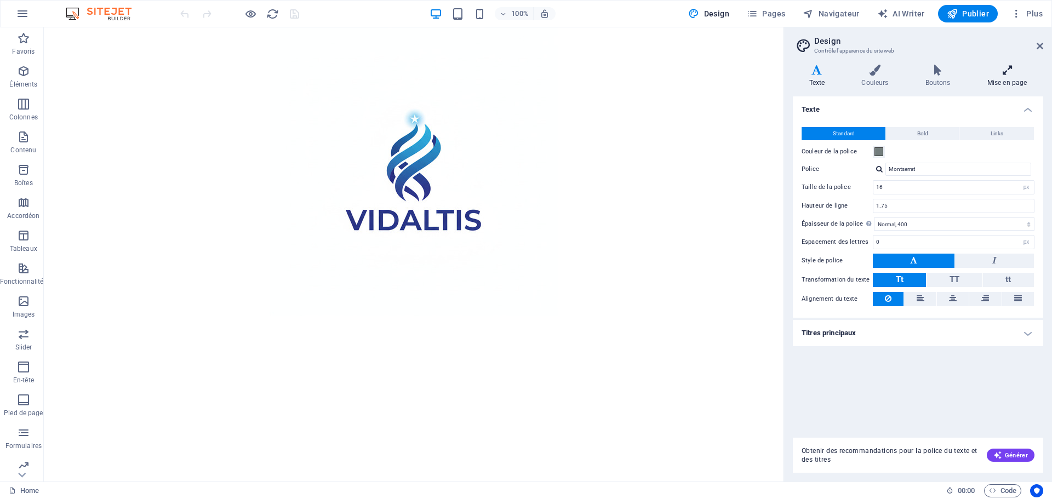
click at [1017, 75] on icon at bounding box center [1007, 70] width 72 height 11
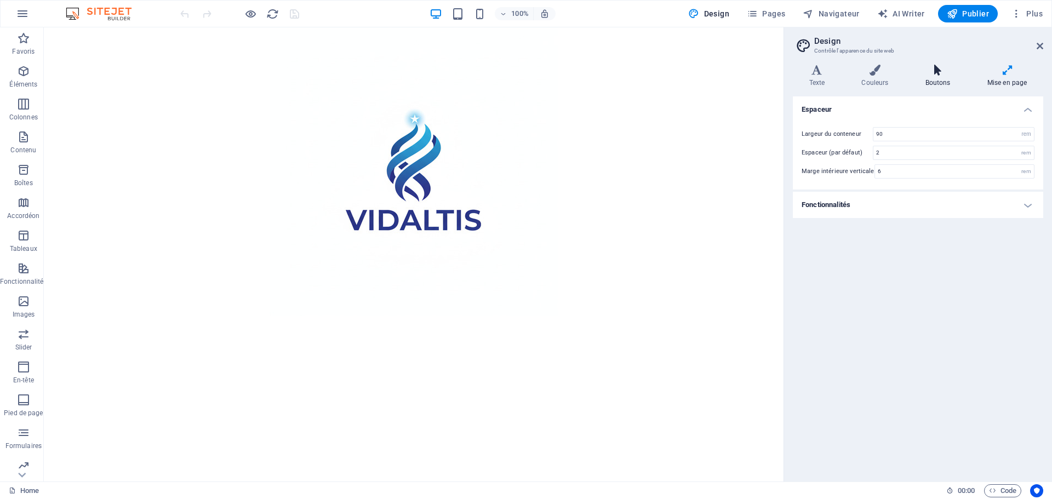
click at [937, 80] on h4 "Boutons" at bounding box center [940, 76] width 62 height 23
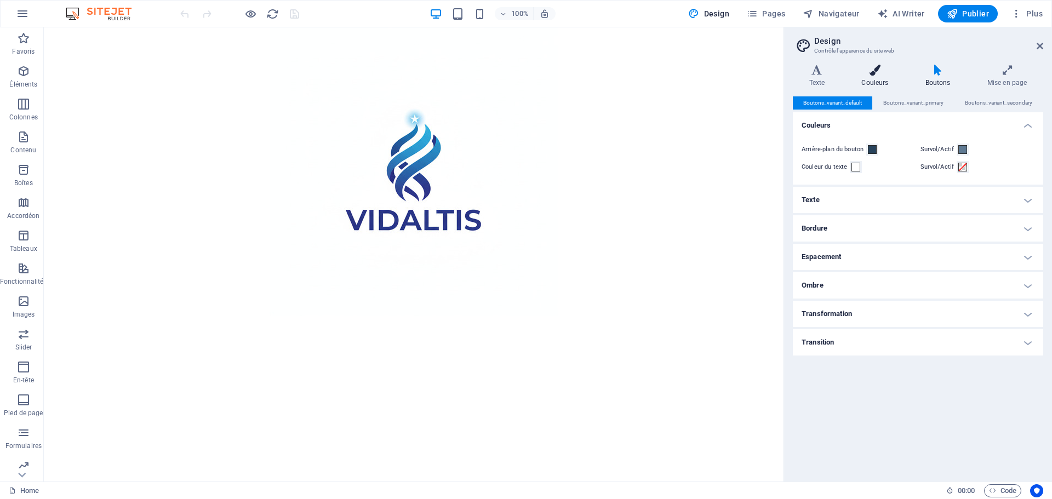
click at [884, 83] on h4 "Couleurs" at bounding box center [878, 76] width 64 height 23
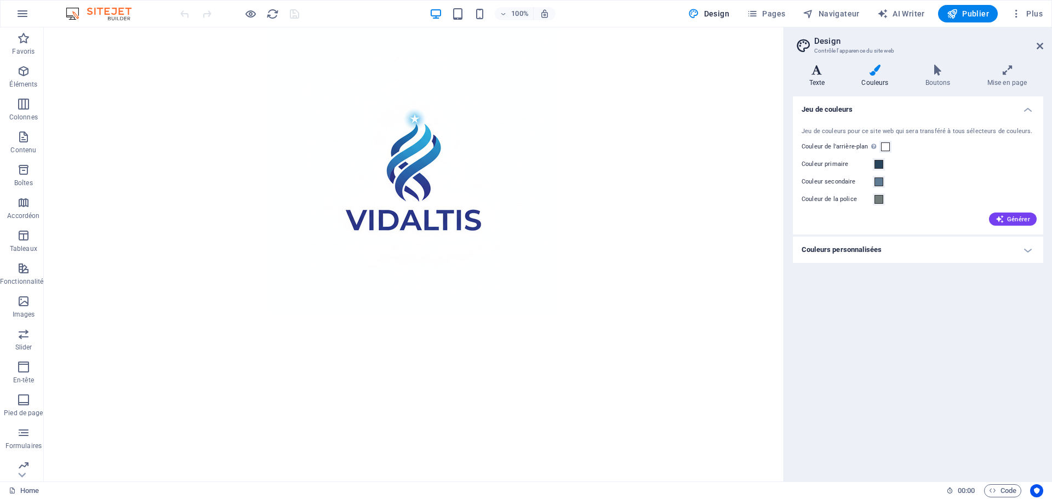
click at [817, 87] on h4 "Texte" at bounding box center [819, 76] width 53 height 23
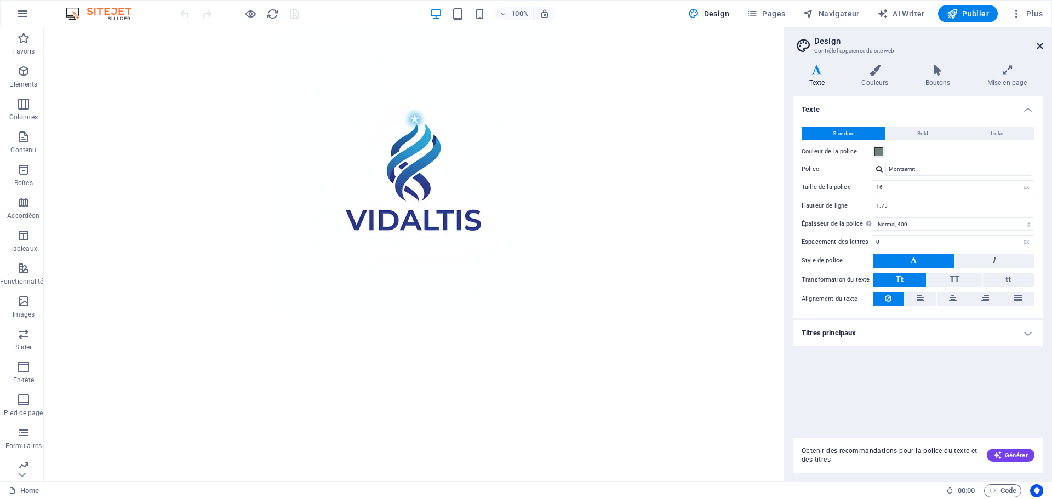
click at [1042, 44] on icon at bounding box center [1040, 46] width 7 height 9
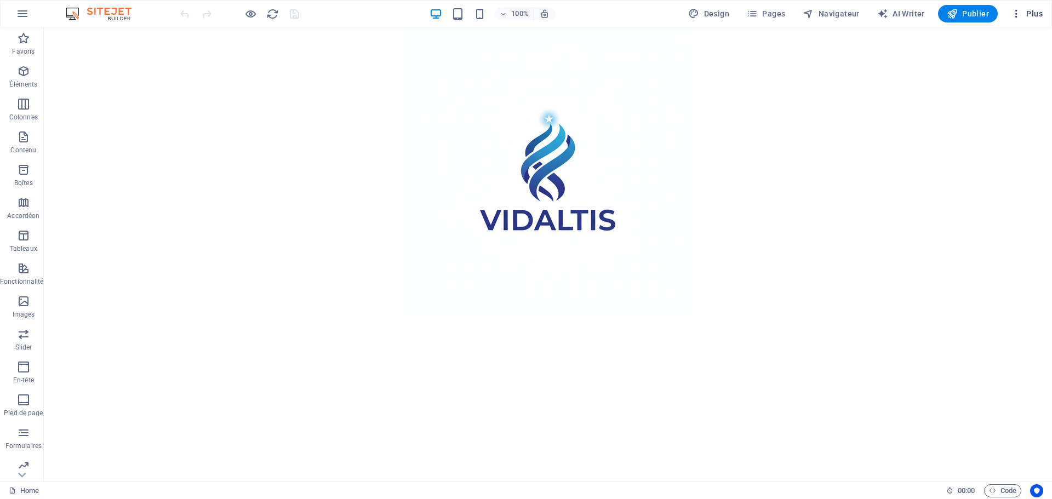
click at [1022, 12] on icon "button" at bounding box center [1016, 13] width 11 height 11
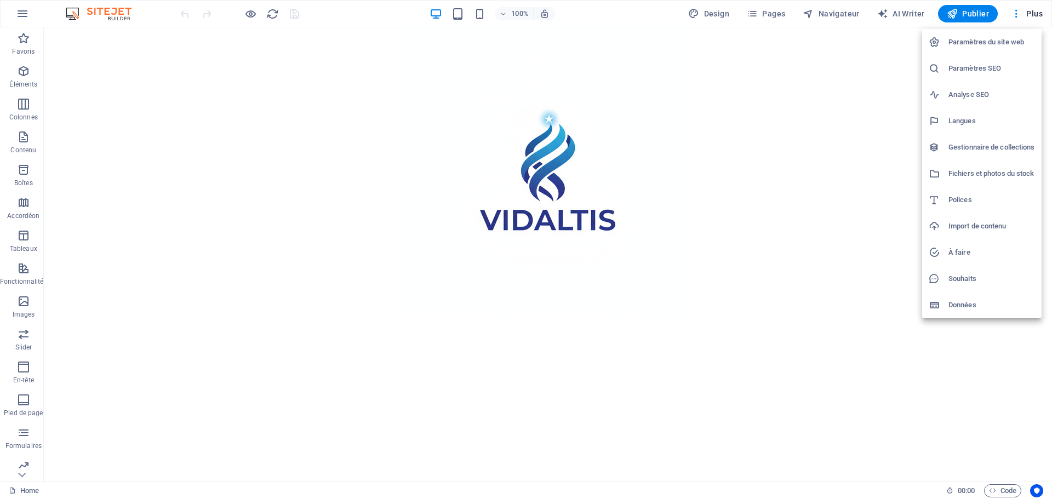
click at [1006, 39] on h6 "Paramètres du site web" at bounding box center [992, 42] width 87 height 13
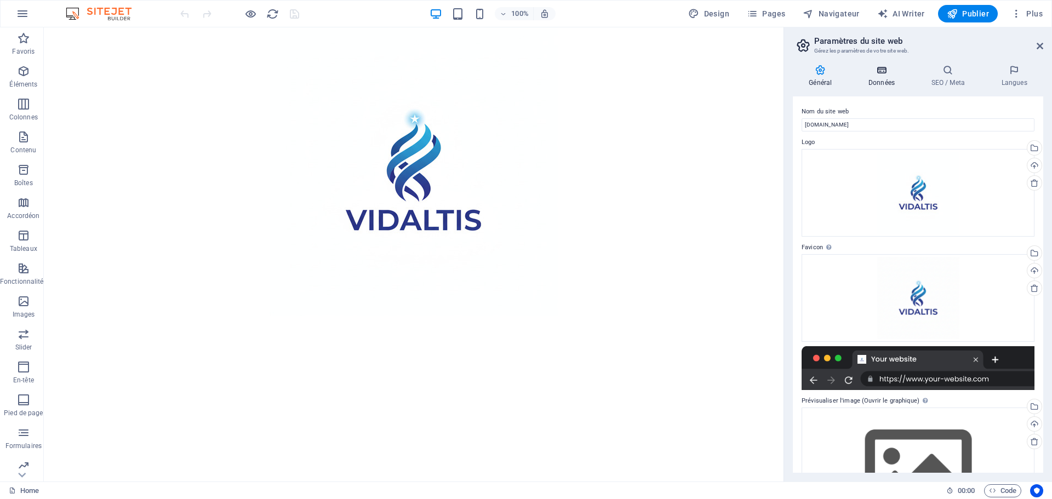
click at [890, 83] on h4 "Données" at bounding box center [884, 76] width 63 height 23
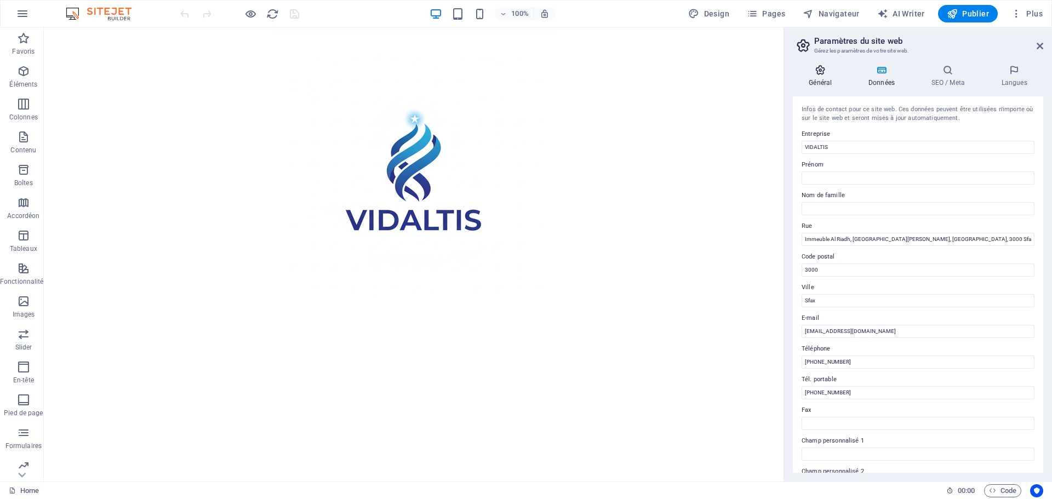
click at [820, 76] on h4 "Général" at bounding box center [823, 76] width 60 height 23
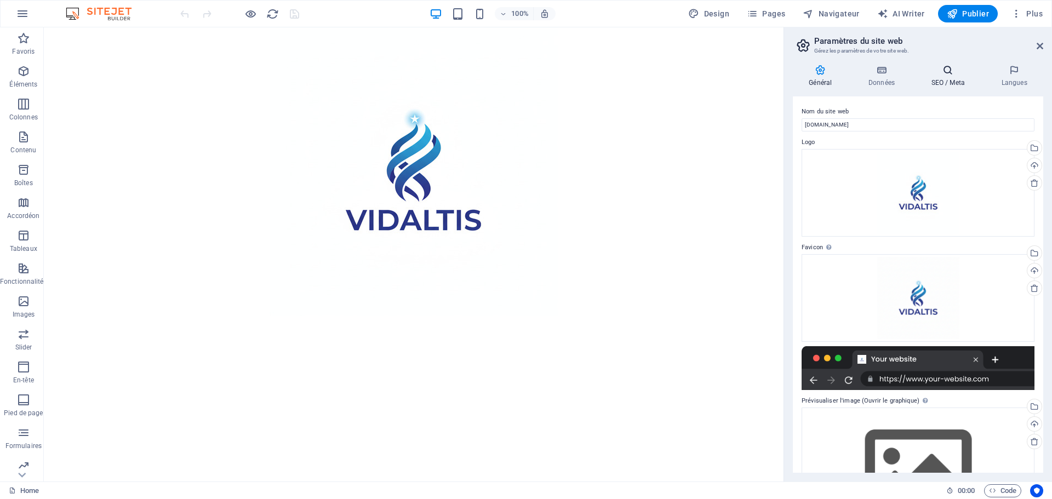
click at [946, 78] on h4 "SEO / Meta" at bounding box center [950, 76] width 70 height 23
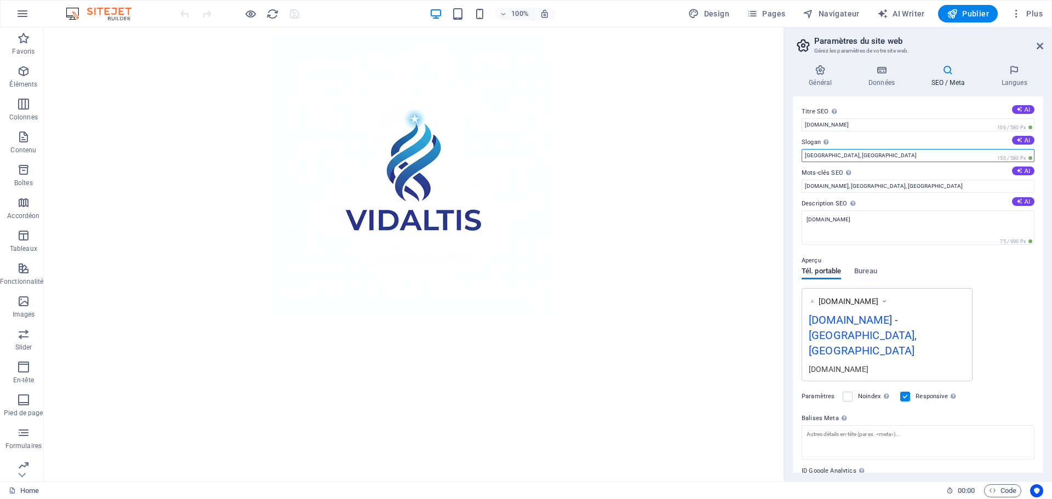
click at [853, 156] on input "[GEOGRAPHIC_DATA], [GEOGRAPHIC_DATA]" at bounding box center [918, 155] width 233 height 13
drag, startPoint x: 854, startPoint y: 153, endPoint x: 787, endPoint y: 154, distance: 66.9
click at [787, 154] on div "Général Données SEO / Meta Langues Nom du site web [DOMAIN_NAME] Logo Glissez l…" at bounding box center [918, 269] width 268 height 426
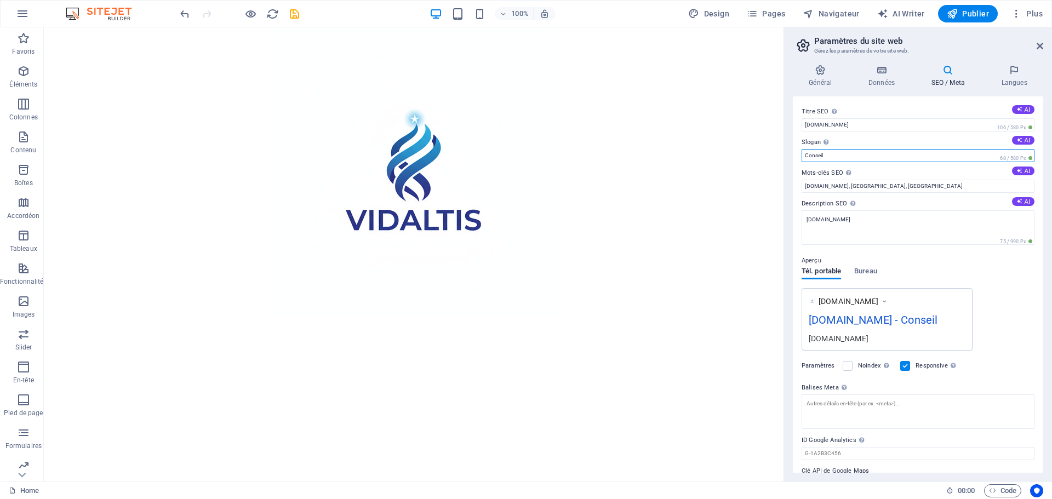
drag, startPoint x: 837, startPoint y: 150, endPoint x: 791, endPoint y: 146, distance: 46.7
click at [791, 146] on div "Général Données SEO / Meta Langues Nom du site web [DOMAIN_NAME] Logo Glissez l…" at bounding box center [918, 269] width 268 height 426
paste input "conseils au entreprises"
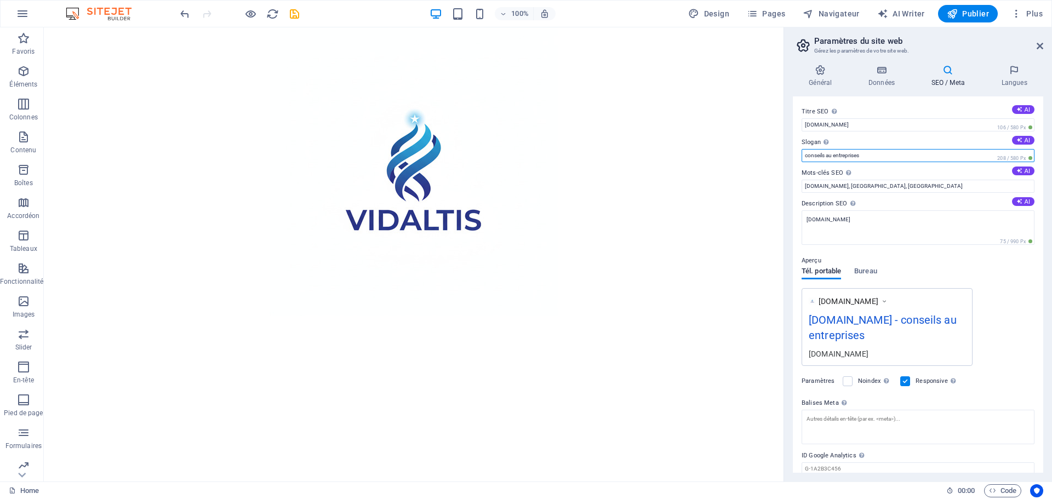
click at [834, 154] on input "conseils au entreprises" at bounding box center [918, 155] width 233 height 13
type input "conseils au Entreprises"
drag, startPoint x: 837, startPoint y: 186, endPoint x: 883, endPoint y: 183, distance: 46.2
click at [883, 183] on input "[DOMAIN_NAME], [GEOGRAPHIC_DATA], [GEOGRAPHIC_DATA]" at bounding box center [918, 186] width 233 height 13
paste input "conseils au entreprises"
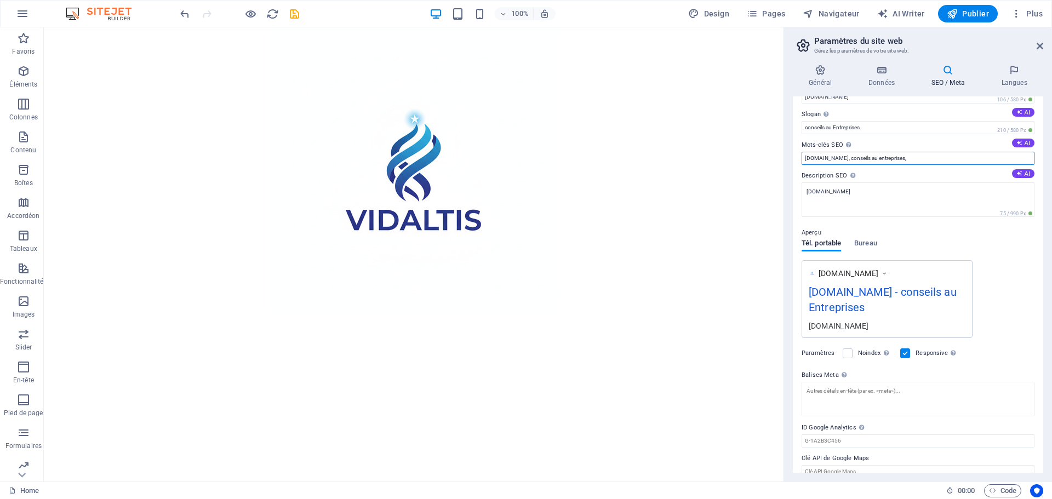
scroll to position [42, 0]
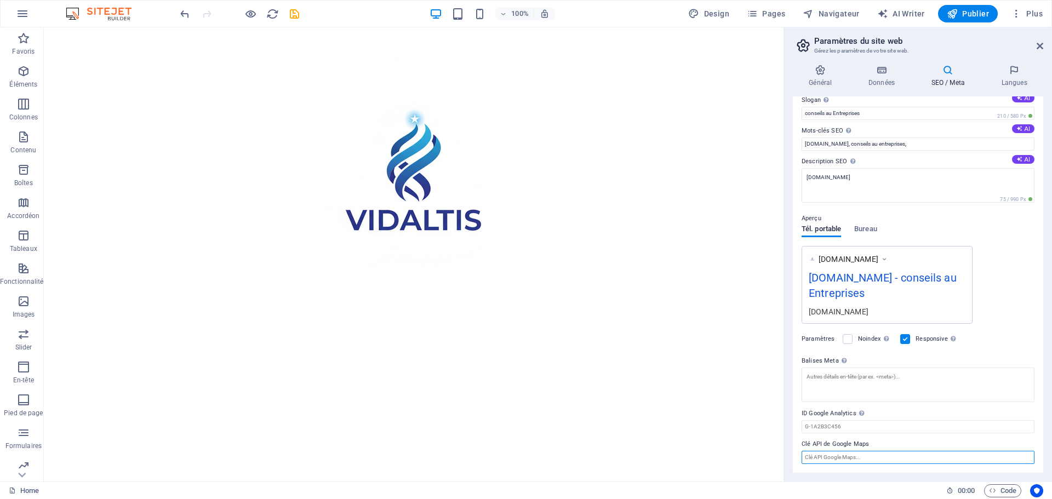
click at [871, 460] on input "Clé API de Google Maps" at bounding box center [918, 457] width 233 height 13
drag, startPoint x: 871, startPoint y: 460, endPoint x: 799, endPoint y: 458, distance: 71.8
click at [799, 458] on div "Titre SEO Titre du site web. Optez pour un titre qui se démarque dans les résul…" at bounding box center [918, 284] width 250 height 377
drag, startPoint x: 805, startPoint y: 459, endPoint x: 849, endPoint y: 456, distance: 43.9
click at [849, 456] on input "Clé API de Google Maps" at bounding box center [918, 457] width 233 height 13
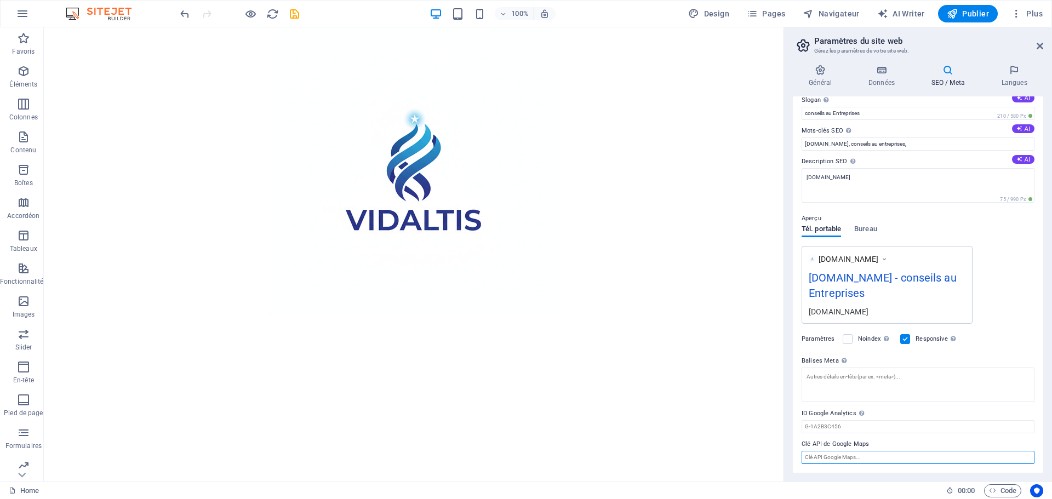
click at [858, 456] on input "Clé API de Google Maps" at bounding box center [918, 457] width 233 height 13
drag, startPoint x: 802, startPoint y: 442, endPoint x: 865, endPoint y: 439, distance: 63.1
click at [865, 439] on label "Clé API de Google Maps" at bounding box center [918, 444] width 233 height 13
click at [865, 451] on input "Clé API de Google Maps" at bounding box center [918, 457] width 233 height 13
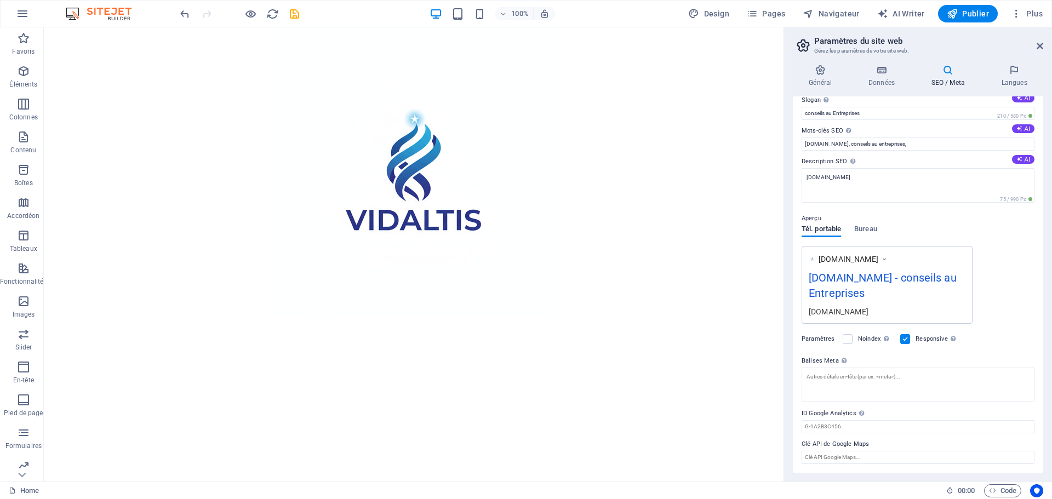
drag, startPoint x: 867, startPoint y: 446, endPoint x: 833, endPoint y: 448, distance: 34.1
click at [833, 448] on label "Clé API de Google Maps" at bounding box center [918, 444] width 233 height 13
click at [833, 451] on input "Clé API de Google Maps" at bounding box center [918, 457] width 233 height 13
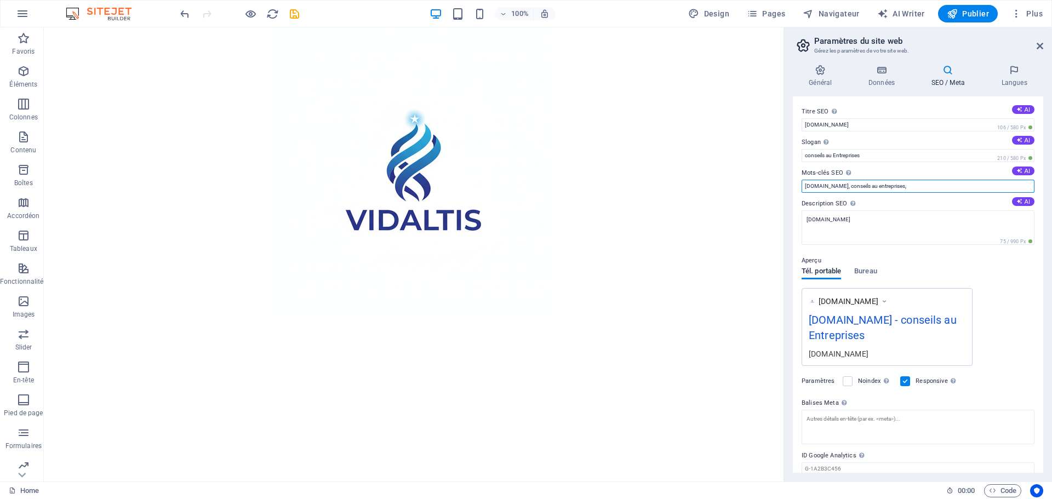
click at [919, 191] on input "[DOMAIN_NAME], conseils au entreprises," at bounding box center [918, 186] width 233 height 13
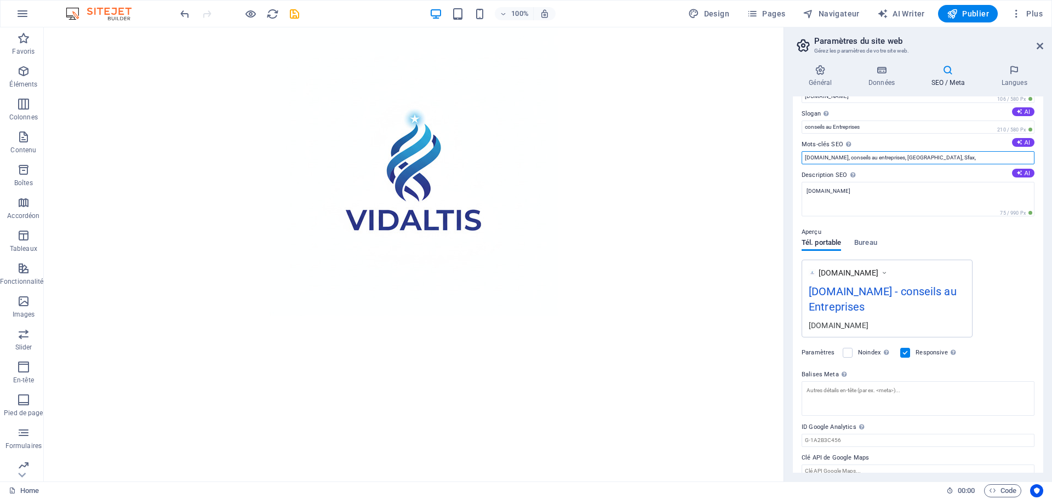
scroll to position [42, 0]
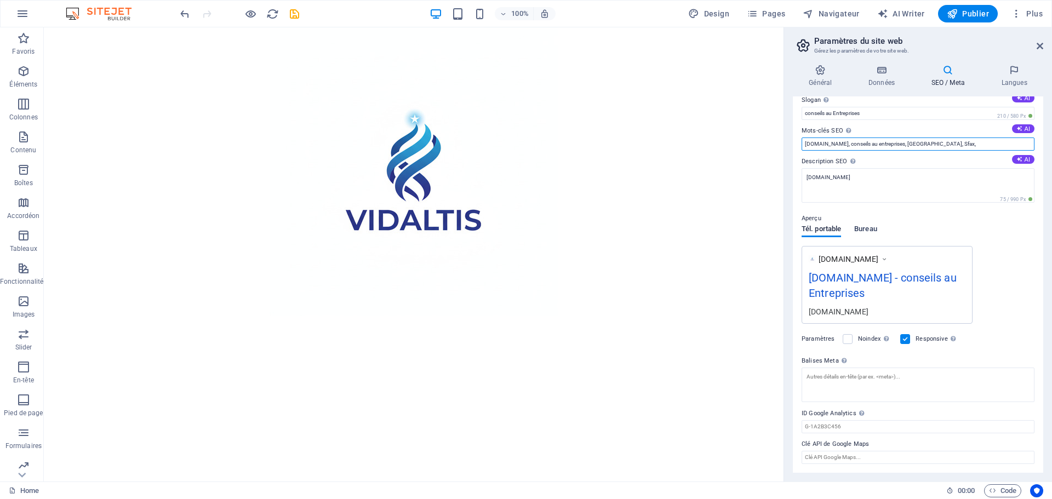
type input "[DOMAIN_NAME], conseils au entreprises, [GEOGRAPHIC_DATA], Sfax,"
click at [870, 225] on span "Bureau" at bounding box center [865, 230] width 23 height 15
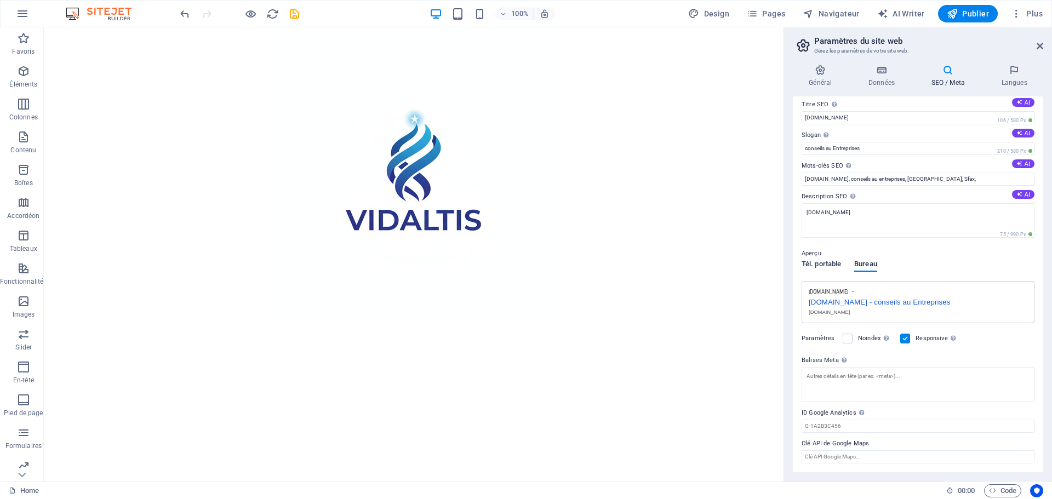
click at [833, 264] on span "Tél. portable" at bounding box center [821, 265] width 39 height 15
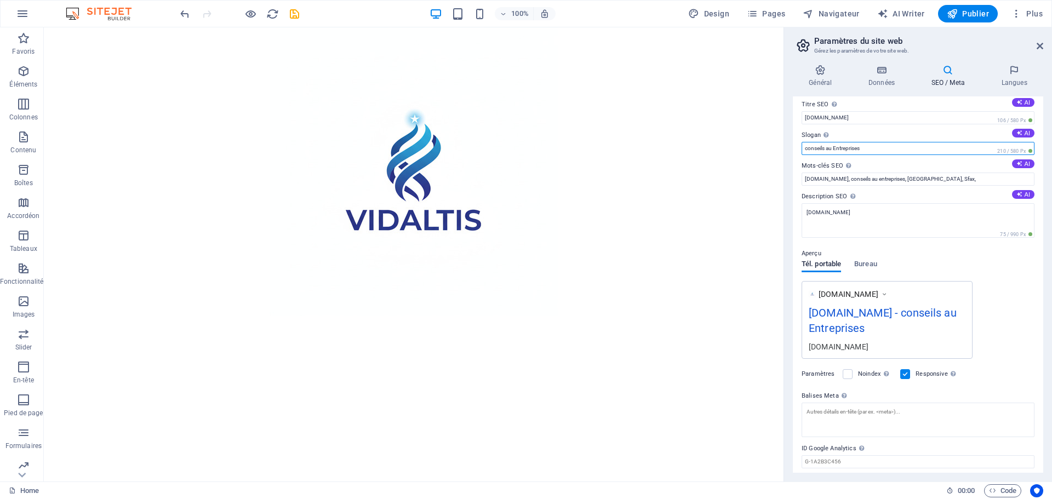
click at [804, 148] on input "conseils au Entreprises" at bounding box center [918, 148] width 233 height 13
type input "Conseils au Entreprises"
click at [875, 268] on span "Bureau" at bounding box center [865, 265] width 23 height 15
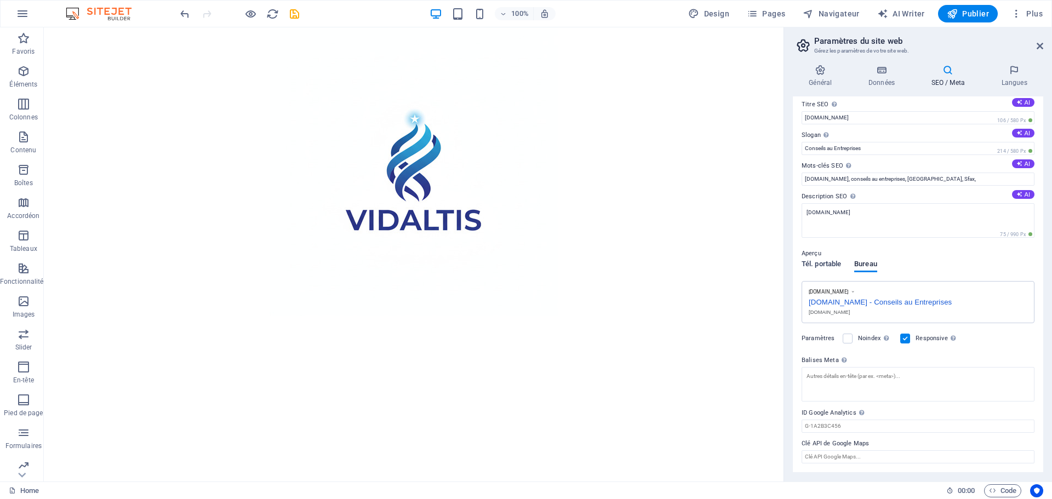
click at [824, 264] on span "Tél. portable" at bounding box center [821, 265] width 39 height 15
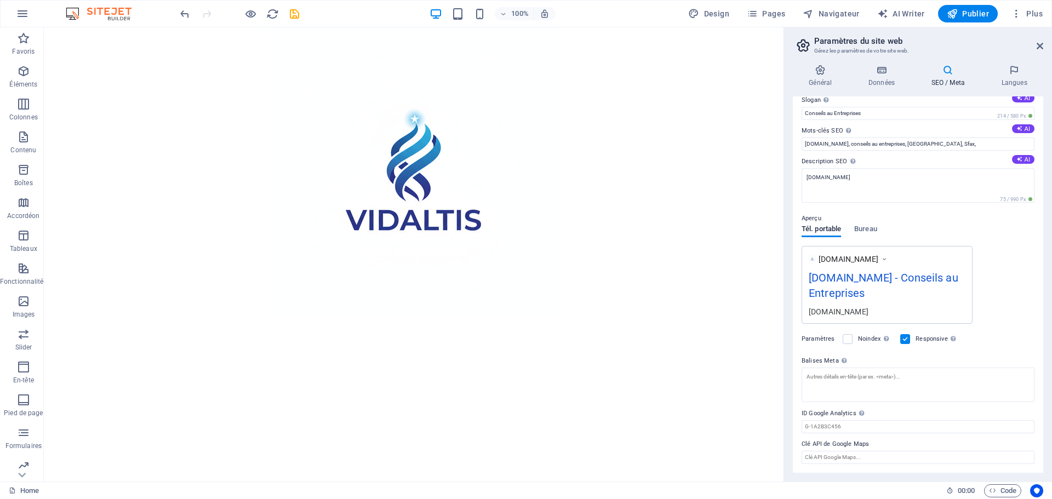
scroll to position [0, 0]
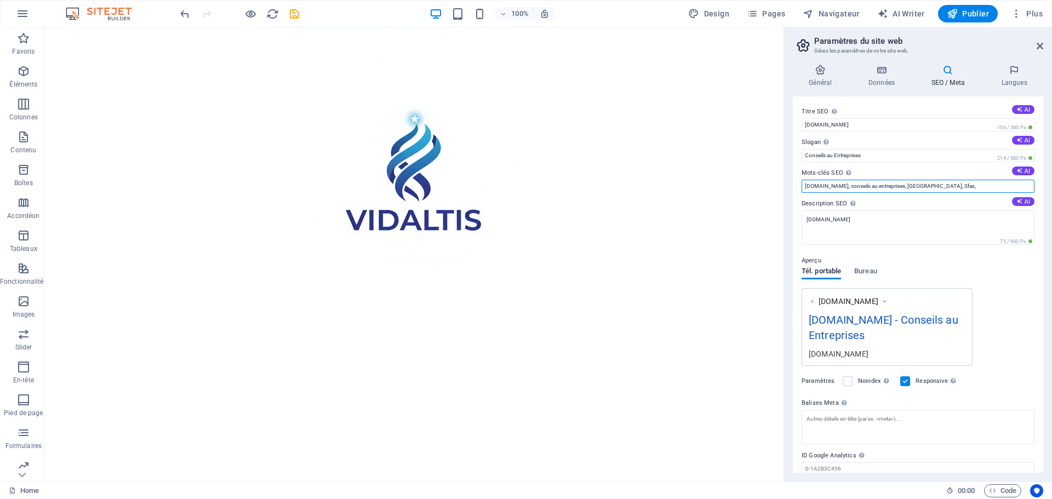
click at [955, 184] on input "[DOMAIN_NAME], conseils au entreprises, [GEOGRAPHIC_DATA], Sfax," at bounding box center [918, 186] width 233 height 13
click at [1002, 185] on input "[DOMAIN_NAME], conseils au entreprises, [GEOGRAPHIC_DATA], Sfax, Bureau de Cons…" at bounding box center [918, 186] width 233 height 13
paste input "é"
click at [838, 186] on input "[DOMAIN_NAME], conseils au entreprises, [GEOGRAPHIC_DATA], Sfax, Bureau de Cons…" at bounding box center [918, 186] width 233 height 13
click at [870, 187] on input "[DOMAIN_NAME], Conseils au entreprises, [GEOGRAPHIC_DATA], Sfax, Bureau de Cons…" at bounding box center [918, 186] width 233 height 13
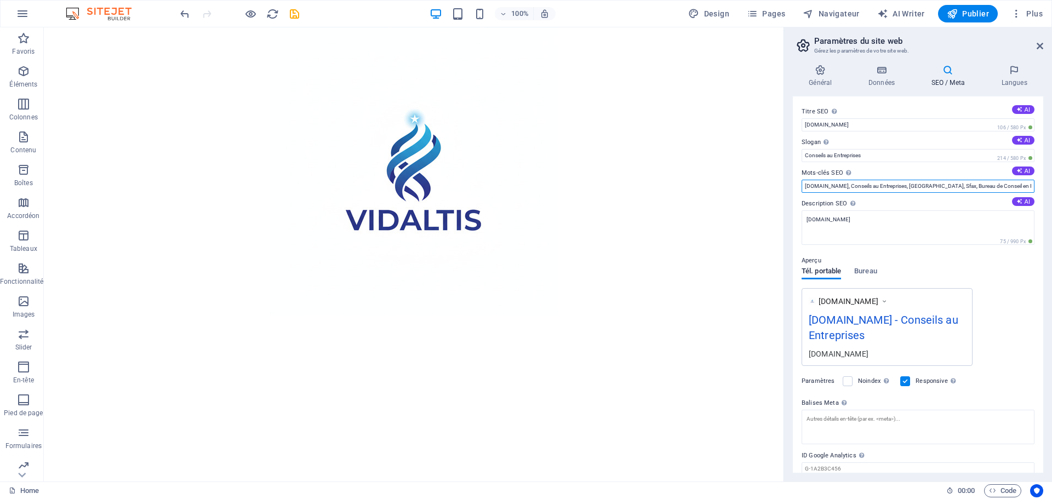
click at [1008, 187] on input "[DOMAIN_NAME], Conseils au Entreprises, [GEOGRAPHIC_DATA], Sfax, Bureau de Cons…" at bounding box center [918, 186] width 233 height 13
type input "[DOMAIN_NAME], Conseils au Entreprises, [GEOGRAPHIC_DATA], Sfax, Bureau de Cons…"
click at [1022, 202] on button "AI" at bounding box center [1023, 201] width 22 height 9
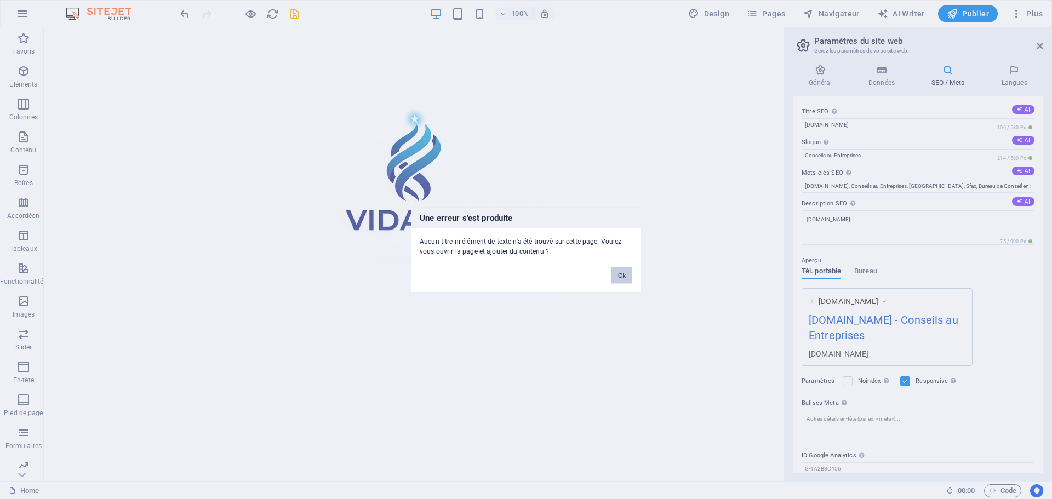
click at [625, 277] on button "Ok" at bounding box center [622, 275] width 21 height 16
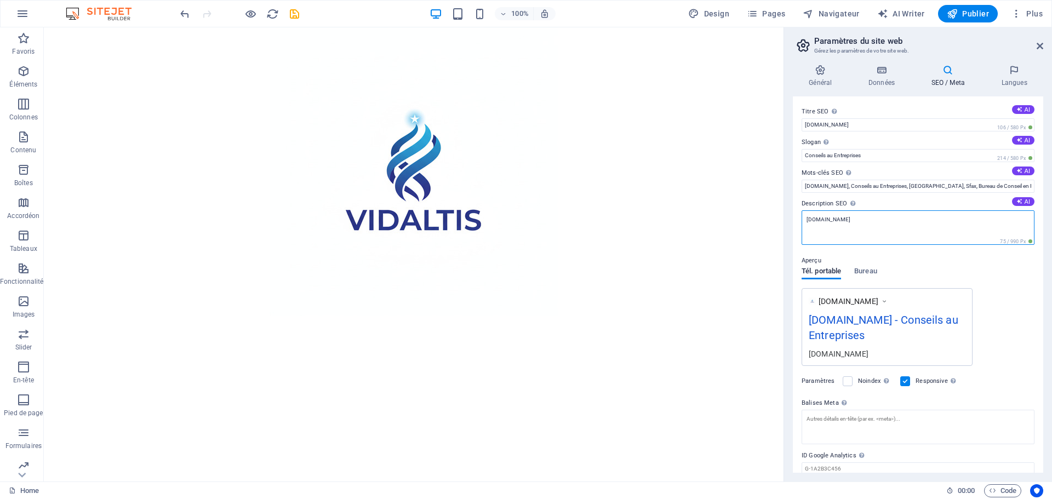
click at [859, 218] on textarea "[DOMAIN_NAME]" at bounding box center [918, 227] width 233 height 35
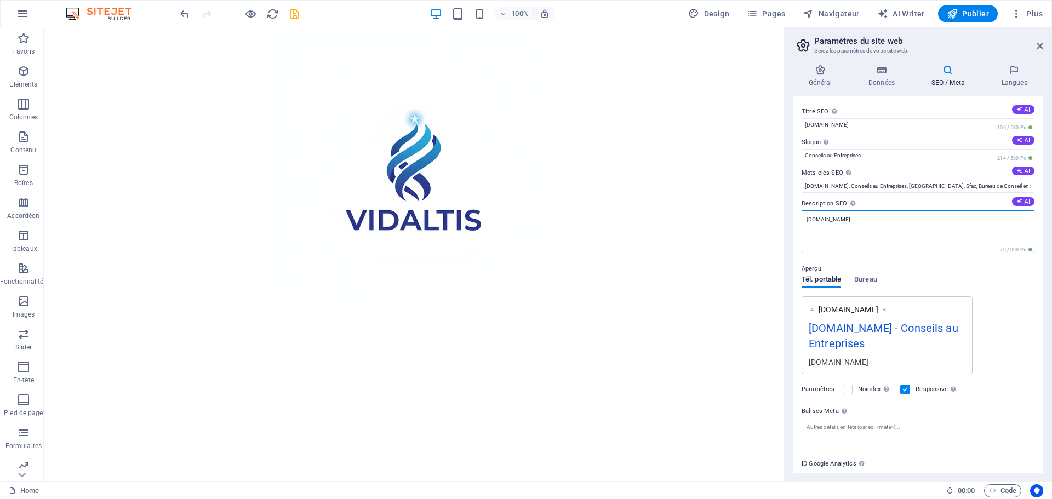
click at [913, 230] on textarea "[DOMAIN_NAME]" at bounding box center [918, 231] width 233 height 43
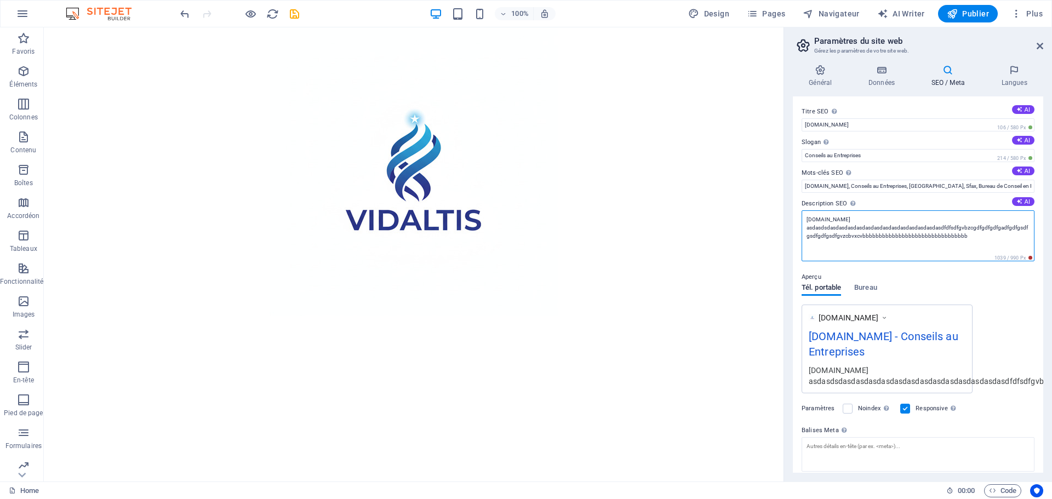
drag, startPoint x: 968, startPoint y: 237, endPoint x: 790, endPoint y: 226, distance: 179.0
click at [790, 226] on div "Général Données SEO / Meta Langues Nom du site web [DOMAIN_NAME] Logo Glissez l…" at bounding box center [918, 269] width 268 height 426
type textarea "[DOMAIN_NAME]"
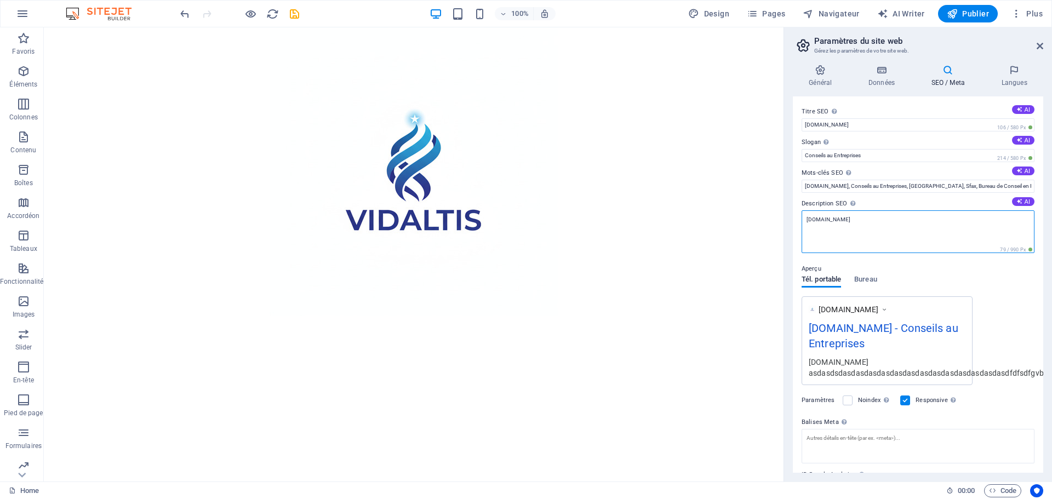
drag, startPoint x: 849, startPoint y: 220, endPoint x: 796, endPoint y: 225, distance: 52.8
click at [796, 225] on div "Titre SEO Titre du site web. Optez pour un titre qui se démarque dans les résul…" at bounding box center [918, 284] width 250 height 377
click at [850, 224] on textarea "Description SEO Décrit le contenu de votre site web. C'est essentiel pour les m…" at bounding box center [918, 231] width 233 height 43
paste textarea "Stratégie et Organisation"
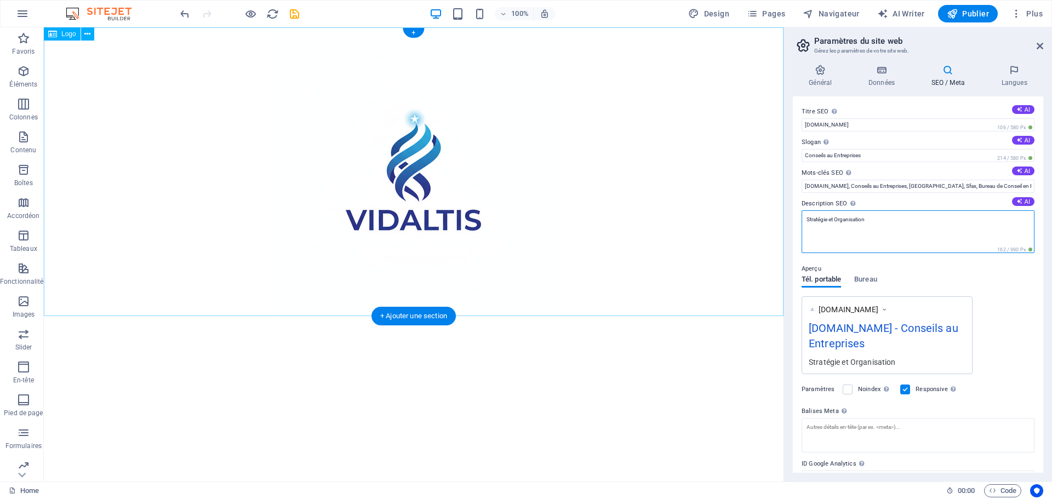
drag, startPoint x: 936, startPoint y: 249, endPoint x: 763, endPoint y: 219, distance: 175.9
paste textarea "Conformité Fiscale et Sécurisation"
click at [829, 228] on textarea "Conformité Fiscale et Sécurisation" at bounding box center [918, 231] width 233 height 43
paste textarea "Optimisation Fiscale"
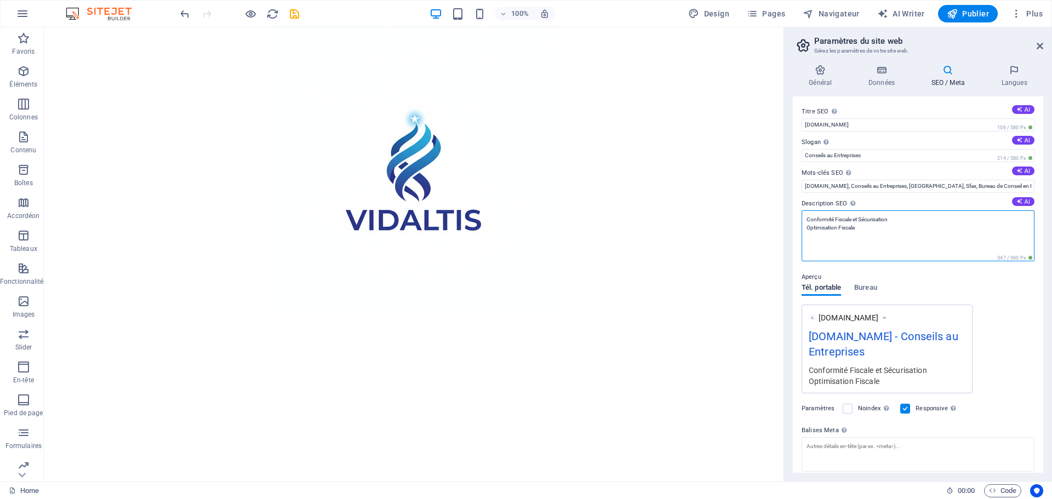
paste textarea "Assistance en Cas de Contrôle et Contentieux"
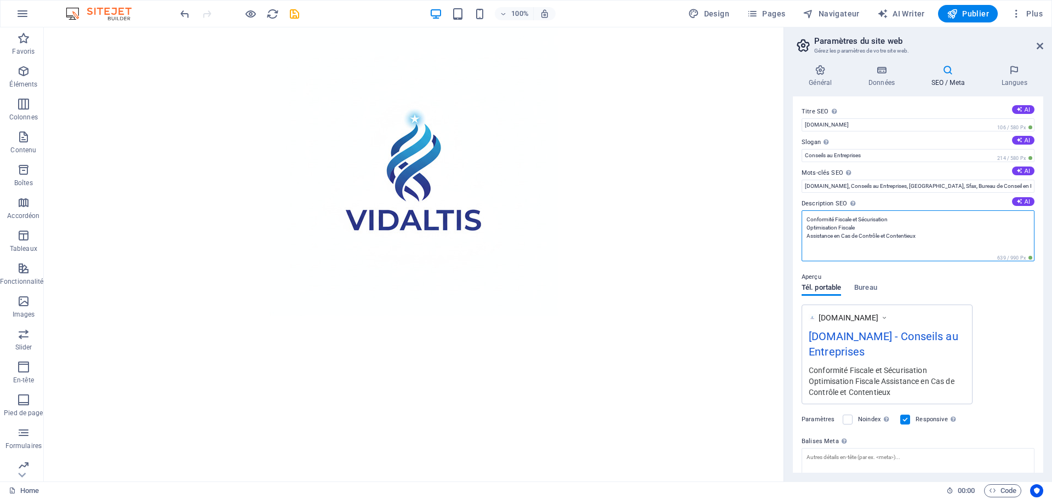
click at [805, 221] on textarea "Conformité Fiscale et Sécurisation Optimisation Fiscale Assistance en Cas de Co…" at bounding box center [918, 235] width 233 height 51
click at [807, 230] on textarea "-Conformité Fiscale et Sécurisation Optimisation Fiscale Assistance en Cas de C…" at bounding box center [918, 235] width 233 height 51
click at [807, 236] on textarea "-Conformité Fiscale et Sécurisation -Optimisation Fiscale Assistance en Cas de …" at bounding box center [918, 235] width 233 height 51
click at [900, 223] on textarea "-Conformité Fiscale et Sécurisation -Optimisation Fiscale -Assistance en Cas de…" at bounding box center [918, 235] width 233 height 51
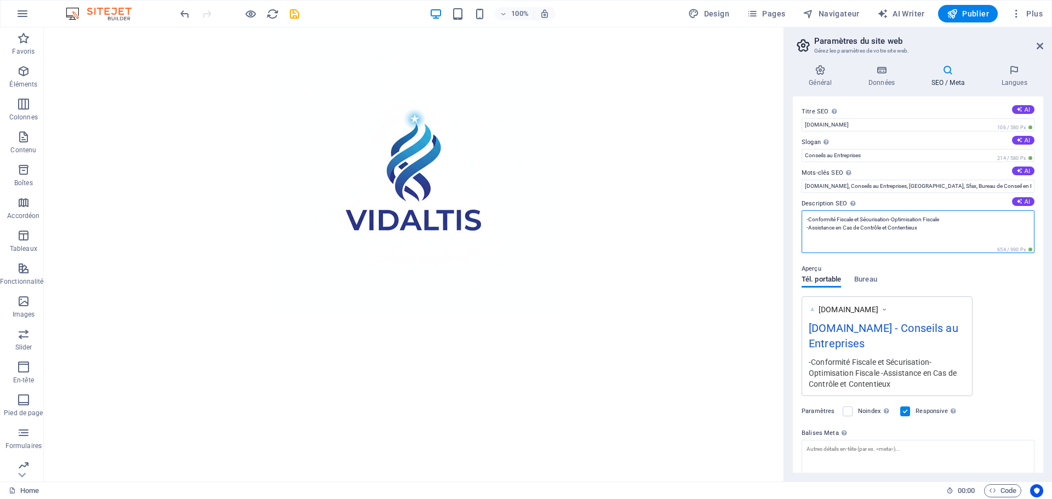
click at [961, 222] on textarea "-Conformité Fiscale et Sécurisation-Optimisation Fiscale -Assistance en Cas de …" at bounding box center [918, 231] width 233 height 43
click at [947, 221] on textarea "-Conformité Fiscale et Sécurisation-Optimisation Fiscale -Assistance en Cas de …" at bounding box center [918, 231] width 233 height 43
click at [892, 223] on textarea "-Conformité Fiscale et Sécurisation-Optimisation Fiscale - Assistance en Cas de…" at bounding box center [918, 231] width 233 height 43
click at [895, 220] on textarea "-Conformité Fiscale et Sécurisation -Optimisation Fiscale - Assistance en Cas d…" at bounding box center [918, 231] width 233 height 43
type textarea "-Conformité Fiscale et Sécurisation - Optimisation Fiscale - Assistance en Cas …"
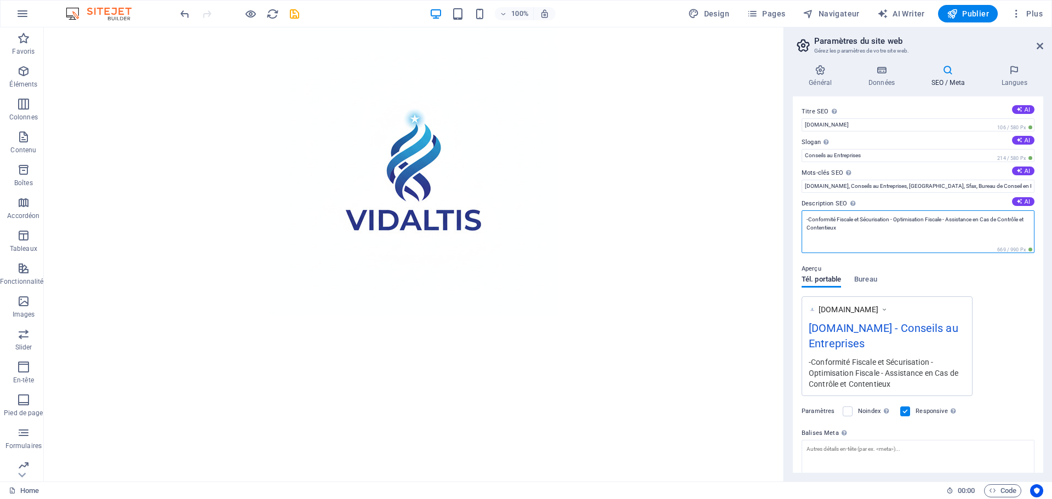
drag, startPoint x: 848, startPoint y: 232, endPoint x: 807, endPoint y: 218, distance: 43.7
click at [807, 218] on textarea "-Conformité Fiscale et Sécurisation - Optimisation Fiscale - Assistance en Cas …" at bounding box center [918, 231] width 233 height 43
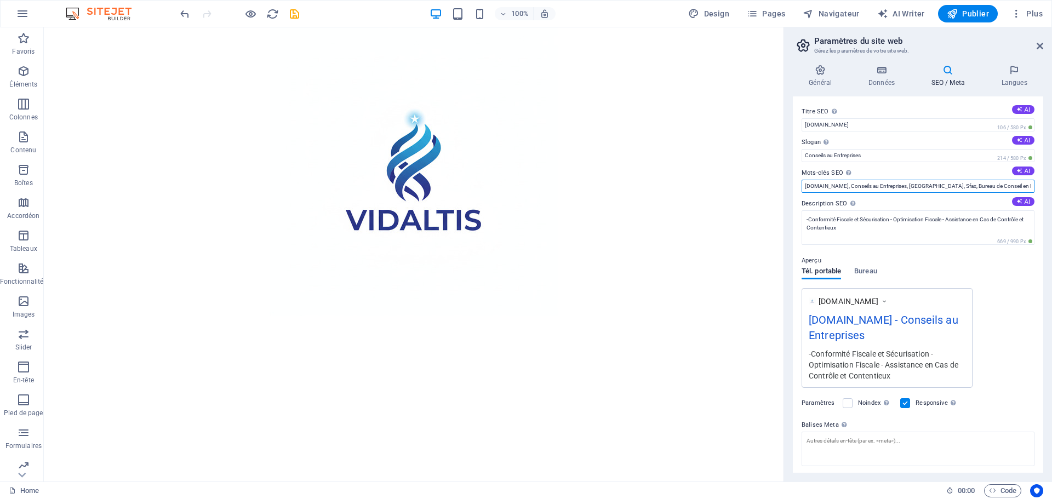
click at [993, 187] on input "[DOMAIN_NAME], Conseils au Entreprises, [GEOGRAPHIC_DATA], Sfax, Bureau de Cons…" at bounding box center [918, 186] width 233 height 13
paste input "Conformité Fiscale et Sécurisation, Optimisation Fiscale, Assistance en Cas de …"
click at [1008, 185] on input "[DOMAIN_NAME], Conseils au Entreprises, [GEOGRAPHIC_DATA], Sfax, Bureau de Cons…" at bounding box center [918, 186] width 233 height 13
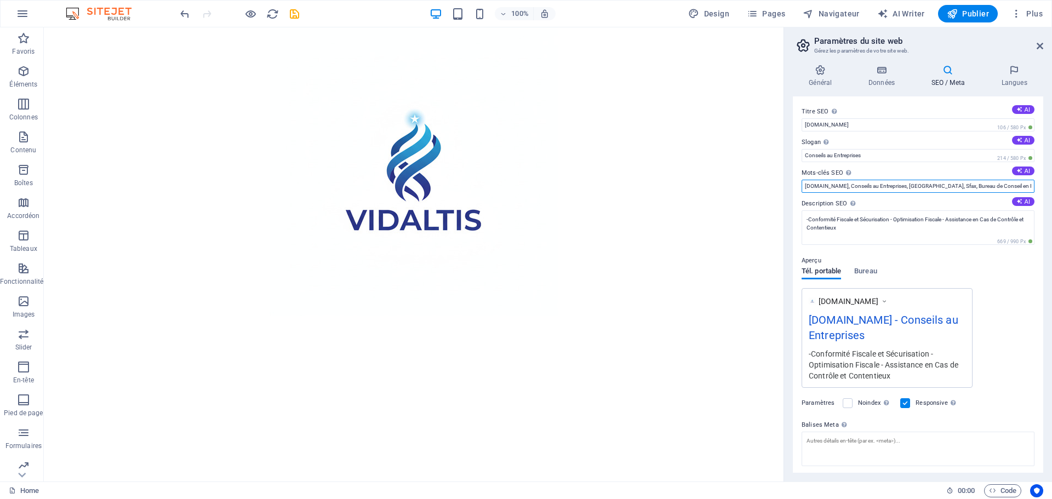
scroll to position [0, 293]
paste input "déclarations fiscales"
click at [977, 187] on input "[DOMAIN_NAME], Conseils au Entreprises, [GEOGRAPHIC_DATA], Sfax, Bureau de Cons…" at bounding box center [918, 186] width 233 height 13
paste input "Impôt sur les Sociétés"
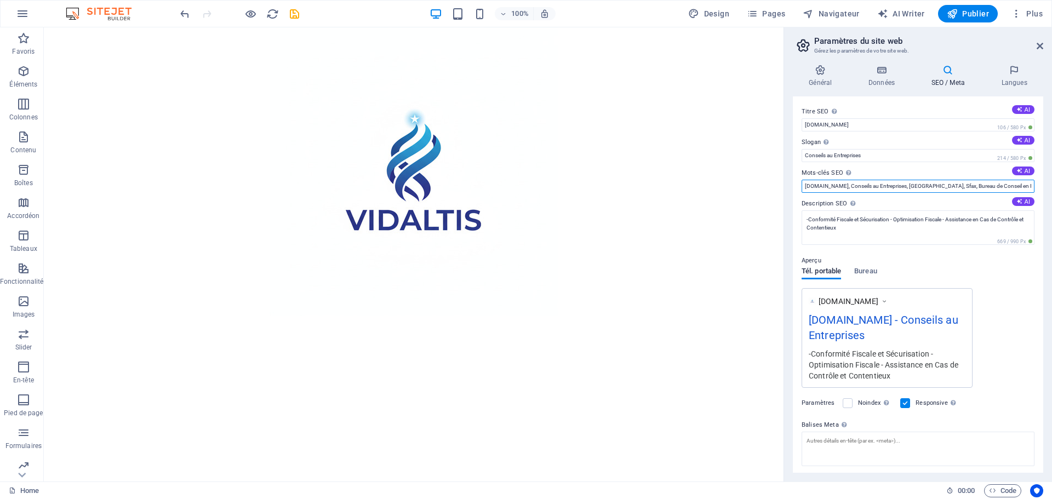
click at [968, 187] on input "[DOMAIN_NAME], Conseils au Entreprises, [GEOGRAPHIC_DATA], Sfax, Bureau de Cons…" at bounding box center [918, 186] width 233 height 13
paste input "Audit Fiscal"
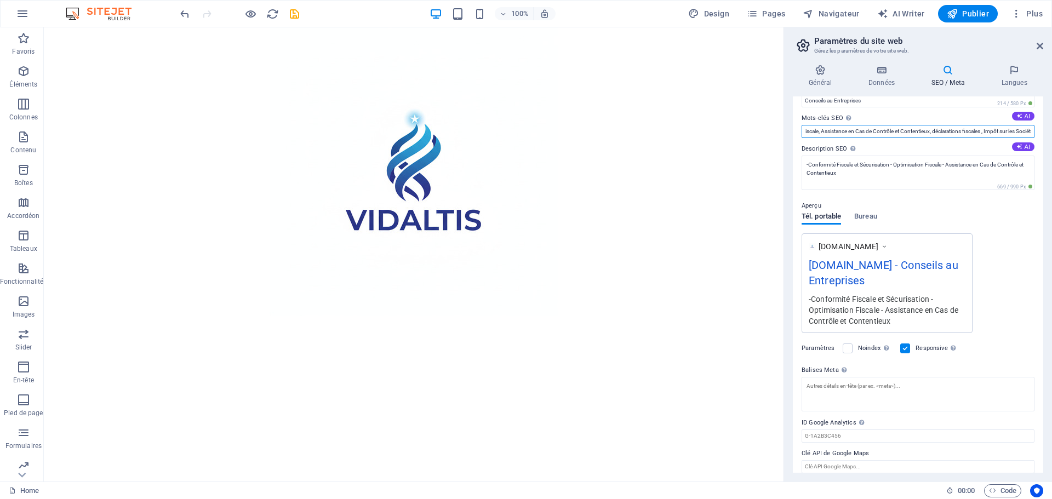
scroll to position [64, 0]
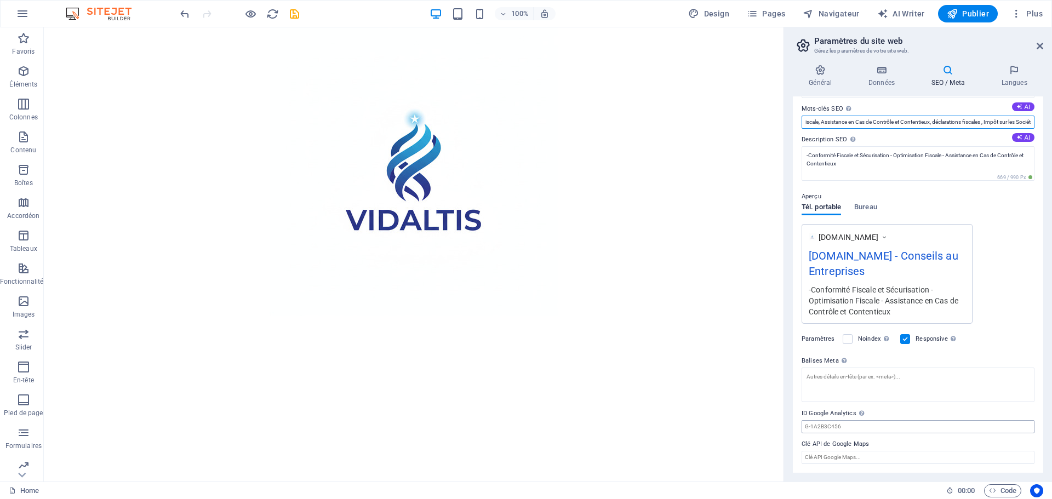
type input "[DOMAIN_NAME], Conseils au Entreprises, [GEOGRAPHIC_DATA], Sfax, Bureau de Cons…"
click at [873, 425] on input "ID Google Analytics Veuillez ajouter uniquement l'ID Google Analytics. Nous inc…" at bounding box center [918, 426] width 233 height 13
click at [298, 16] on icon "save" at bounding box center [294, 14] width 13 height 13
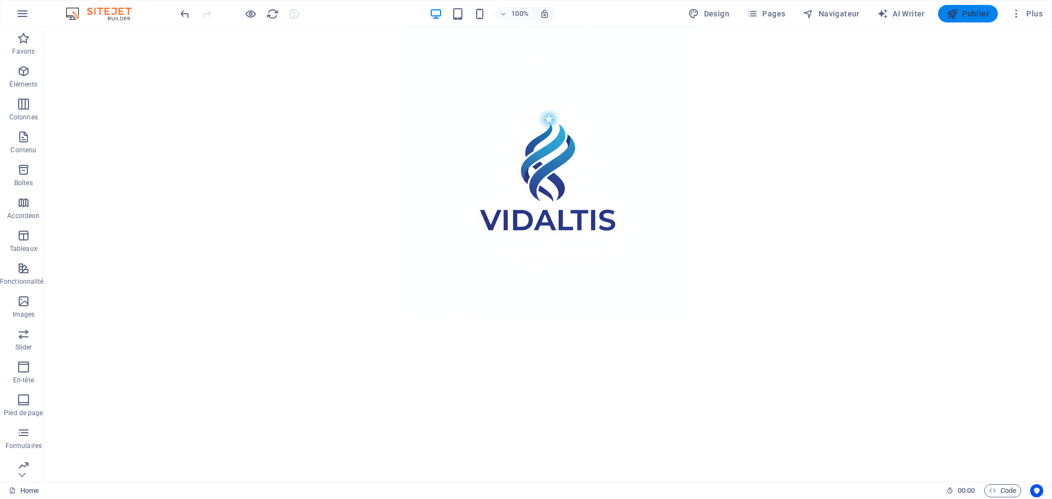
click at [978, 12] on span "Publier" at bounding box center [968, 13] width 42 height 11
